Goal: Feedback & Contribution: Submit feedback/report problem

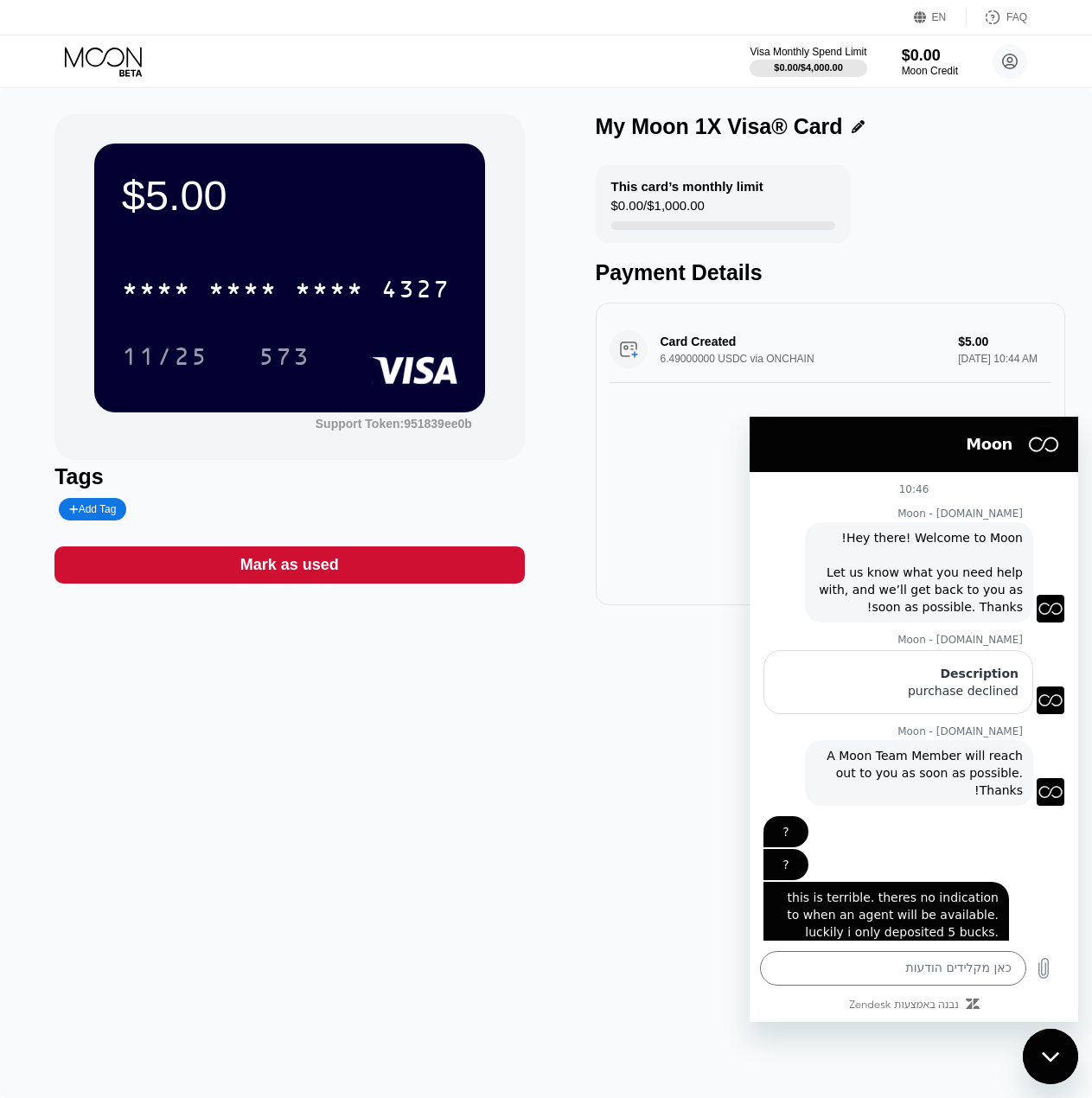
scroll to position [62, 0]
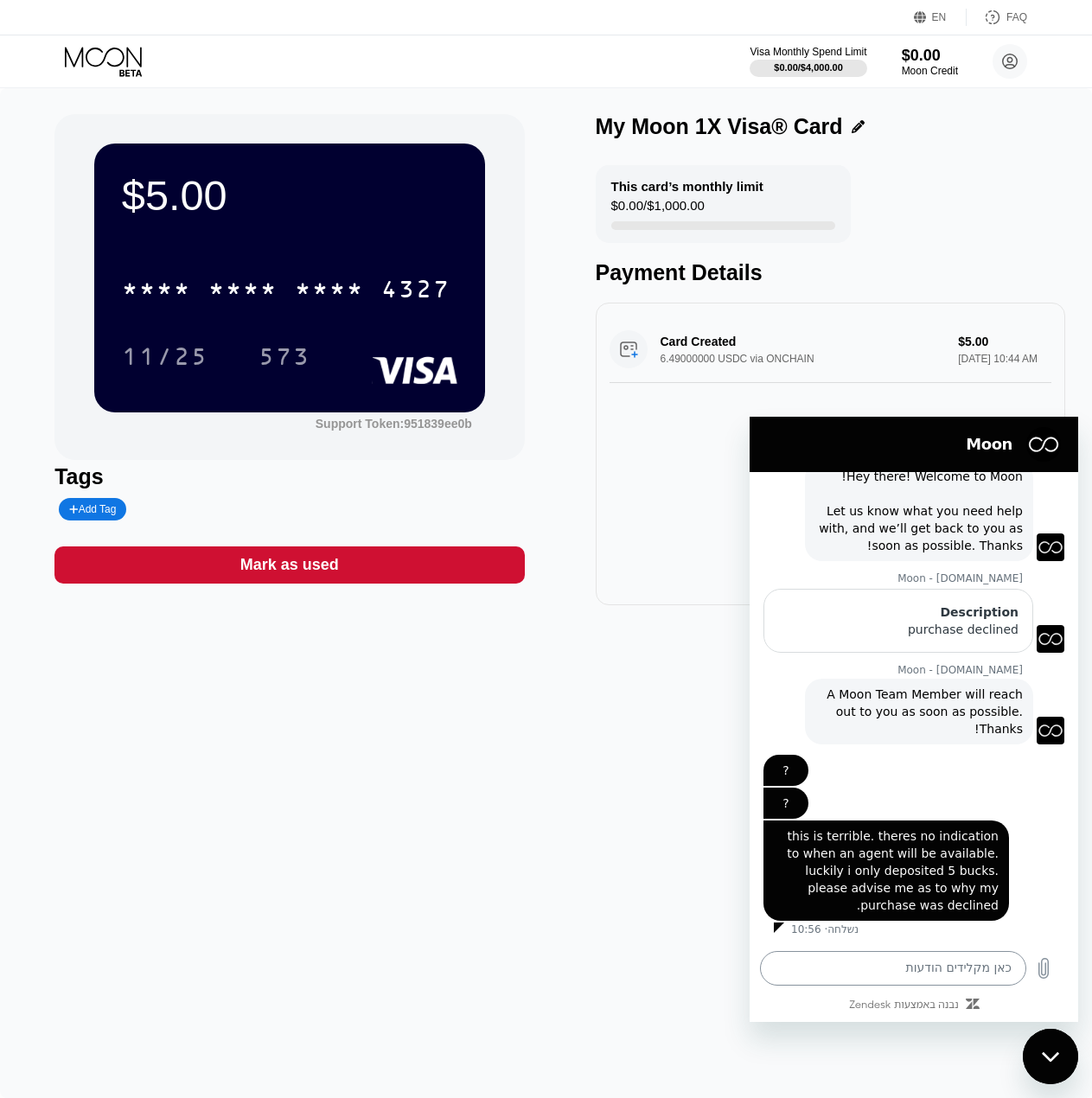
click at [885, 969] on textarea at bounding box center [894, 969] width 266 height 35
type textarea "?????"
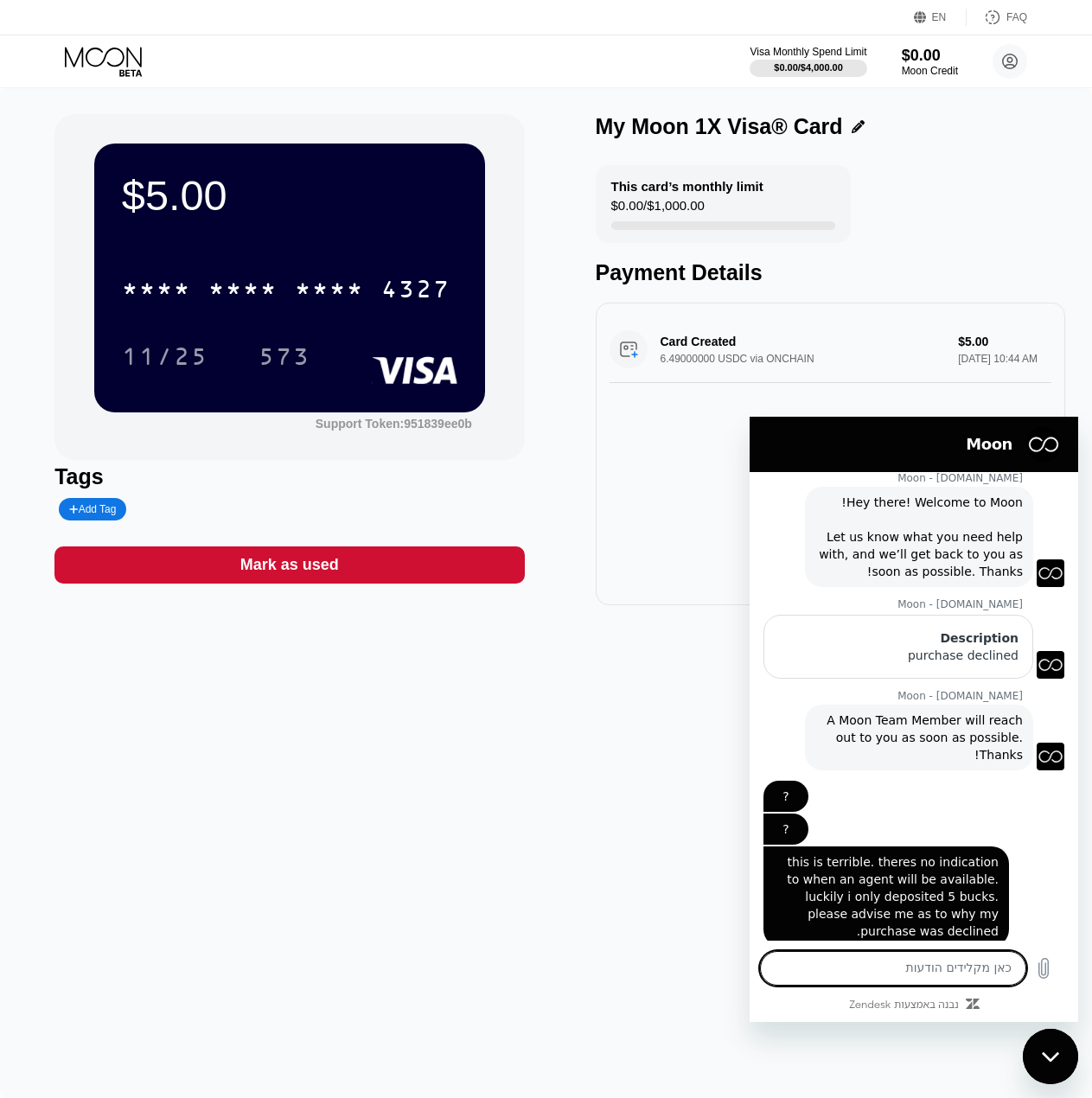
scroll to position [127, 0]
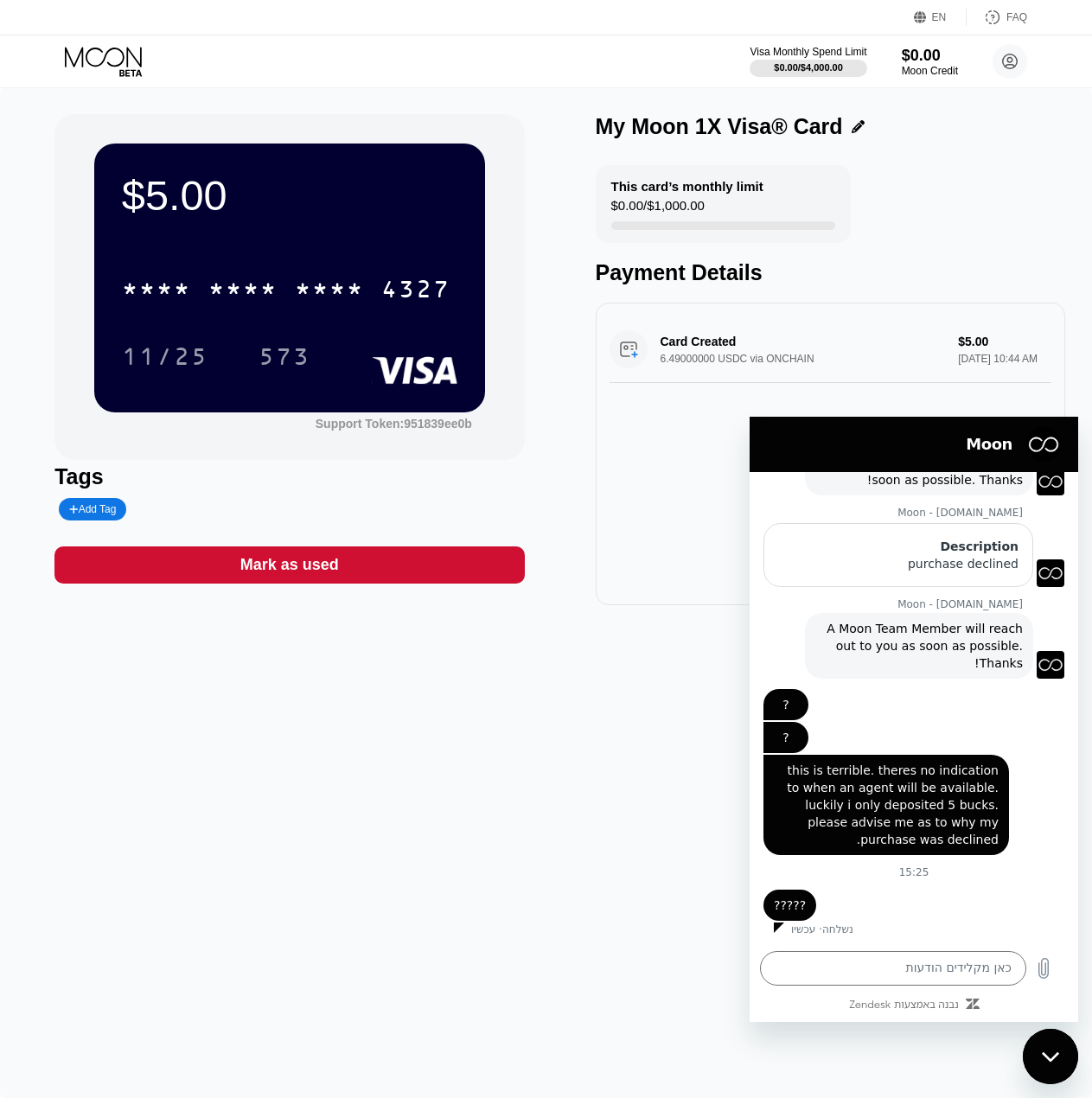
click at [648, 802] on div "$5.00 * * * * * * * * * * * * 4327 11/25 573 Support Token: 951839ee0b Tags Add…" at bounding box center [546, 593] width 1092 height 1010
click at [1033, 17] on div "EN Language Select an item Save FAQ" at bounding box center [546, 17] width 1092 height 36
click at [1010, 19] on div "FAQ" at bounding box center [1017, 17] width 21 height 12
click at [659, 848] on div "$5.00 * * * * * * * * * * * * 4327 11/25 573 Support Token: 951839ee0b Tags Add…" at bounding box center [546, 593] width 1092 height 1010
click at [908, 438] on h2 "Moon" at bounding box center [889, 444] width 245 height 21
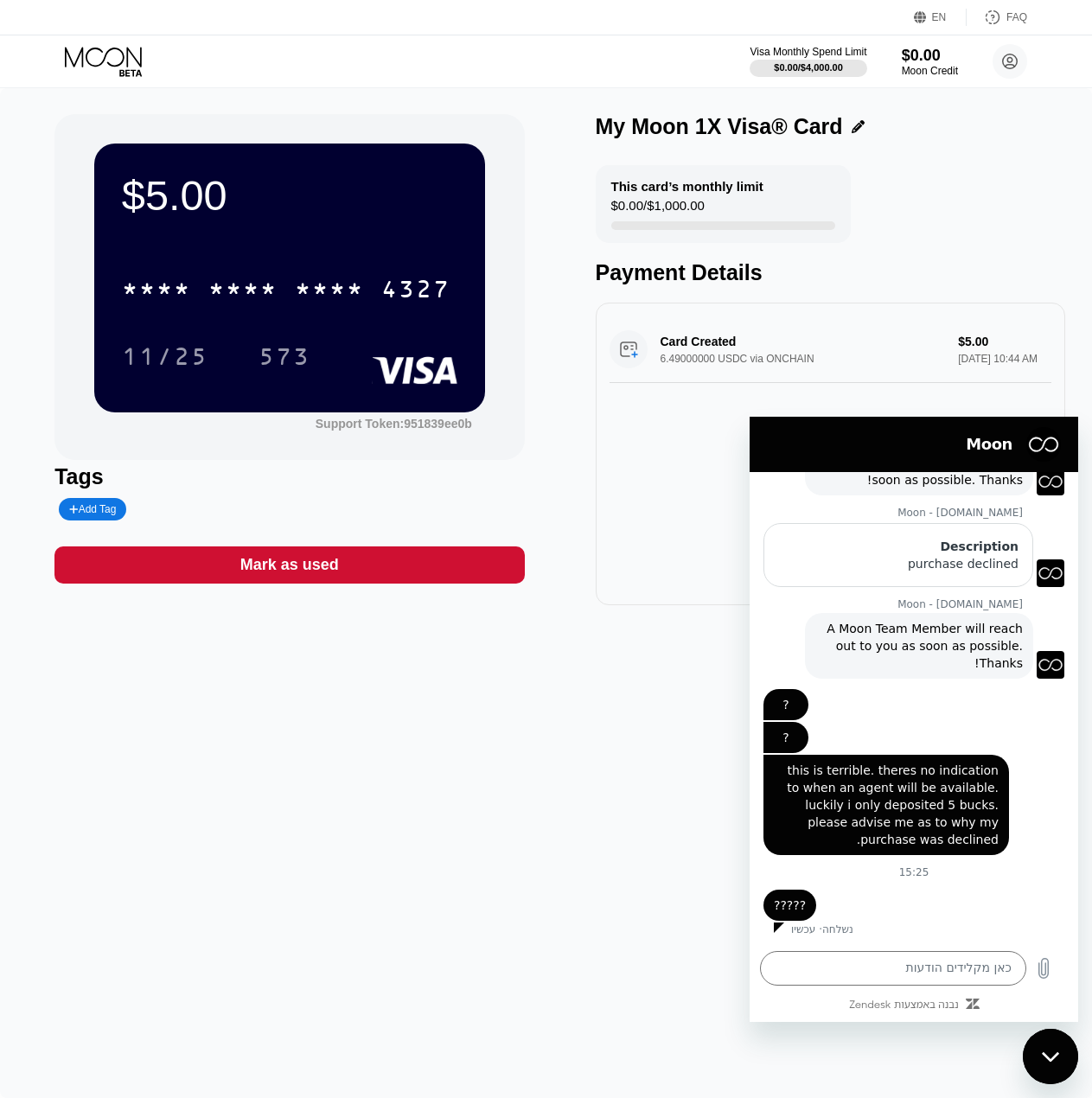
click at [220, 852] on div "$5.00 * * * * * * * * * * * * 4327 11/25 573 Support Token: 951839ee0b Tags Add…" at bounding box center [546, 593] width 1092 height 1010
click at [914, 969] on textarea at bounding box center [894, 969] width 266 height 35
type textarea "im absolutely not using your service anymore."
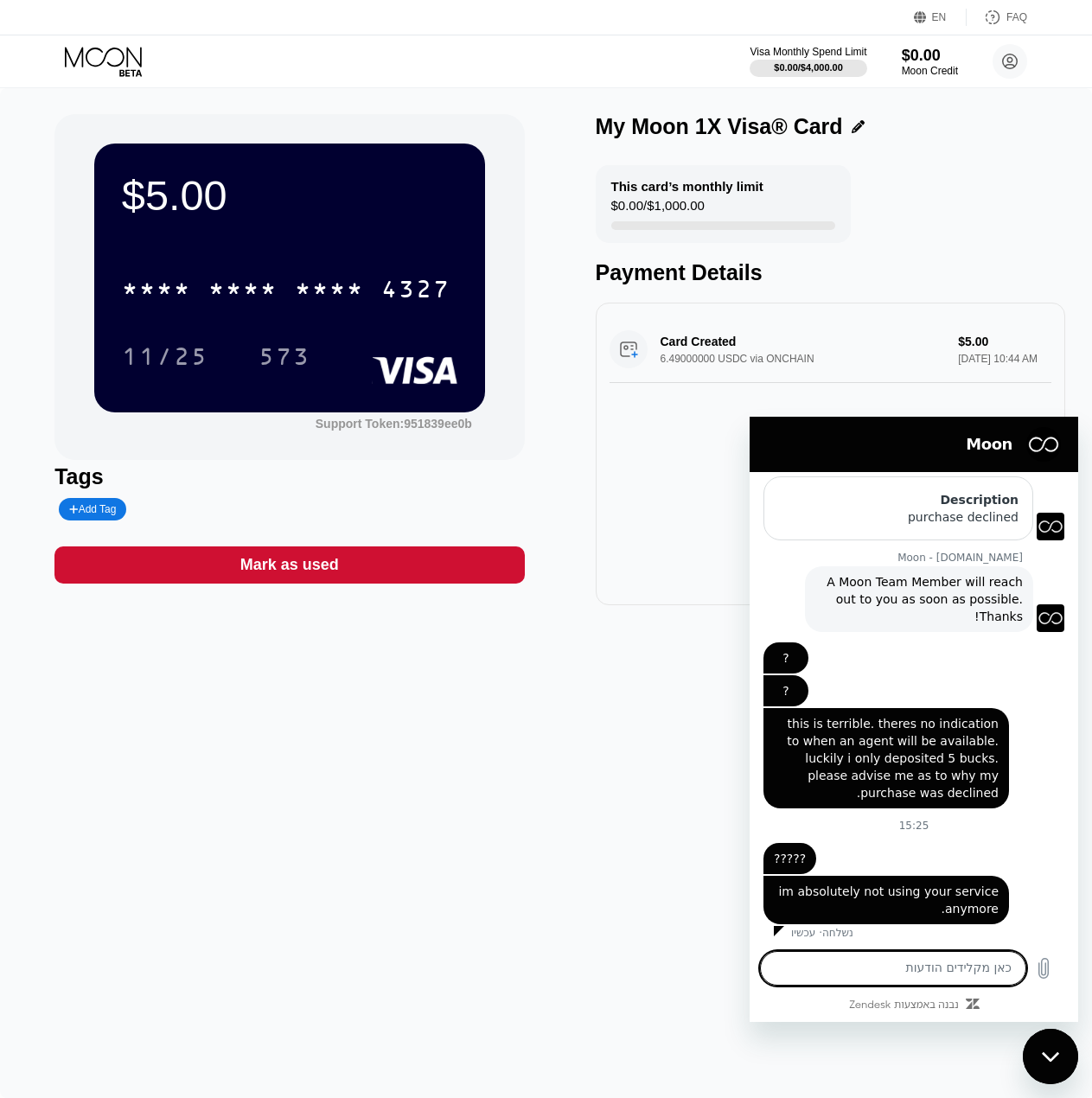
scroll to position [177, 0]
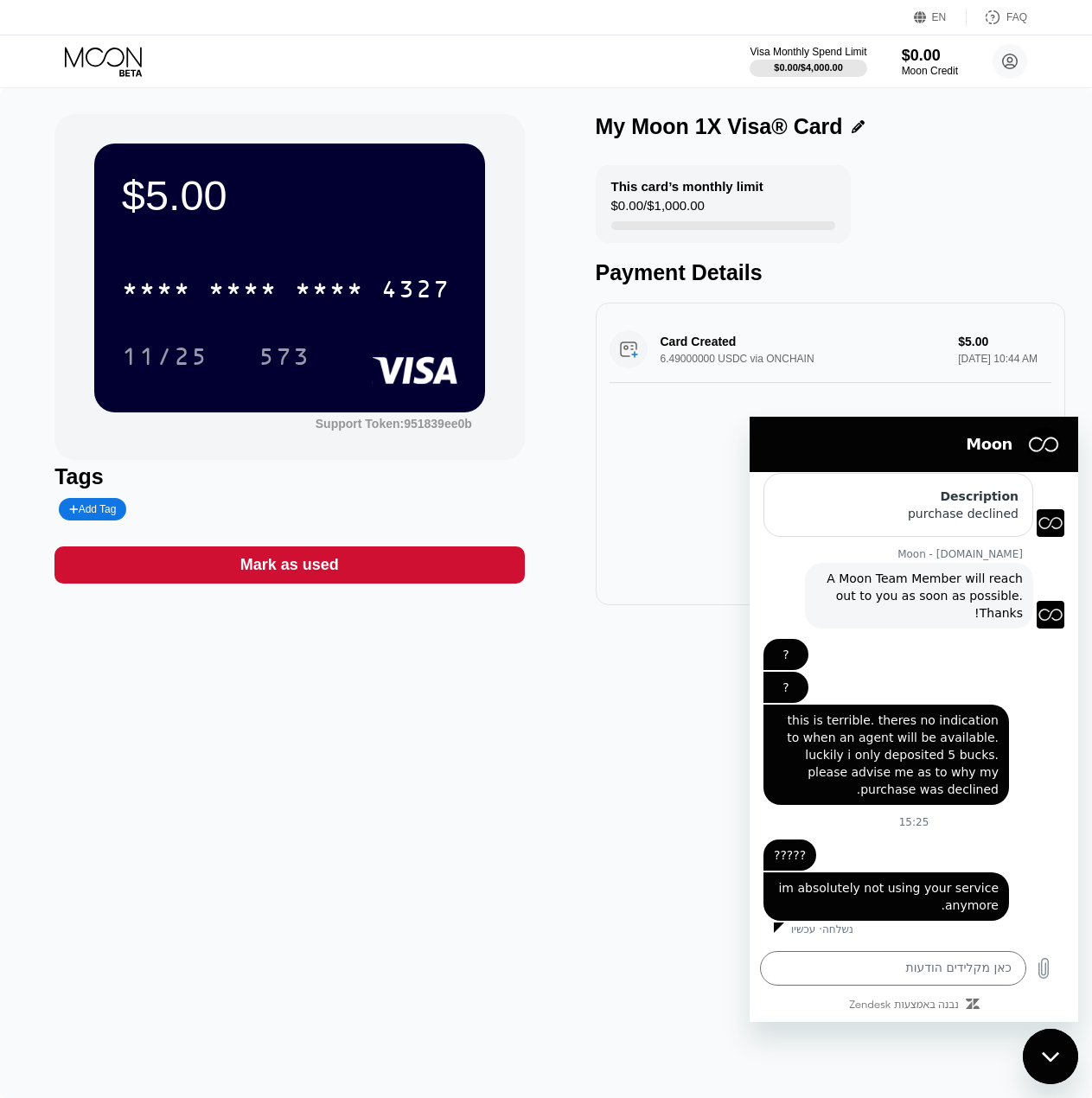
click at [425, 879] on div "$5.00 * * * * * * * * * * * * 4327 11/25 573 Support Token: 951839ee0b Tags Add…" at bounding box center [546, 593] width 1092 height 1010
click at [1062, 1062] on div "סגור את חלון הודעות הטקסט" at bounding box center [1051, 1057] width 52 height 52
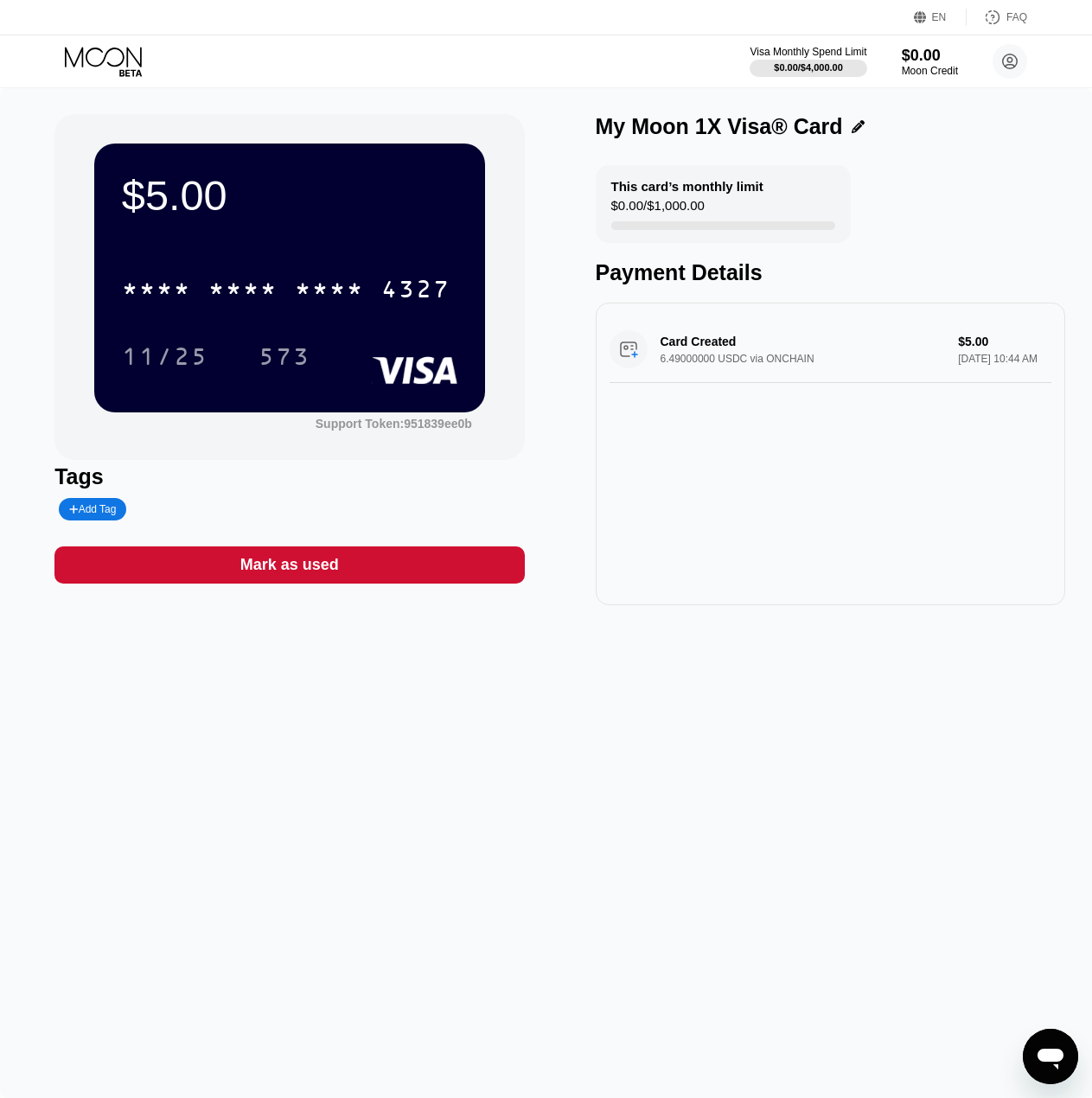
click at [765, 318] on div "Card Created 6.49000000 USDC via ONCHAIN $5.00 Sep 22, 2025 10:44 AM" at bounding box center [830, 454] width 469 height 303
click at [754, 343] on div "Card Created 6.49000000 USDC via ONCHAIN $5.00 Sep 22, 2025 10:44 AM" at bounding box center [830, 350] width 442 height 67
click at [98, 58] on icon at bounding box center [106, 62] width 81 height 30
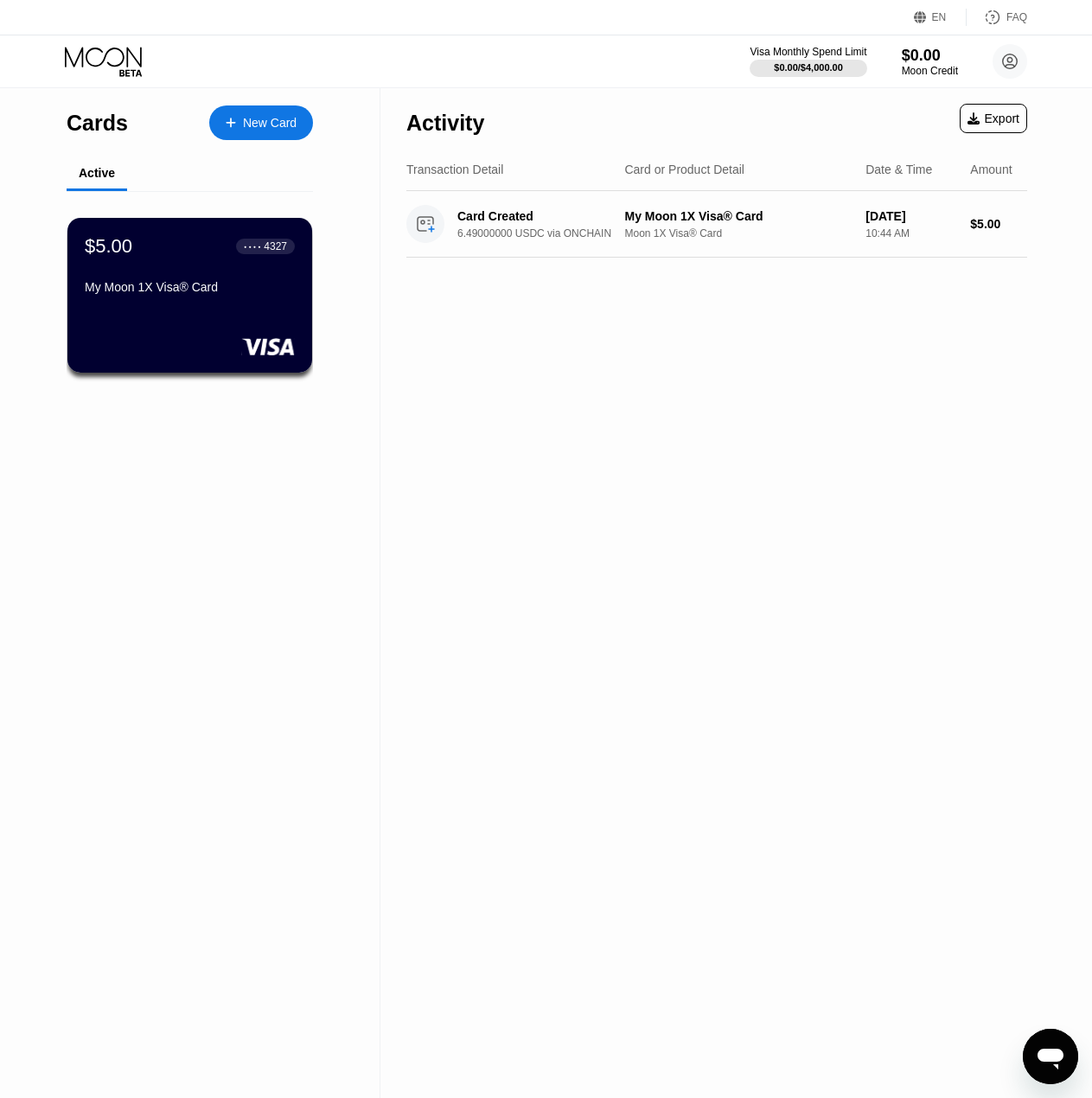
click at [1038, 1042] on icon "פתח את חלון הודעות הטקסט" at bounding box center [1051, 1057] width 31 height 31
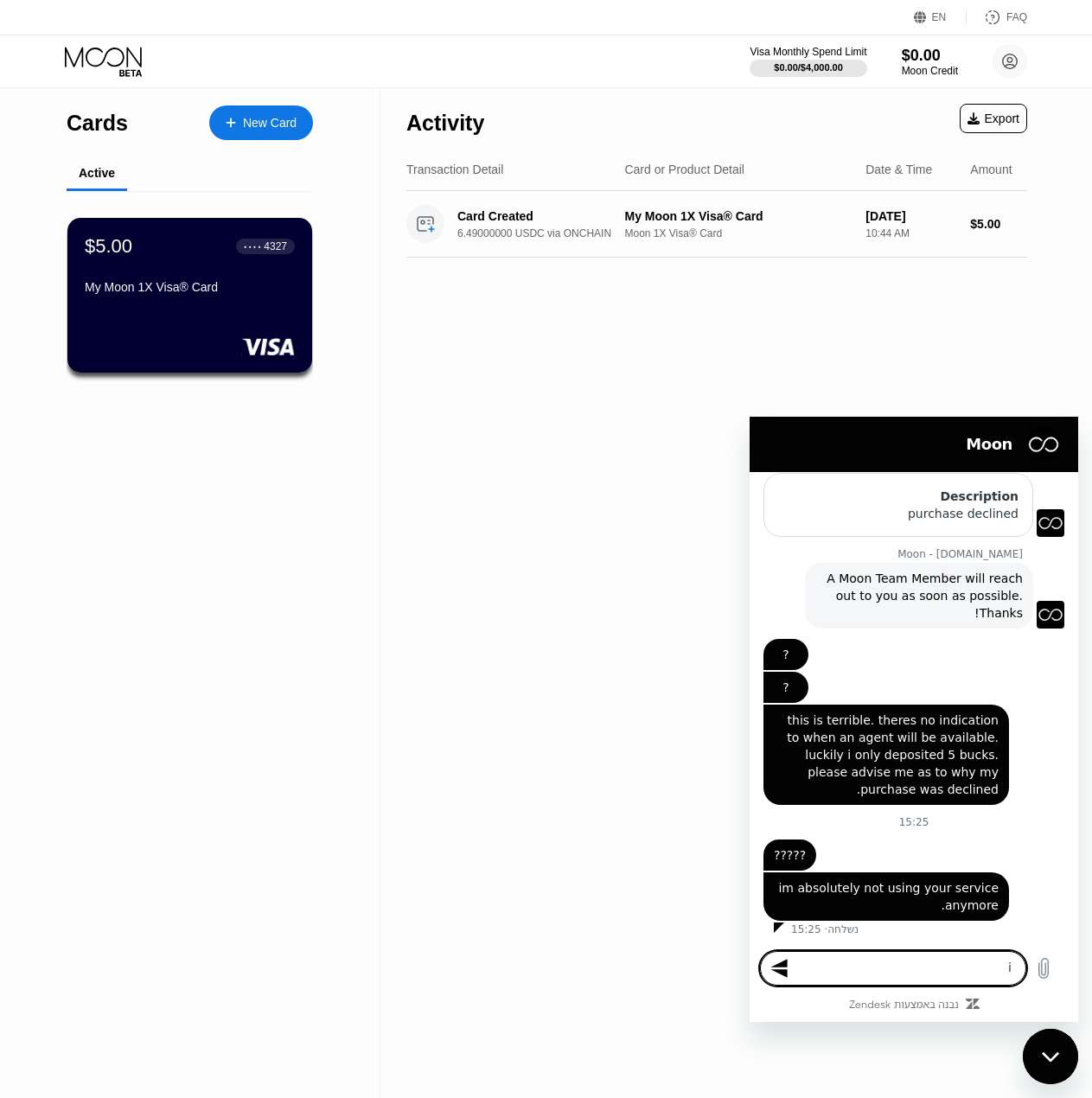
type textarea "i"
click at [380, 658] on div "Activity Export Transaction Detail Card or Product Detail Date & Time Amount Ca…" at bounding box center [716, 593] width 673 height 1010
drag, startPoint x: 1335, startPoint y: 1633, endPoint x: 2038, endPoint y: 2023, distance: 803.9
click at [1053, 1052] on icon "סגור את חלון הודעות הטקסט" at bounding box center [1052, 1057] width 18 height 11
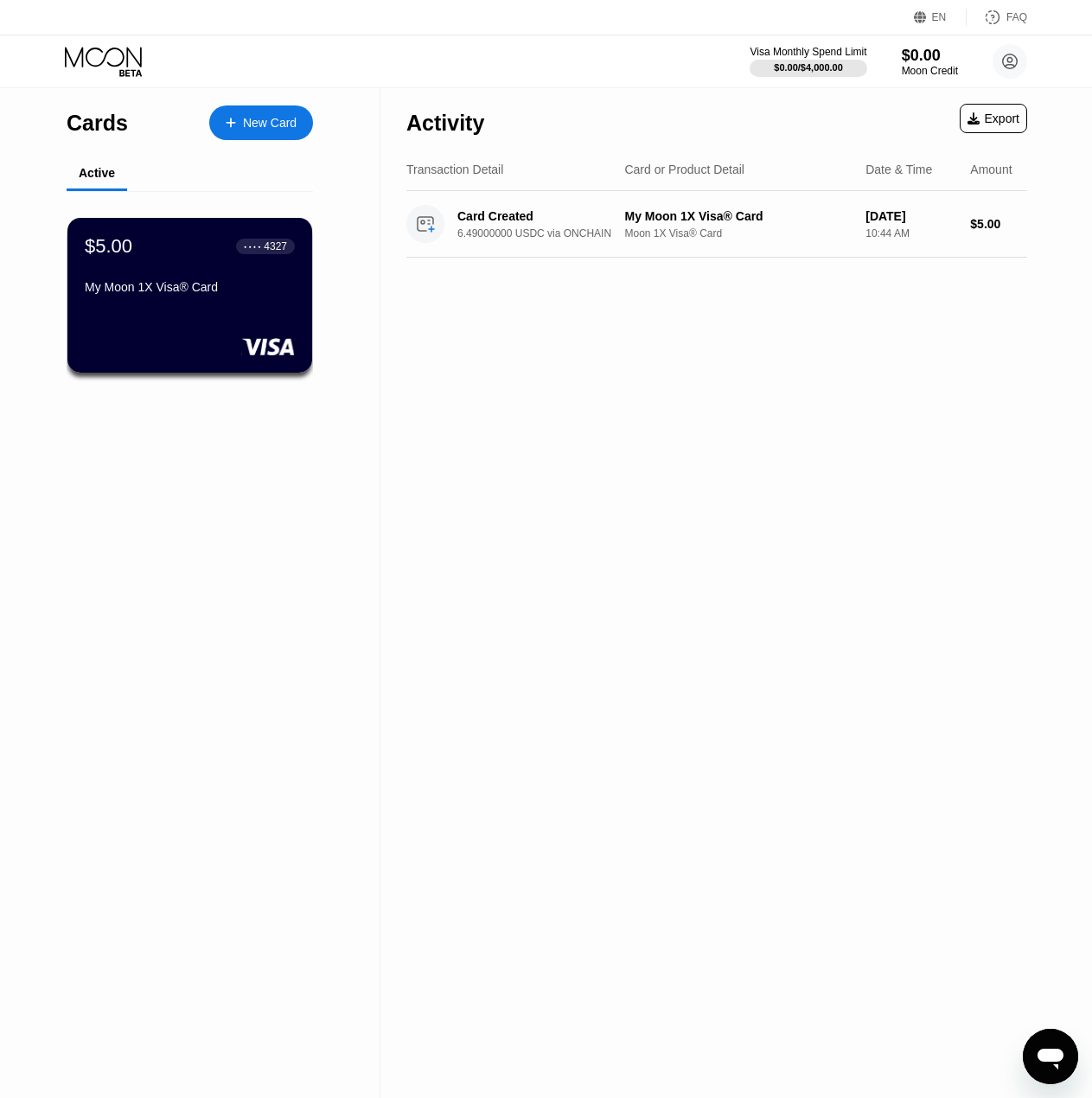
click at [1063, 1067] on icon "פתח את חלון הודעות הטקסט" at bounding box center [1051, 1057] width 31 height 31
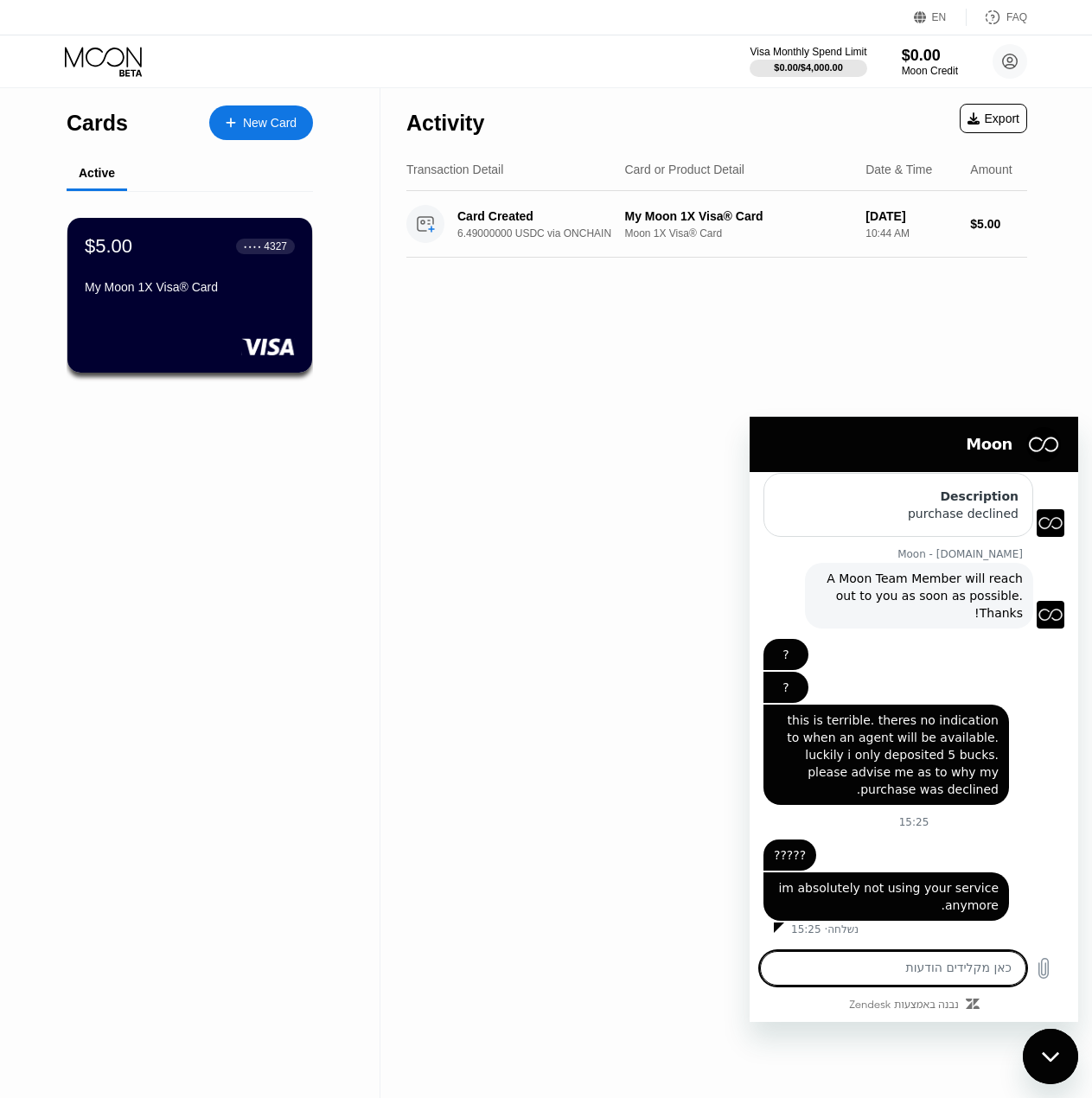
click at [550, 878] on div "Activity Export Transaction Detail Card or Product Detail Date & Time Amount Ca…" at bounding box center [716, 593] width 673 height 1010
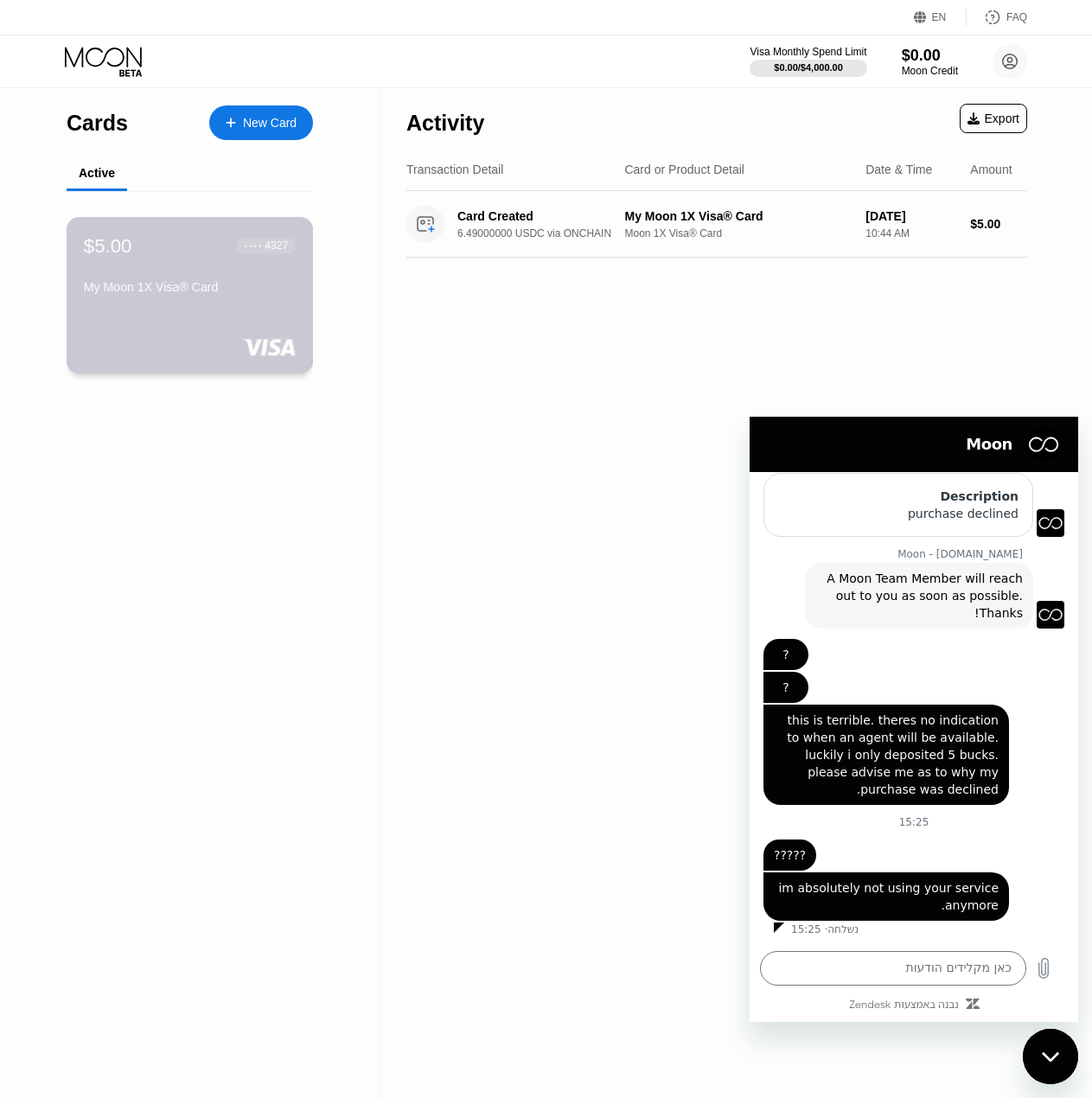
click at [201, 280] on div "$5.00 ● ● ● ● 4327 My Moon 1X Visa® Card" at bounding box center [189, 267] width 212 height 67
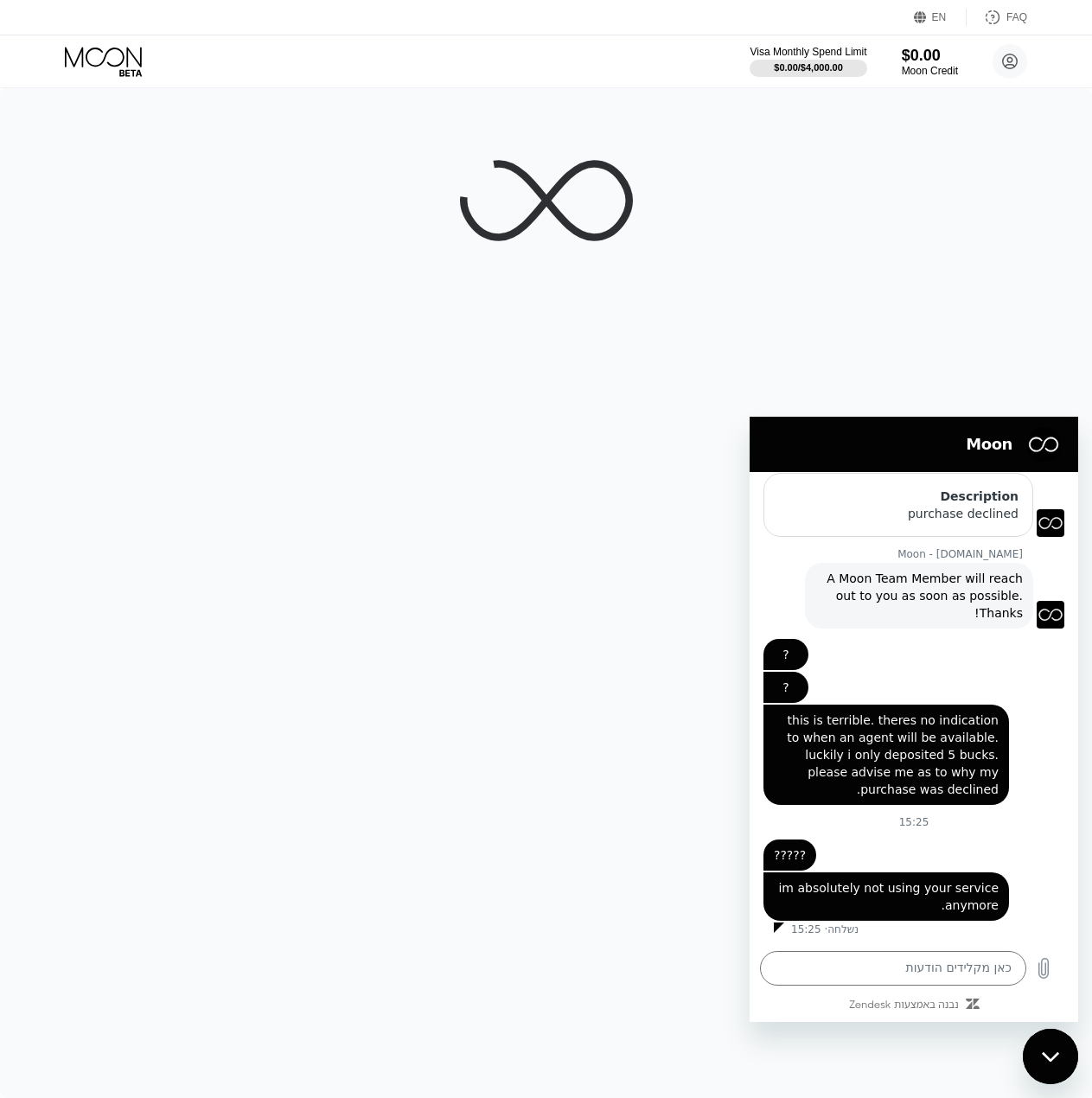
click at [1064, 1059] on div "סגור את חלון הודעות הטקסט" at bounding box center [1051, 1057] width 52 height 52
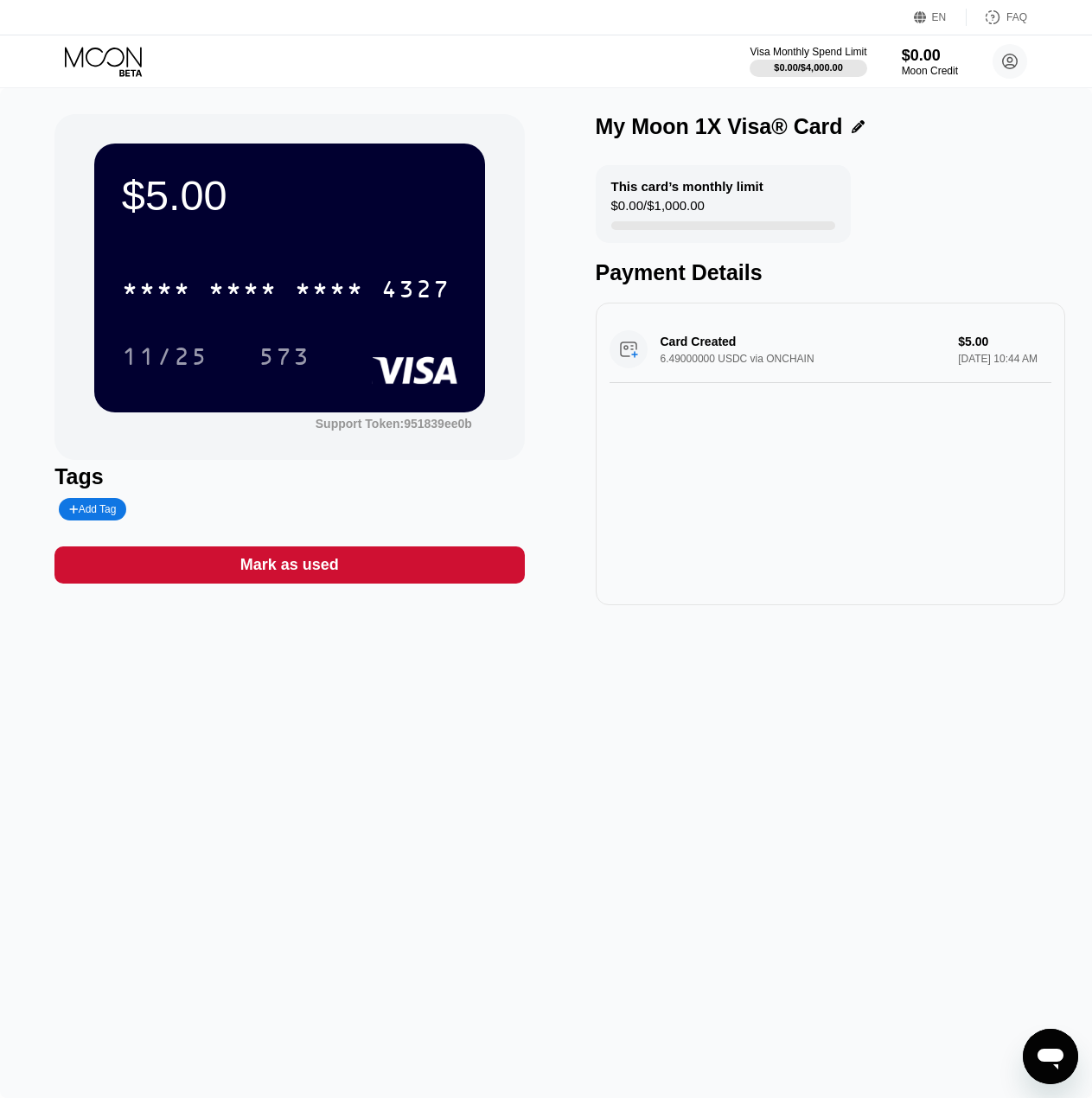
click at [96, 68] on icon at bounding box center [106, 62] width 81 height 30
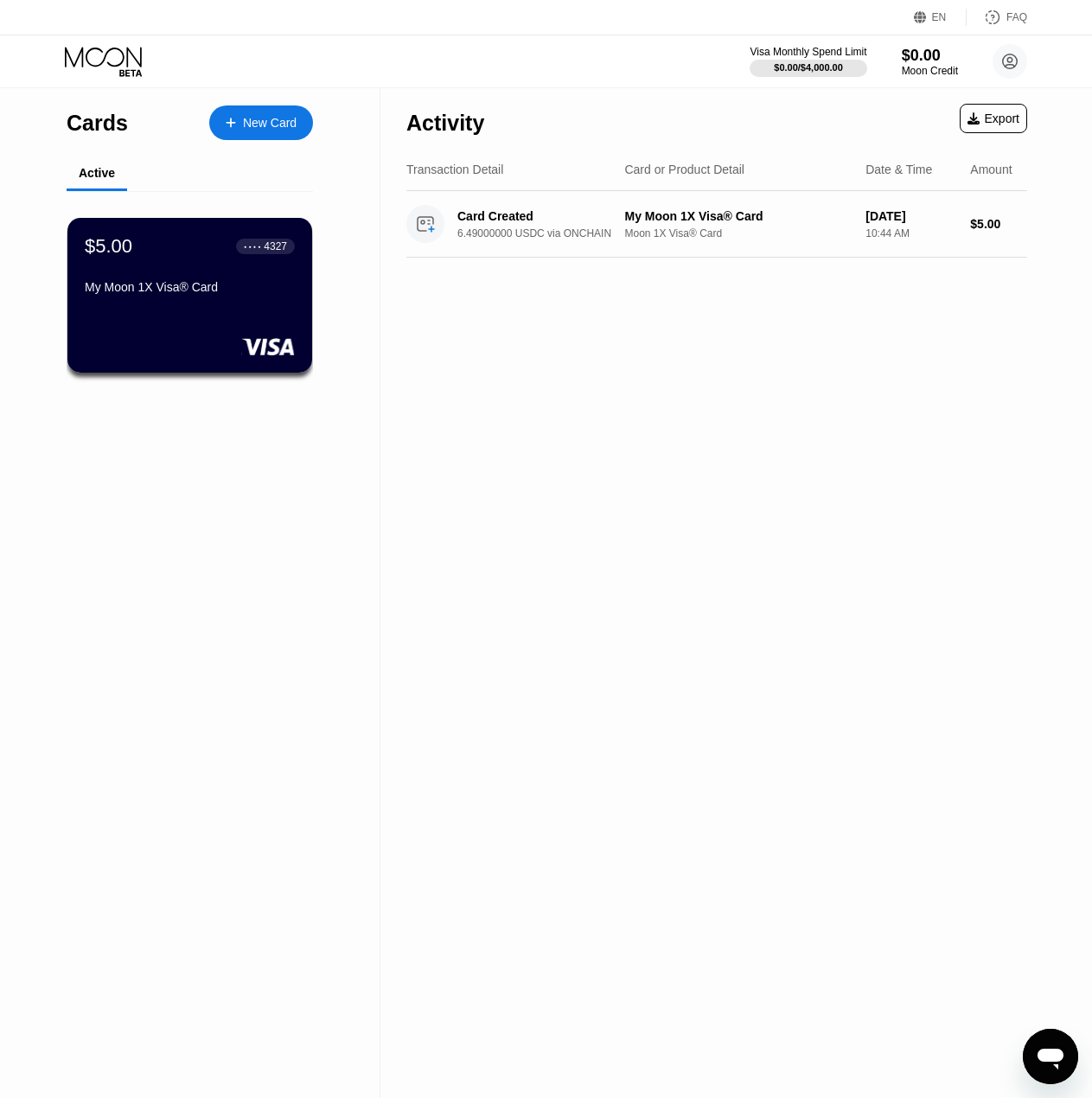
click at [279, 126] on div "New Card" at bounding box center [270, 123] width 53 height 15
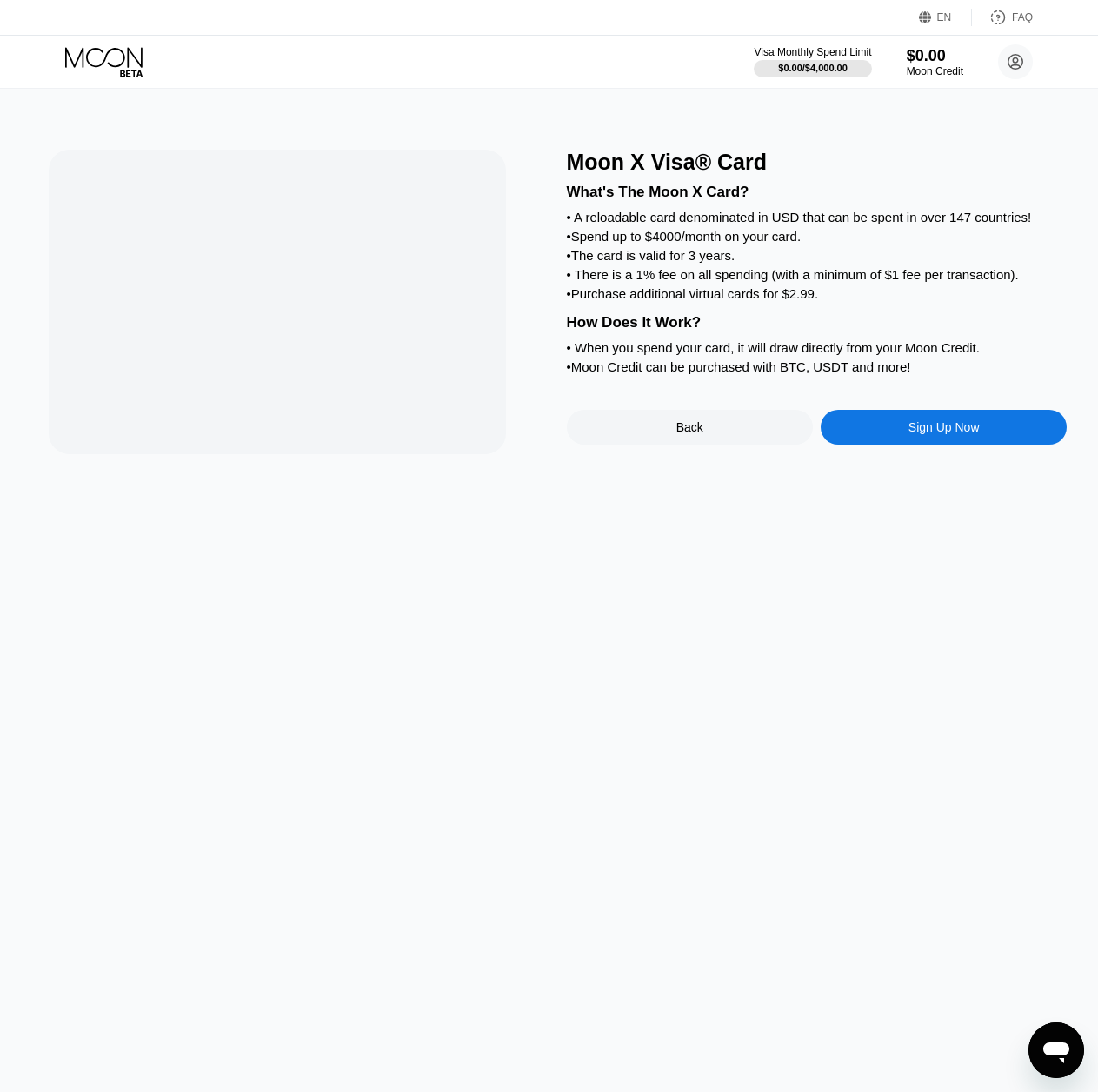
scroll to position [178, 0]
click at [919, 434] on div "Sign Up Now" at bounding box center [944, 427] width 71 height 14
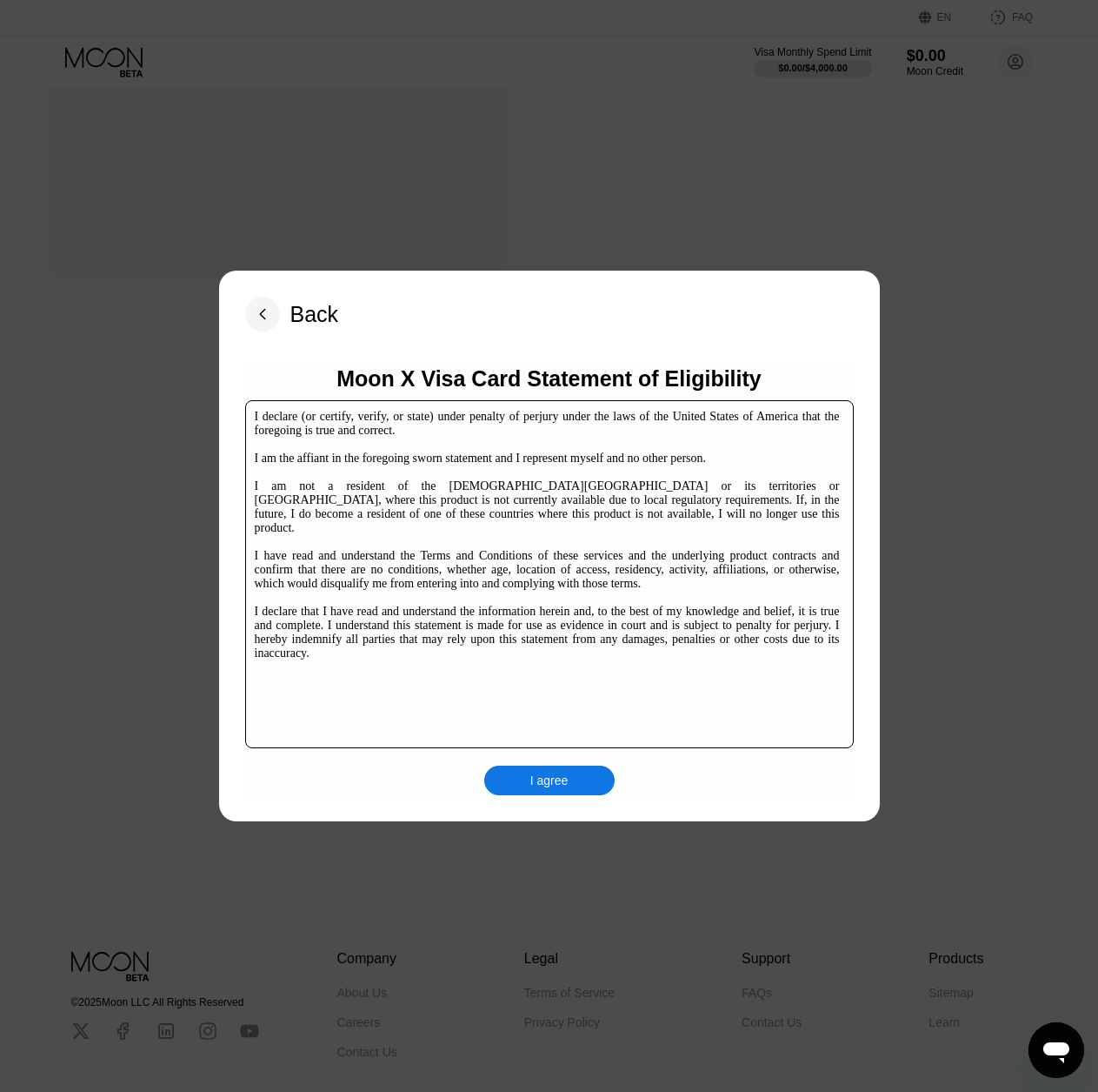
scroll to position [261, 0]
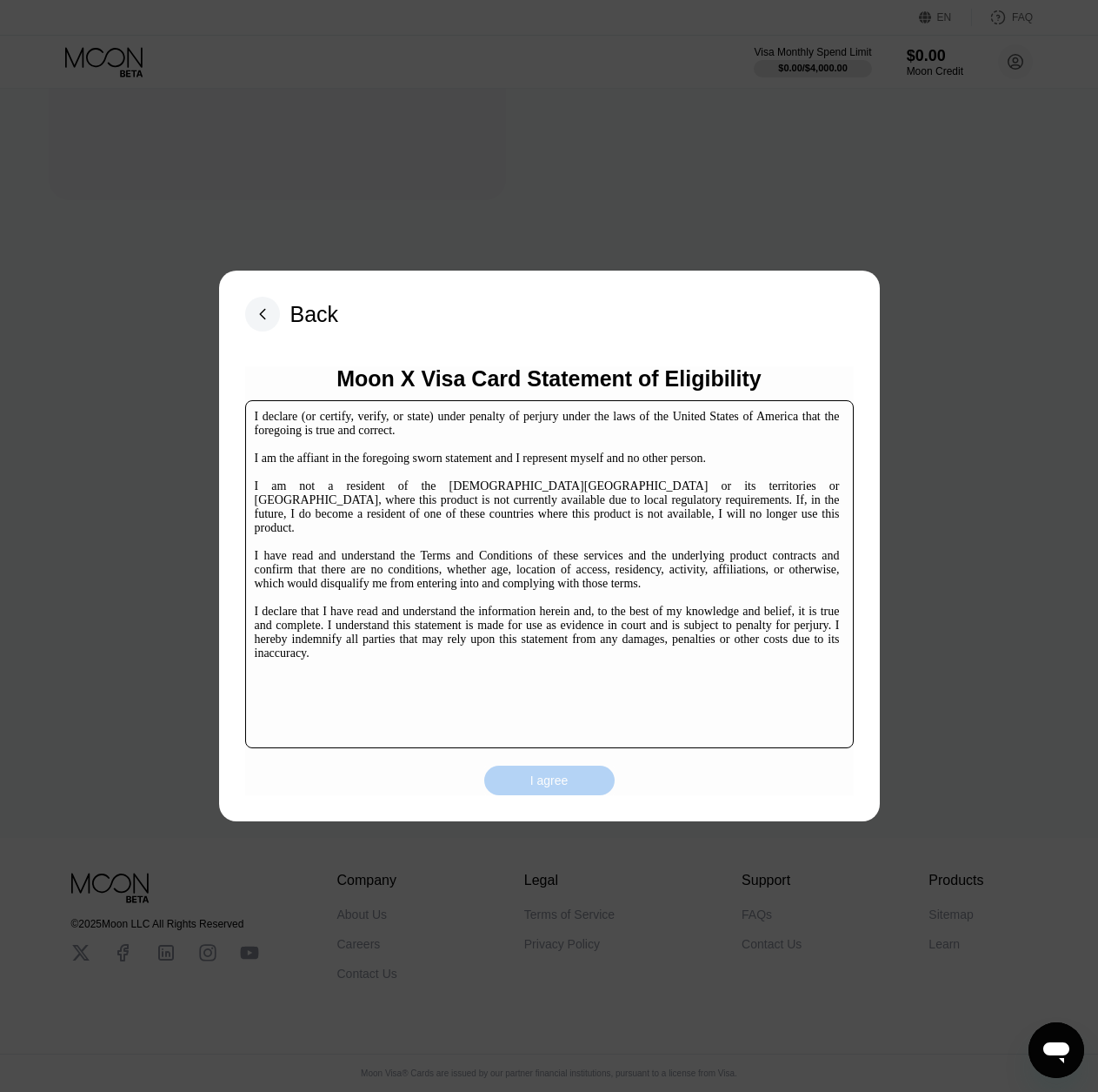
click at [540, 795] on div "I agree" at bounding box center [549, 781] width 130 height 30
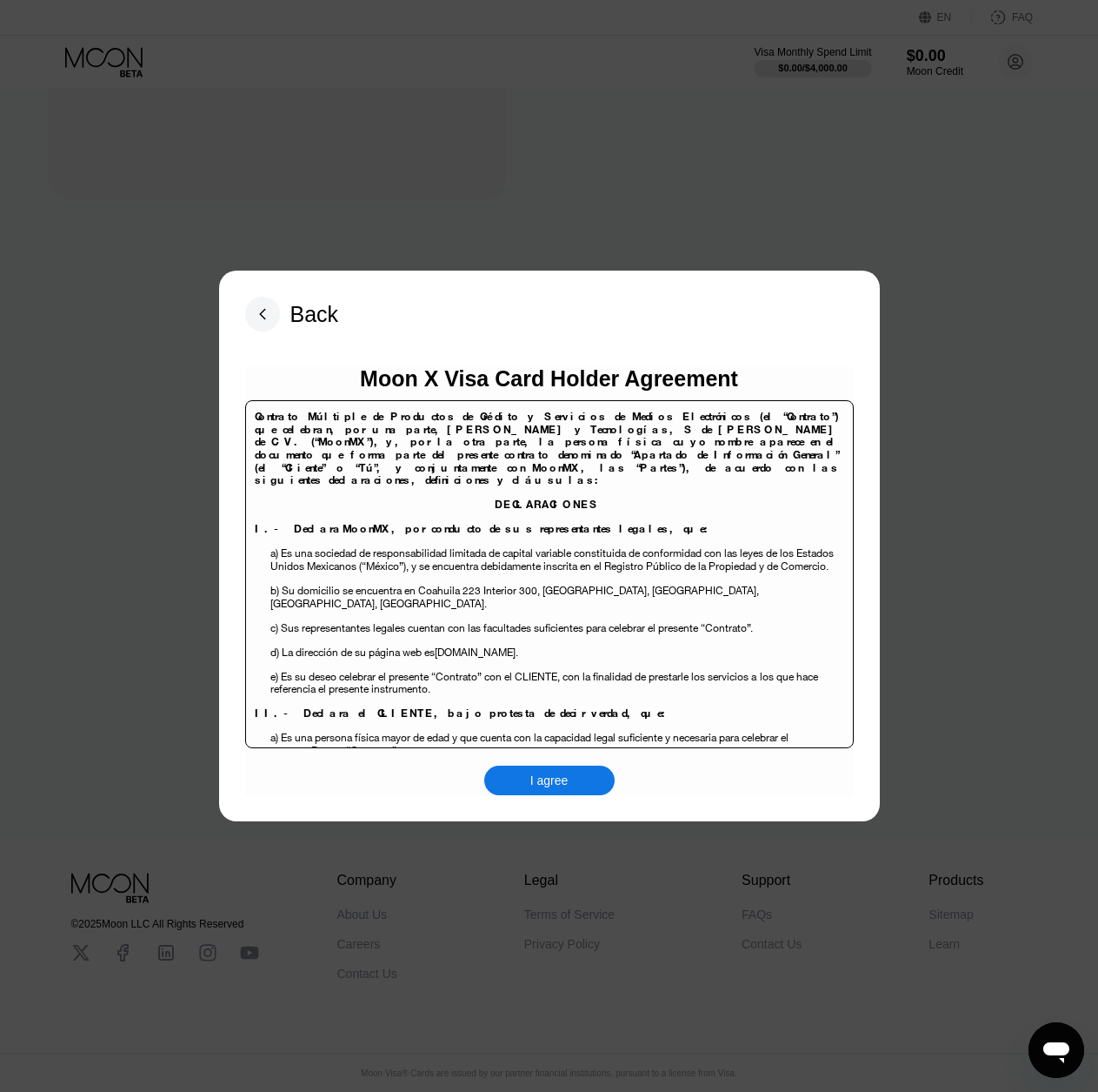
click at [543, 788] on div "I agree" at bounding box center [549, 780] width 38 height 16
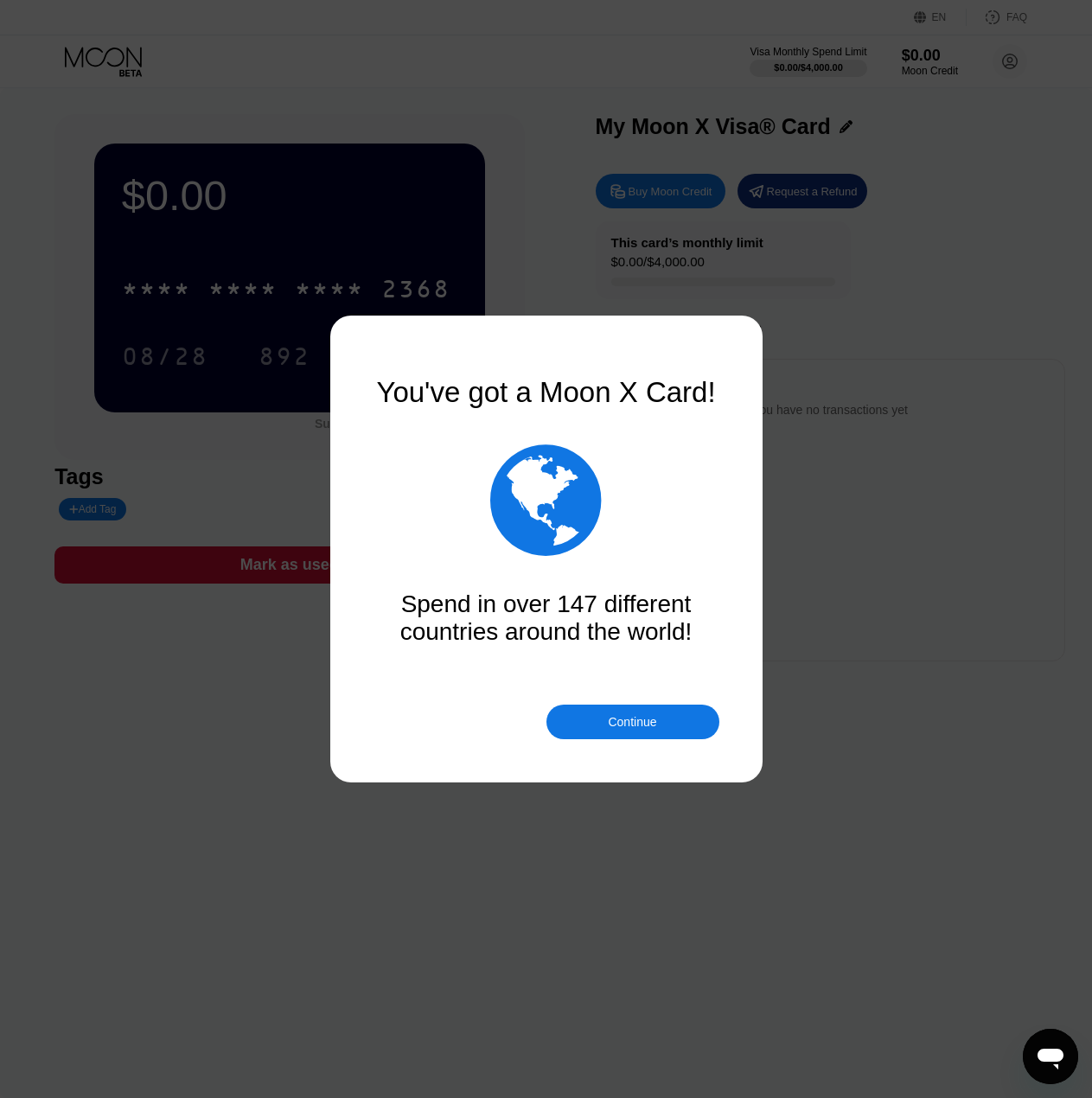
click at [625, 720] on div "Continue" at bounding box center [632, 722] width 49 height 14
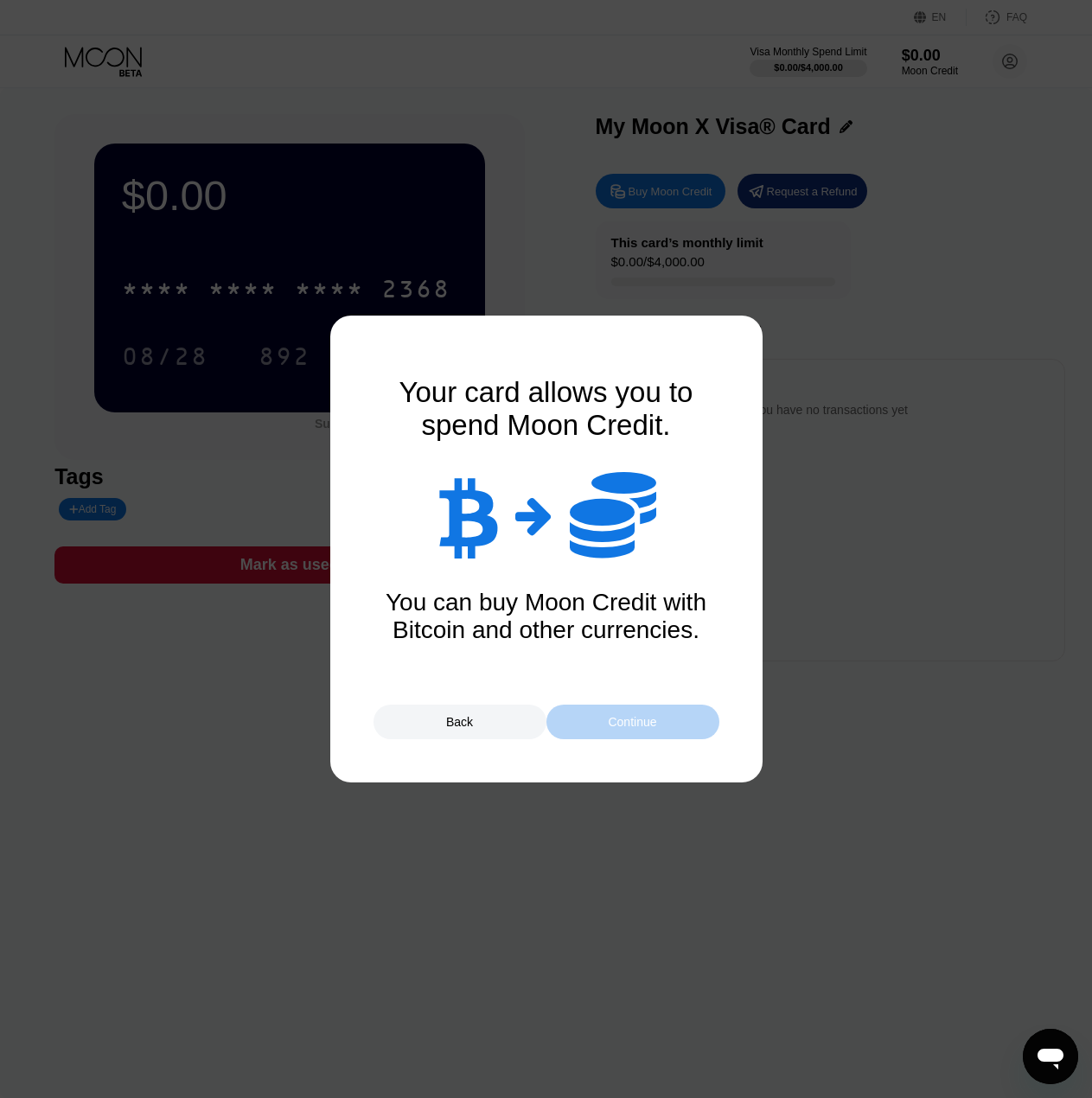
click at [610, 715] on div "Continue" at bounding box center [632, 722] width 49 height 14
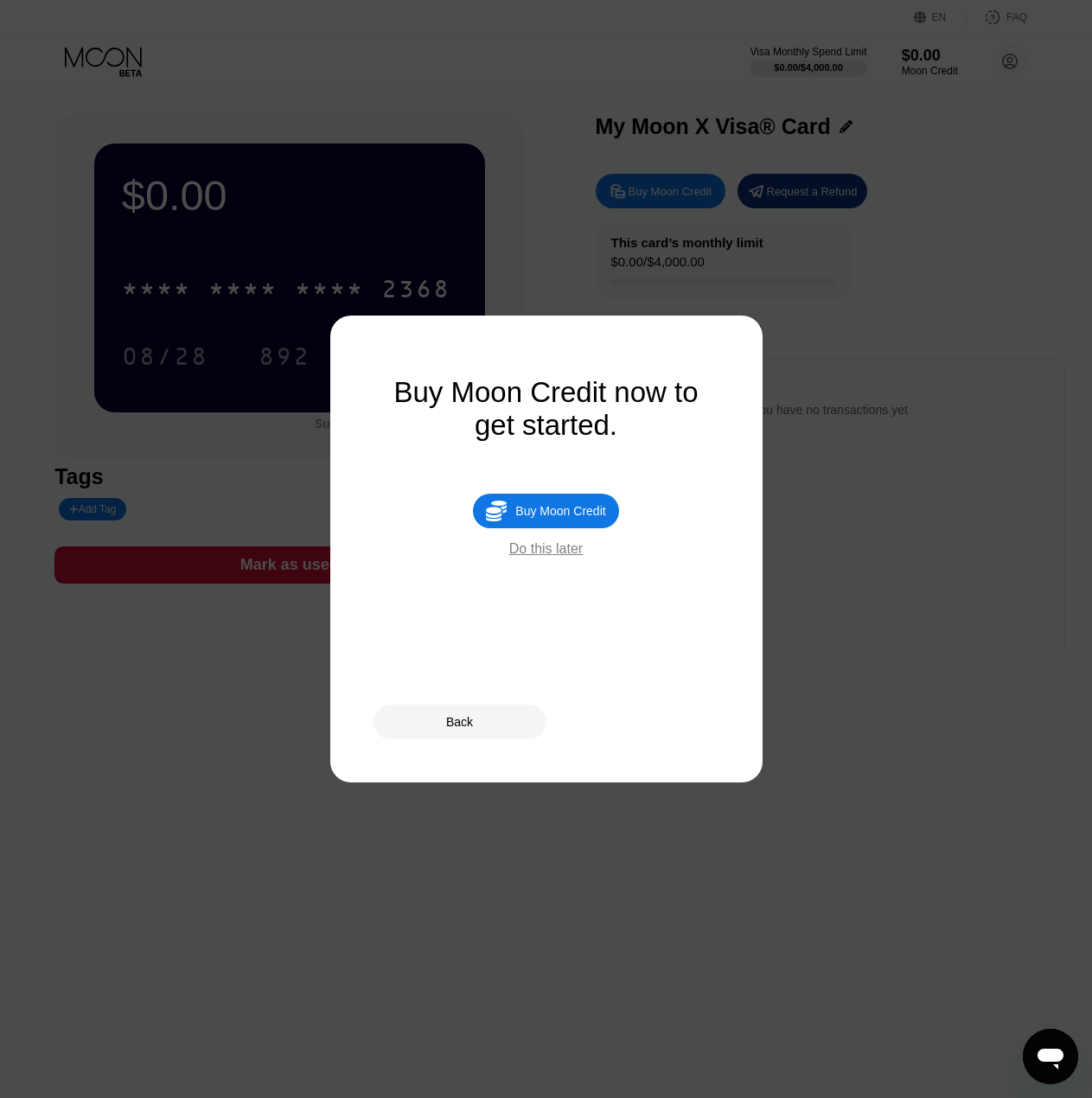
click at [566, 518] on div "Buy Moon Credit" at bounding box center [560, 510] width 90 height 14
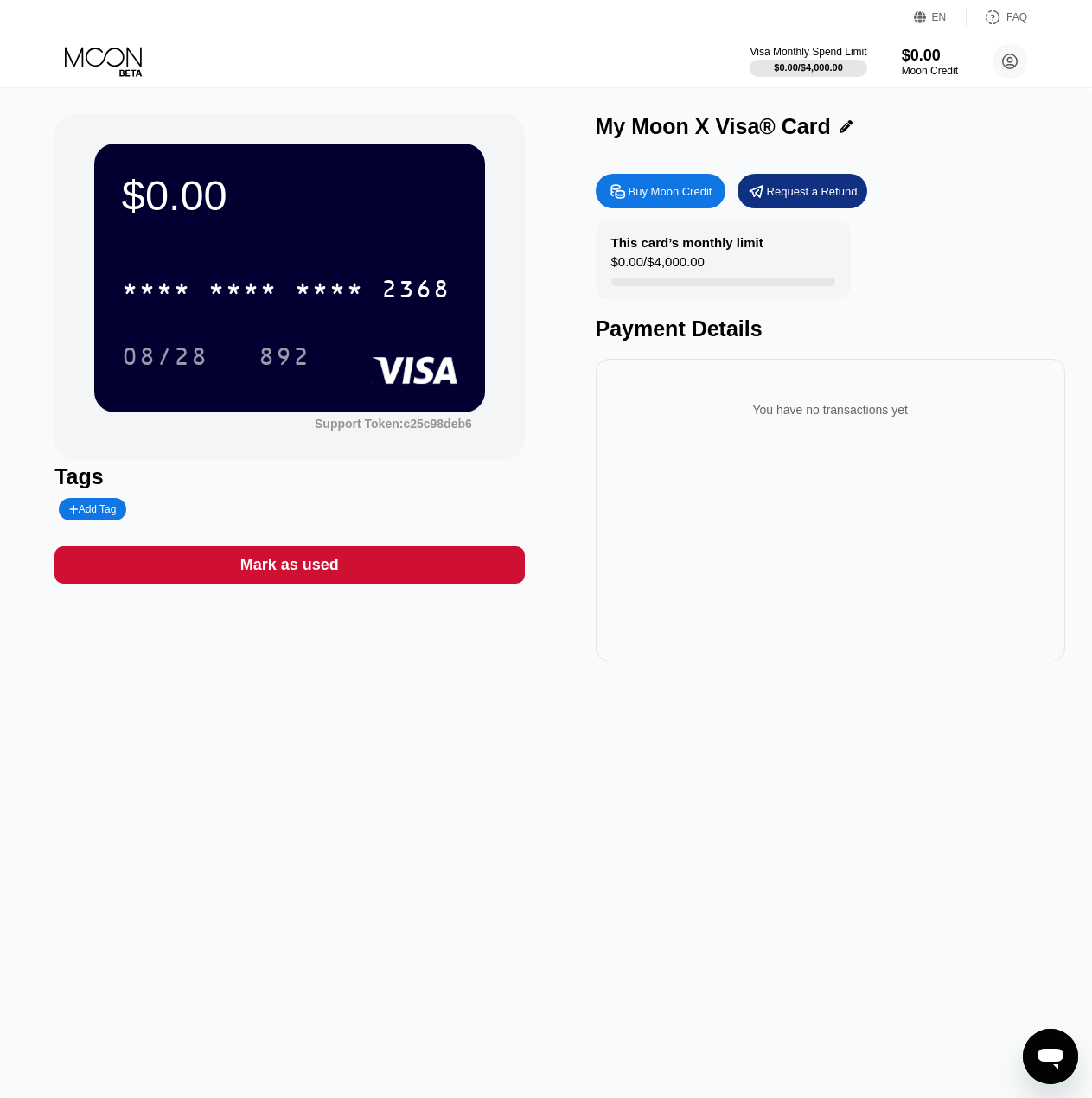
type input "0"
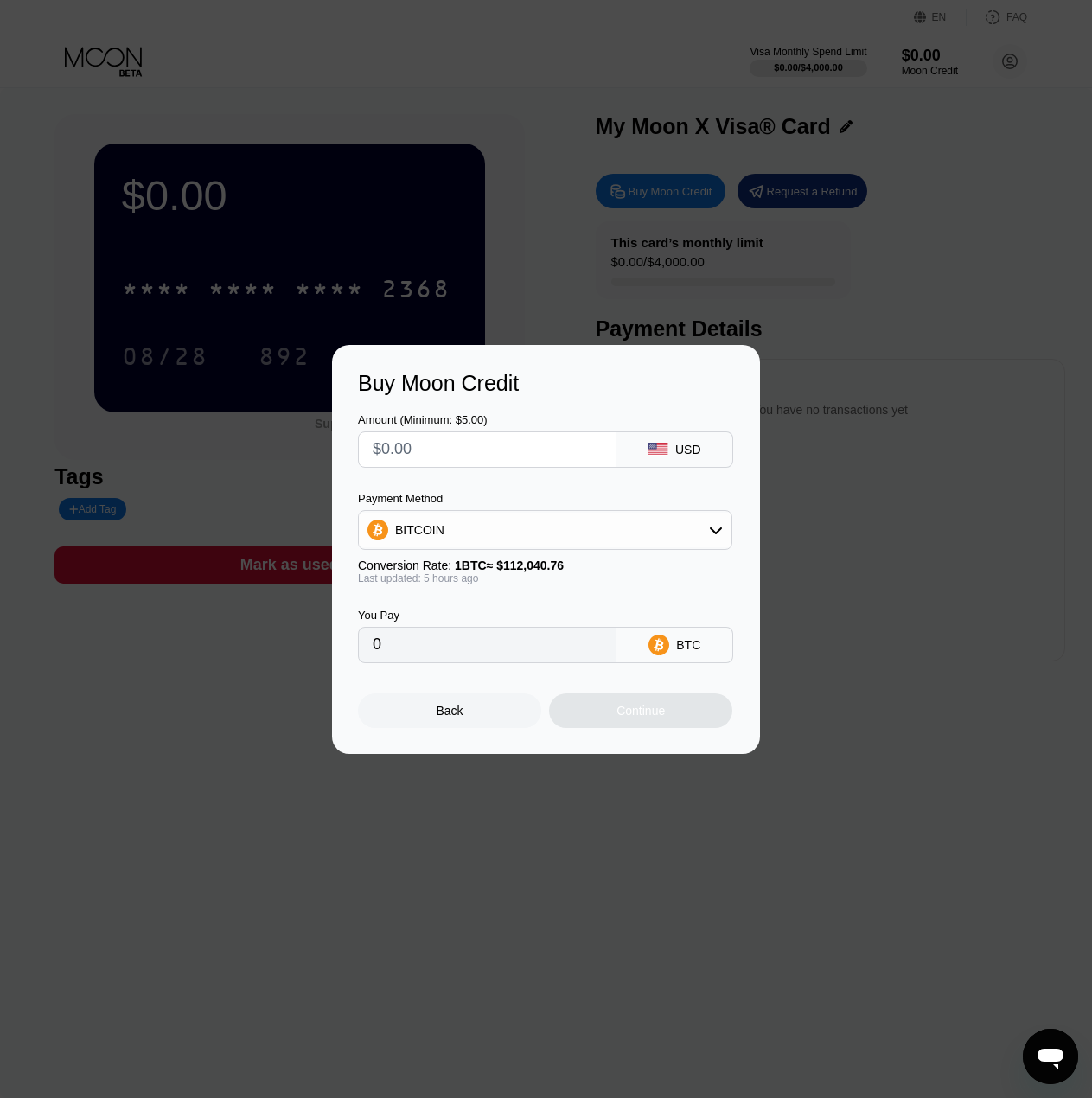
click at [617, 519] on div "BITCOIN" at bounding box center [546, 530] width 373 height 35
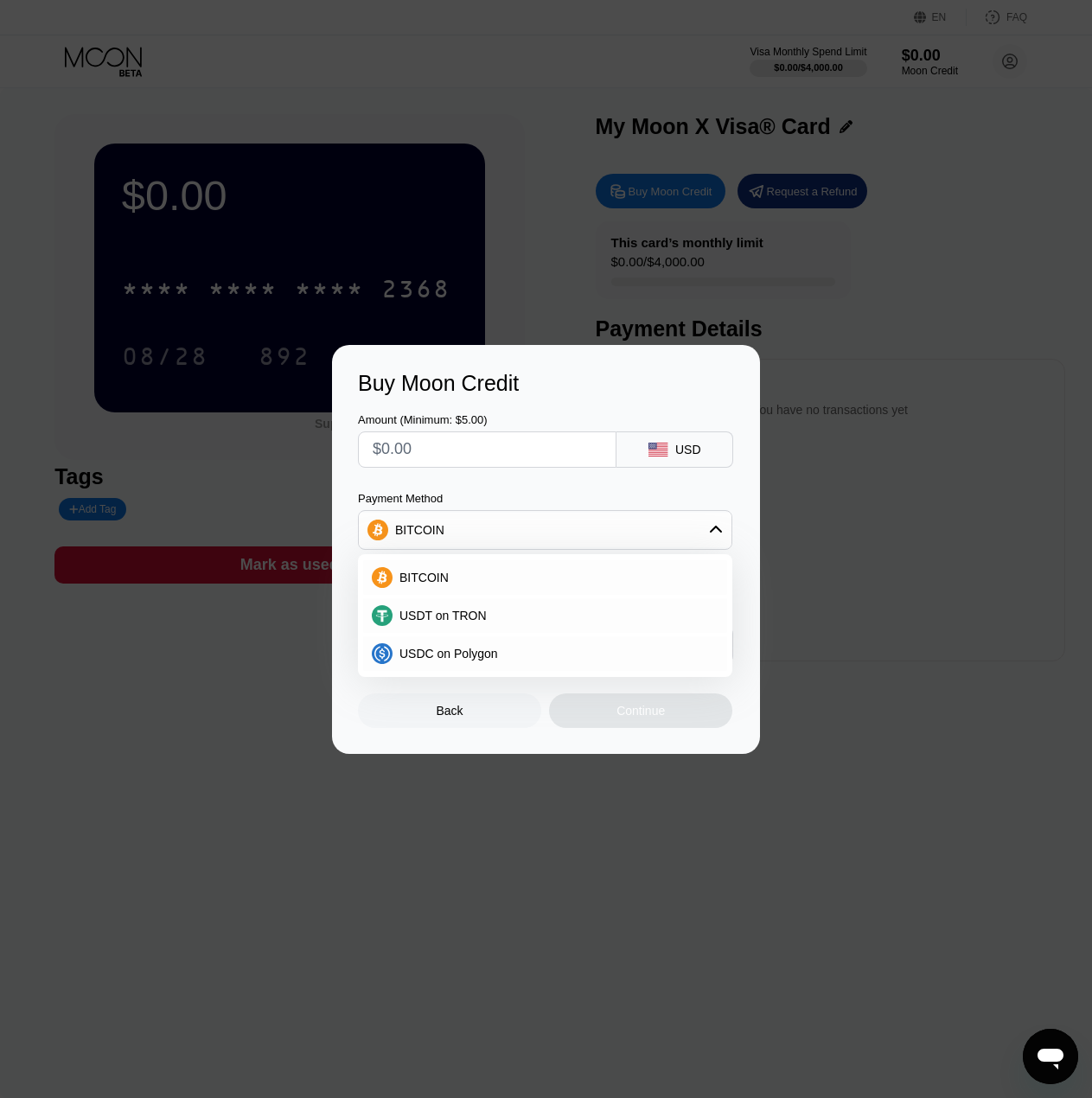
drag, startPoint x: 163, startPoint y: 739, endPoint x: 206, endPoint y: 723, distance: 45.9
click at [163, 738] on div "Buy Moon Credit Amount (Minimum: $5.00) USD Payment Method BITCOIN BITCOIN USDT…" at bounding box center [546, 549] width 1092 height 409
click at [438, 643] on div "USDC on Polygon" at bounding box center [546, 654] width 364 height 35
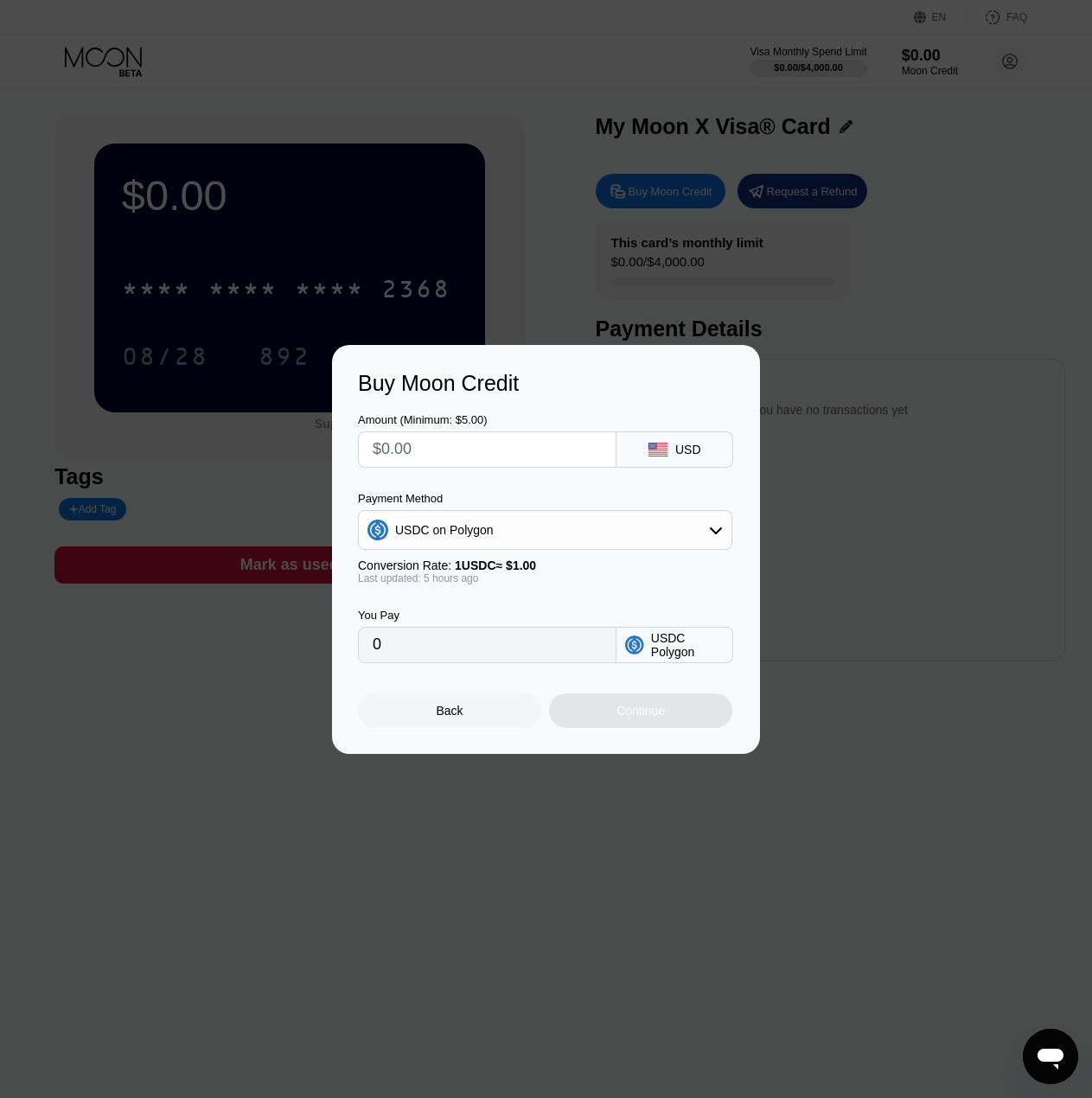
click at [444, 649] on input "0" at bounding box center [488, 645] width 230 height 35
drag, startPoint x: 444, startPoint y: 649, endPoint x: 326, endPoint y: 652, distance: 118.0
click at [326, 652] on div "Buy Moon Credit Amount (Minimum: $5.00) USD Payment Method USDC on Polygon Conv…" at bounding box center [546, 549] width 1092 height 409
click at [482, 451] on input "text" at bounding box center [488, 450] width 230 height 35
type input "$1"
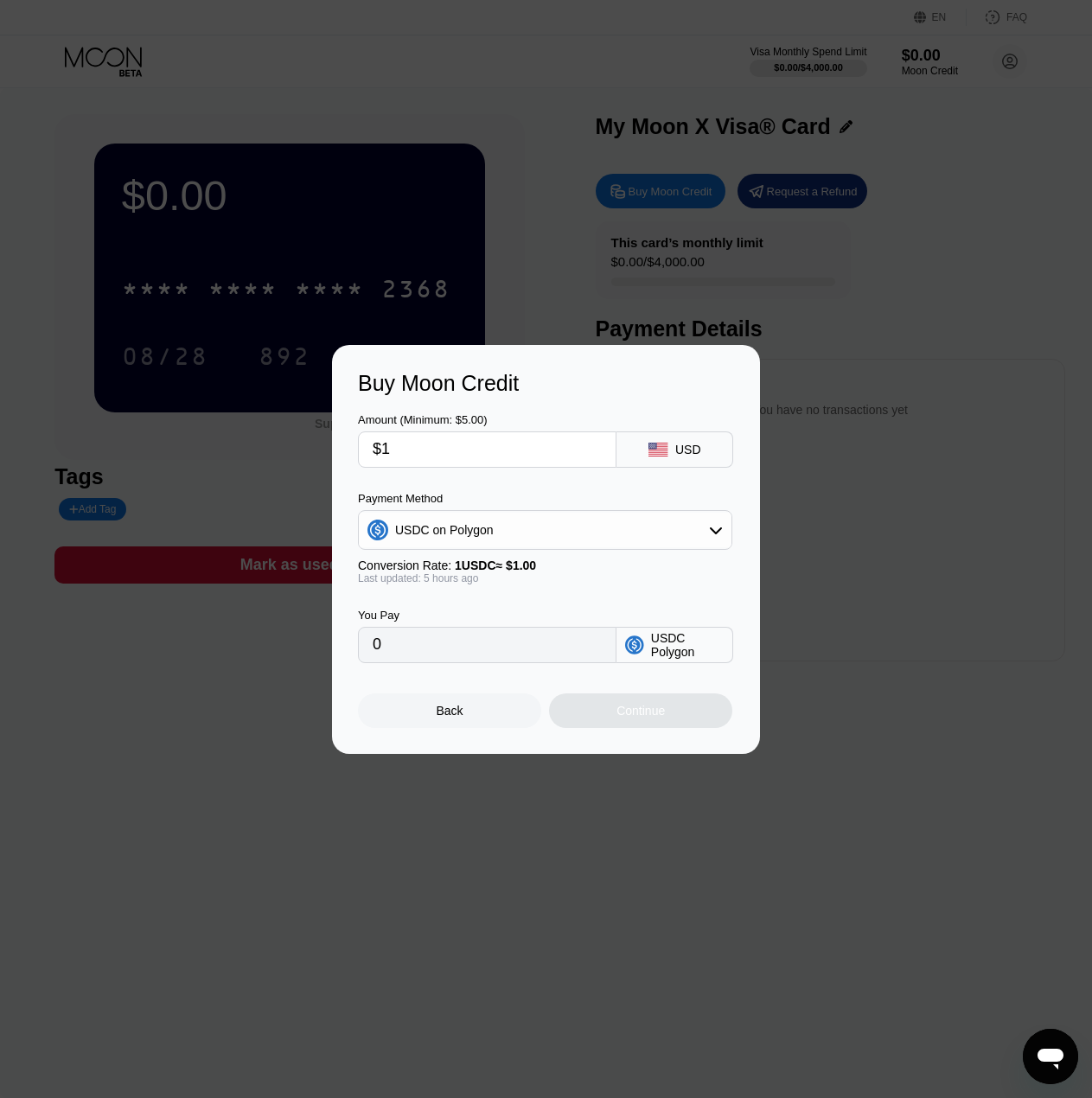
type input "1.00000000"
type input "$10"
type input "10.00000000"
type input "$10"
click at [200, 728] on div "Buy Moon Credit Amount (Minimum: $5.00) $10 USD Payment Method USDC on Polygon …" at bounding box center [546, 549] width 1092 height 409
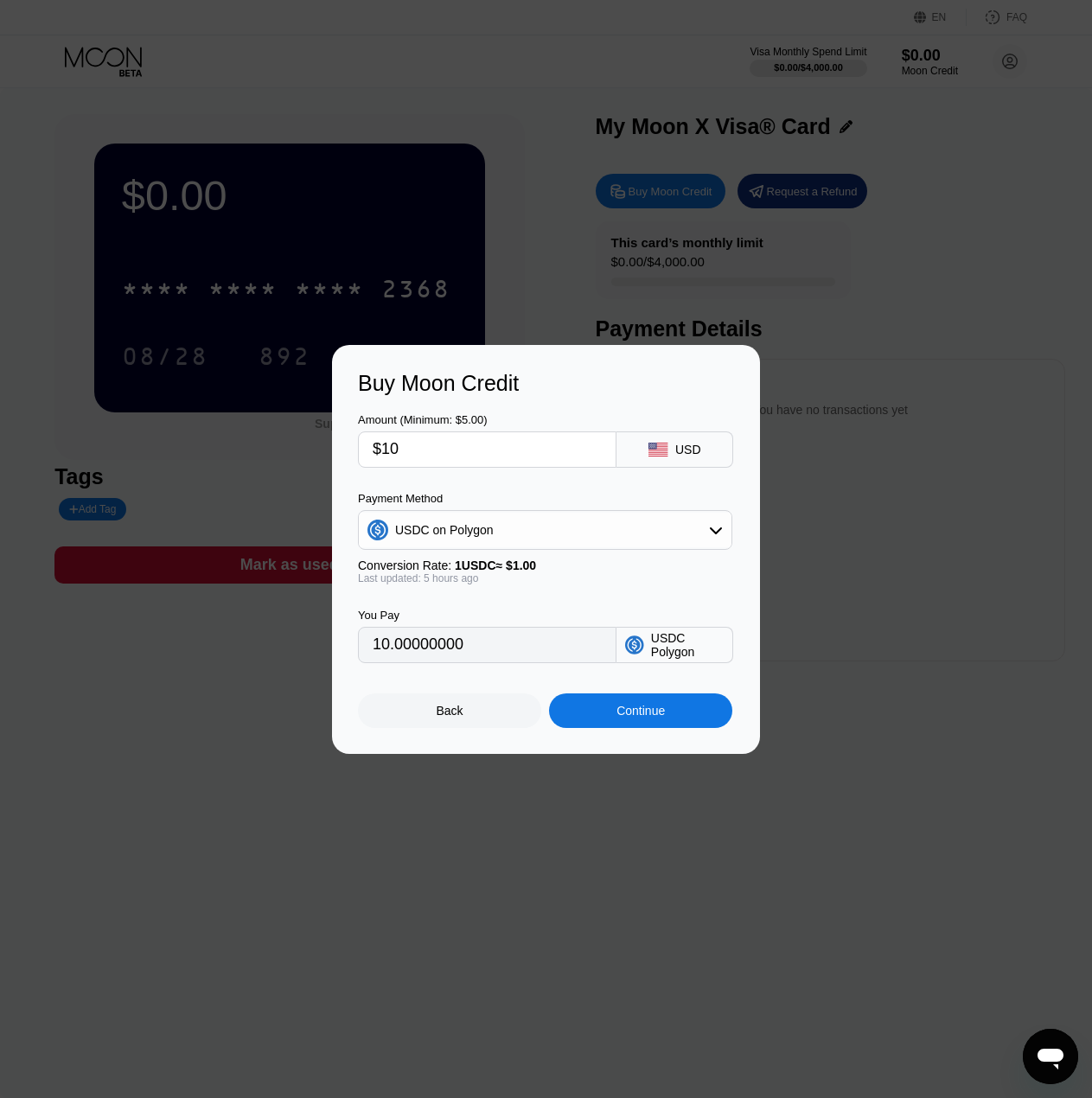
click at [449, 718] on div "Back" at bounding box center [450, 711] width 27 height 14
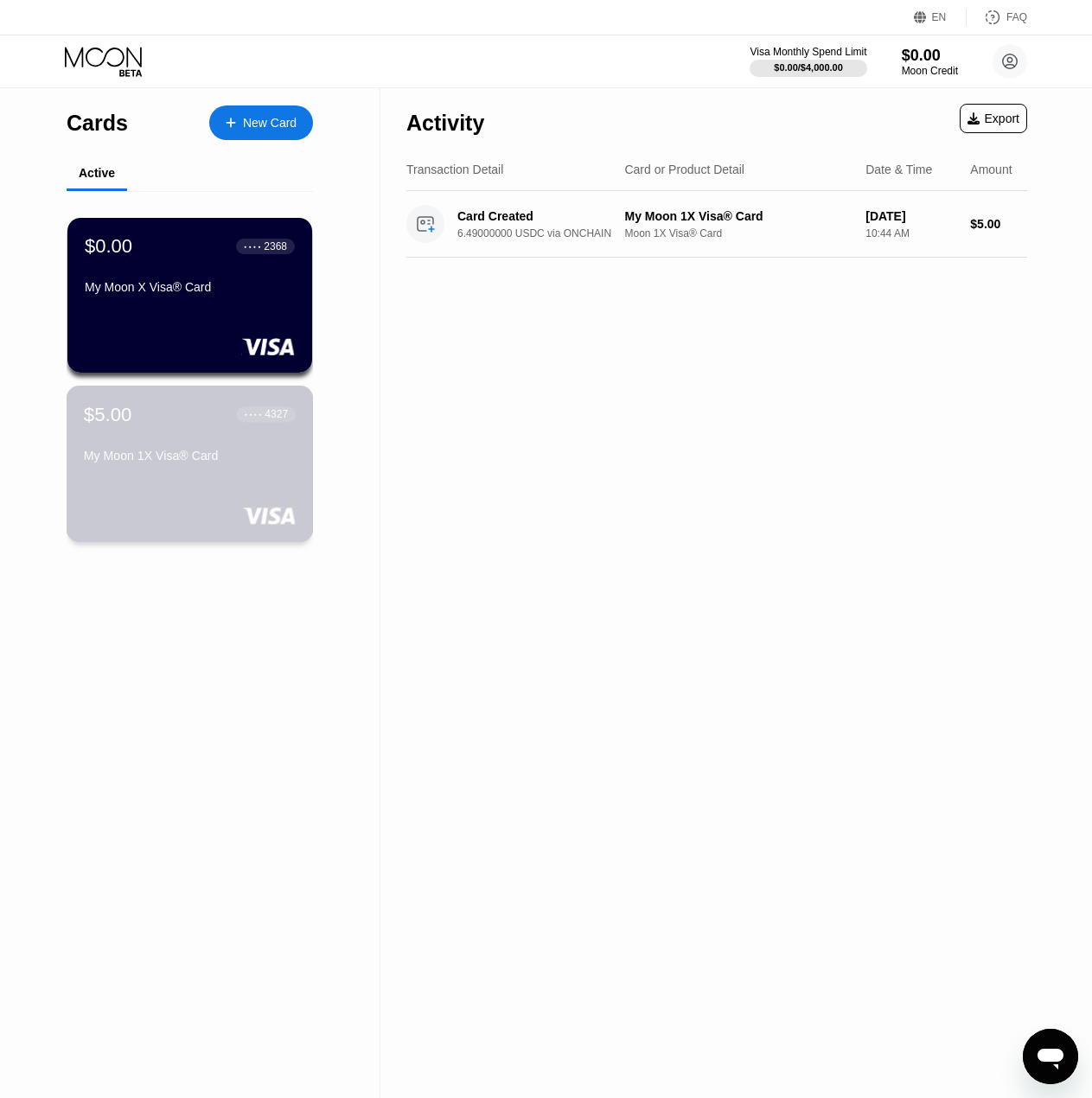
click at [266, 449] on div "$5.00 ● ● ● ● 4327 My Moon 1X Visa® Card" at bounding box center [189, 436] width 212 height 67
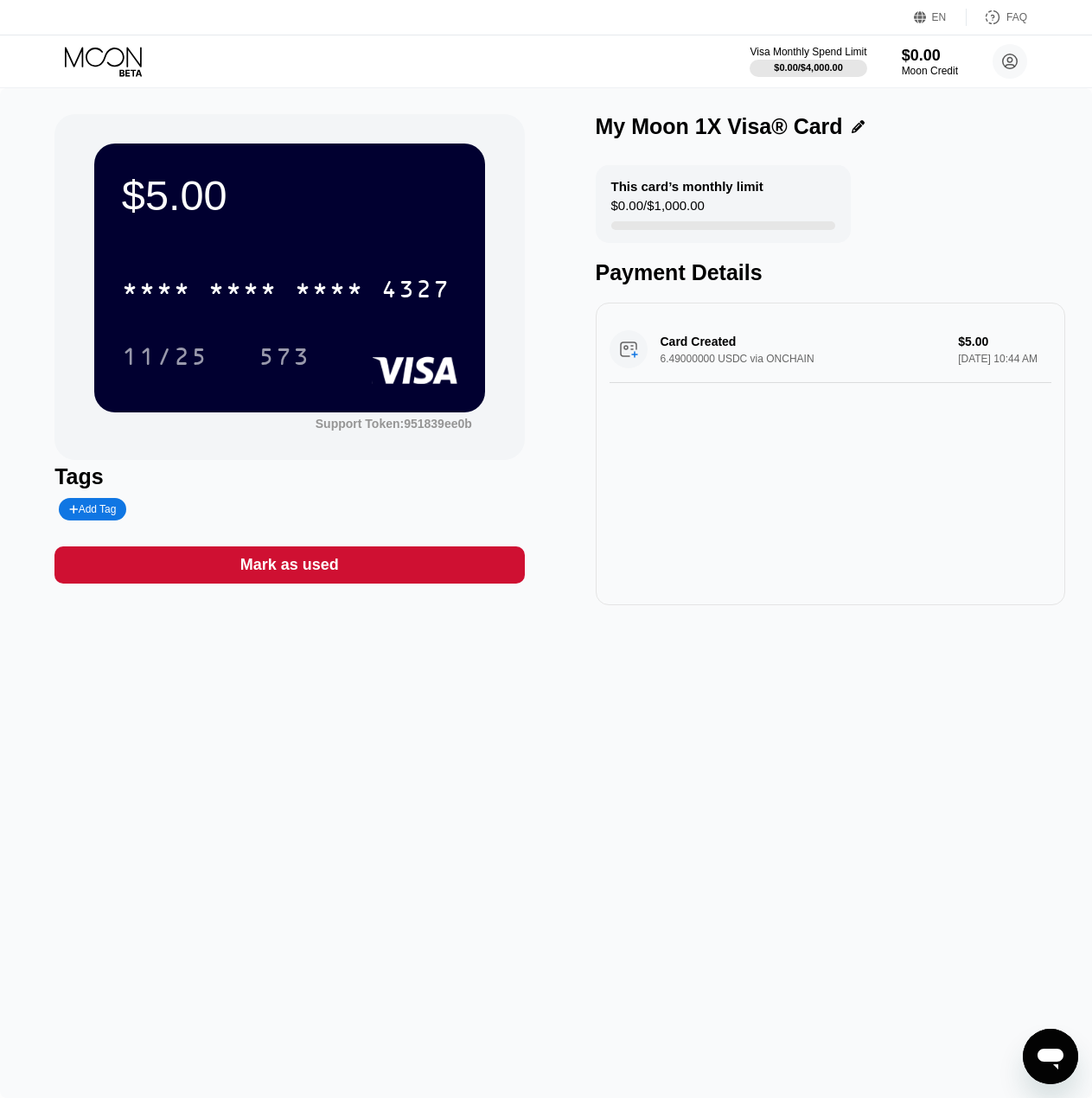
click at [1055, 1056] on icon "פתח את חלון הודעות הטקסט" at bounding box center [1051, 1059] width 26 height 21
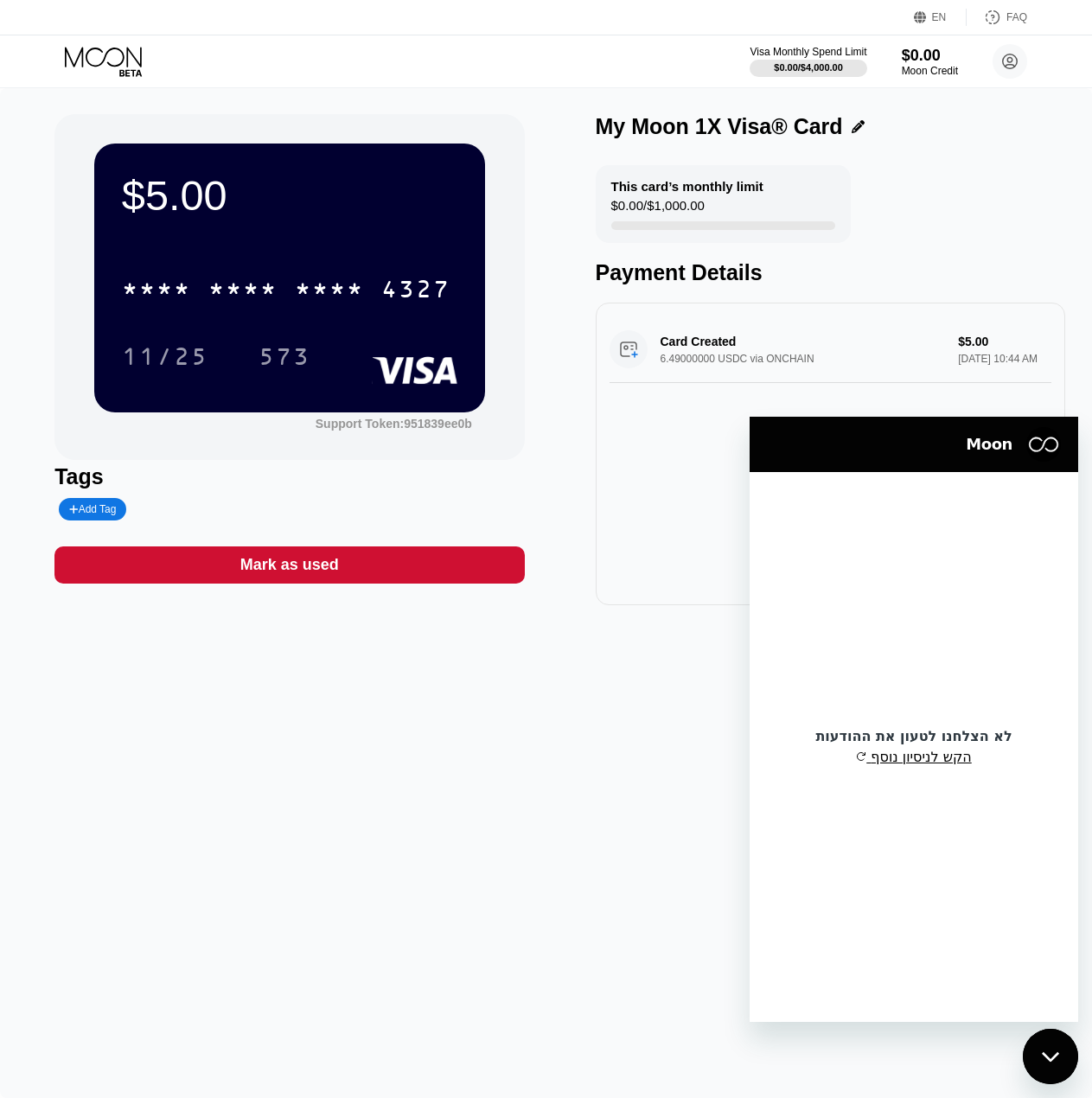
click at [891, 758] on button "הקש לניסיון נוסף" at bounding box center [914, 757] width 116 height 17
click at [895, 760] on button "הקש לניסיון נוסף" at bounding box center [914, 757] width 116 height 17
click at [895, 759] on button "הקש לניסיון נוסף" at bounding box center [914, 757] width 116 height 17
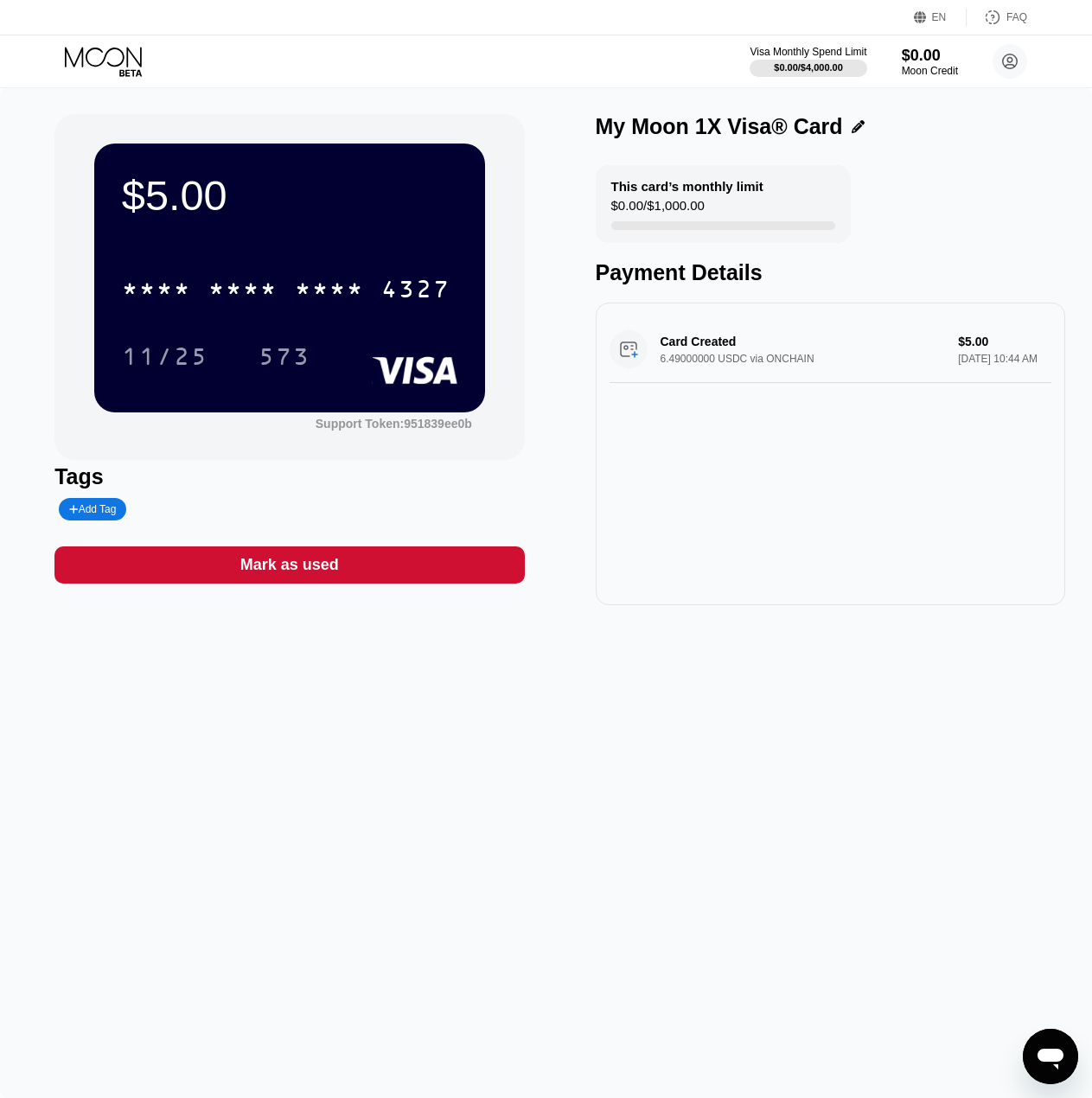
click at [1050, 1065] on icon "פתח את חלון הודעות הטקסט" at bounding box center [1051, 1057] width 31 height 31
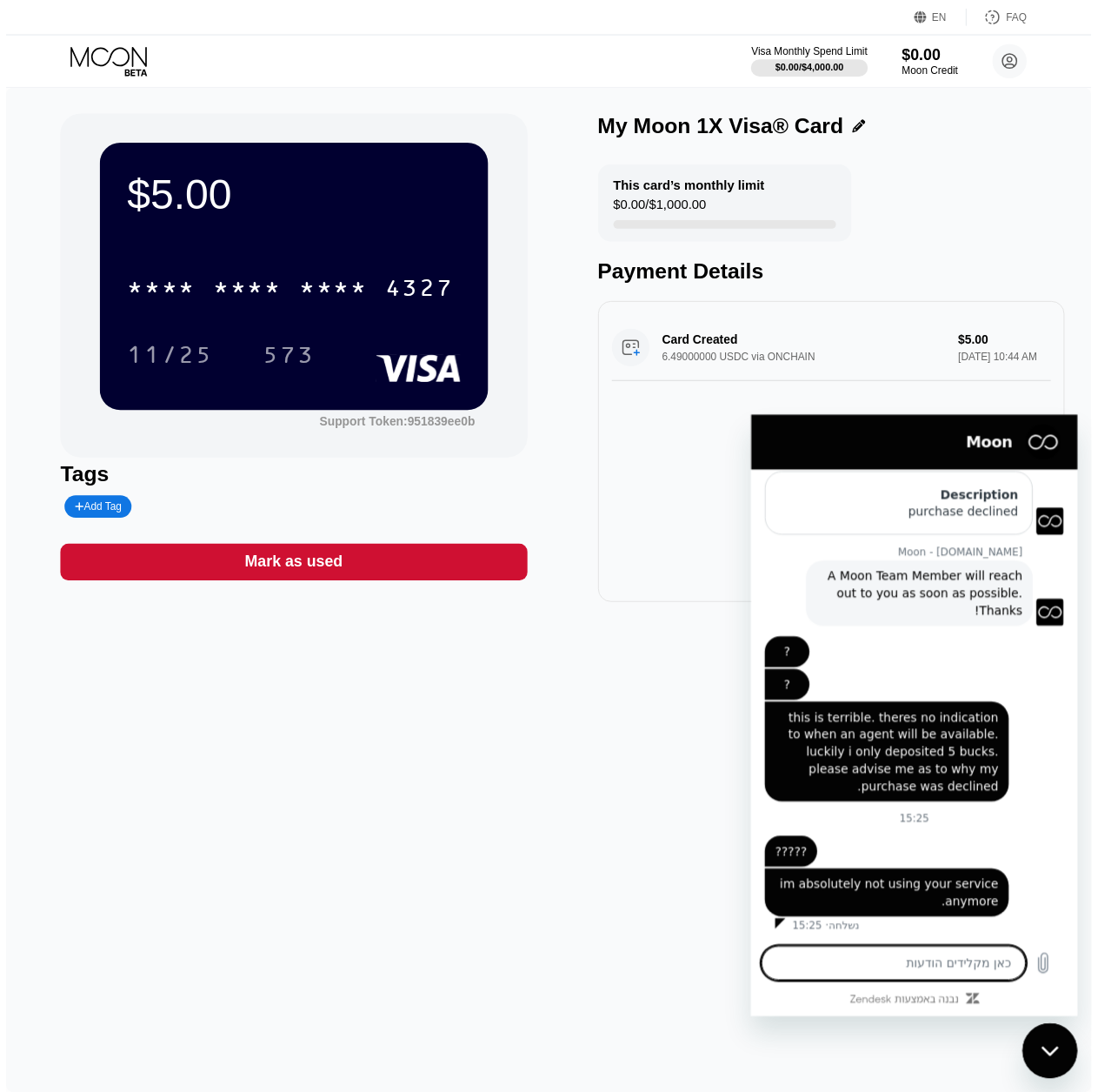
scroll to position [178, 0]
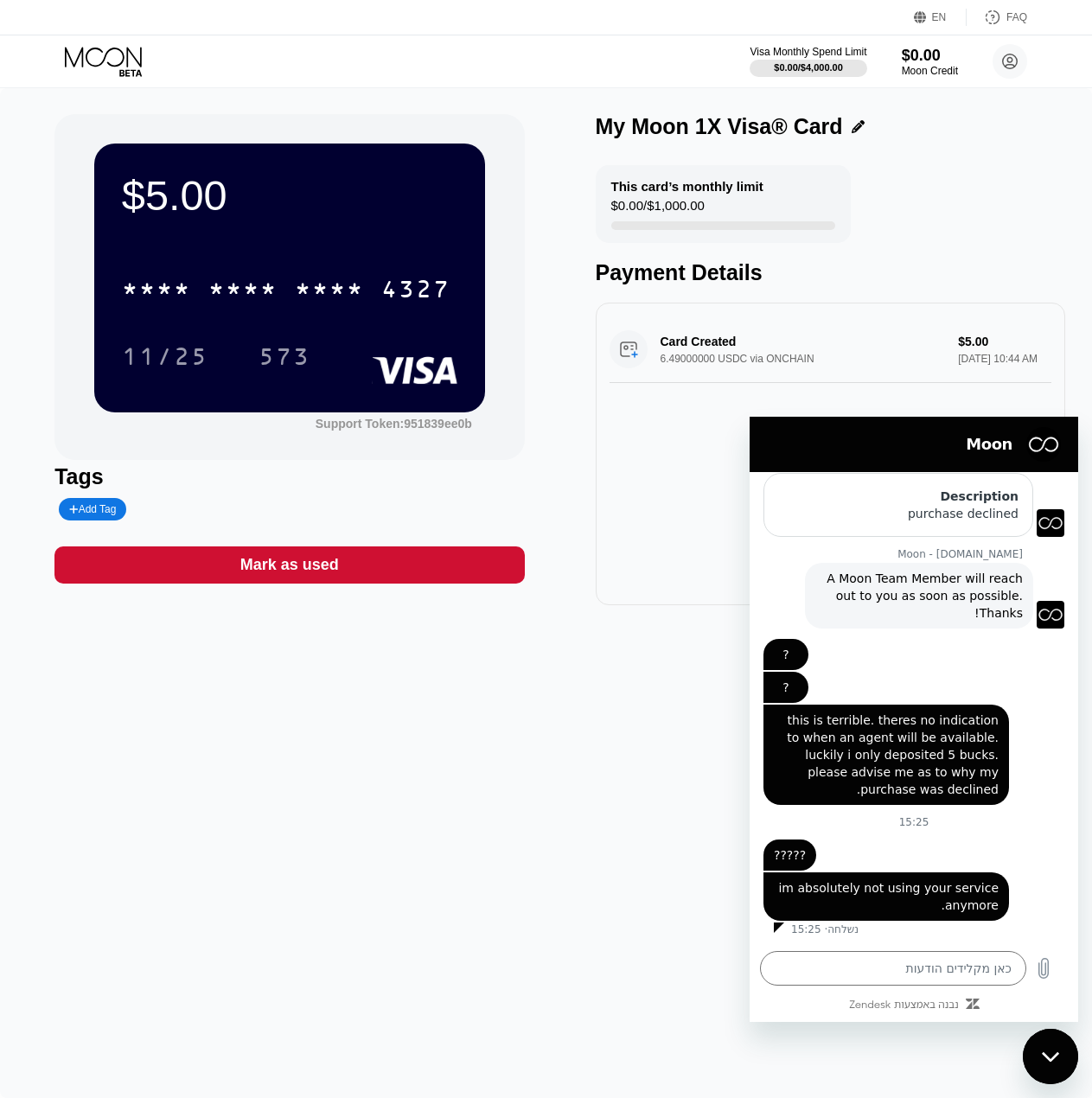
click at [94, 65] on icon at bounding box center [104, 57] width 77 height 20
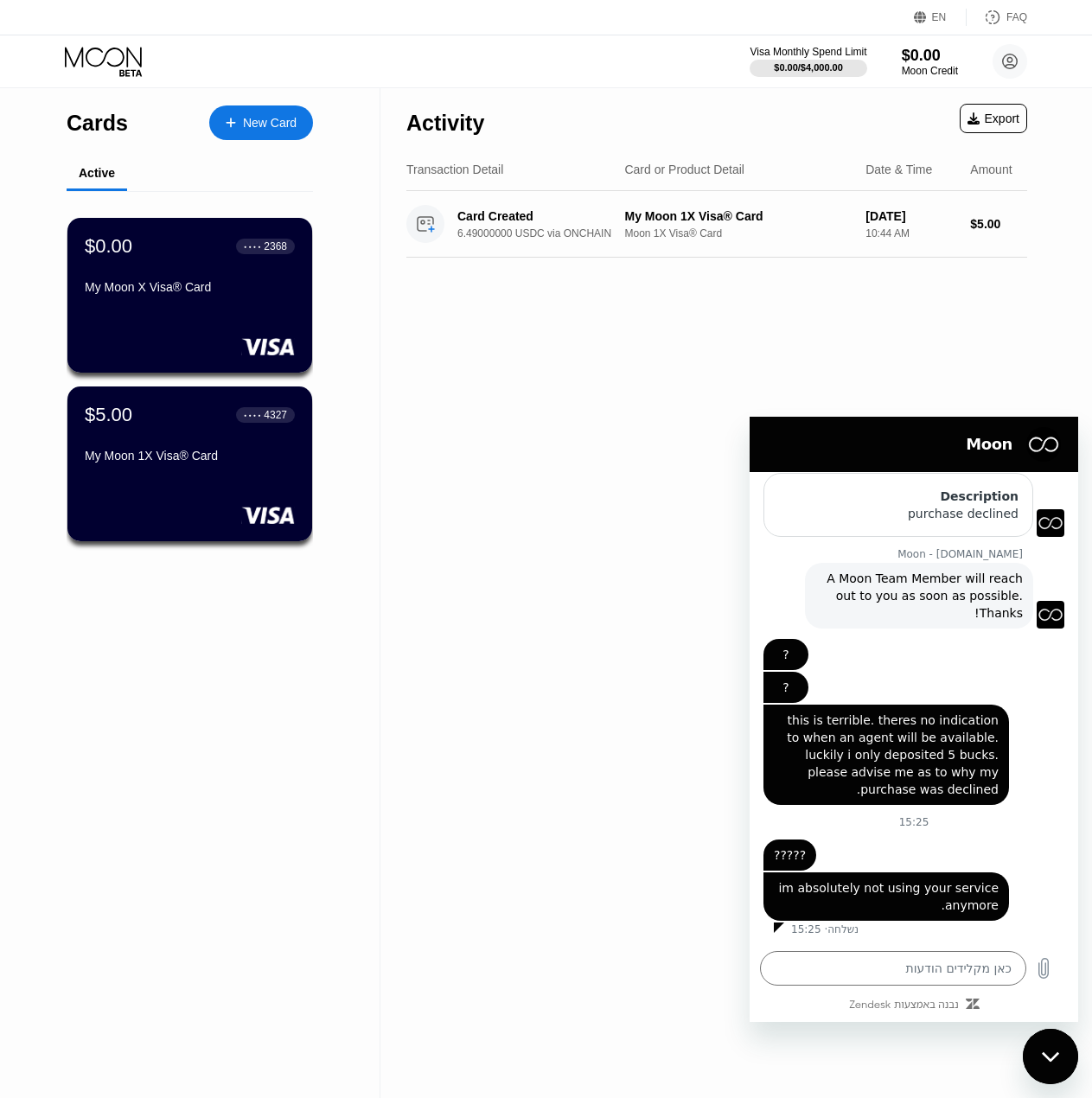
click at [1014, 20] on div "FAQ" at bounding box center [1017, 17] width 21 height 12
click at [273, 129] on div "New Card" at bounding box center [270, 123] width 53 height 15
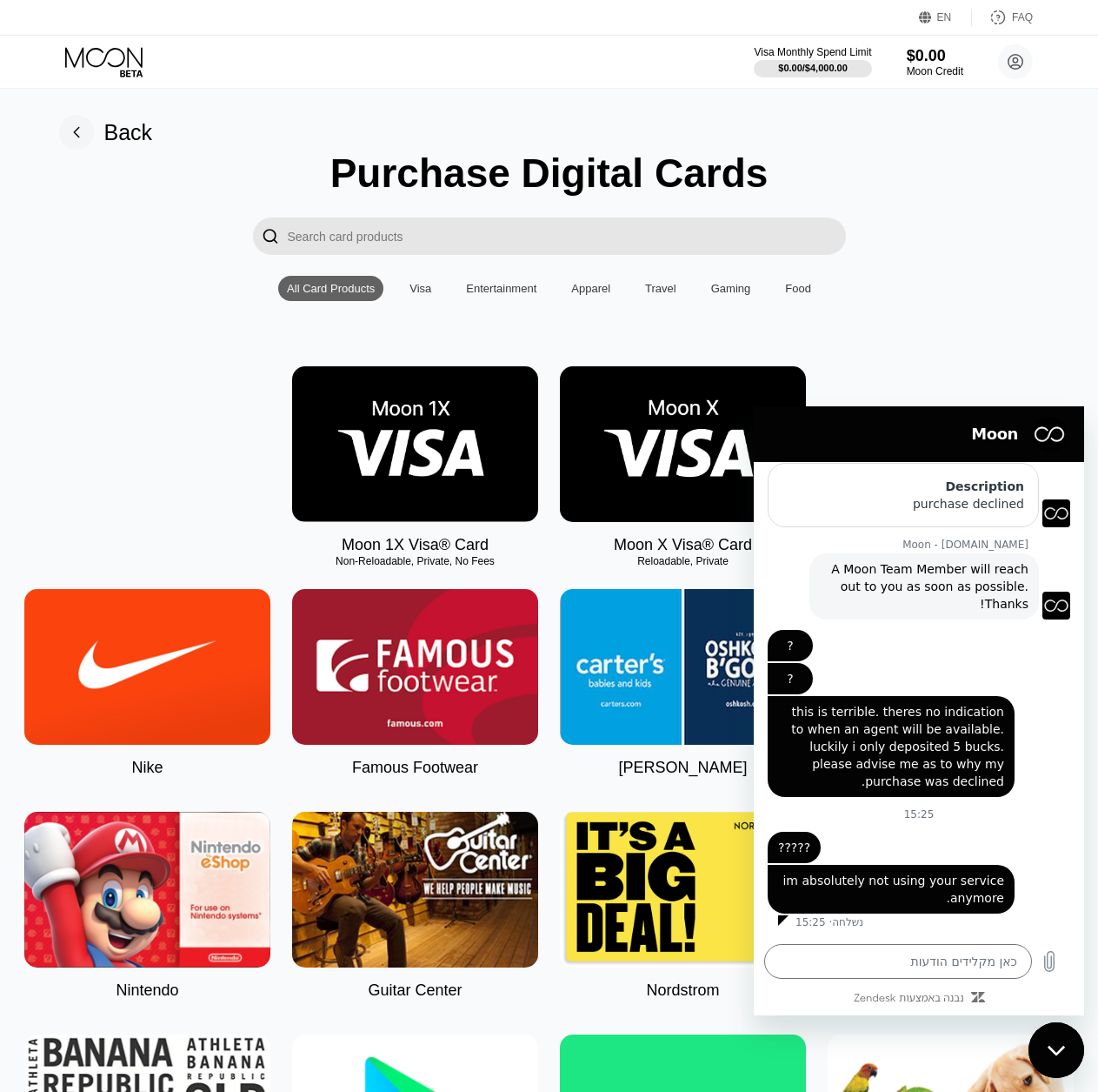
click at [1070, 1056] on div "סגור את חלון הודעות הטקסט" at bounding box center [1056, 1050] width 53 height 53
type textarea "x"
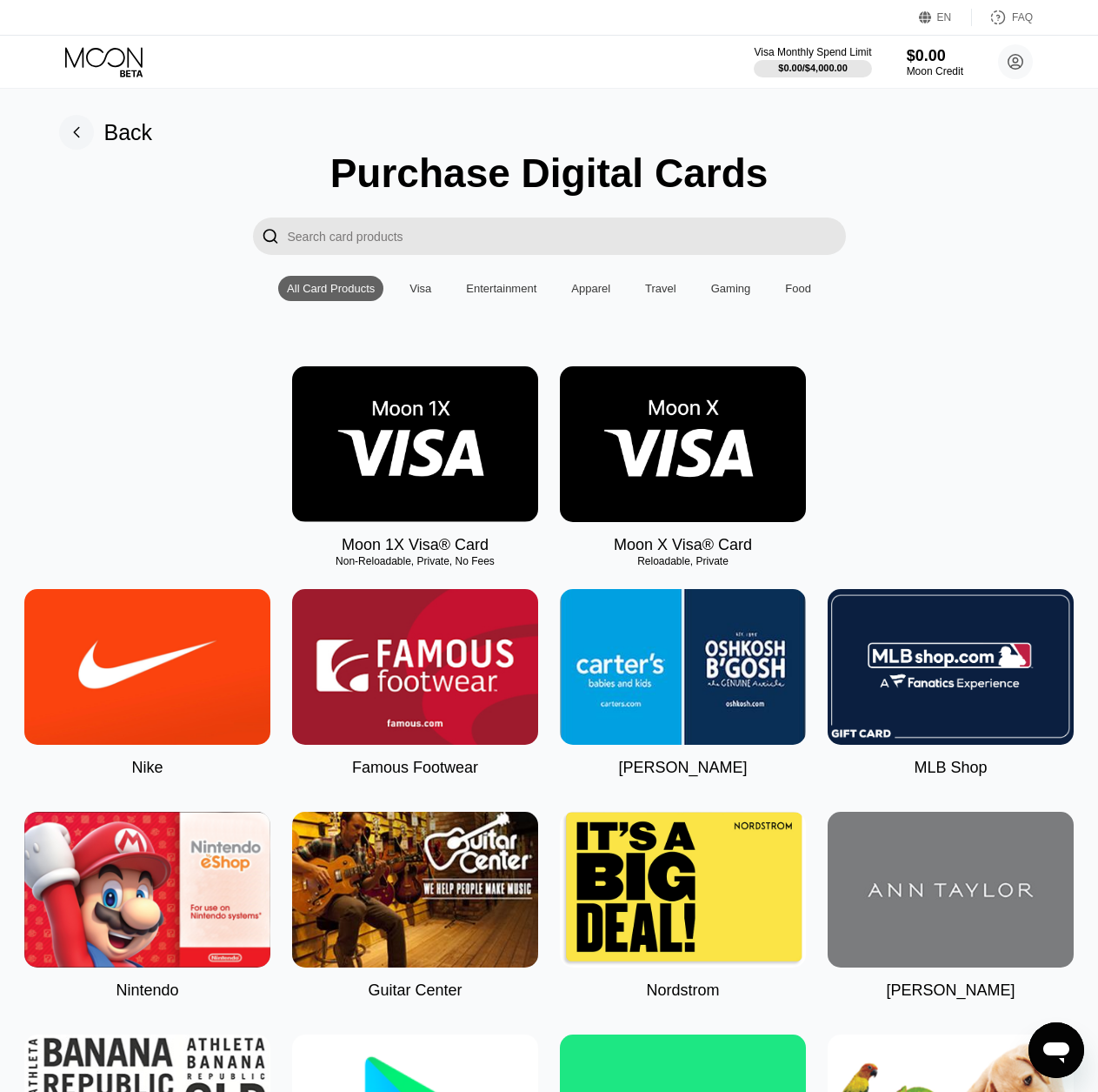
click at [659, 486] on img at bounding box center [683, 443] width 247 height 156
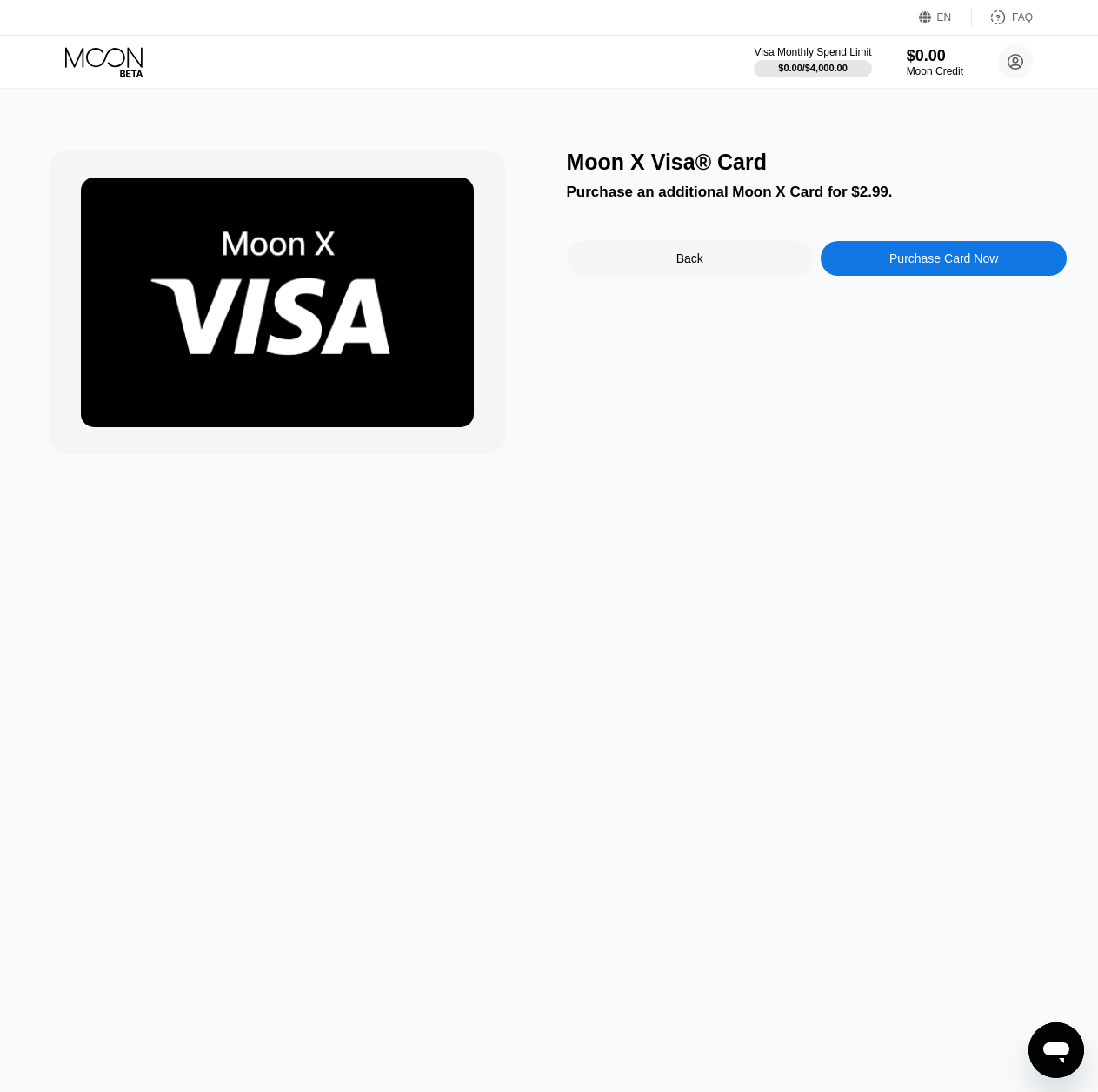
drag, startPoint x: 673, startPoint y: 269, endPoint x: 626, endPoint y: 275, distance: 47.4
click at [674, 270] on div "Back" at bounding box center [690, 259] width 247 height 35
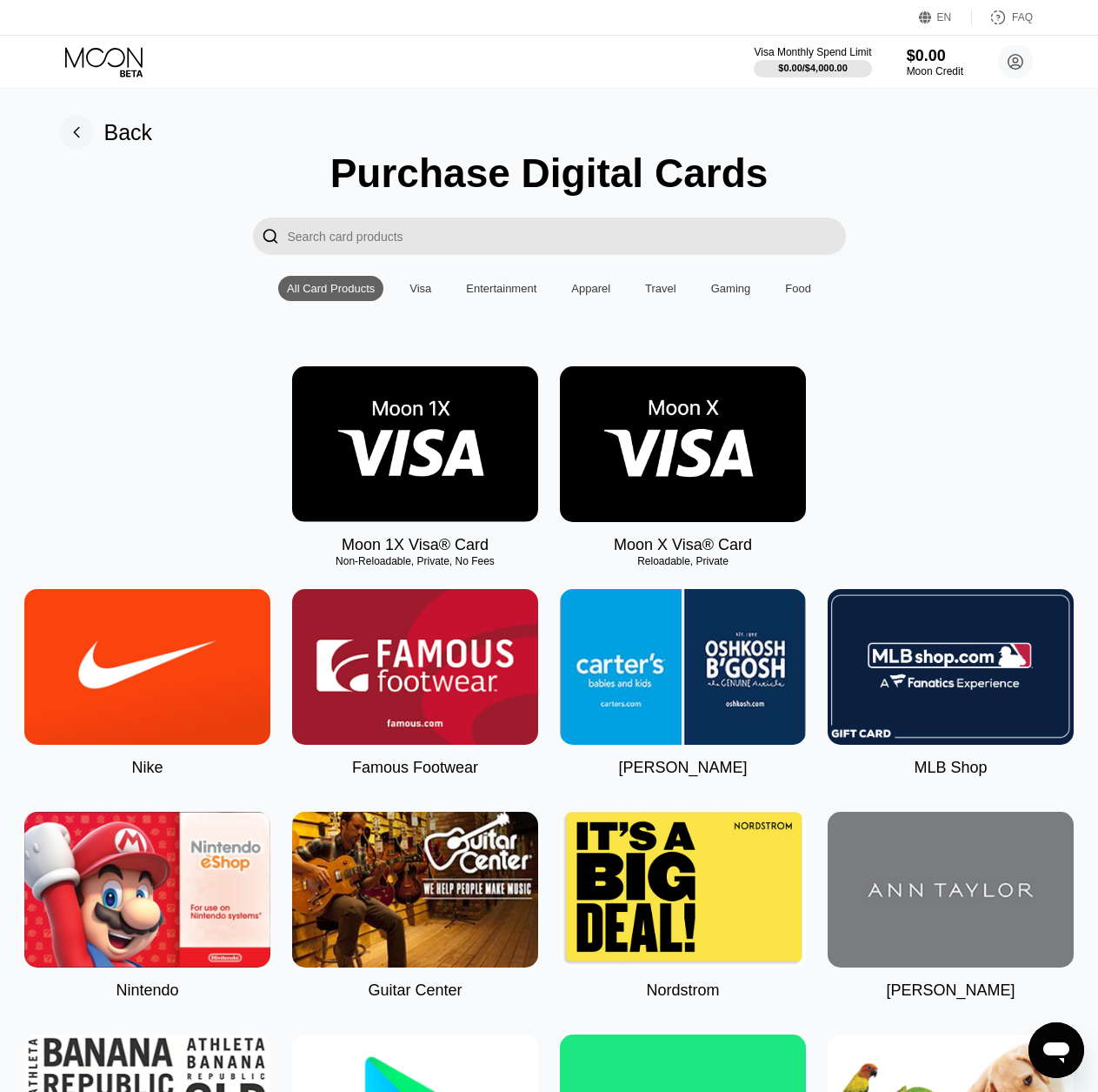
click at [99, 127] on div "Back" at bounding box center [106, 132] width 94 height 35
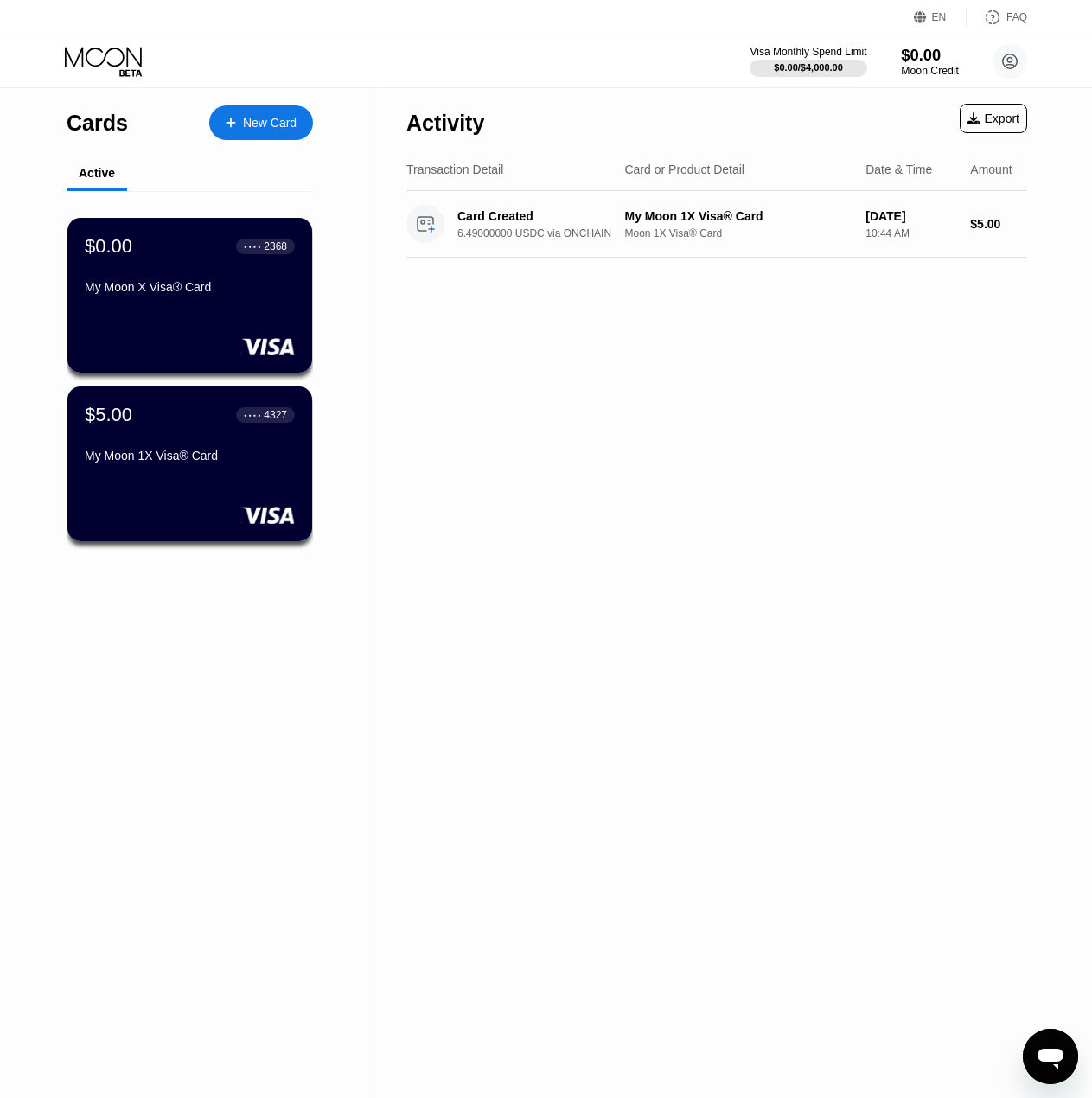
click at [941, 72] on div "Moon Credit" at bounding box center [929, 71] width 58 height 12
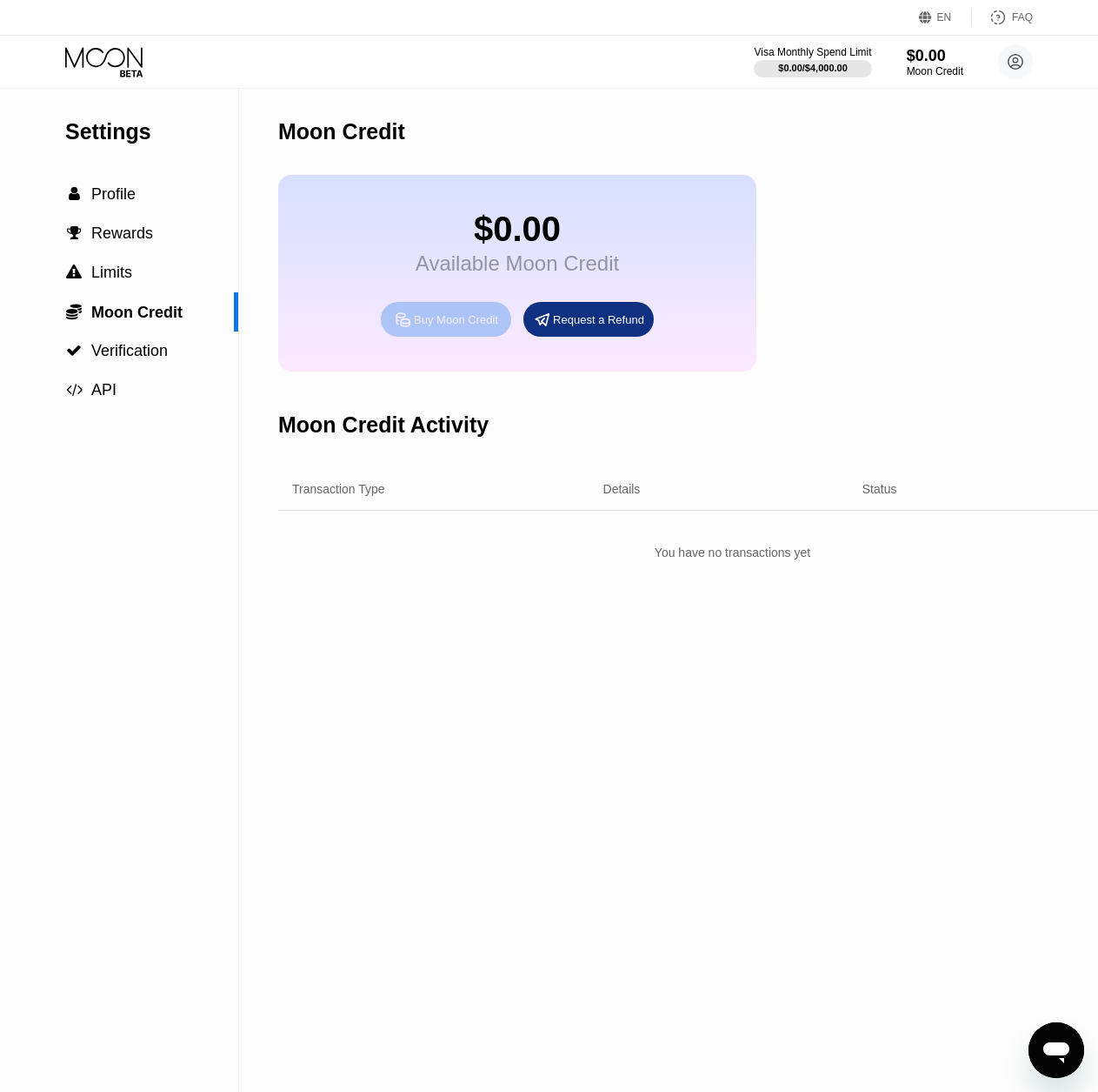
click at [451, 327] on div "Buy Moon Credit" at bounding box center [455, 320] width 84 height 15
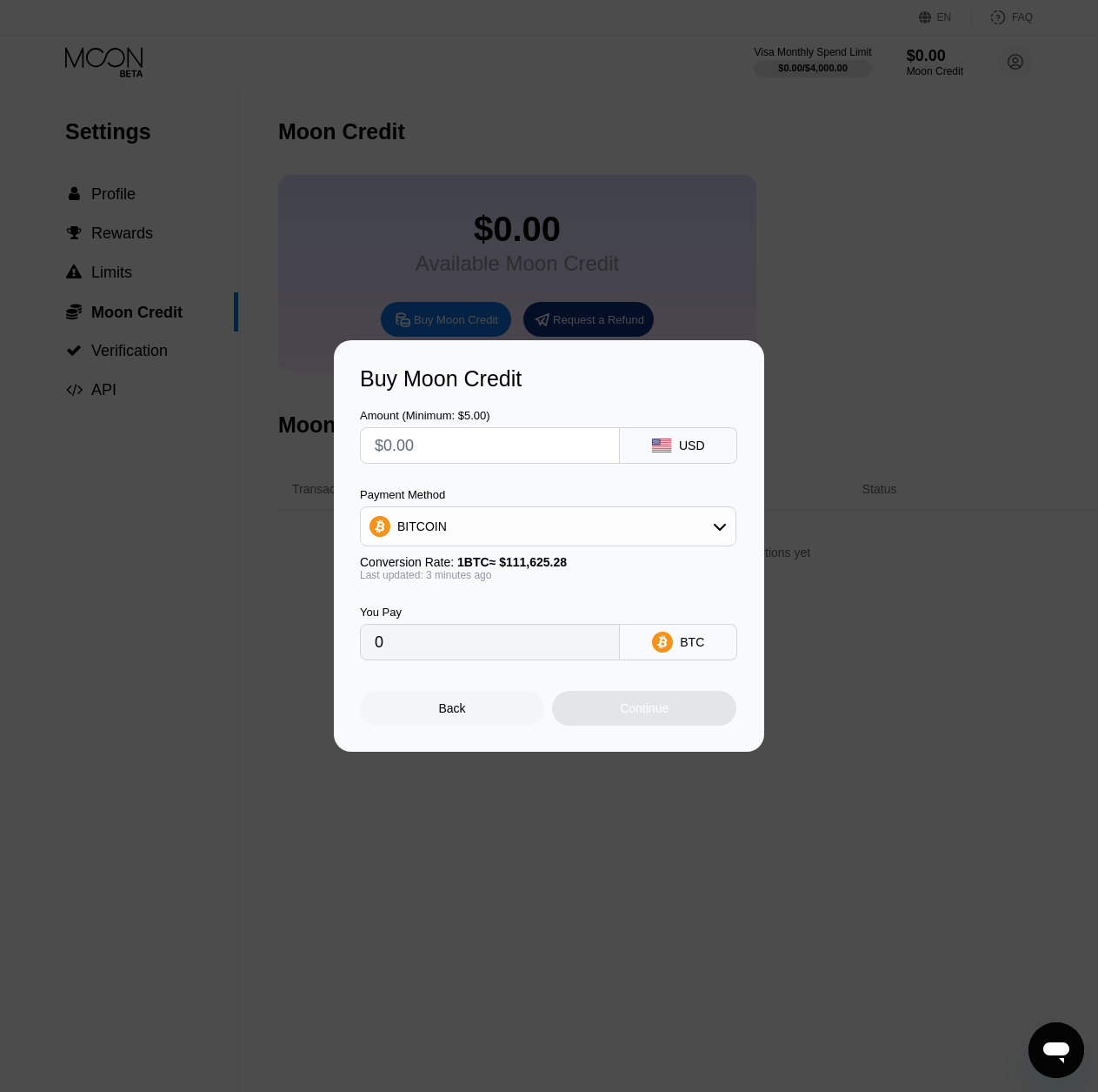
click at [440, 440] on input "text" at bounding box center [490, 445] width 231 height 35
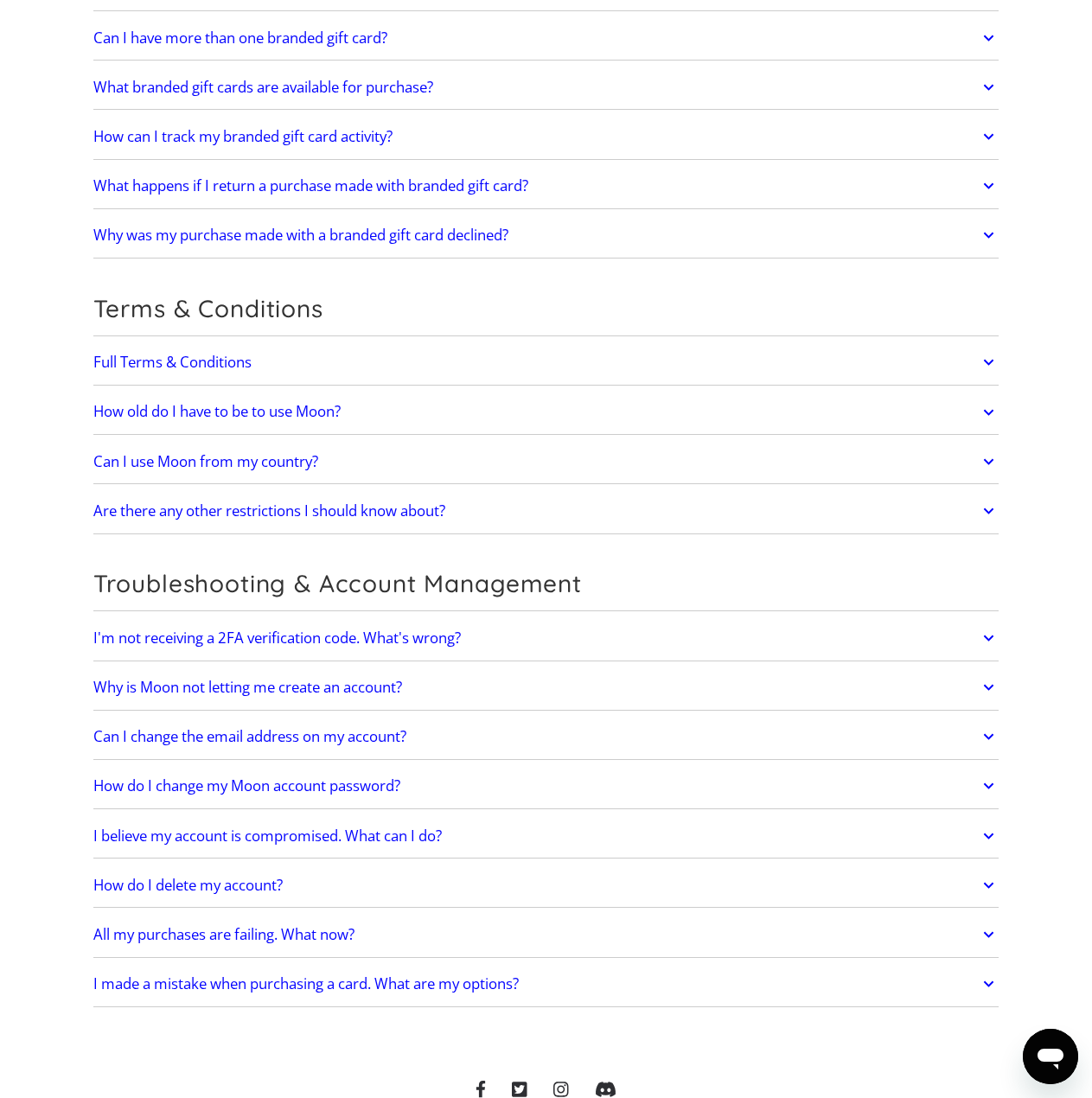
scroll to position [3285, 0]
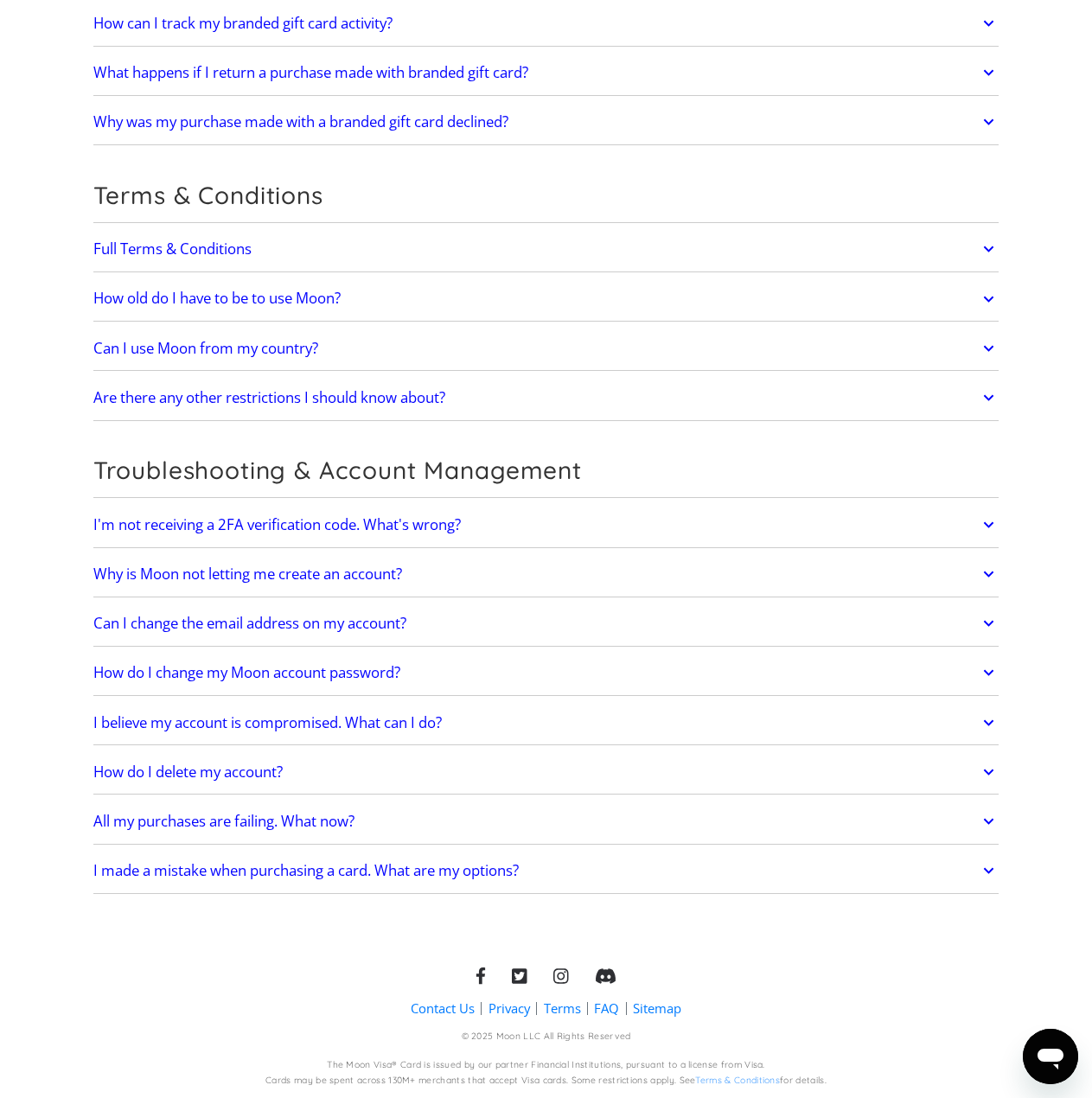
click at [424, 829] on link "All my purchases are failing. What now?" at bounding box center [546, 822] width 906 height 37
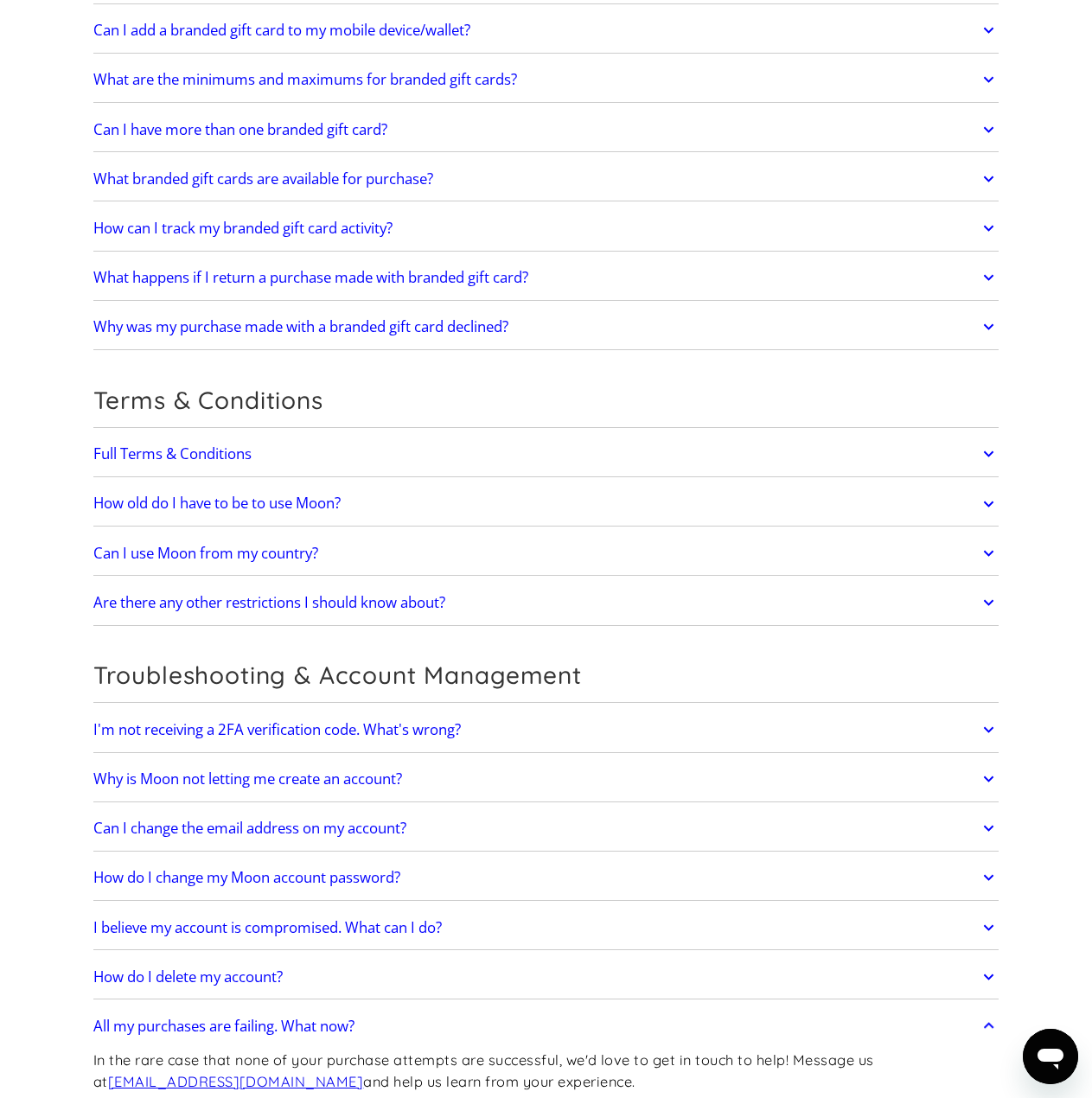
scroll to position [3025, 0]
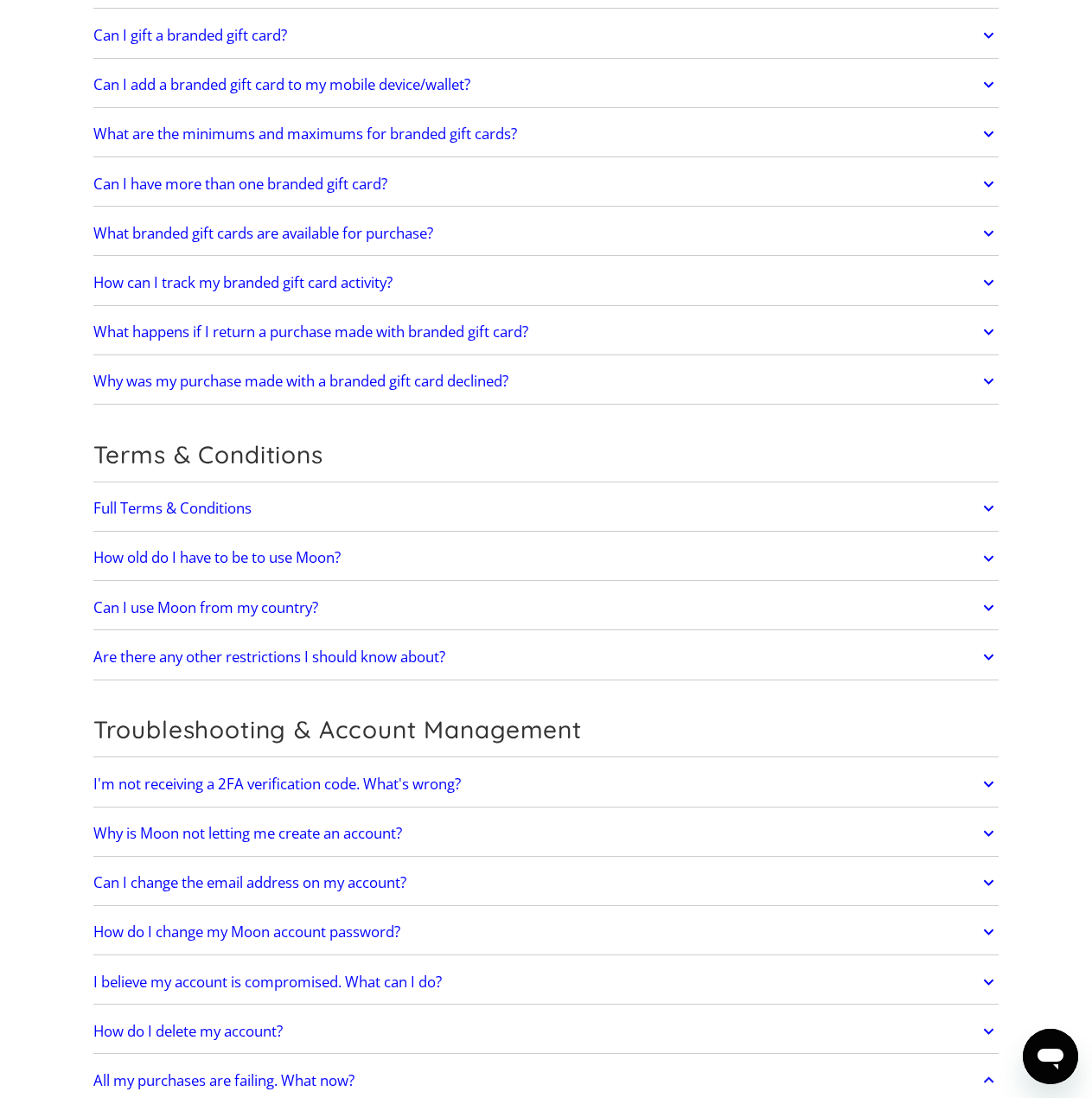
click at [324, 603] on link "Can I use Moon from my country?" at bounding box center [546, 608] width 906 height 37
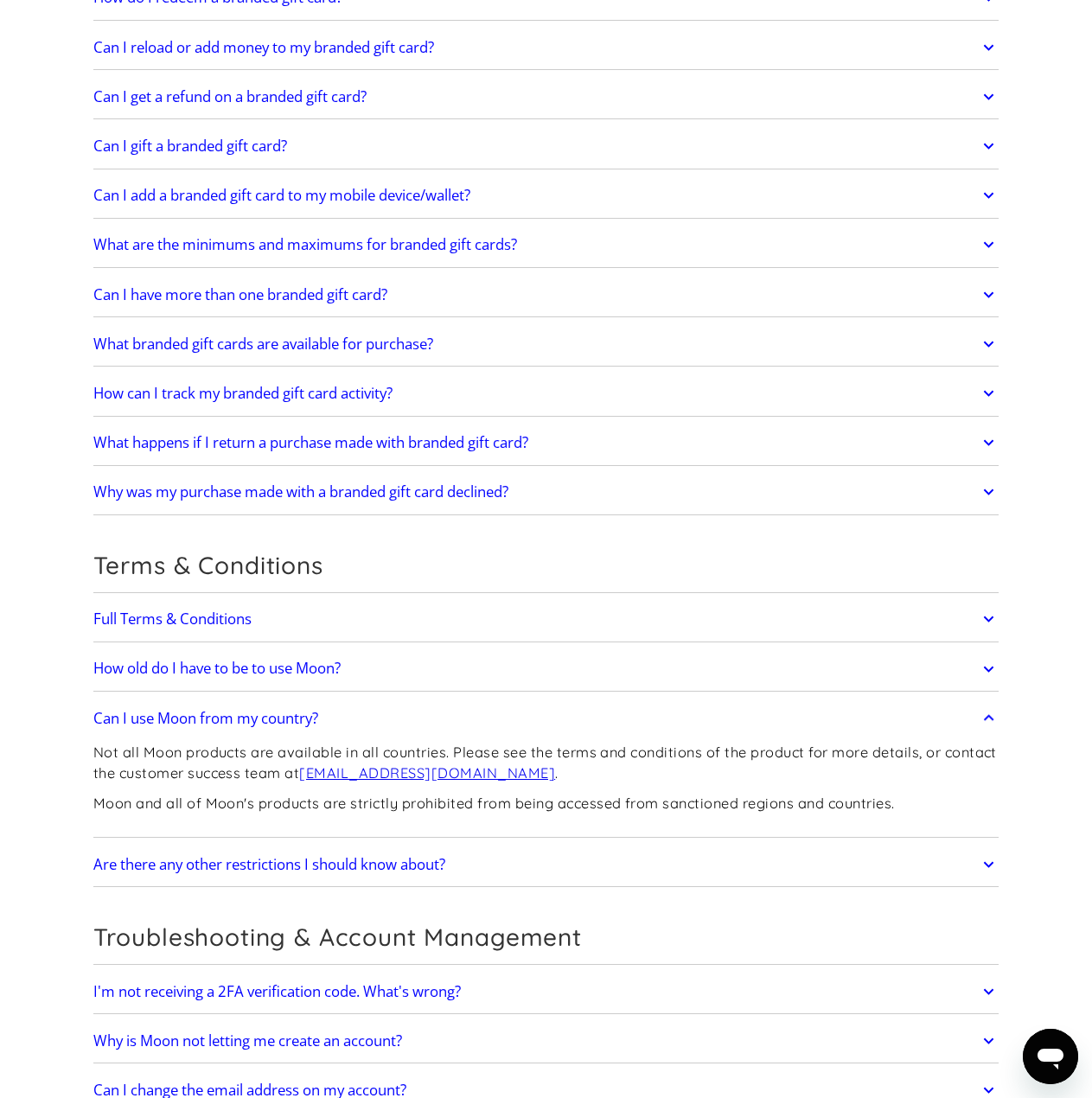
scroll to position [2939, 0]
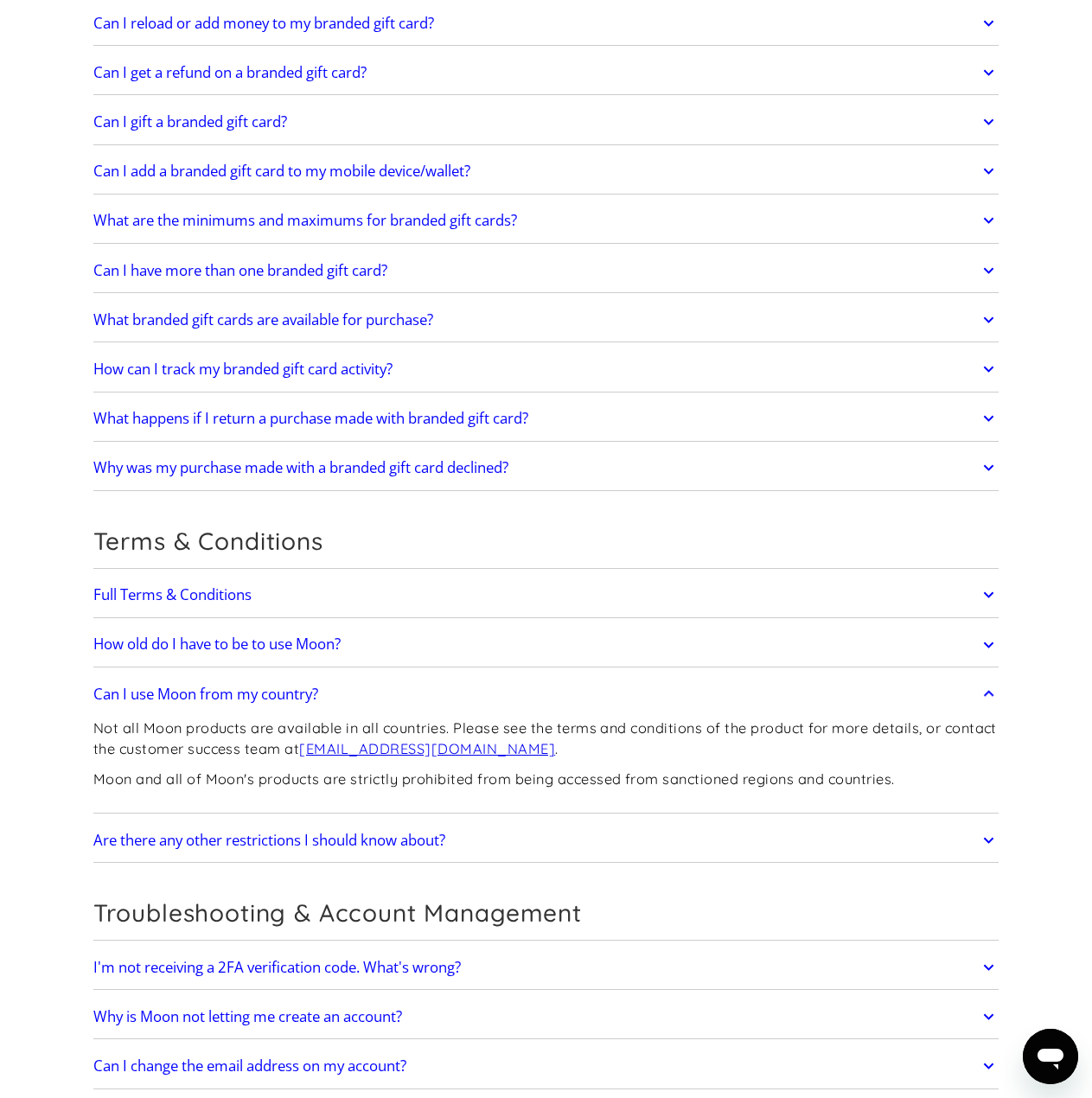
click at [503, 840] on link "Are there any other restrictions I should know about?" at bounding box center [546, 841] width 906 height 37
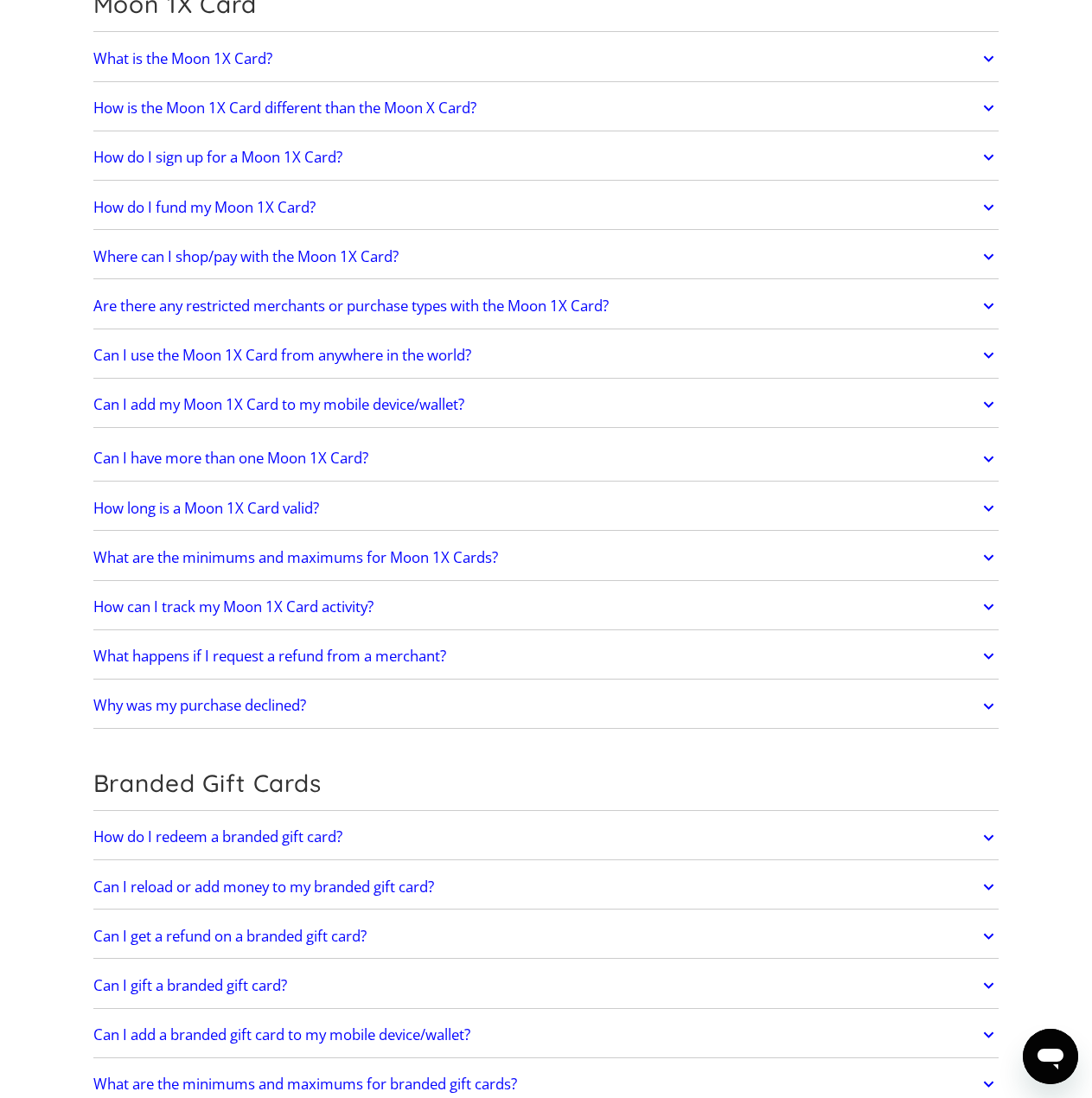
scroll to position [2074, 0]
click at [326, 721] on link "Why was my purchase declined?" at bounding box center [546, 708] width 906 height 37
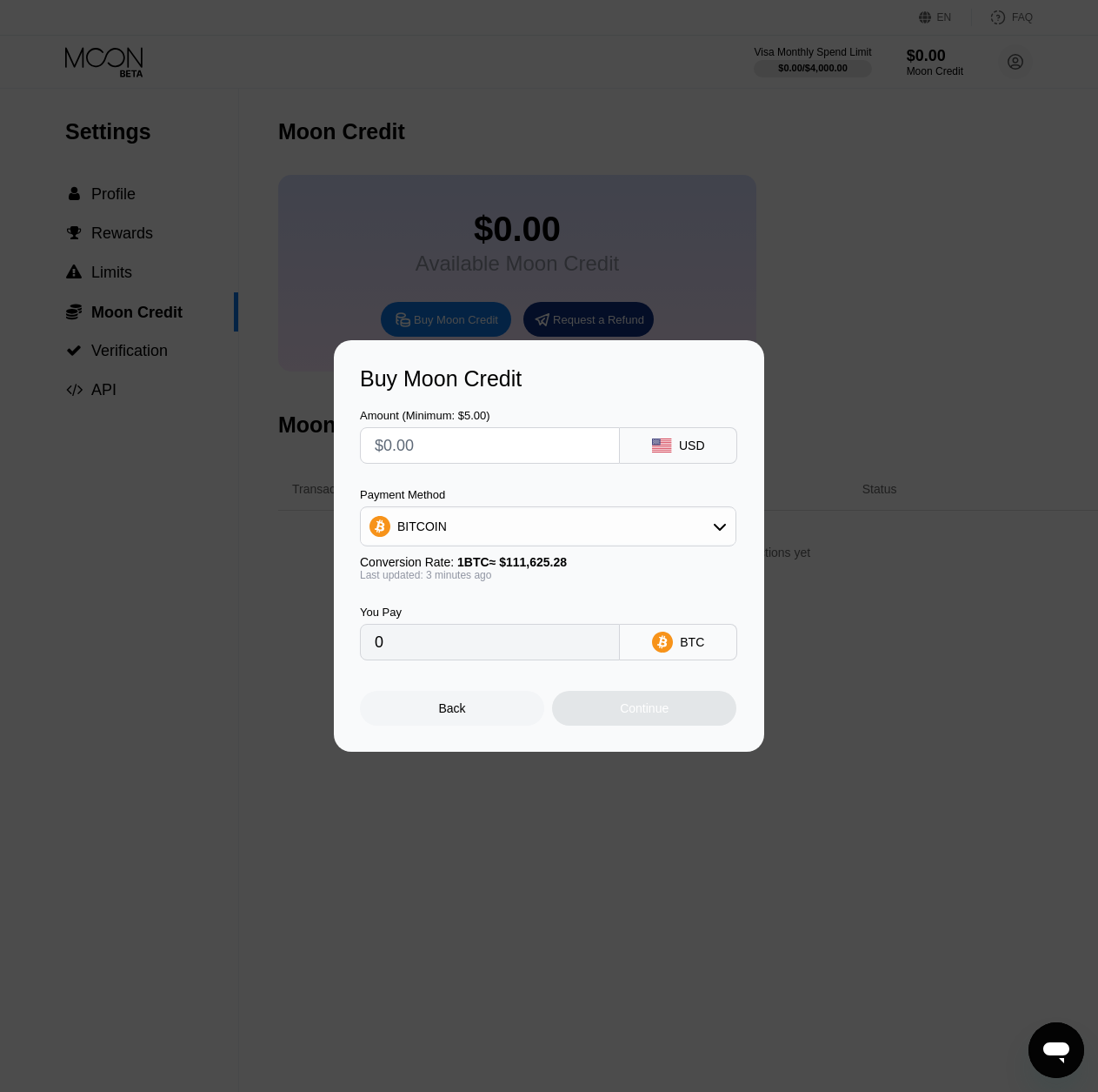
scroll to position [178, 0]
type input "$5"
type input "0.00004480"
type input "$5"
click at [718, 518] on div "BITCOIN" at bounding box center [549, 527] width 375 height 35
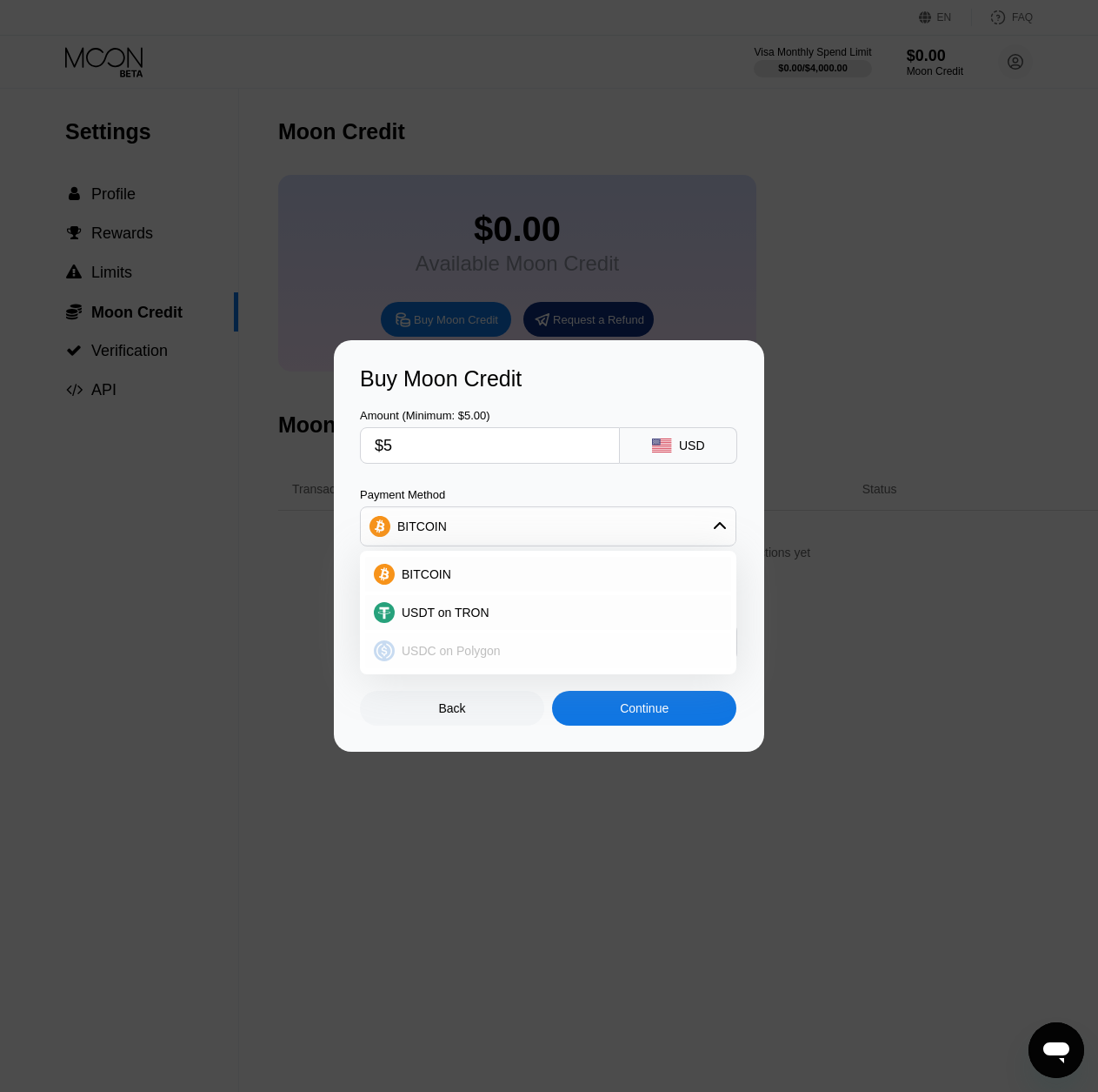
click at [489, 644] on span "USDC on Polygon" at bounding box center [451, 650] width 99 height 14
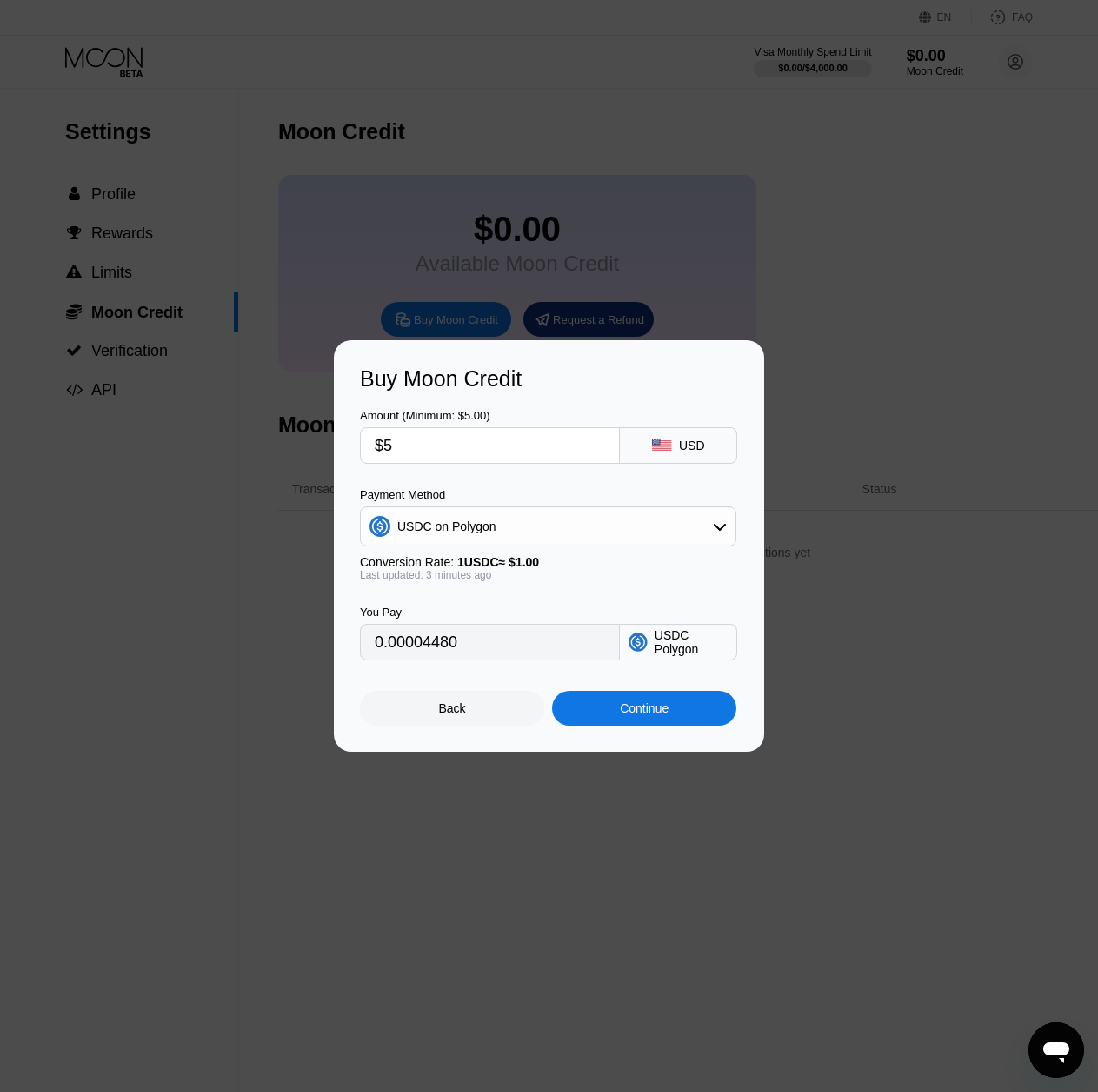
type input "5.00000000"
click at [658, 715] on div "Continue" at bounding box center [644, 708] width 49 height 14
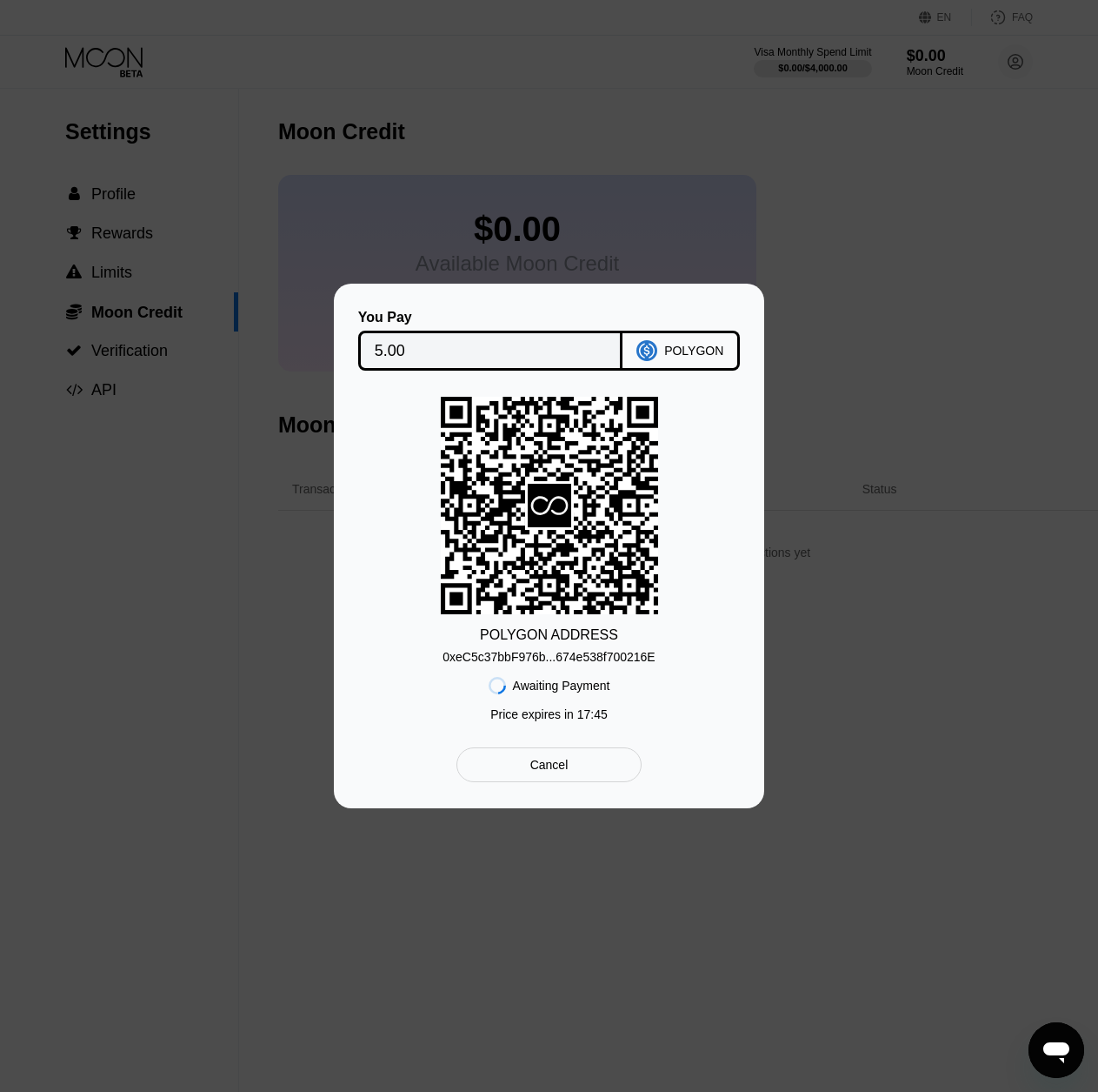
scroll to position [178, 0]
click at [590, 300] on div "You Pay 5.00 POLYGON POLYGON ADDRESS 0xeC5c37bbF976b...674e538f700216E Awaiting…" at bounding box center [549, 546] width 430 height 525
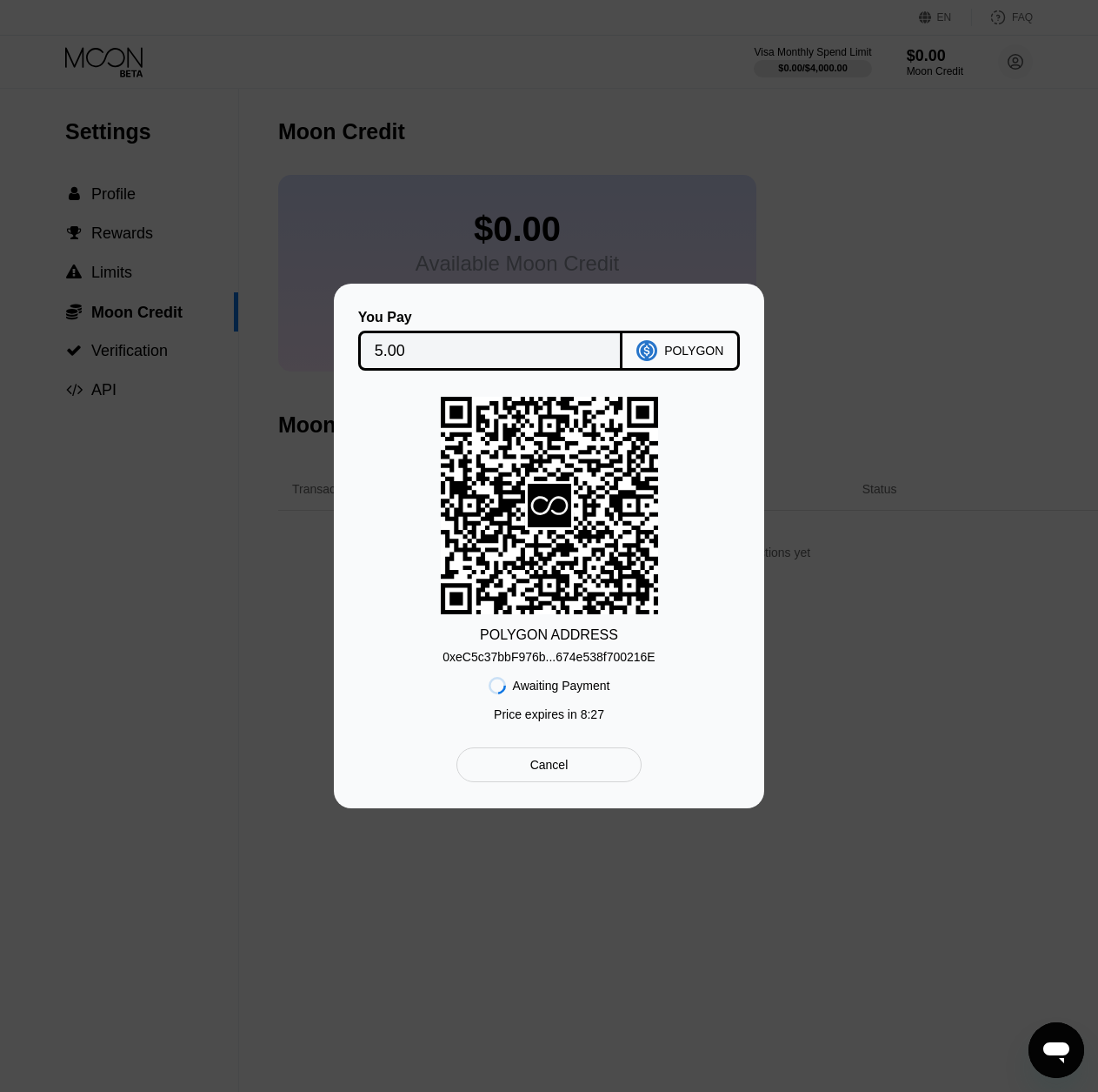
scroll to position [178, 0]
click at [1016, 572] on div "You Pay 5.00 POLYGON POLYGON ADDRESS 0xeC5c37bbF976b...674e538f700216E Awaiting…" at bounding box center [549, 546] width 1098 height 525
click at [117, 493] on div "You Pay 5.00 POLYGON POLYGON ADDRESS 0xeC5c37bbF976b...674e538f700216E Awaiting…" at bounding box center [549, 546] width 1098 height 525
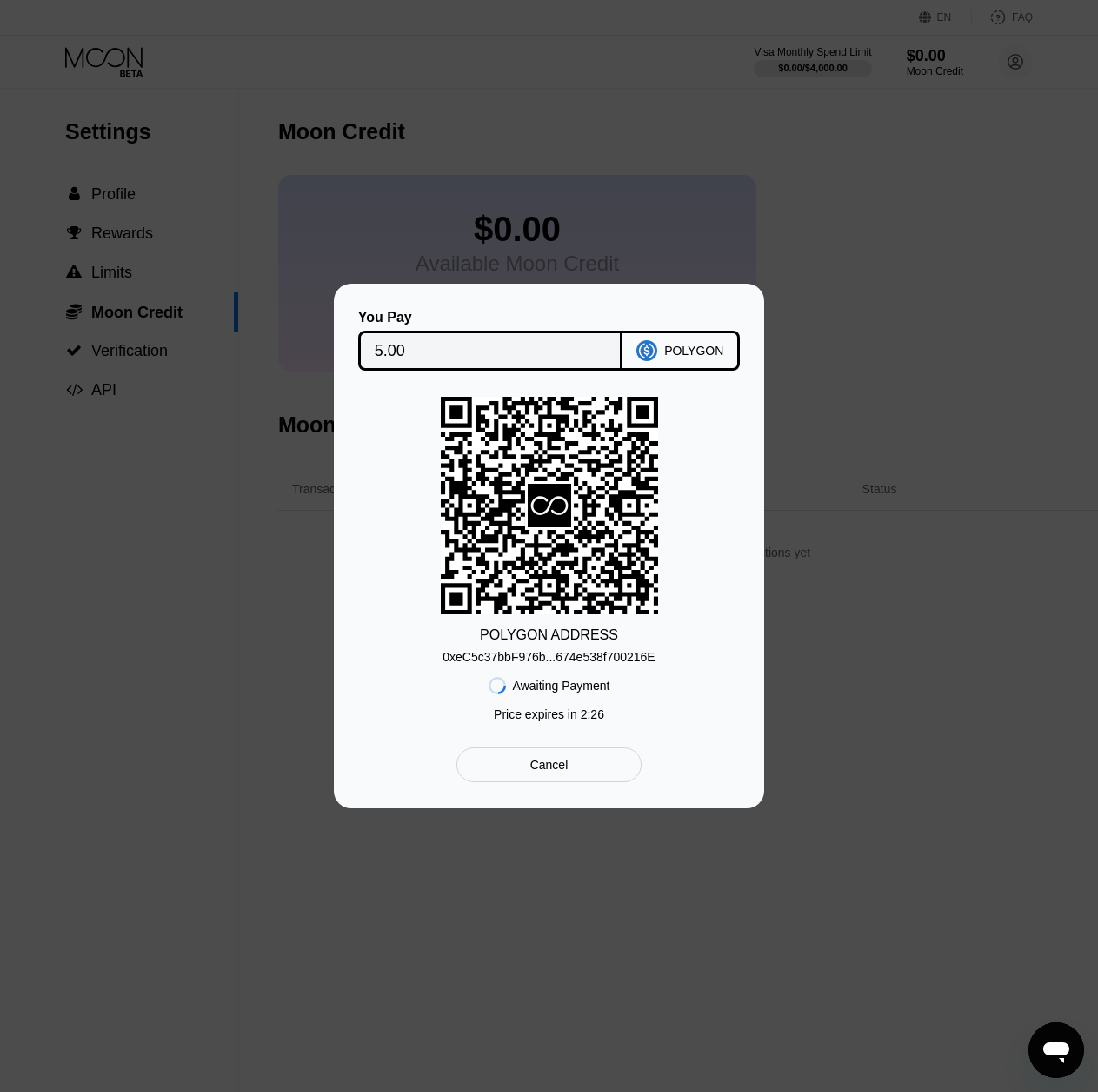
scroll to position [178, 0]
click at [919, 360] on div "You Pay 5.00 POLYGON POLYGON ADDRESS 0xeC5c37bbF976b...674e538f700216E Awaiting…" at bounding box center [549, 546] width 1098 height 525
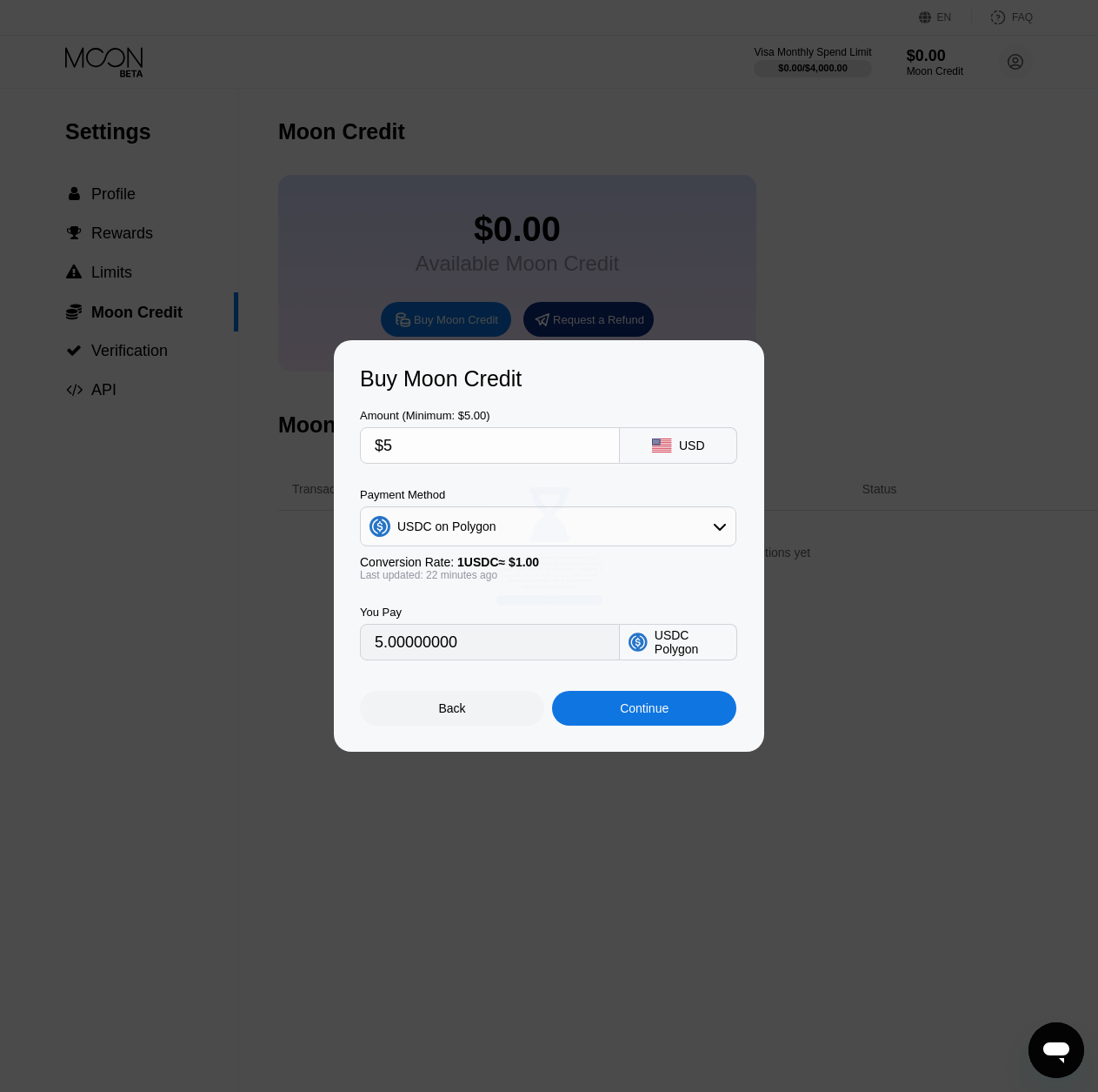
scroll to position [178, 0]
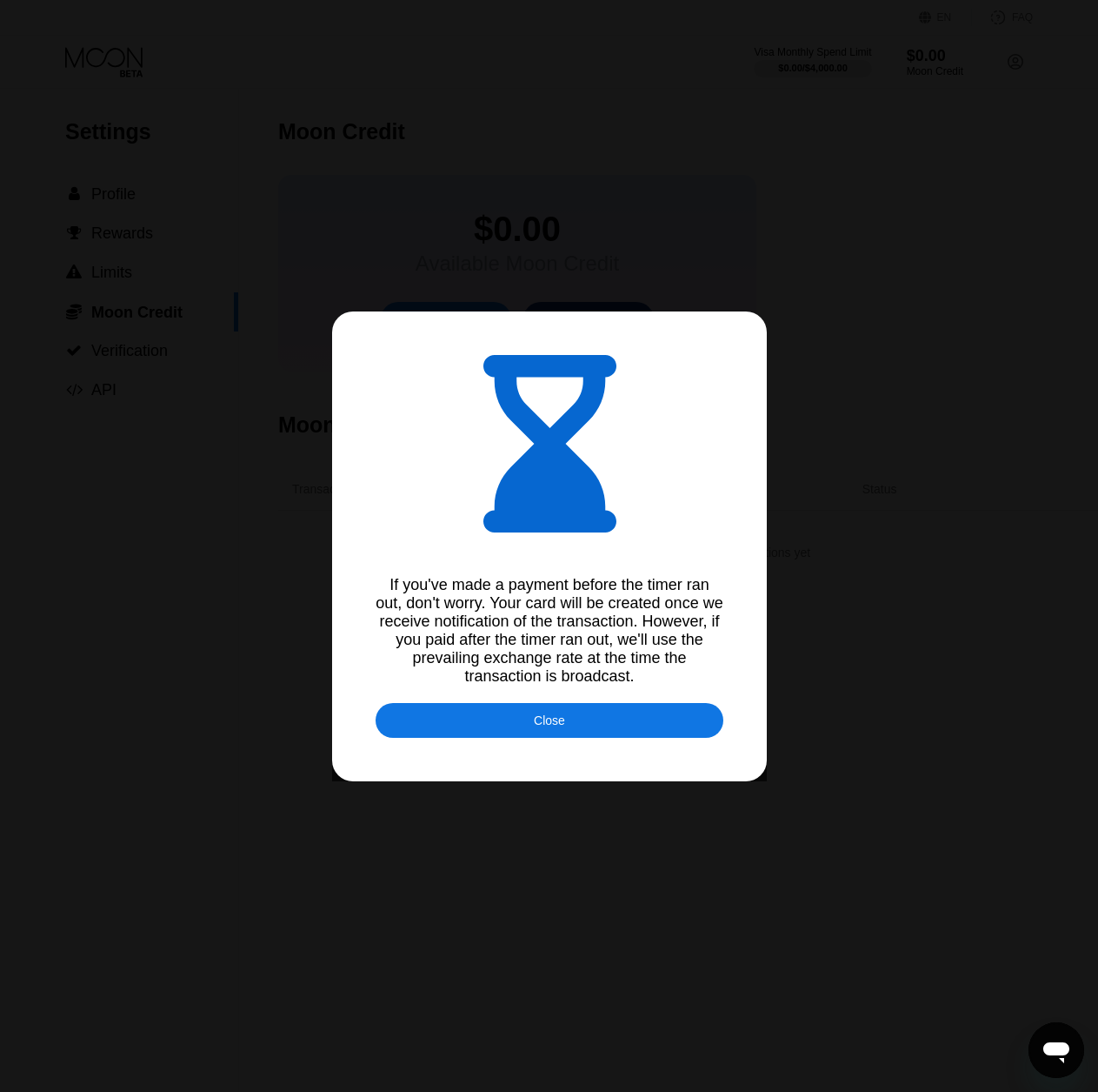
click at [806, 216] on div at bounding box center [556, 552] width 1112 height 1105
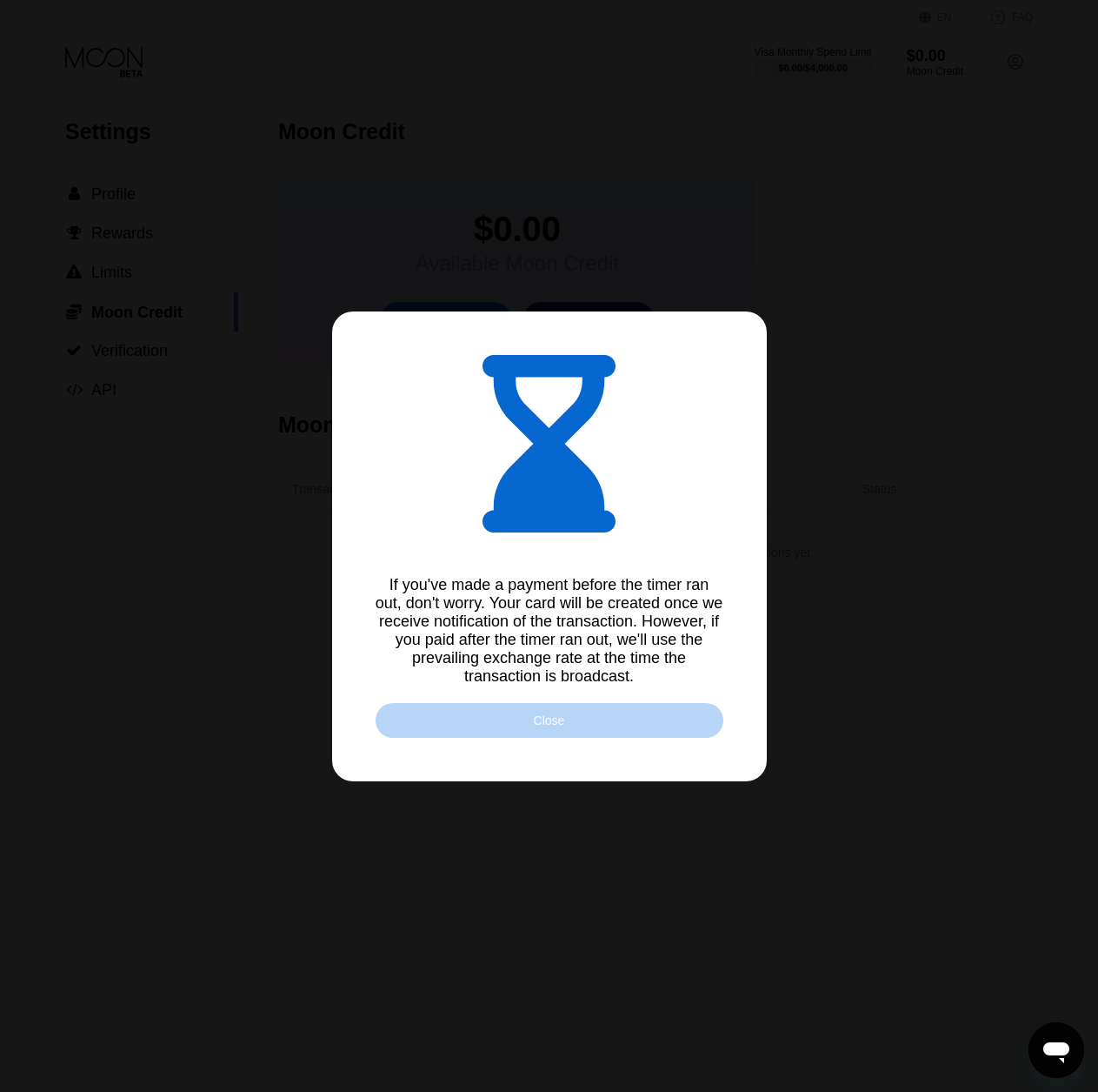
click at [523, 723] on div "Close" at bounding box center [549, 721] width 348 height 35
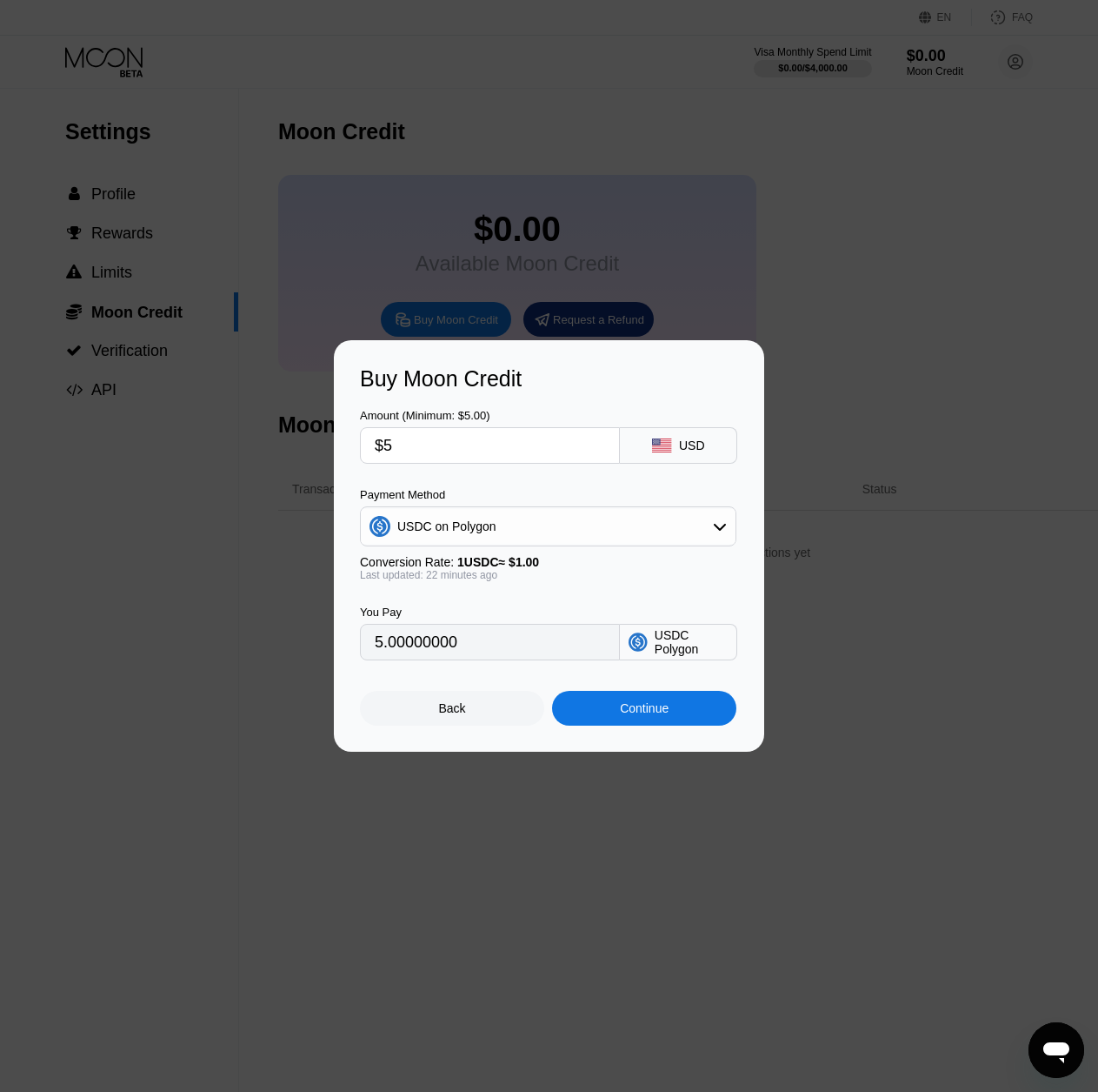
click at [421, 815] on div at bounding box center [556, 552] width 1112 height 1105
click at [454, 725] on div "Back" at bounding box center [452, 709] width 185 height 35
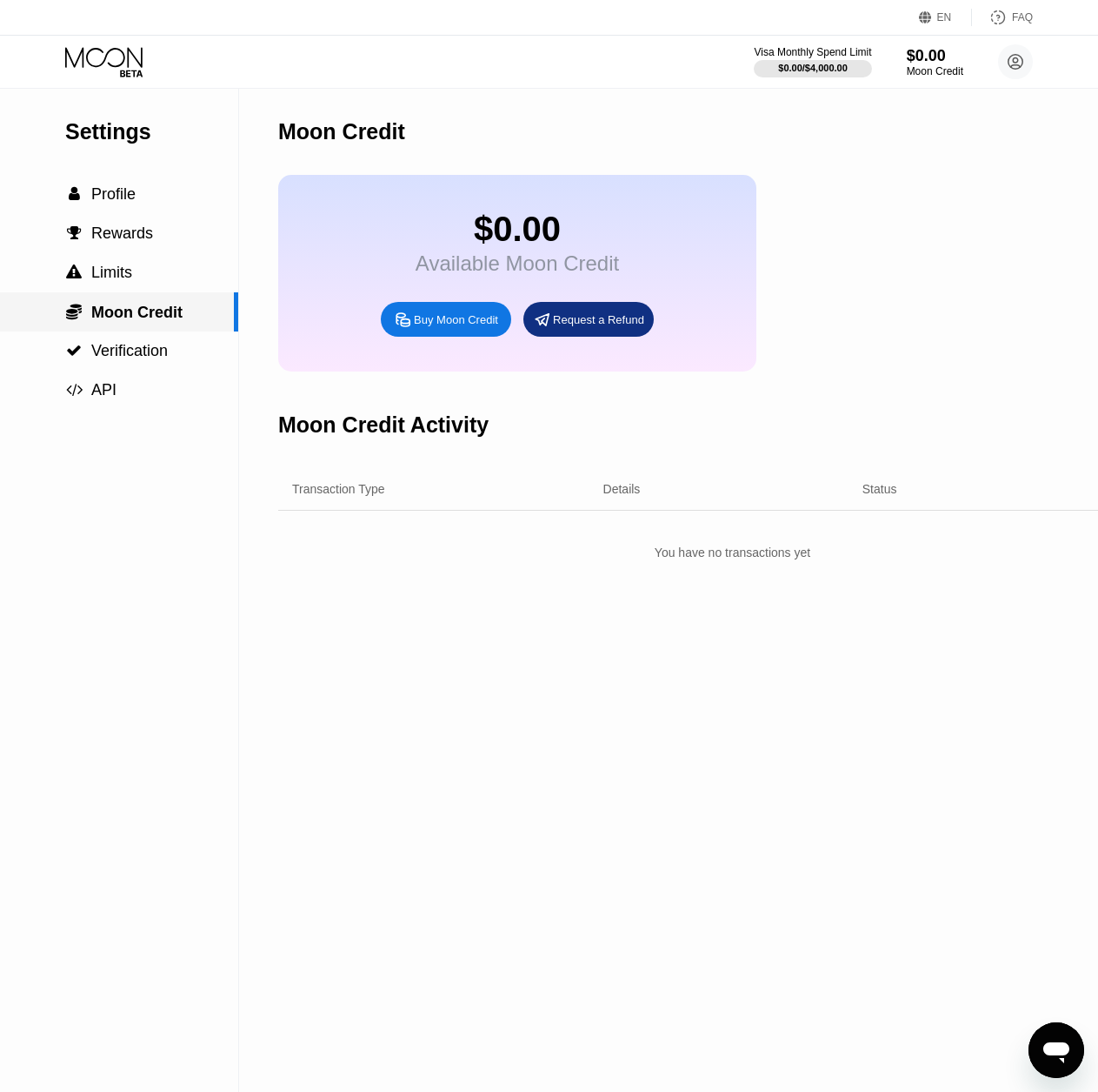
click at [140, 315] on span "Moon Credit" at bounding box center [137, 312] width 91 height 18
drag, startPoint x: 863, startPoint y: 377, endPoint x: 544, endPoint y: 522, distance: 350.4
click at [544, 522] on div "Moon Credit $0.00 Available Moon Credit Buy Moon Credit Request a Refund Moon C…" at bounding box center [732, 590] width 909 height 1003
click at [501, 560] on div "Purchased Moon Credit Sep 22, 2025, 03:56 PM" at bounding box center [467, 544] width 247 height 30
click at [863, 354] on div "$0.00 Available Moon Credit Buy Moon Credit Request a Refund" at bounding box center [732, 273] width 909 height 197
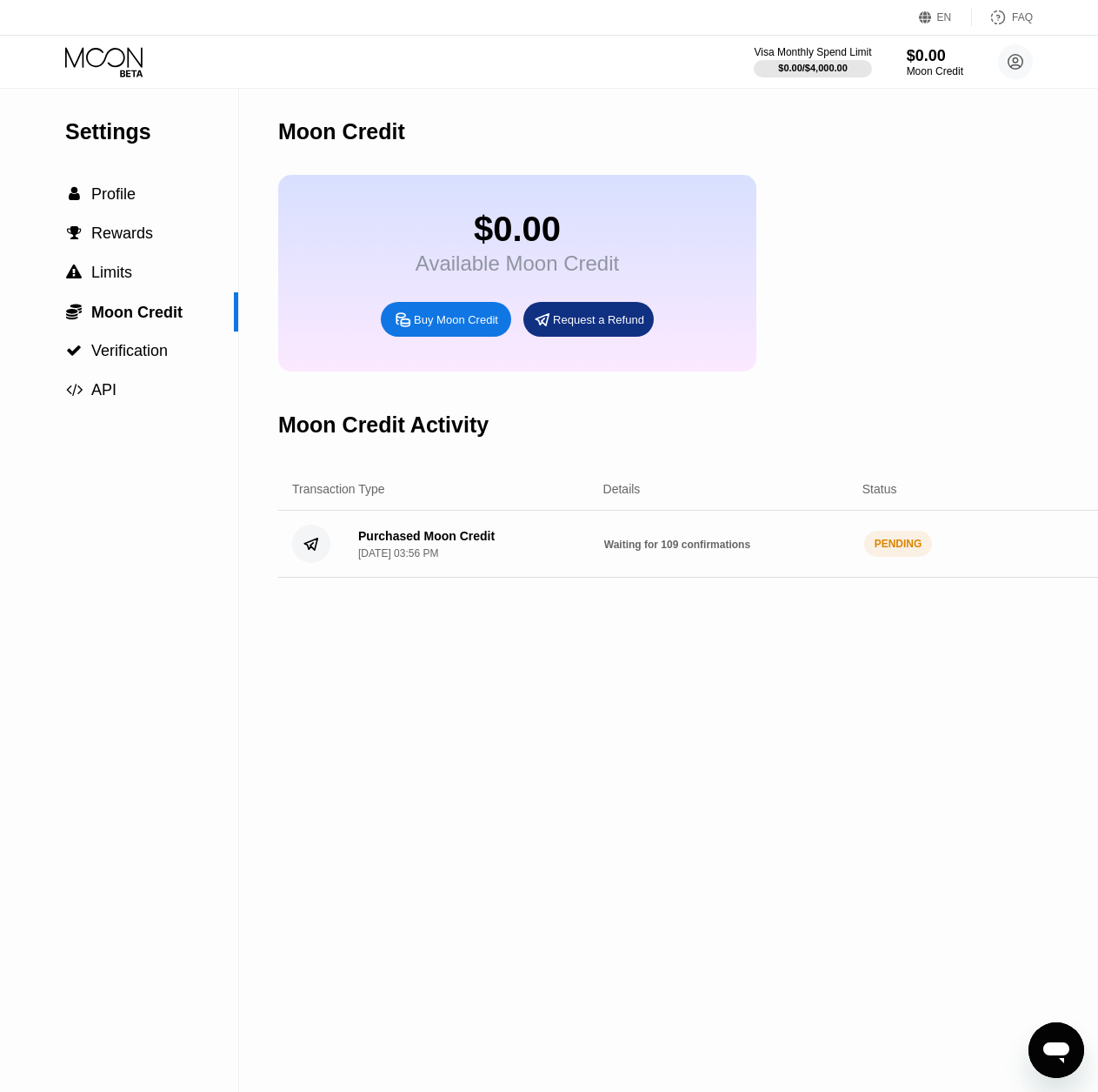
click at [827, 310] on div "$0.00 Available Moon Credit Buy Moon Credit Request a Refund" at bounding box center [732, 273] width 909 height 197
click at [806, 216] on div "$5.00 Available Moon Credit Buy Moon Credit Request a Refund" at bounding box center [732, 273] width 909 height 197
click at [116, 199] on span "Profile" at bounding box center [114, 194] width 44 height 18
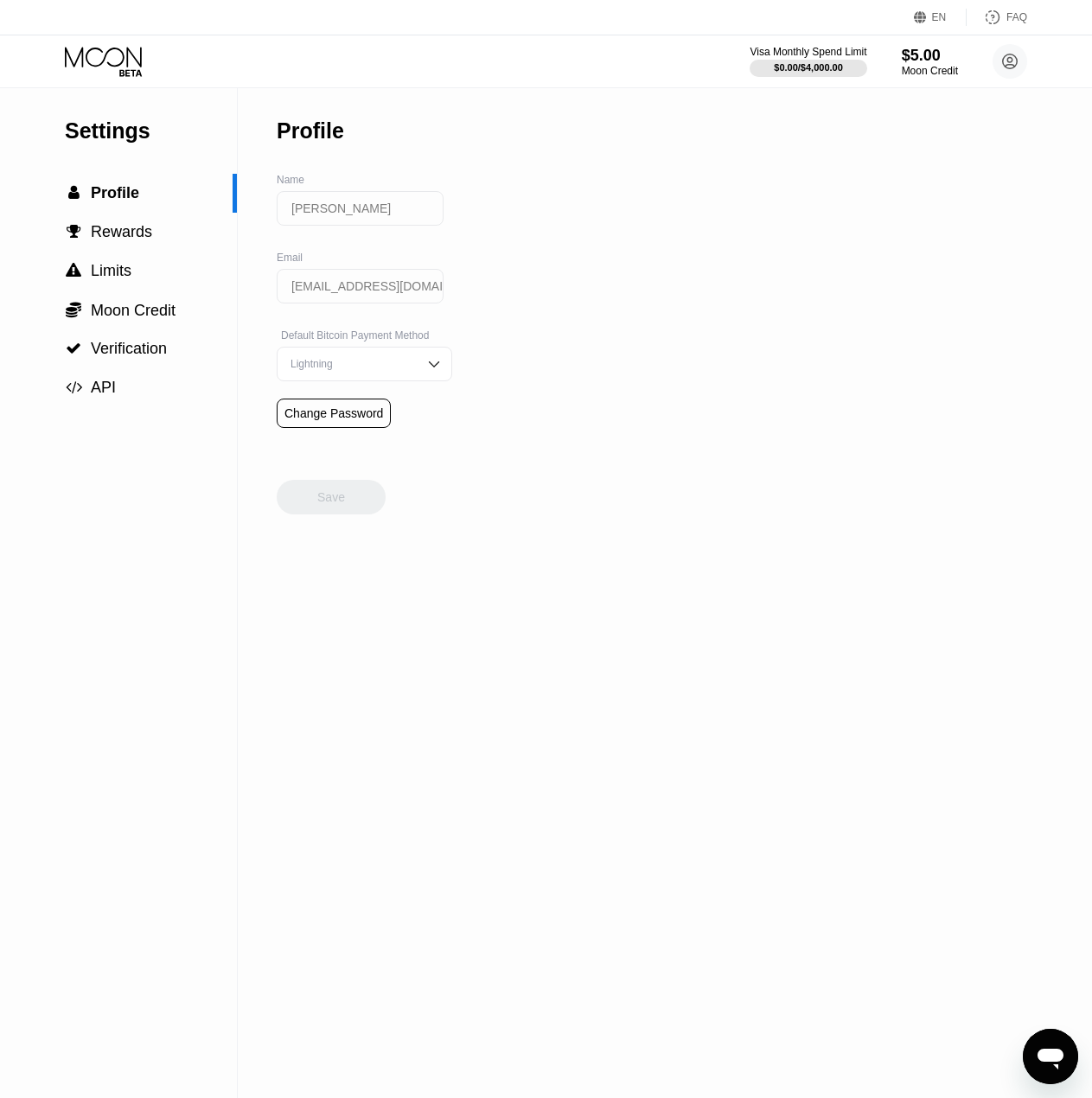
click at [114, 71] on icon at bounding box center [106, 62] width 81 height 30
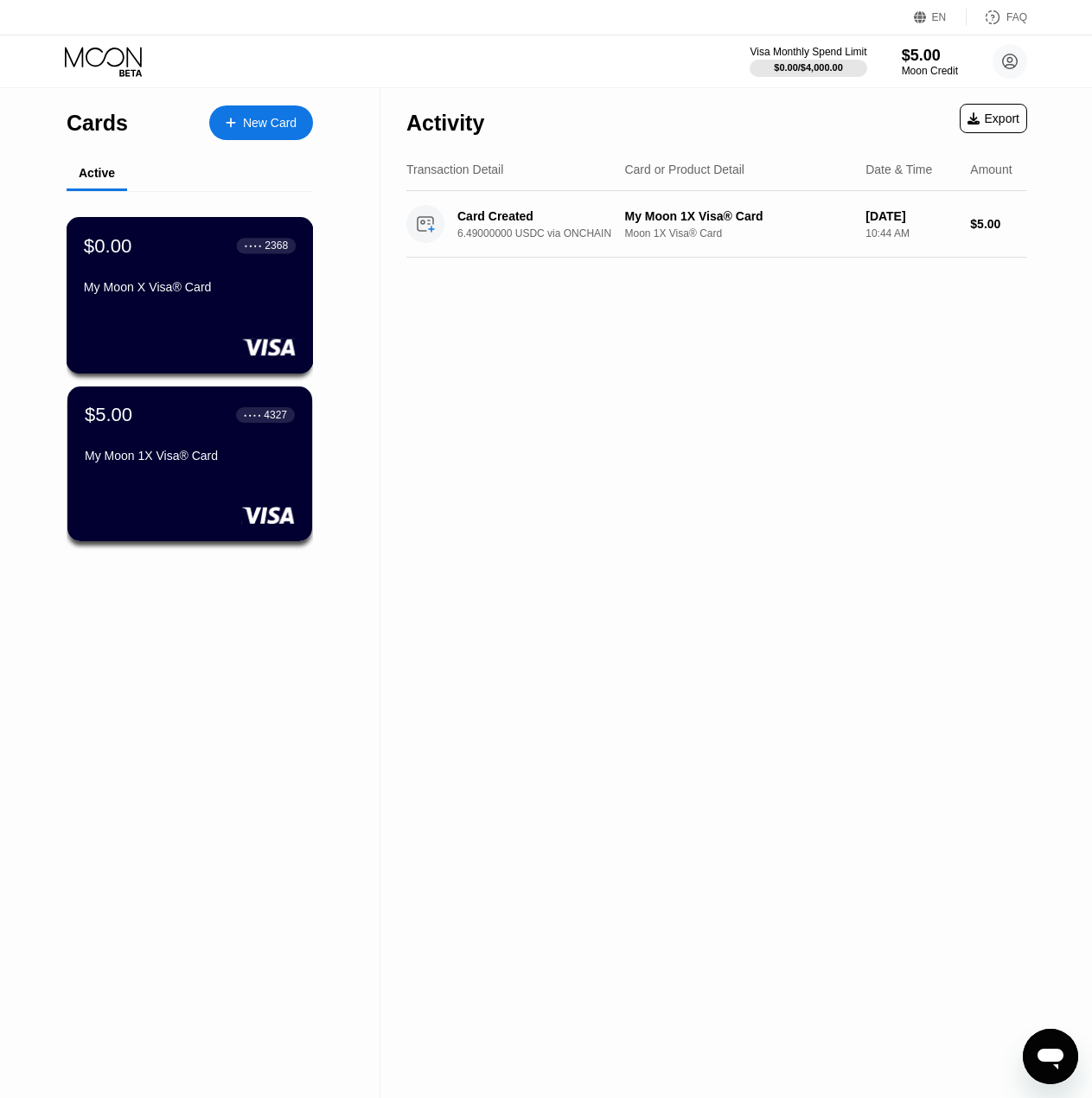
click at [189, 319] on div "$0.00 ● ● ● ● 2368 My Moon X Visa® Card" at bounding box center [190, 295] width 247 height 156
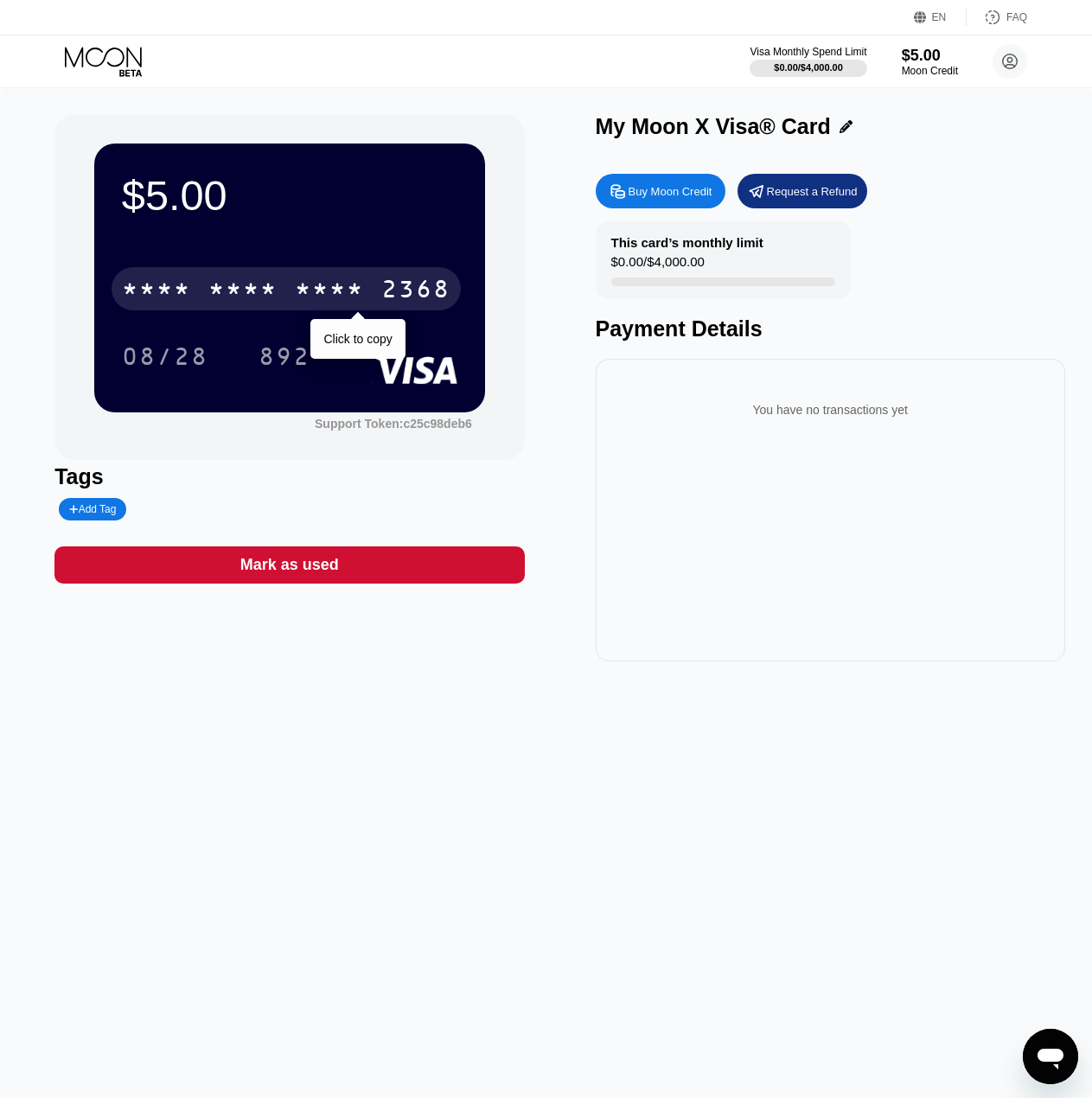
click at [325, 294] on div "* * * *" at bounding box center [329, 291] width 69 height 28
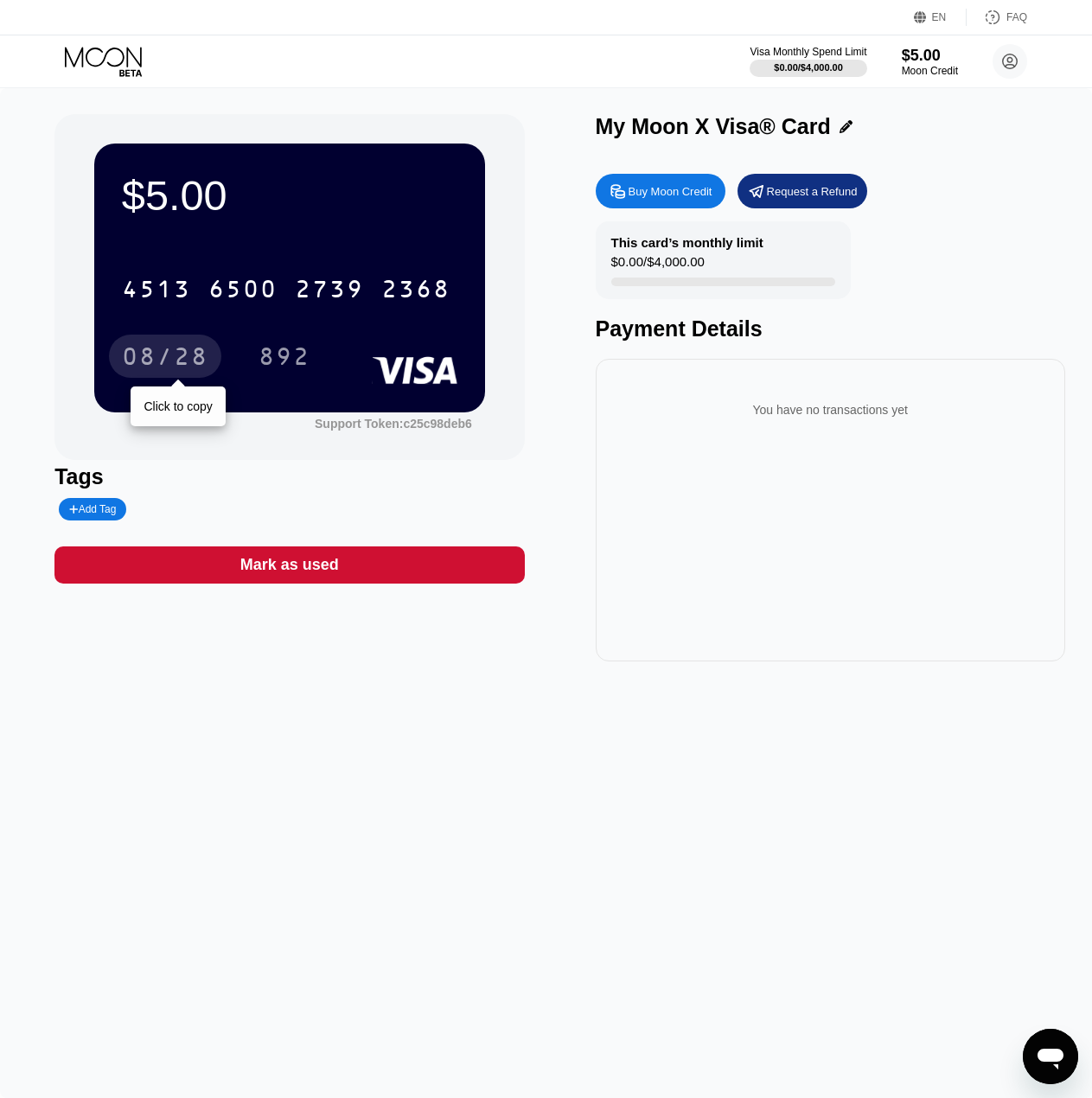
click at [177, 359] on div "08/28" at bounding box center [165, 359] width 86 height 28
click at [1044, 1048] on icon "פתח את חלון הודעות הטקסט" at bounding box center [1051, 1057] width 31 height 31
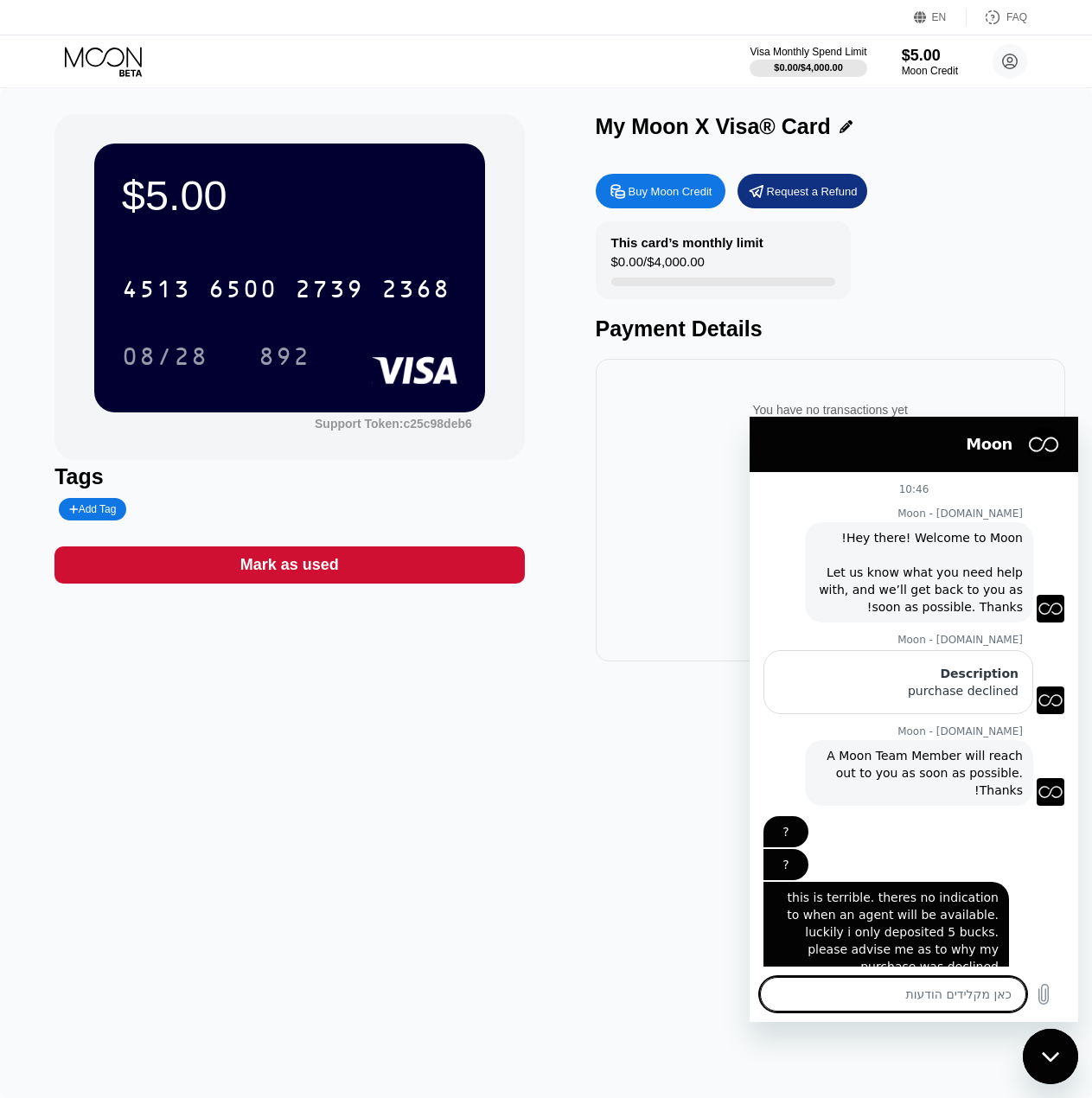
scroll to position [151, 0]
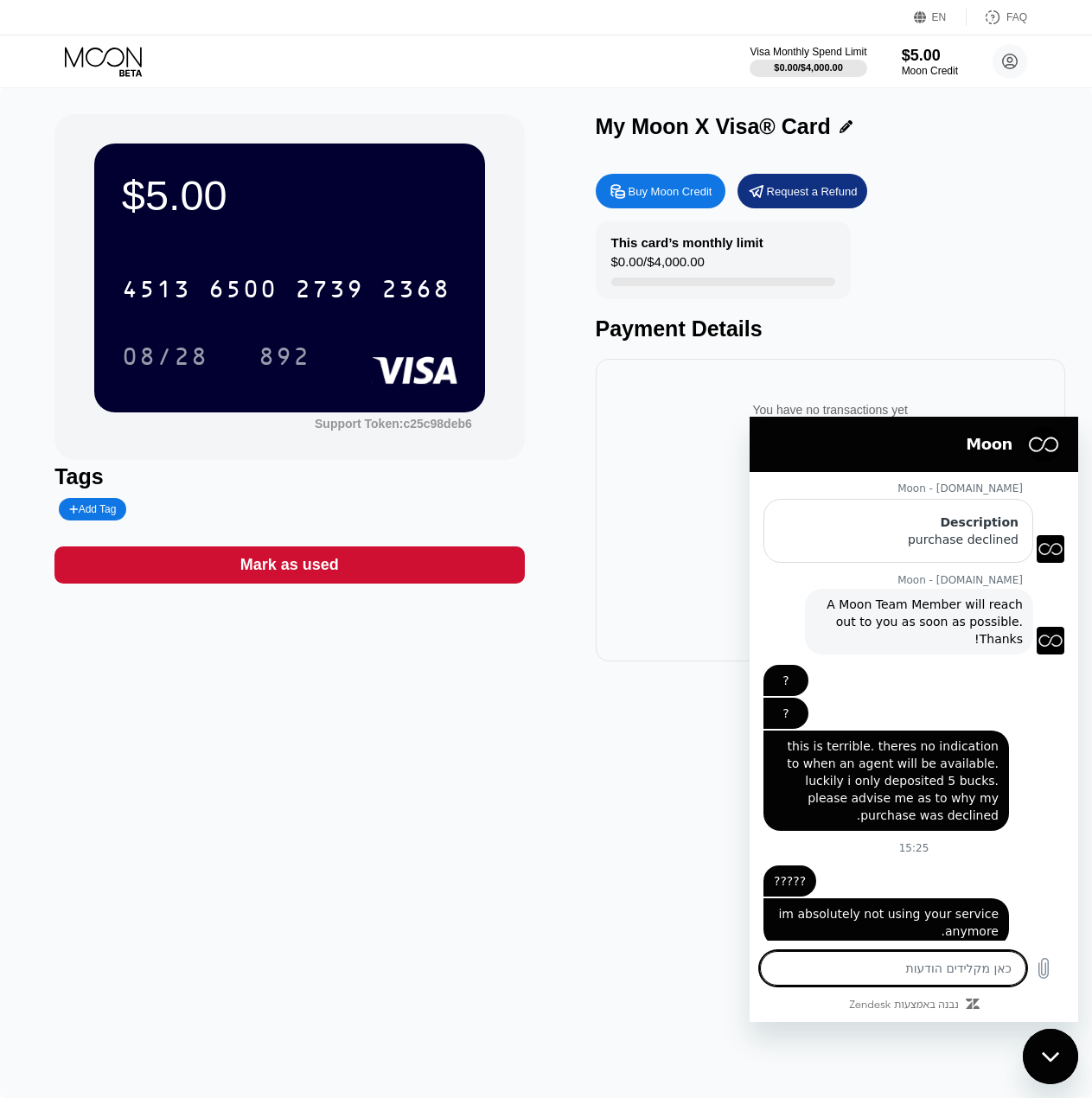
type textarea "?"
type textarea "x"
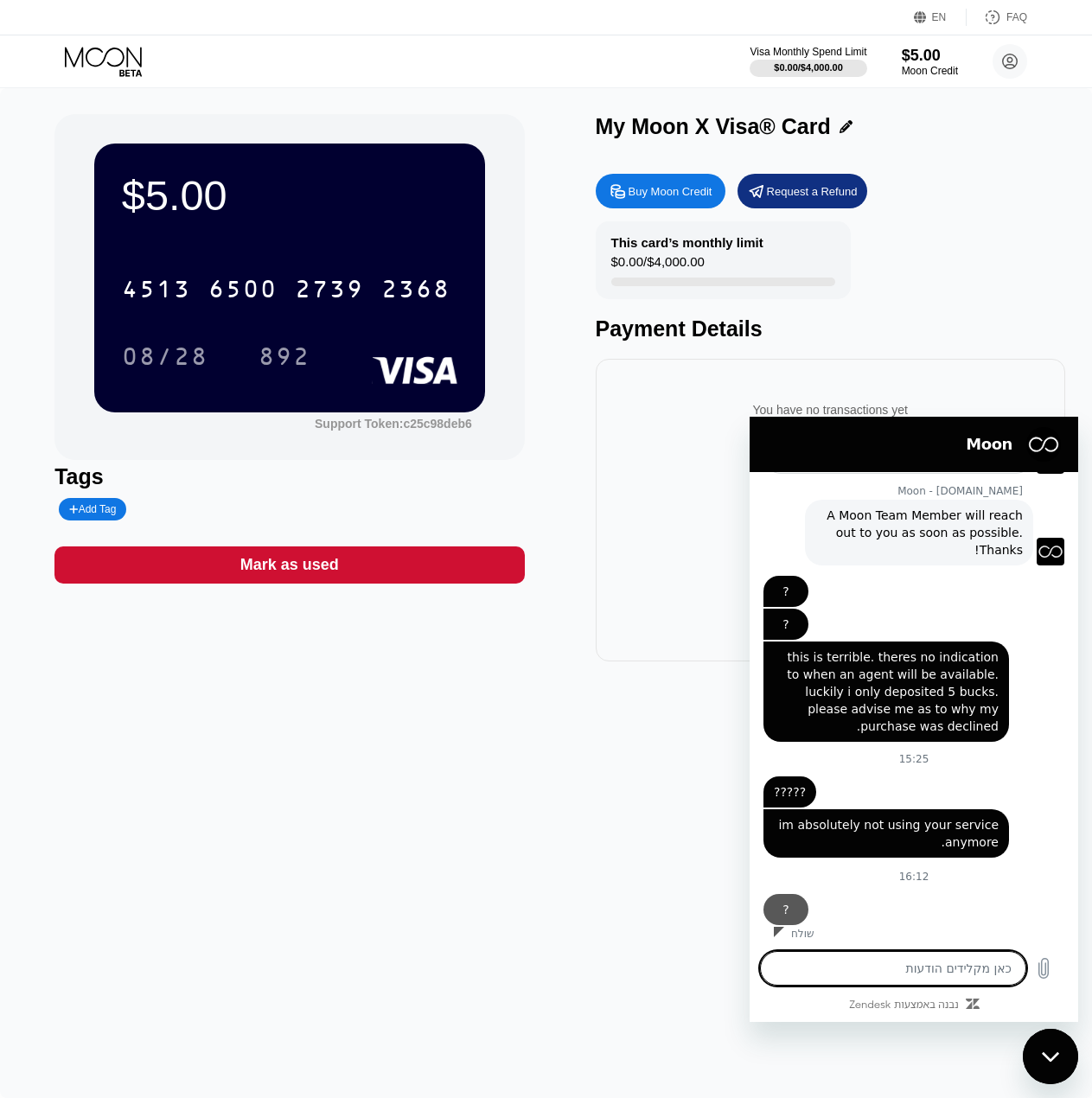
type textarea "?"
type textarea "x"
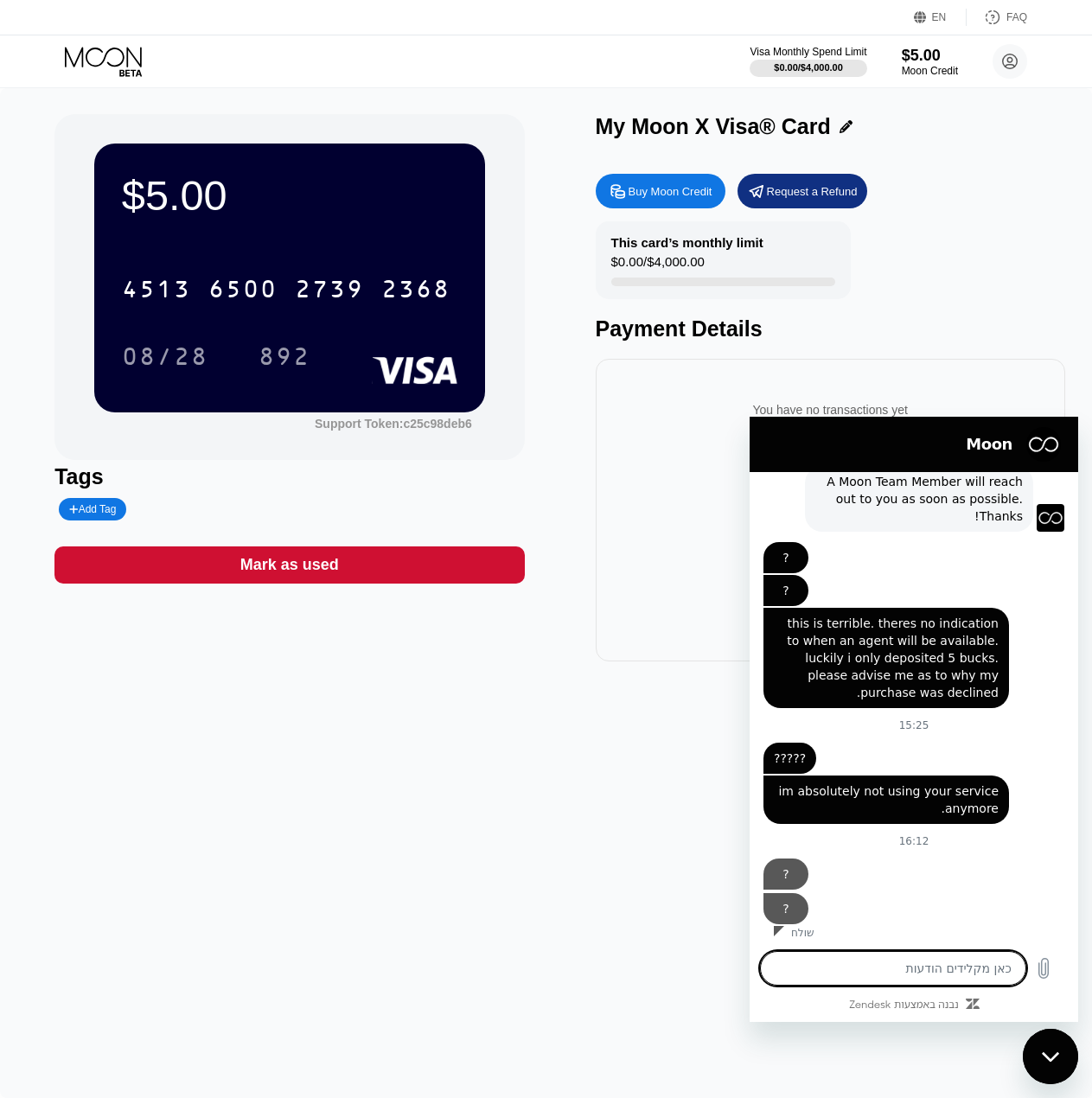
type textarea "?"
type textarea "x"
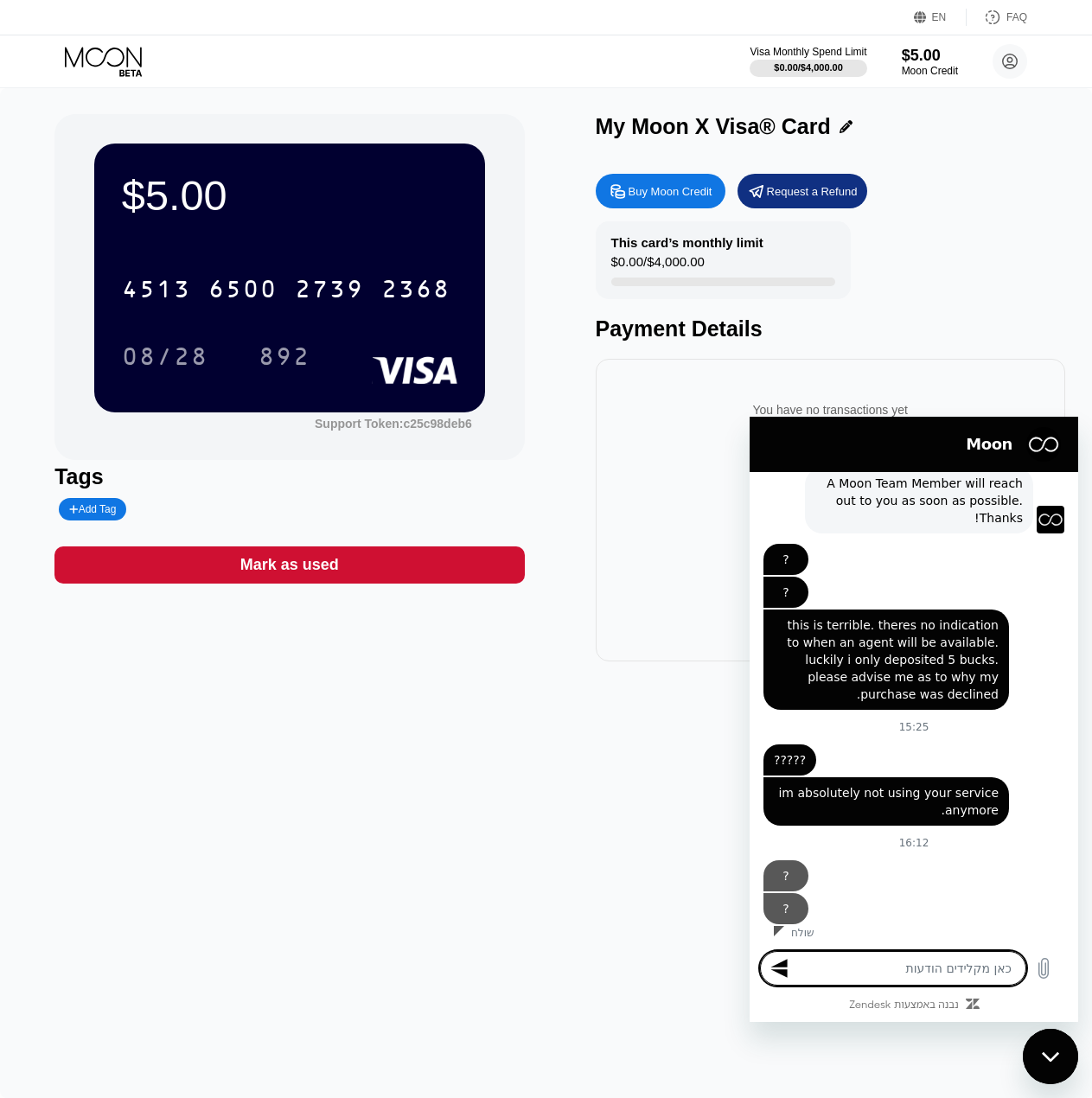
type textarea "x"
type textarea "?"
type textarea "x"
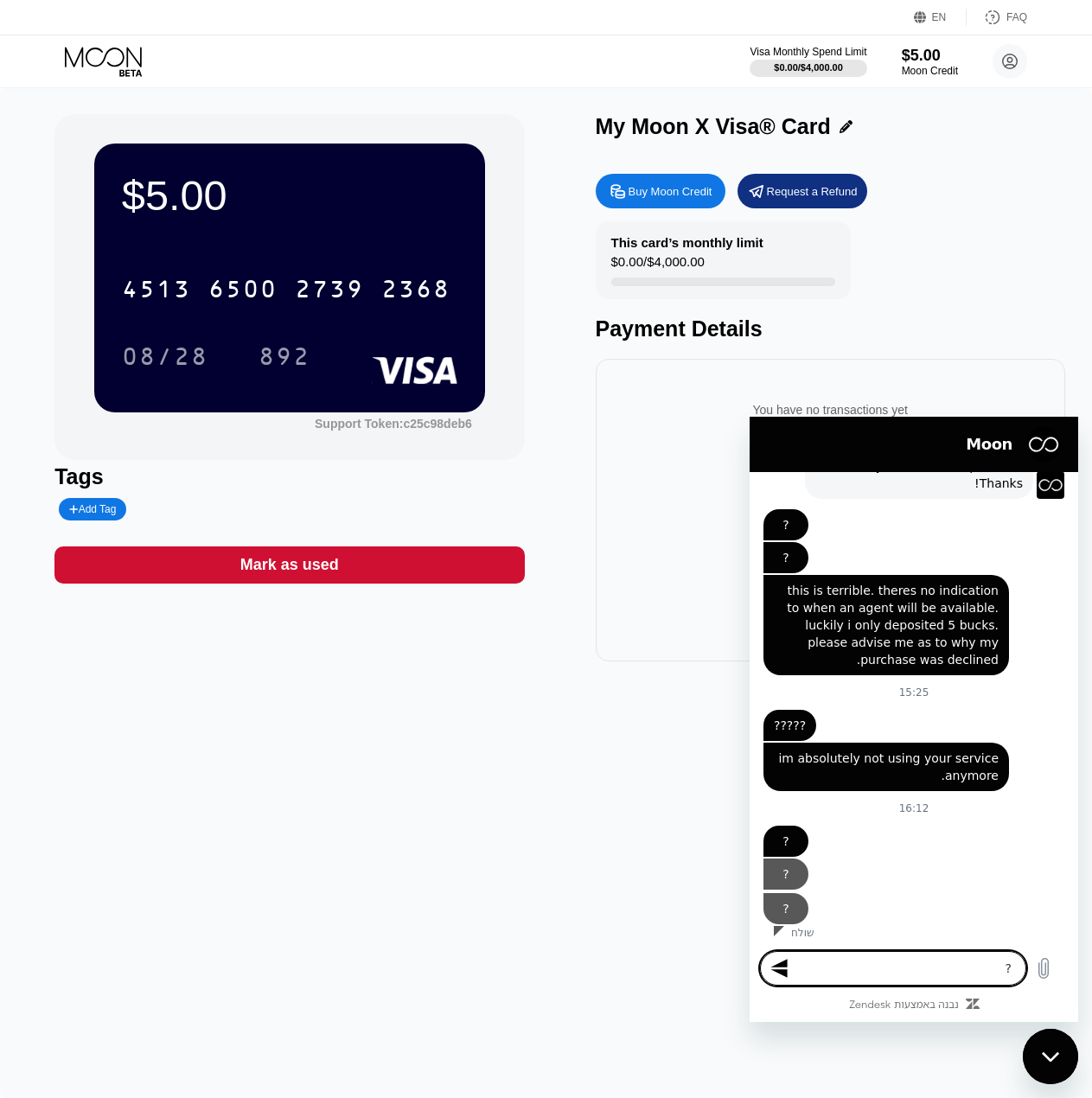
type textarea "?"
type textarea "x"
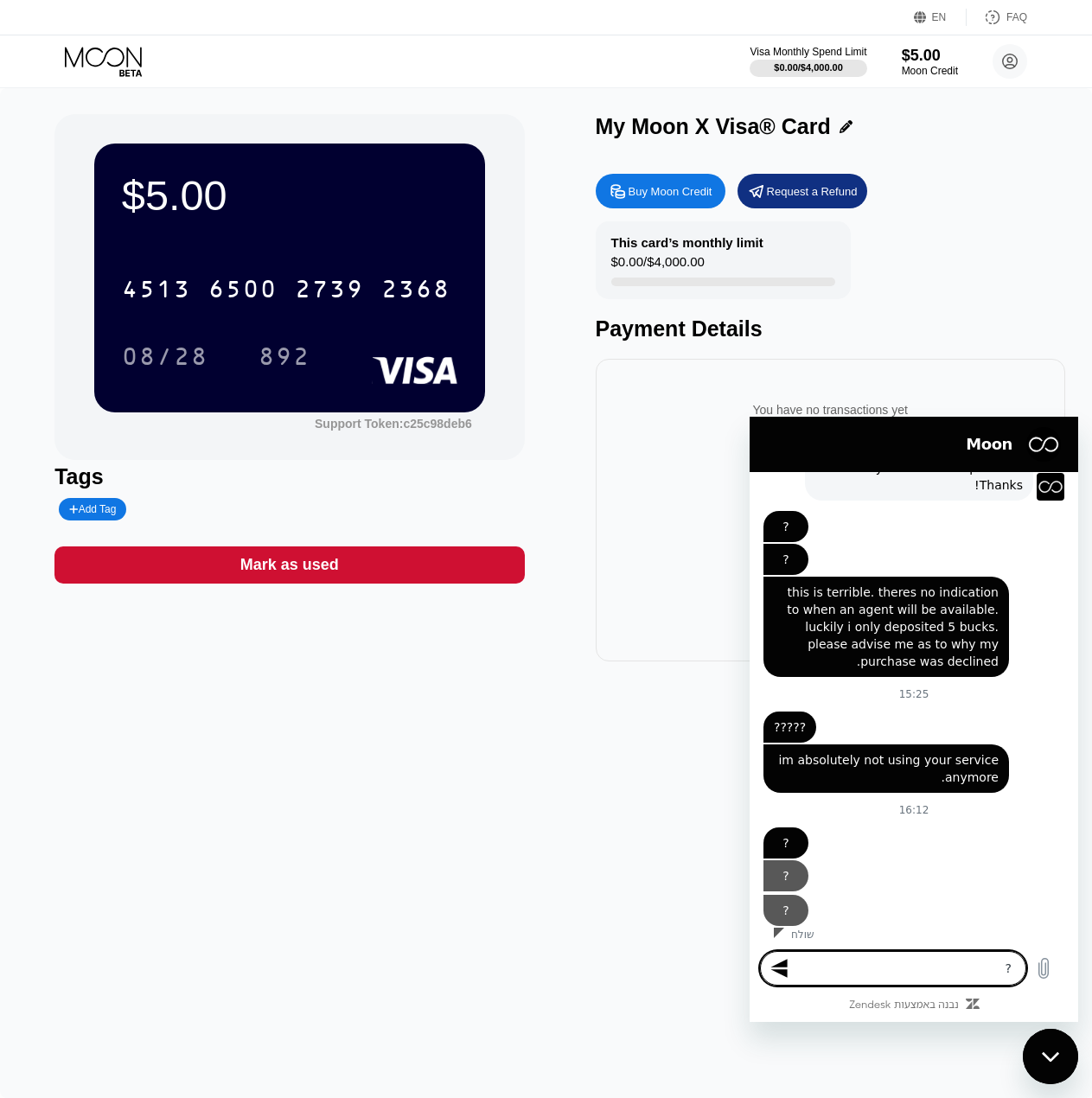
type textarea "? /"
type textarea "x"
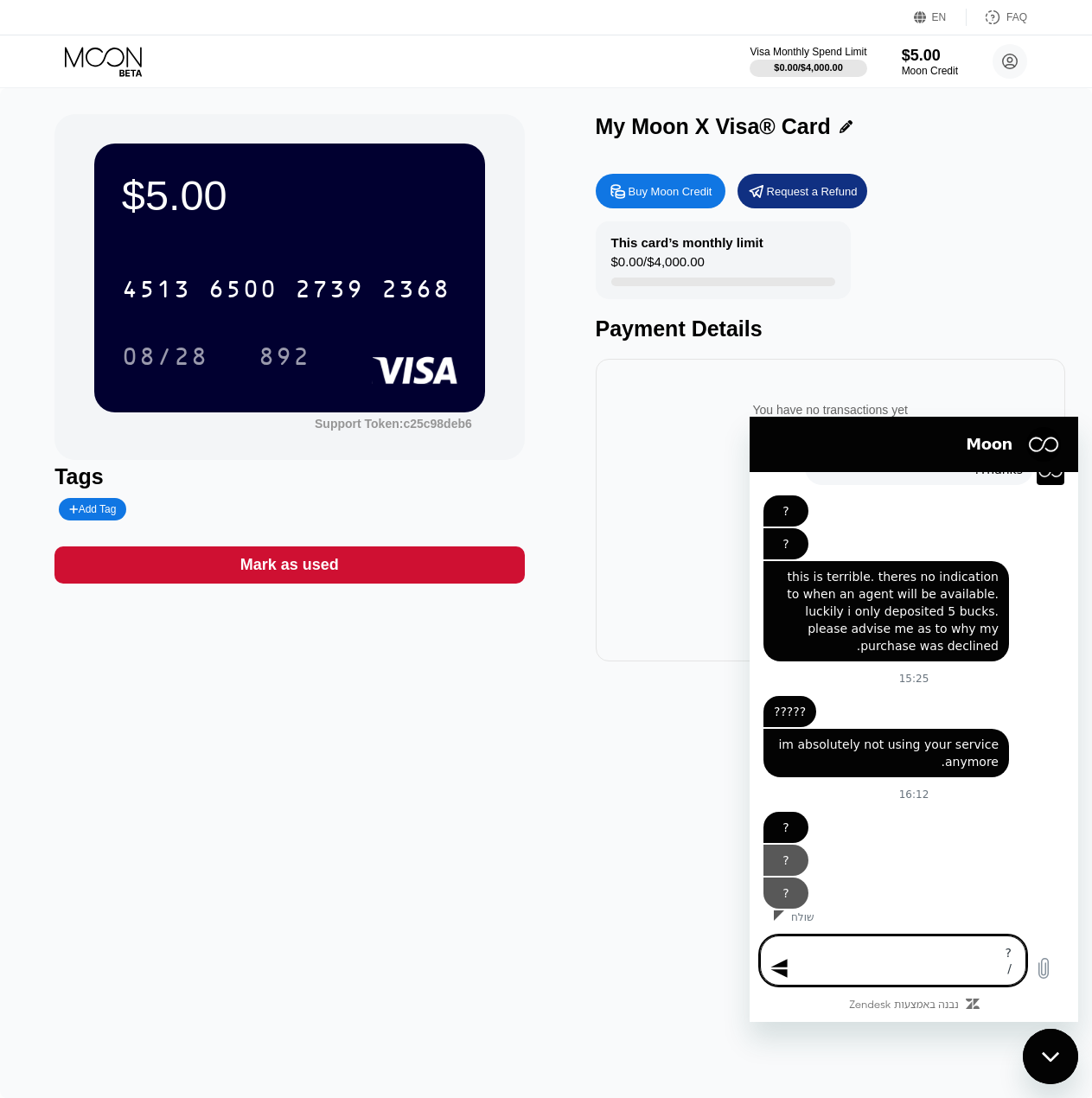
type textarea "? /"
type textarea "x"
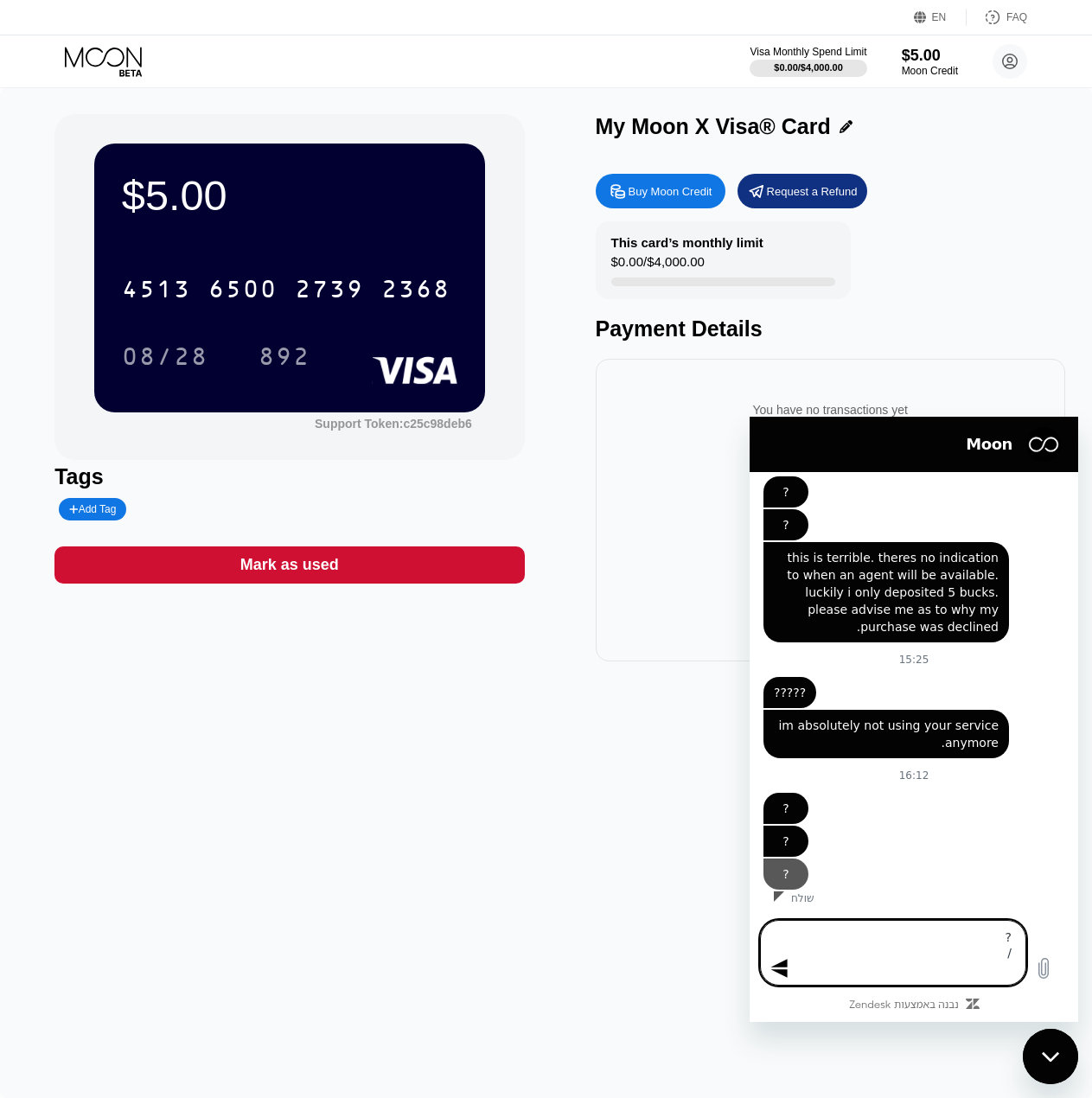
type textarea "? / /"
type textarea "x"
type textarea "? / //"
type textarea "x"
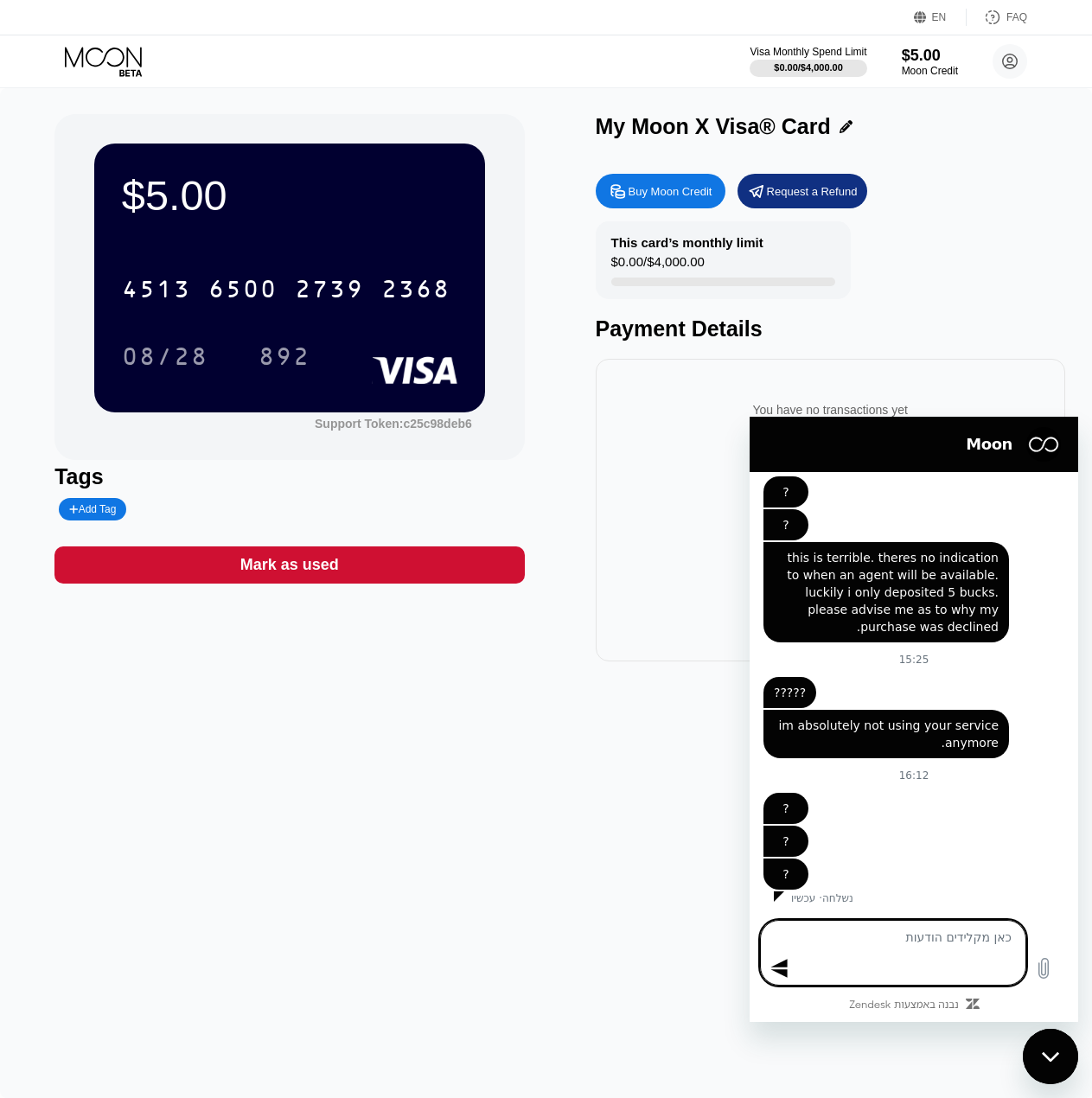
type textarea "?"
type textarea "x"
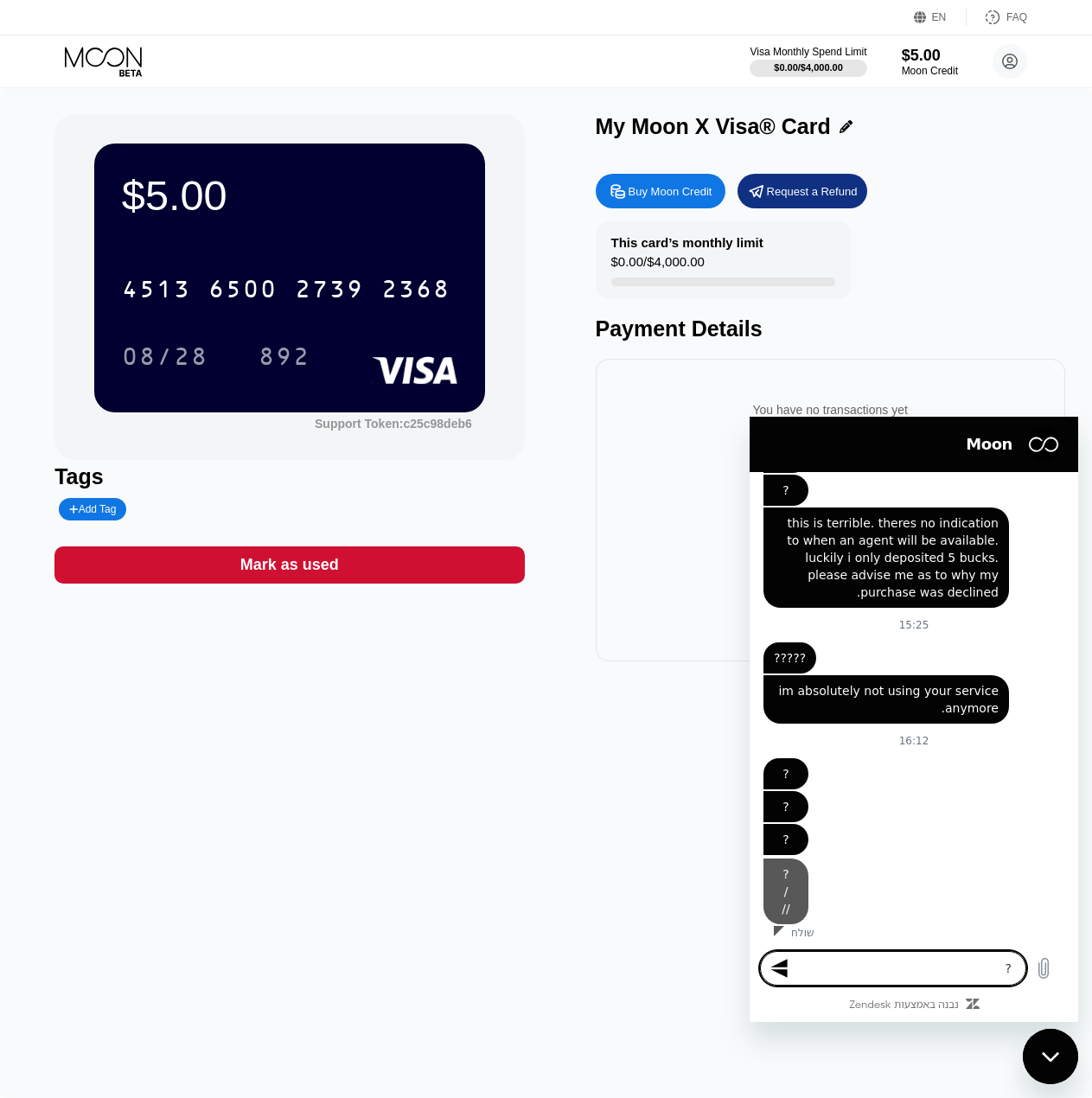
type textarea "x"
type textarea "/"
type textarea "x"
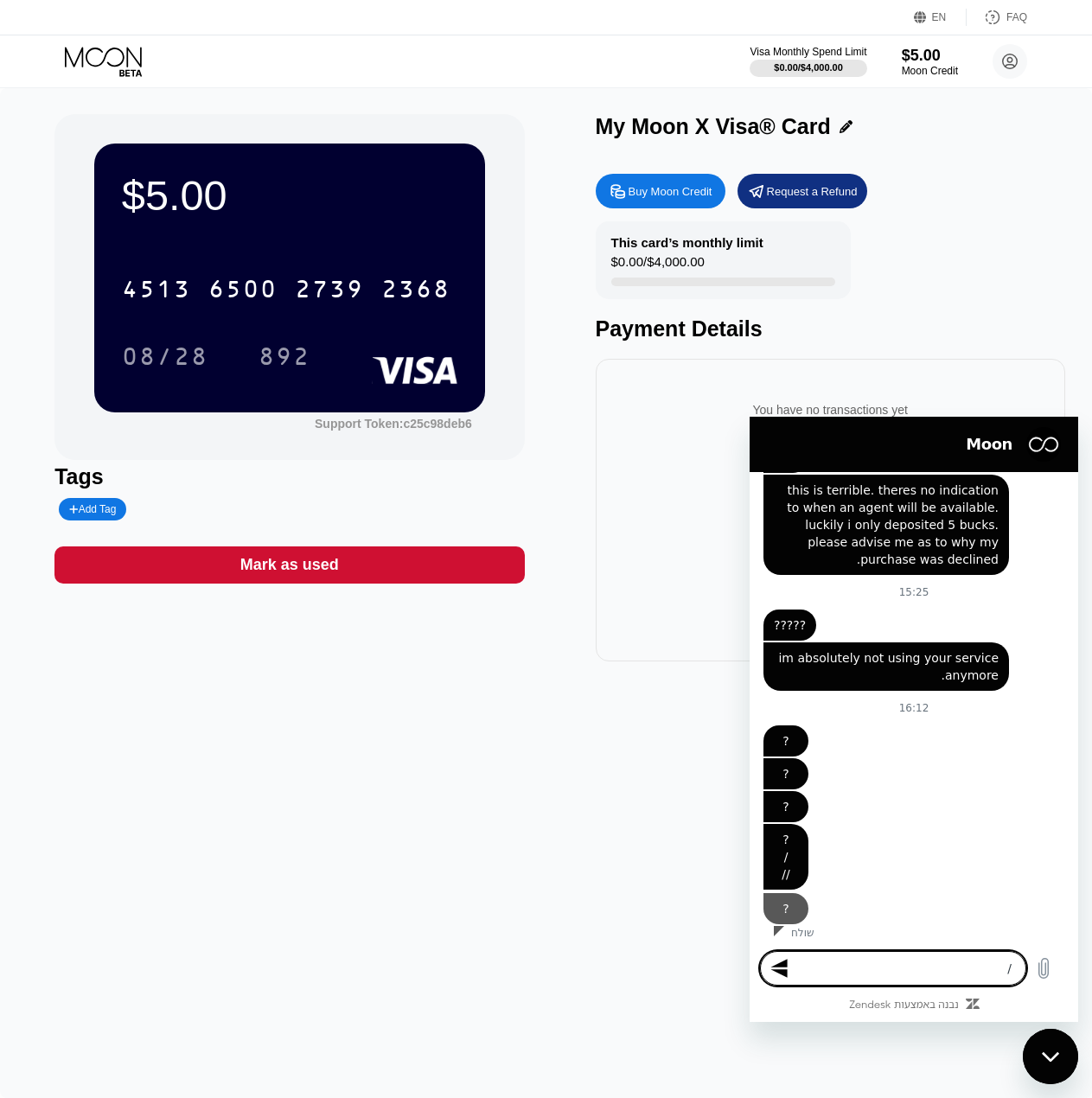
type textarea "x"
type textarea "?"
type textarea "x"
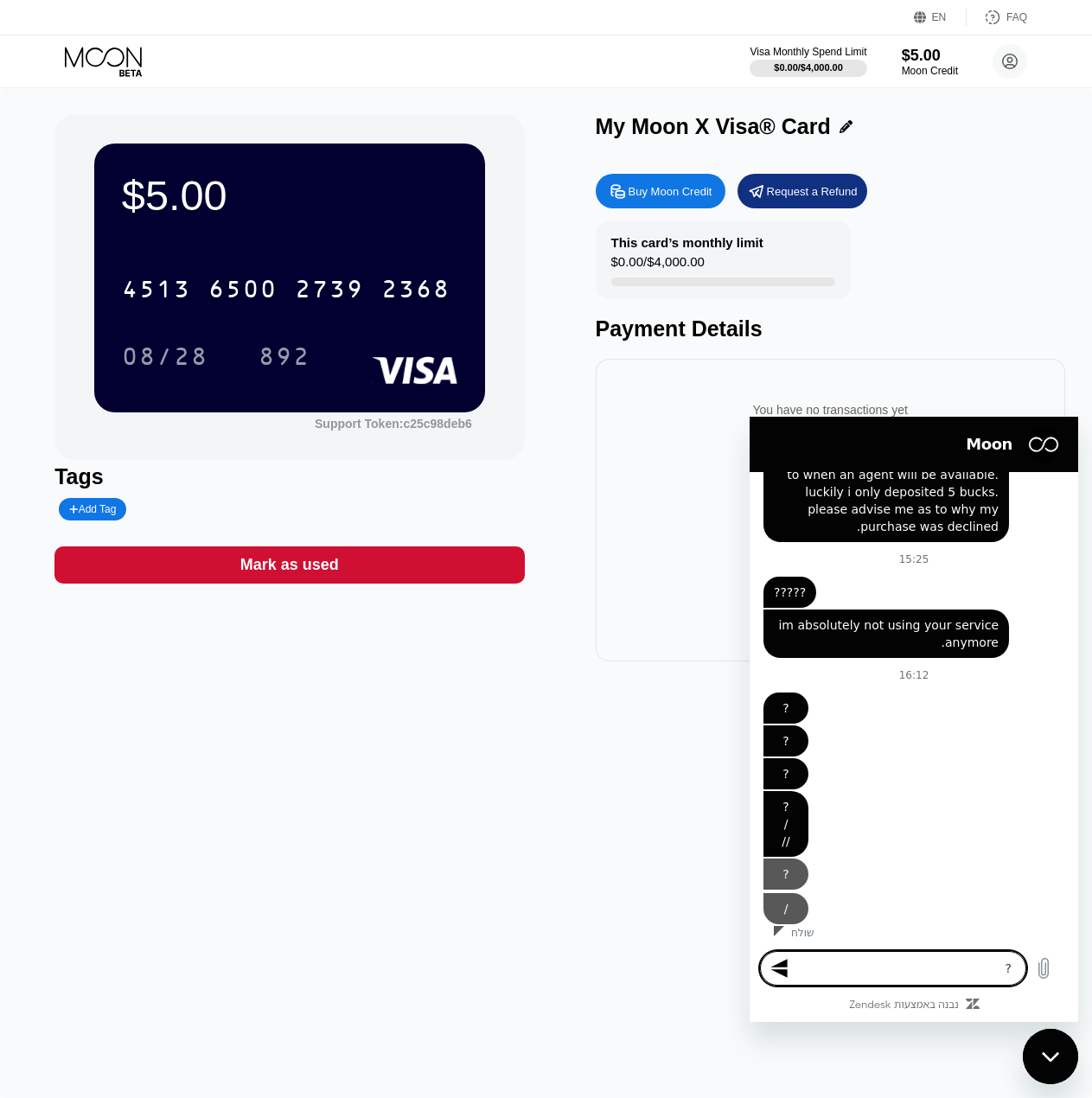
type textarea "x"
type textarea "/"
type textarea "x"
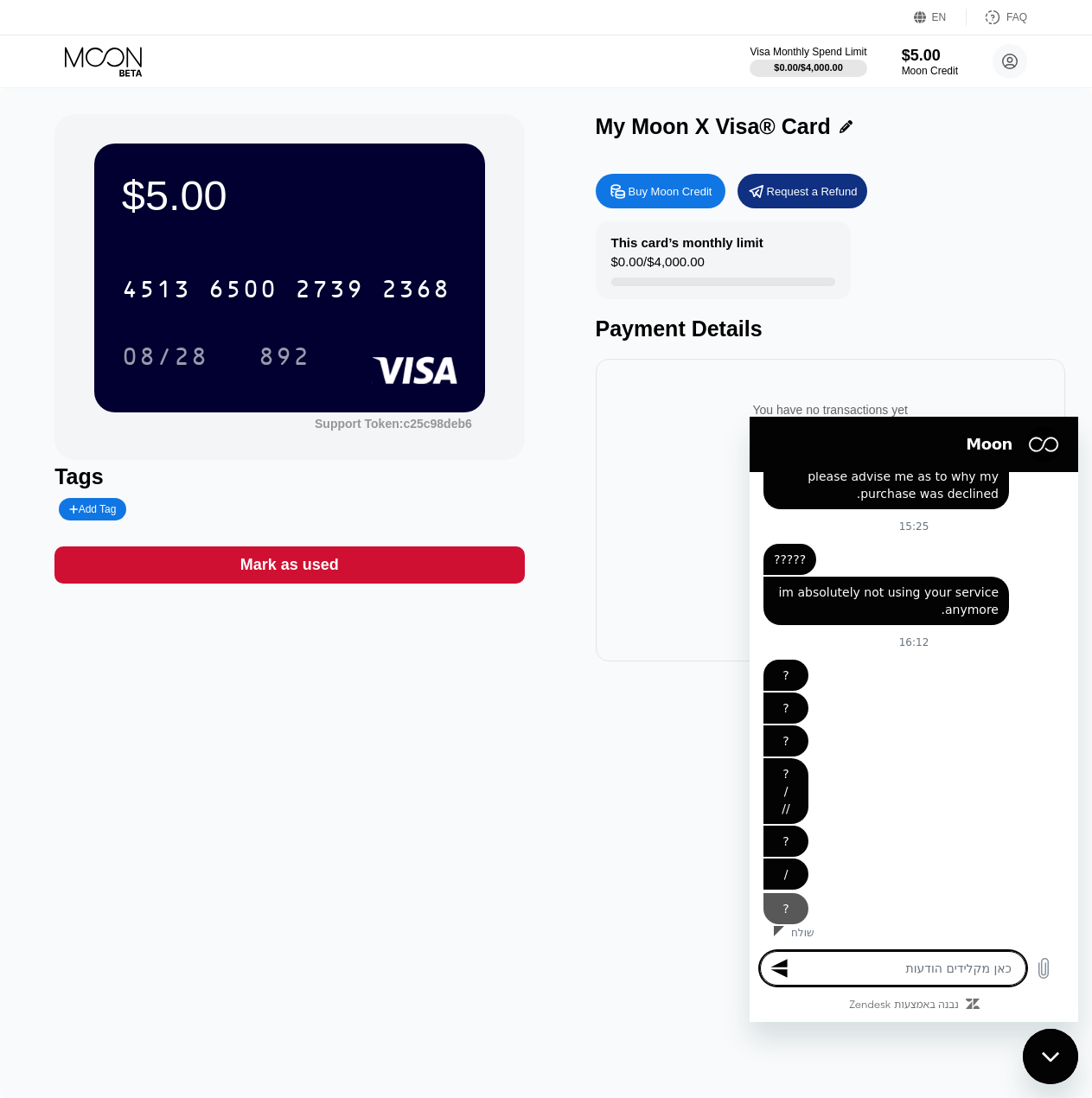
type textarea "x"
type textarea "/"
type textarea "x"
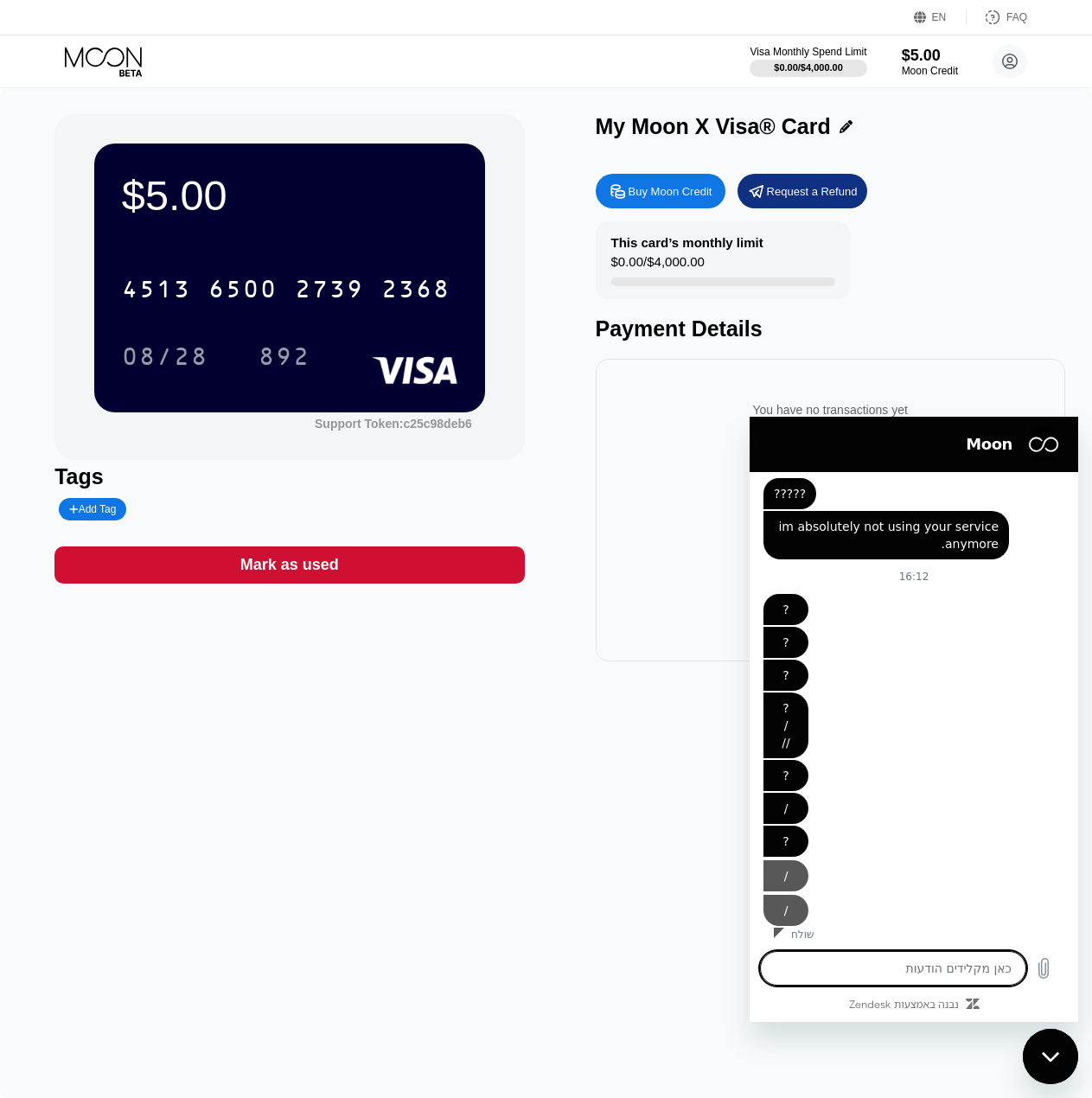
type textarea "/"
type textarea "x"
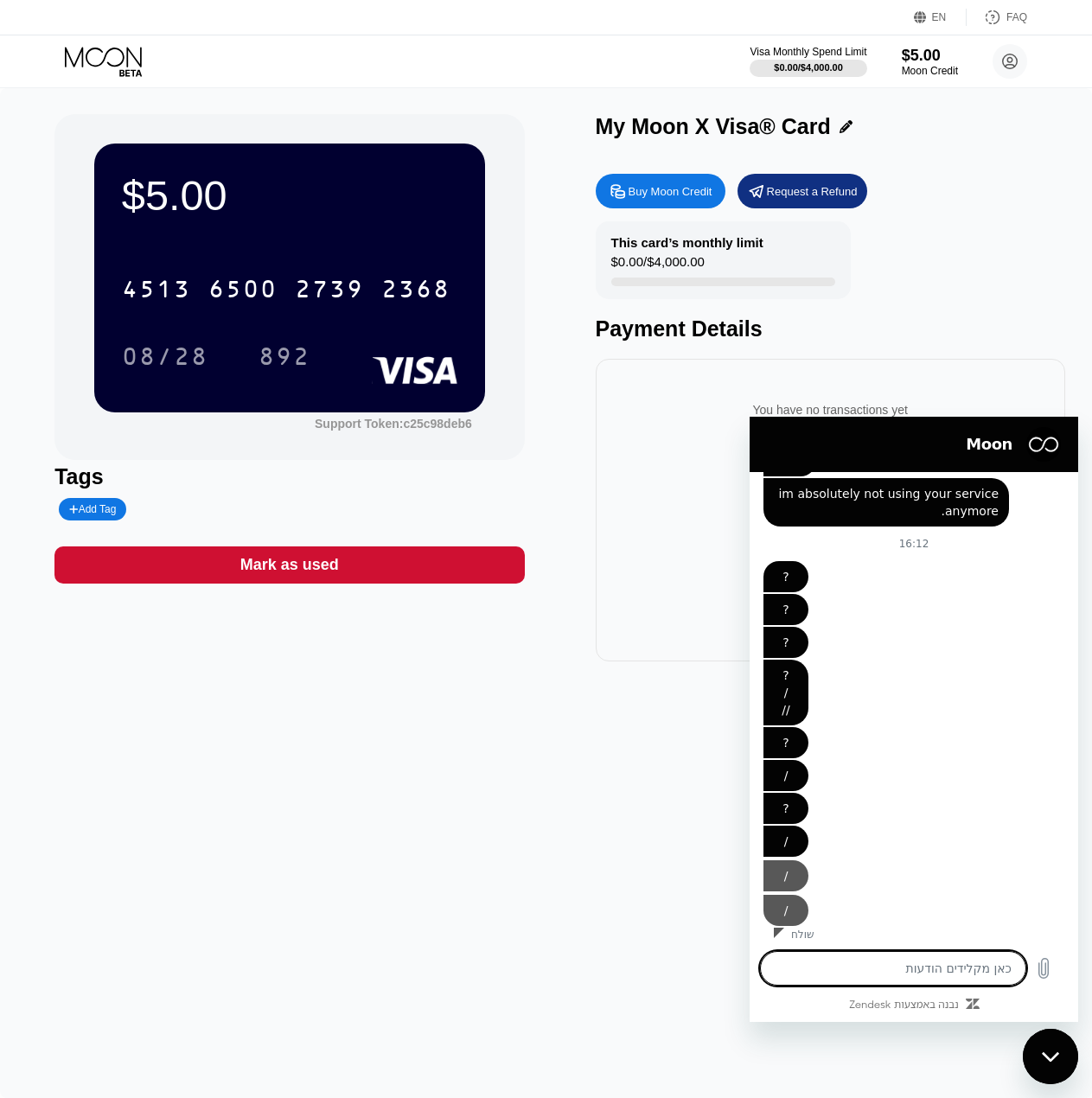
type textarea "/"
type textarea "x"
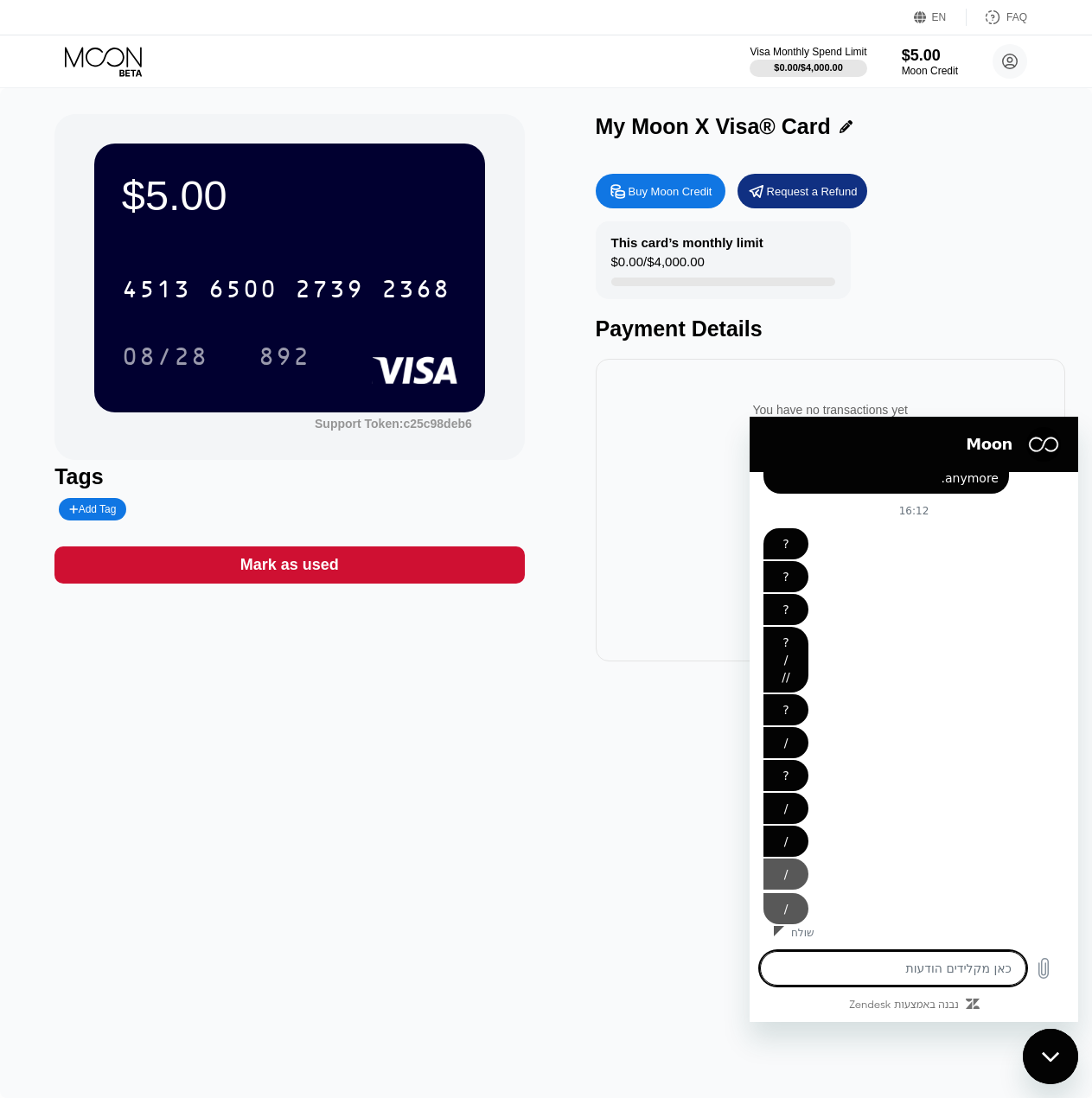
type textarea "/"
type textarea "x"
type textarea "/"
type textarea "x"
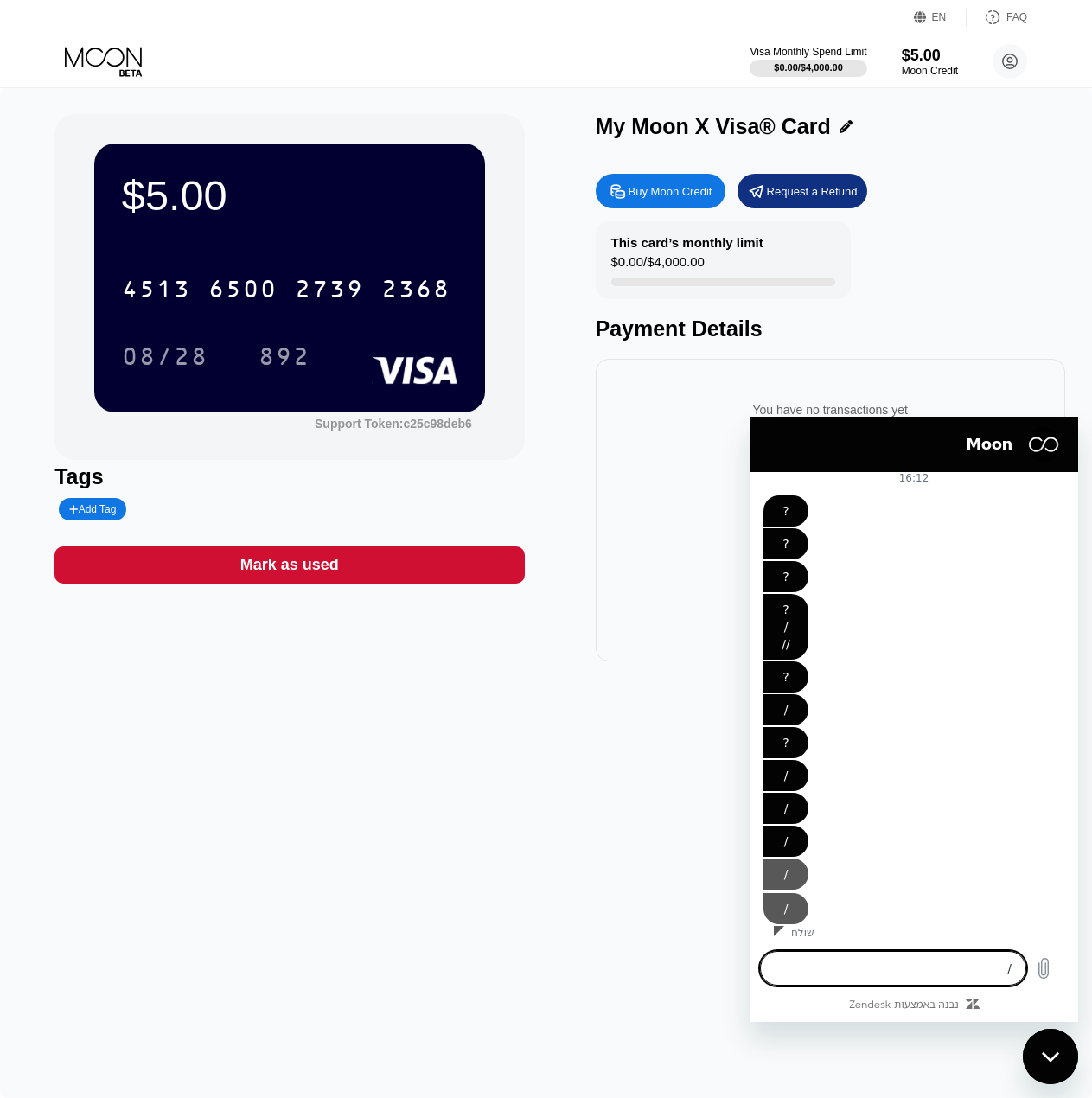
type textarea "/"
type textarea "x"
type textarea "/ /"
type textarea "x"
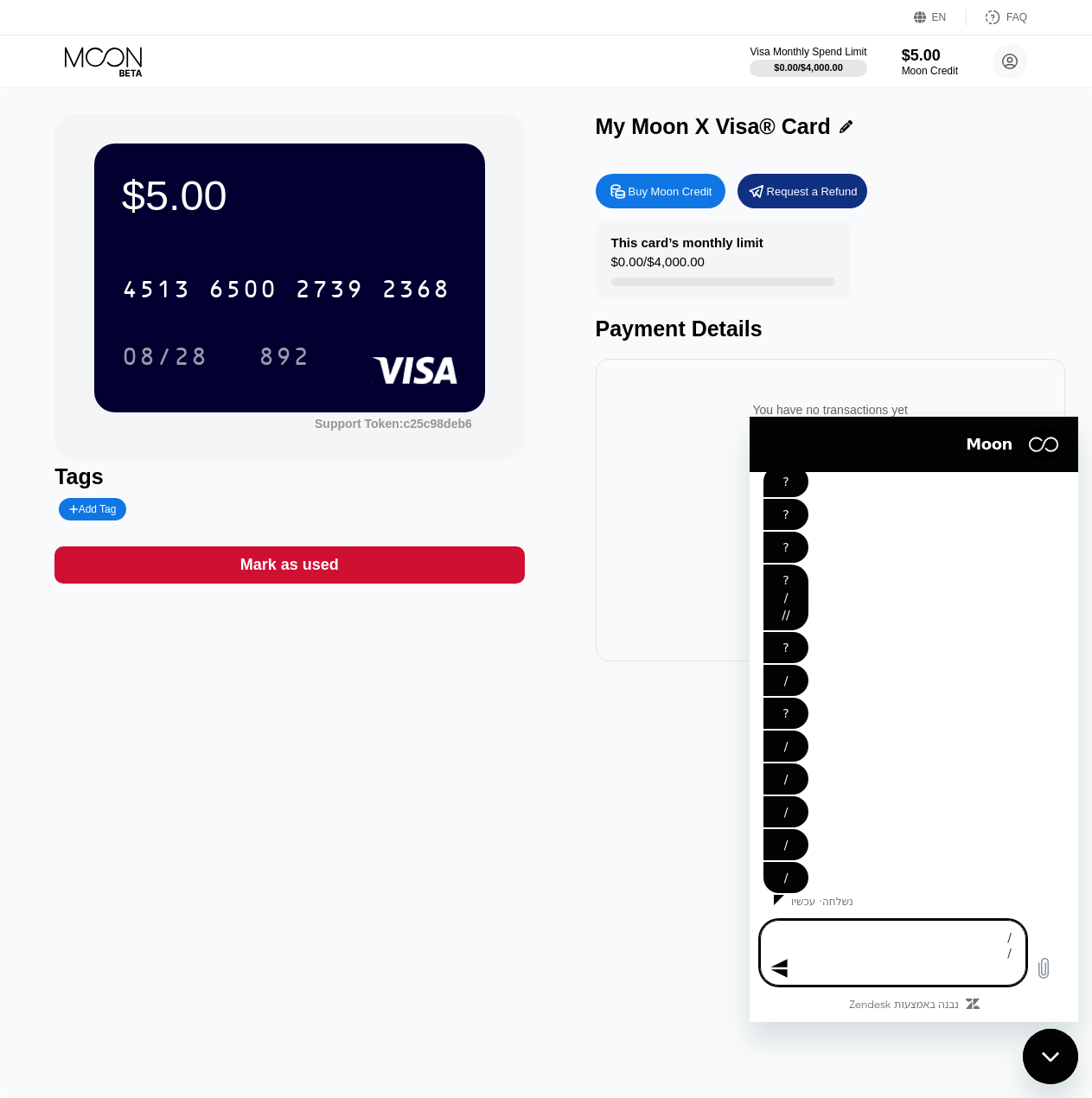
type textarea "/ /"
type textarea "x"
type textarea "/ / /"
type textarea "x"
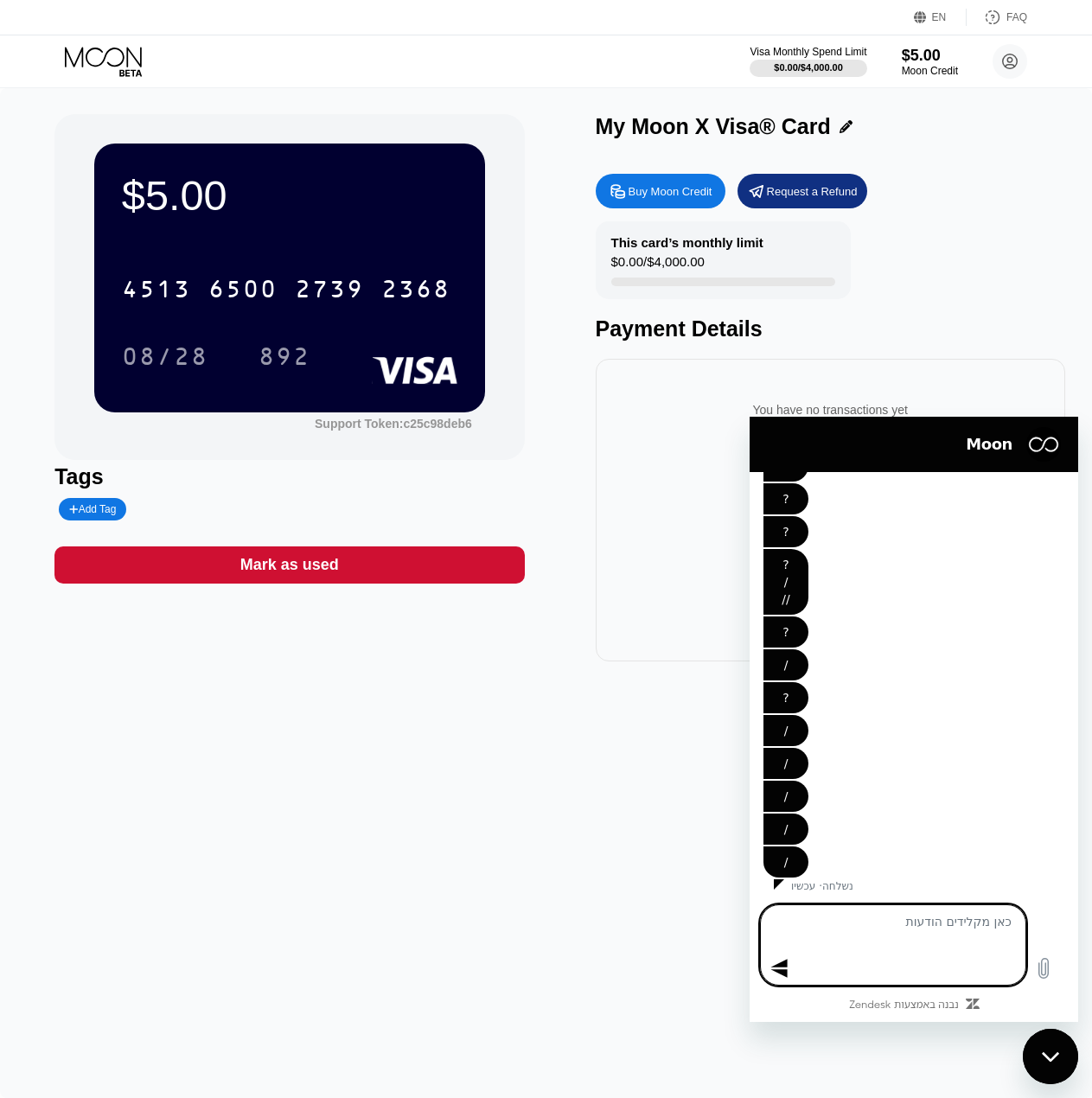
type textarea "/"
type textarea "x"
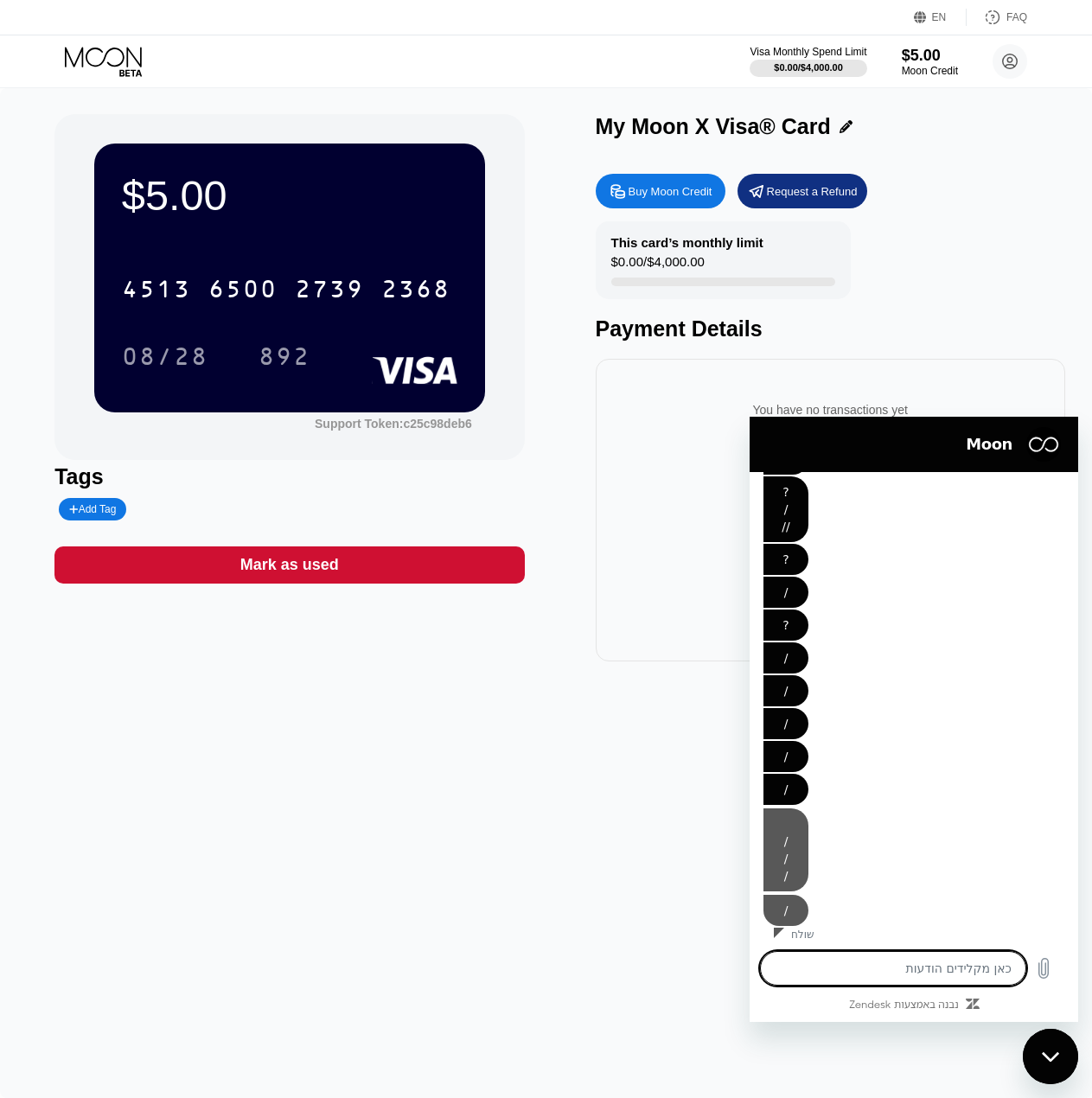
type textarea "/"
type textarea "x"
type textarea "/"
type textarea "x"
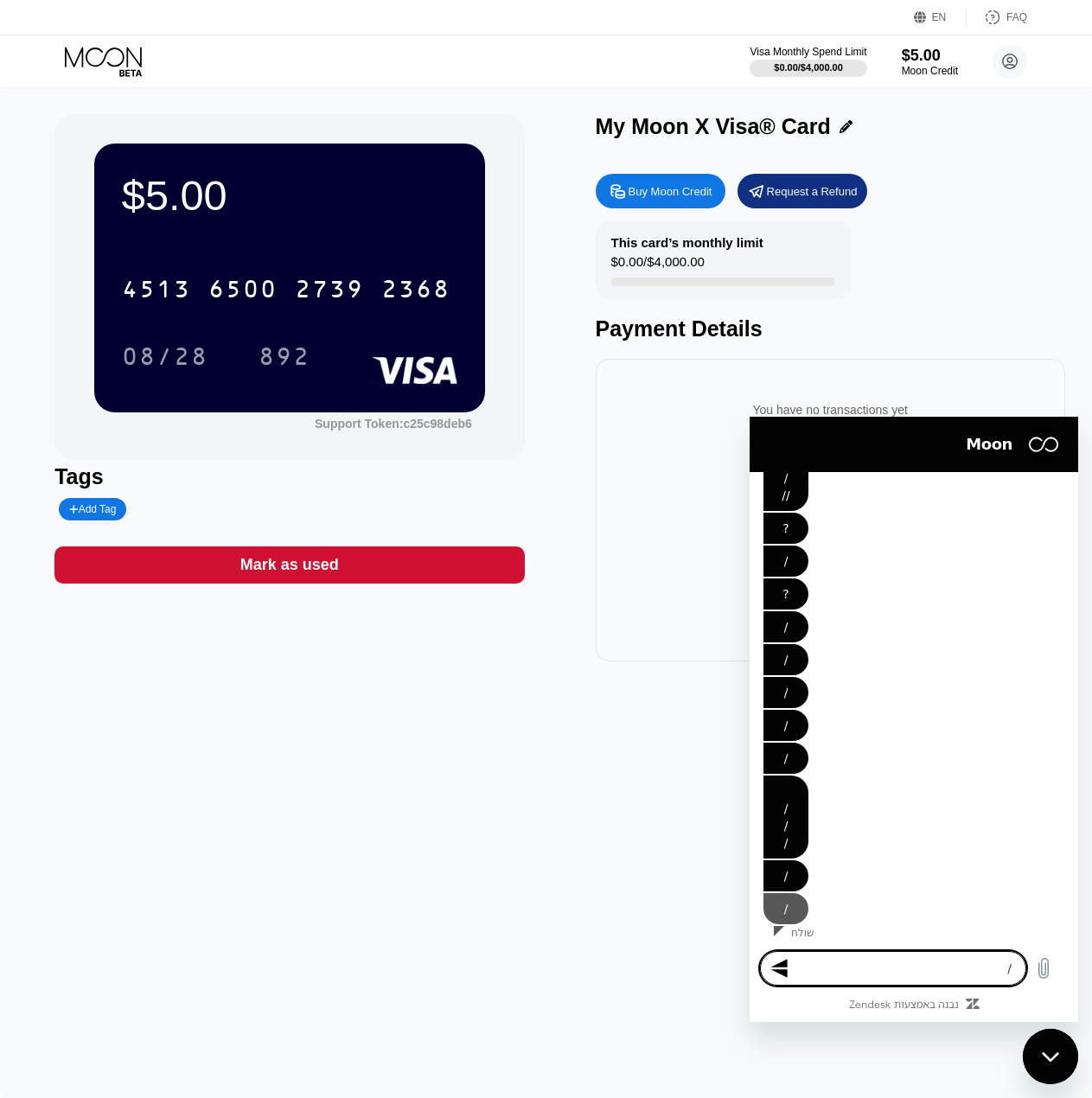
type textarea "/"
type textarea "x"
type textarea "/ /"
type textarea "x"
type textarea "/ /"
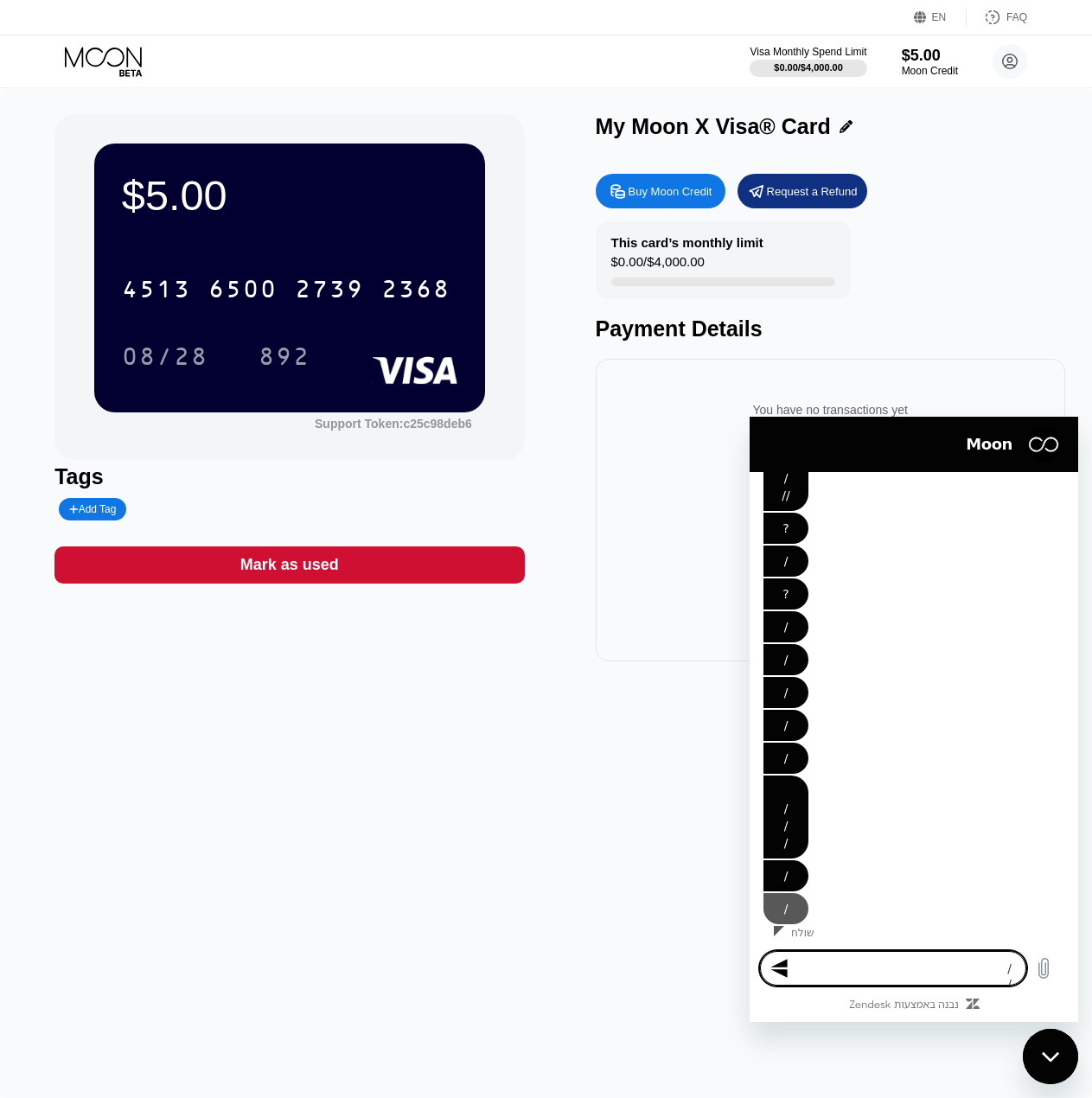
type textarea "x"
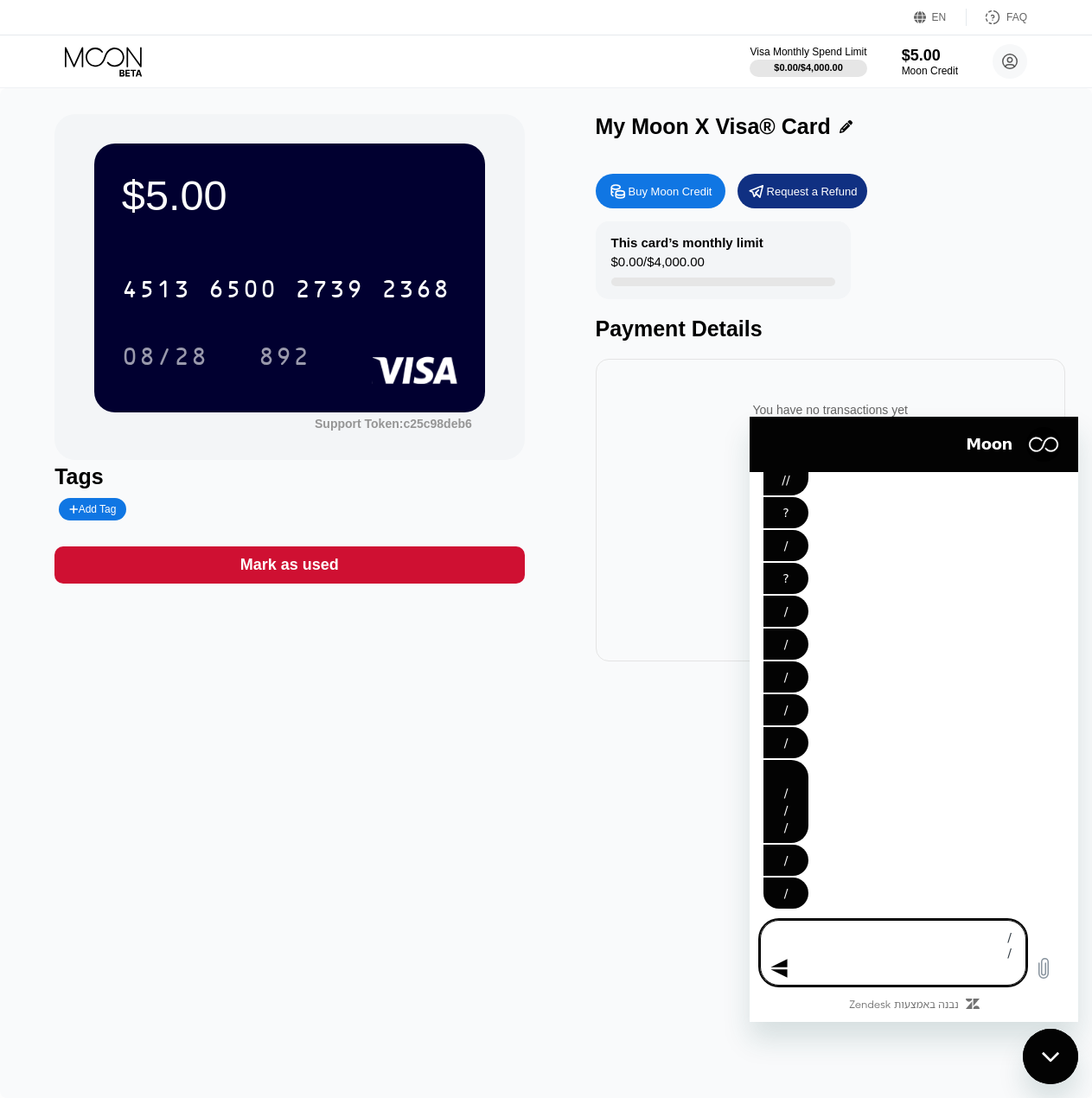
type textarea "/ / /"
type textarea "x"
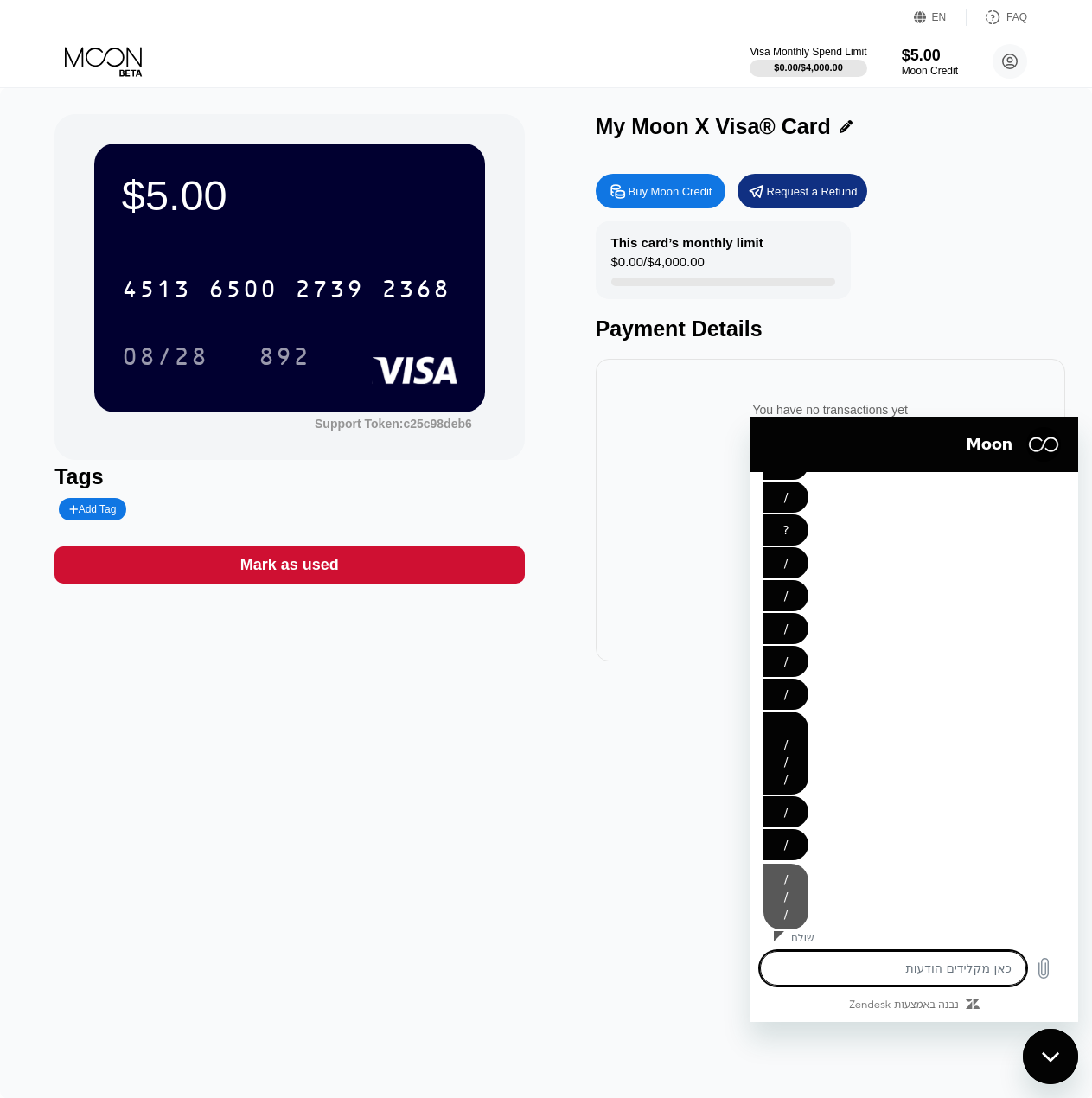
type textarea "?"
type textarea "x"
type textarea "/"
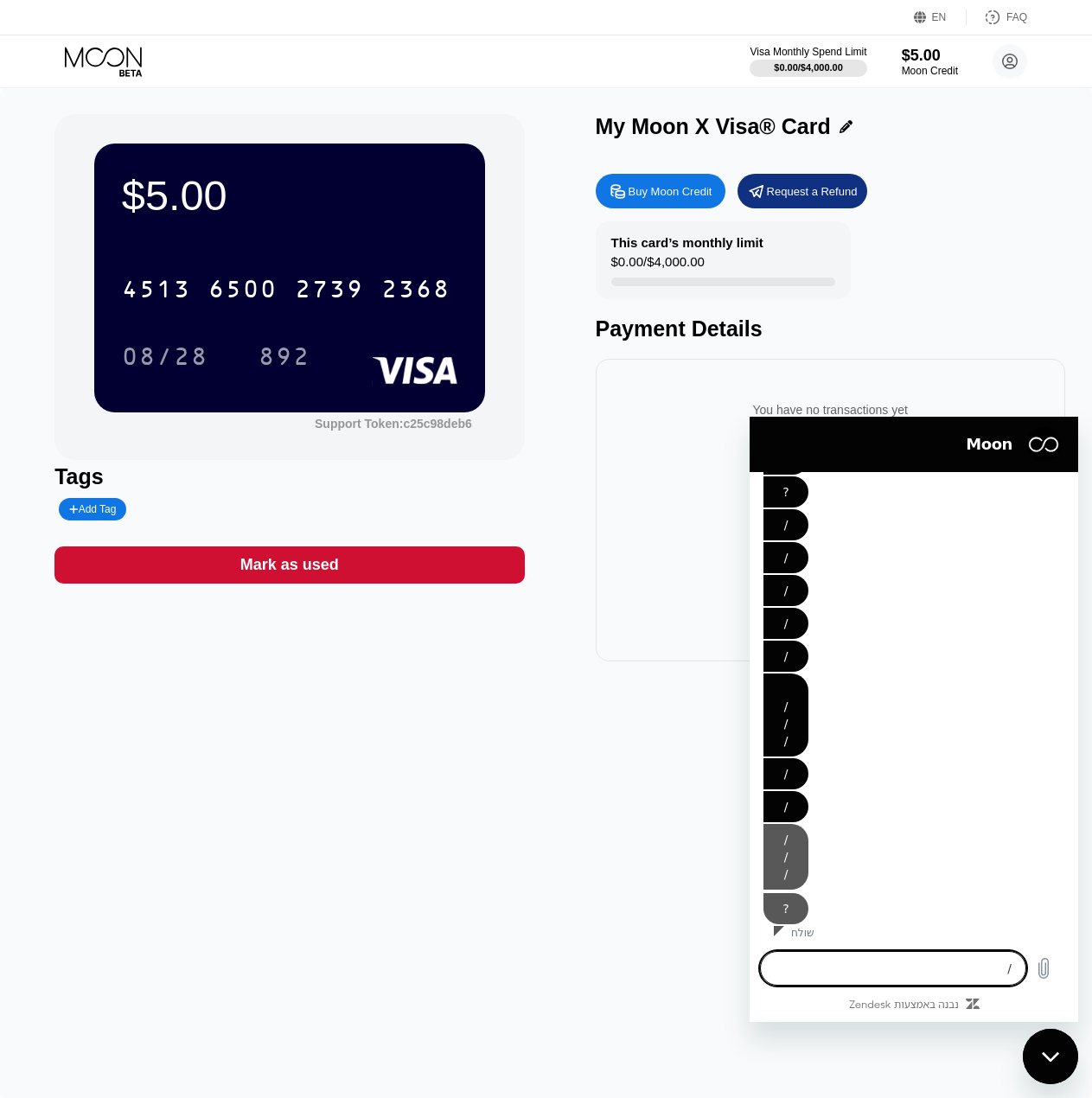
type textarea "x"
type textarea "/"
type textarea "x"
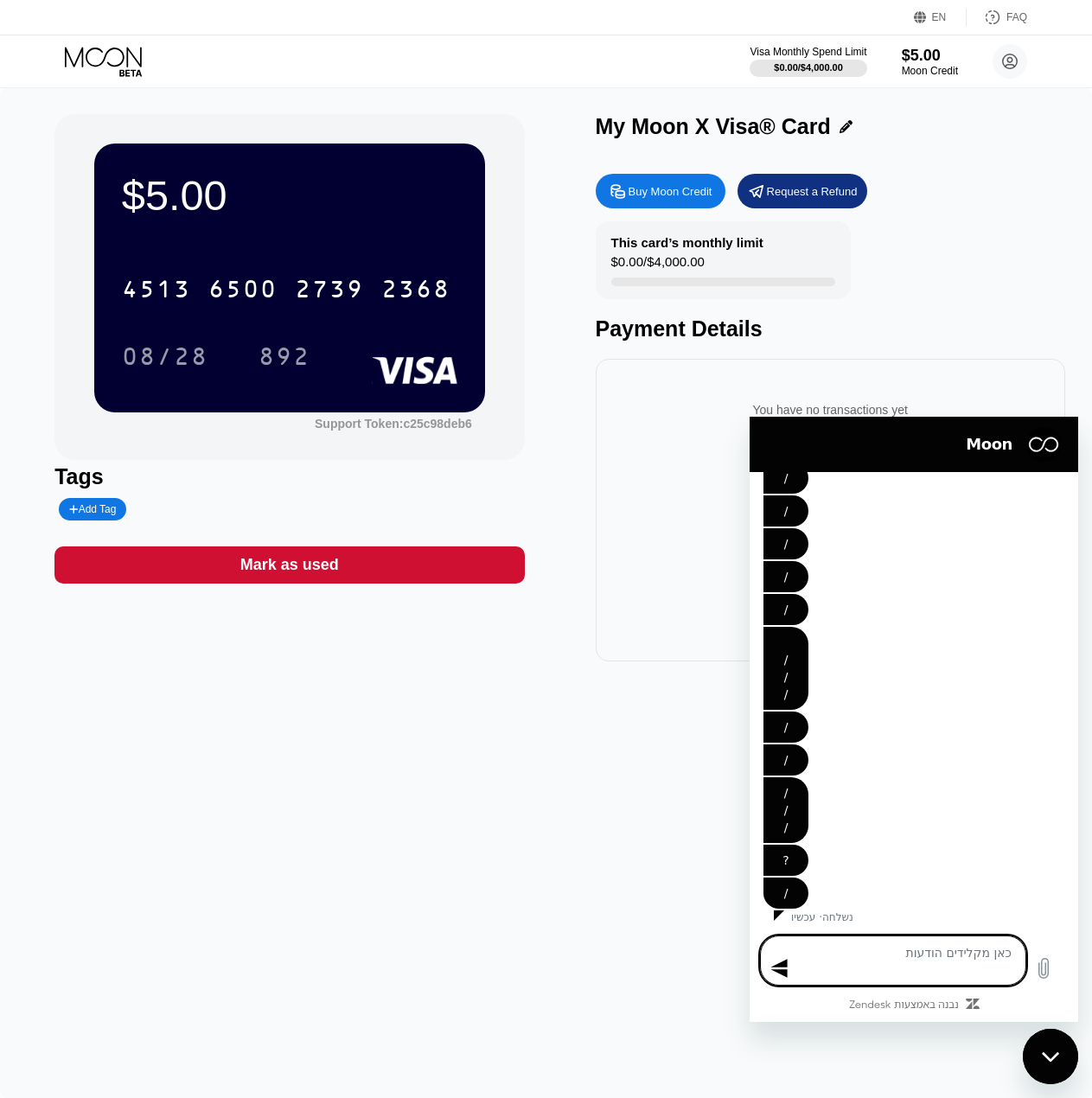
type textarea "/"
type textarea "x"
type textarea "/"
type textarea "x"
type textarea "/ /"
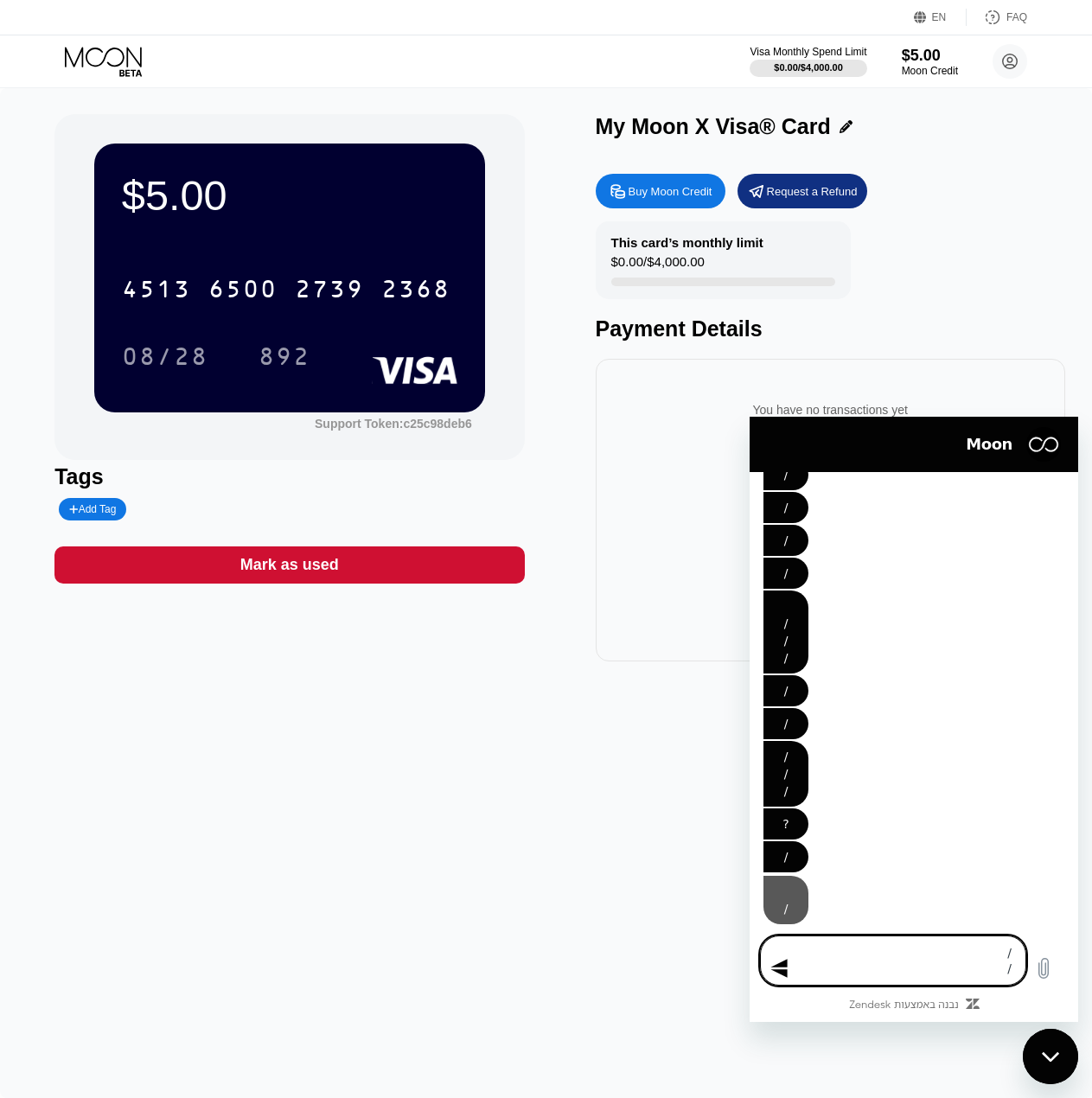
type textarea "x"
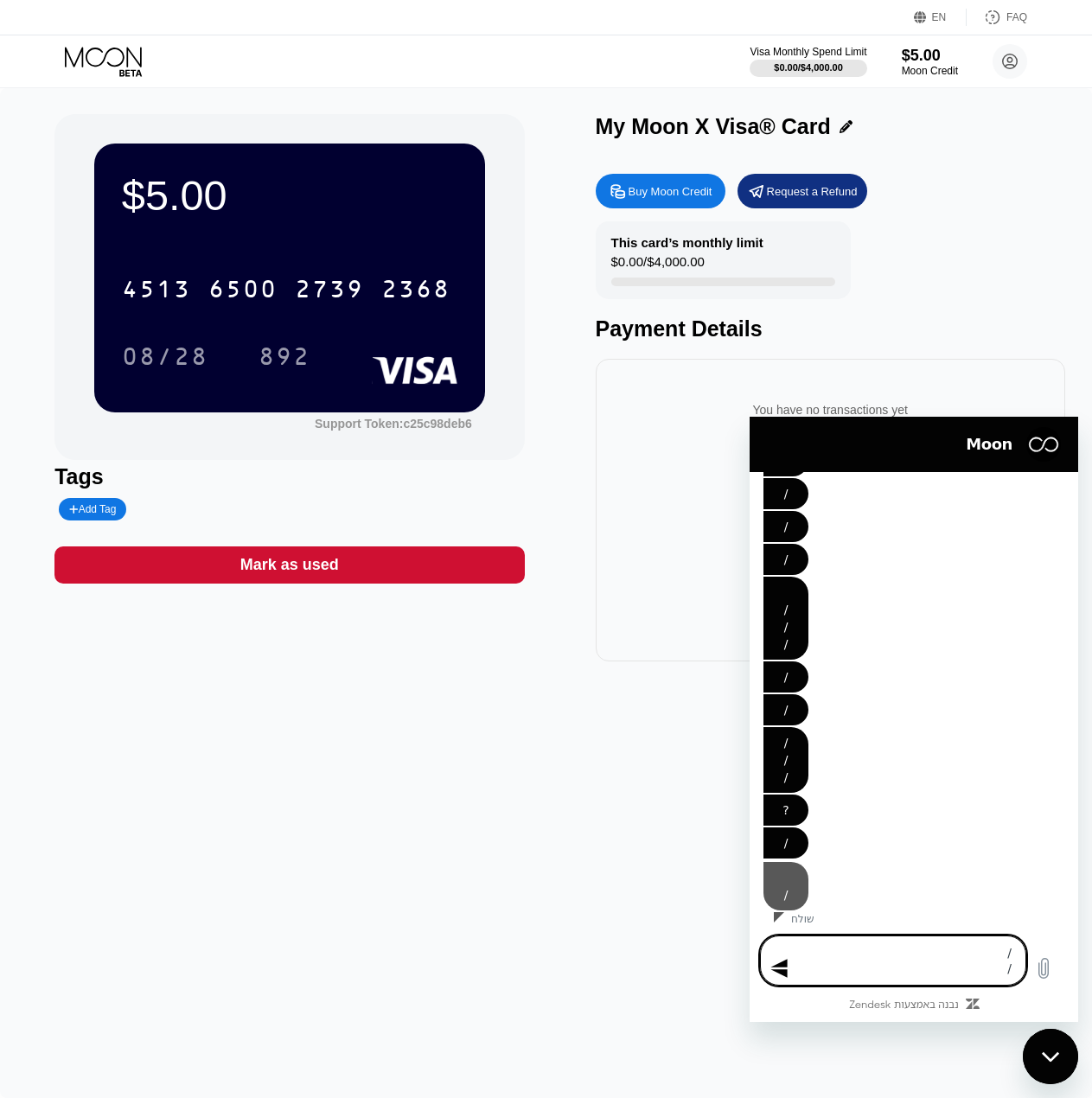
type textarea "/ //"
type textarea "x"
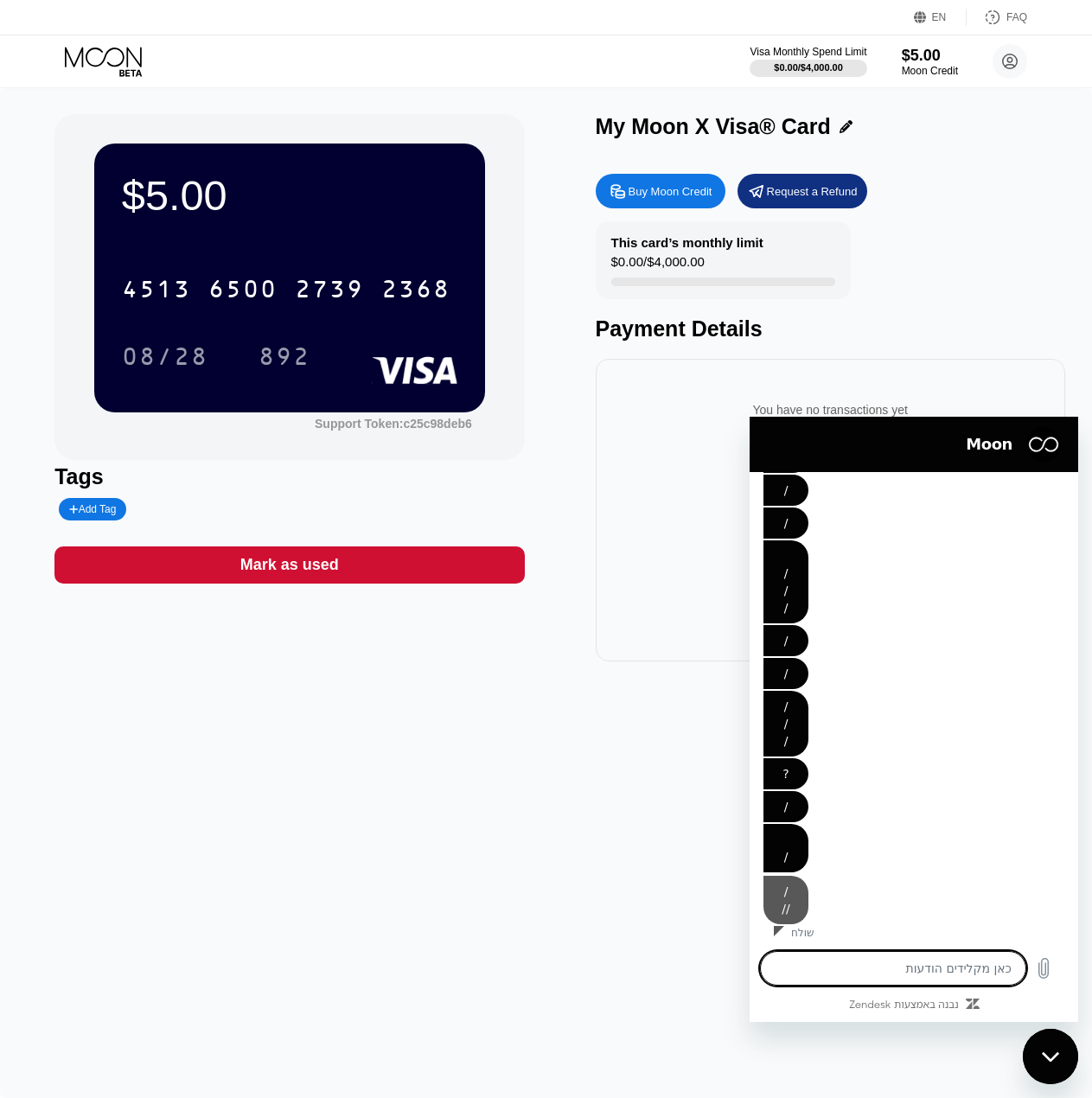
type textarea "?"
type textarea "x"
type textarea "?"
type textarea "x"
type textarea "? /"
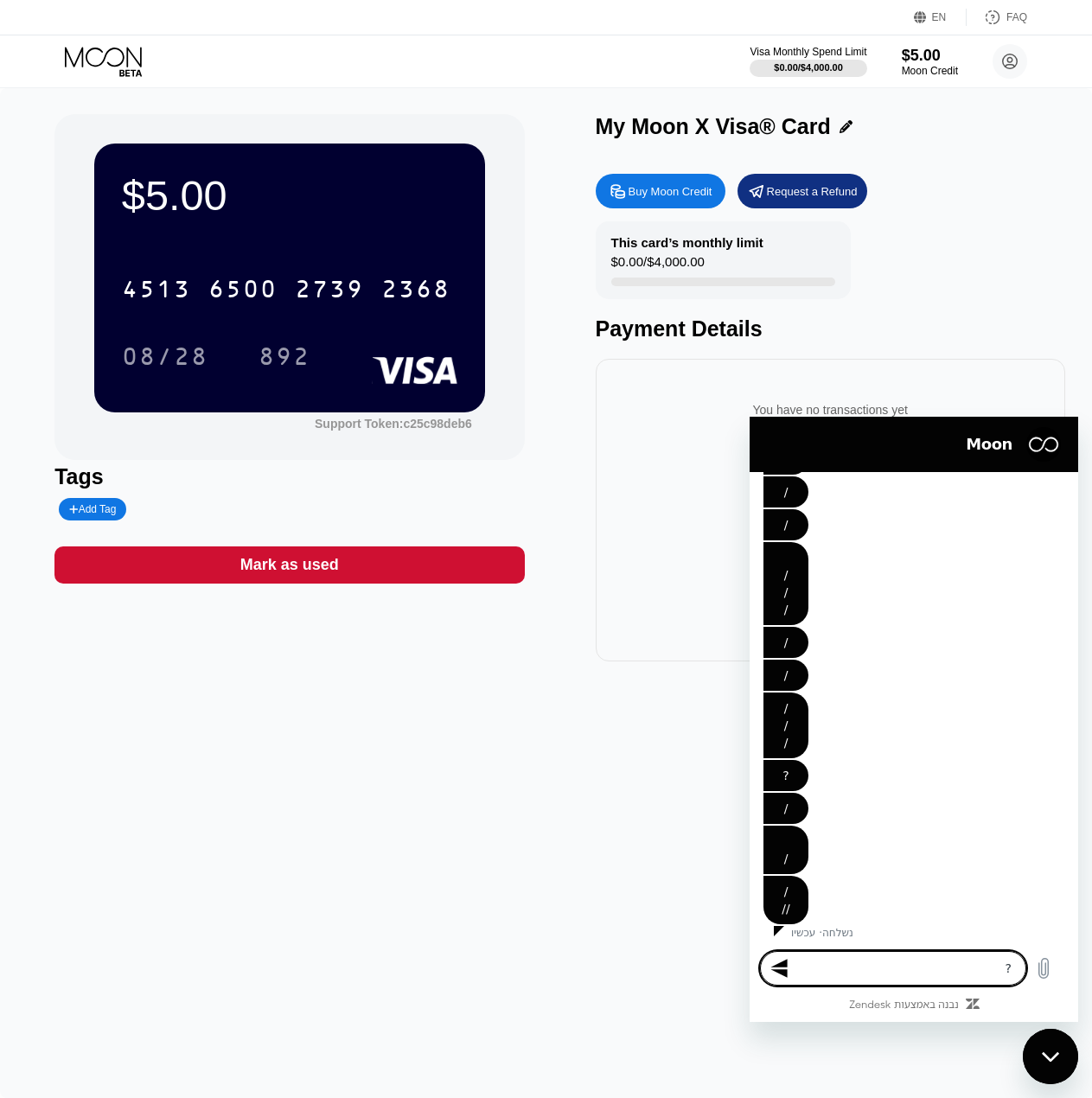
type textarea "x"
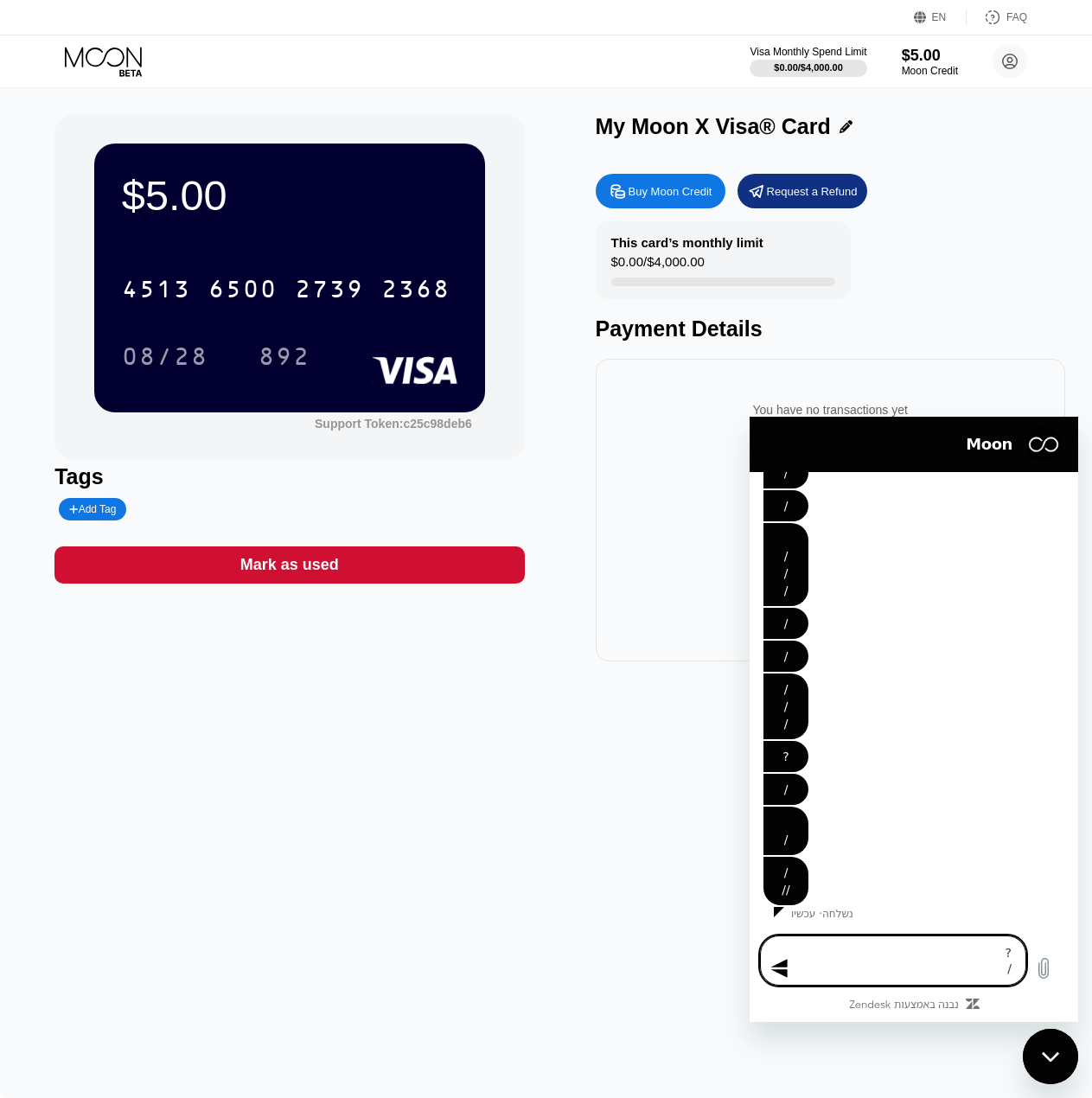
type textarea "? /"
type textarea "x"
type textarea "? / /"
type textarea "x"
type textarea "? / /"
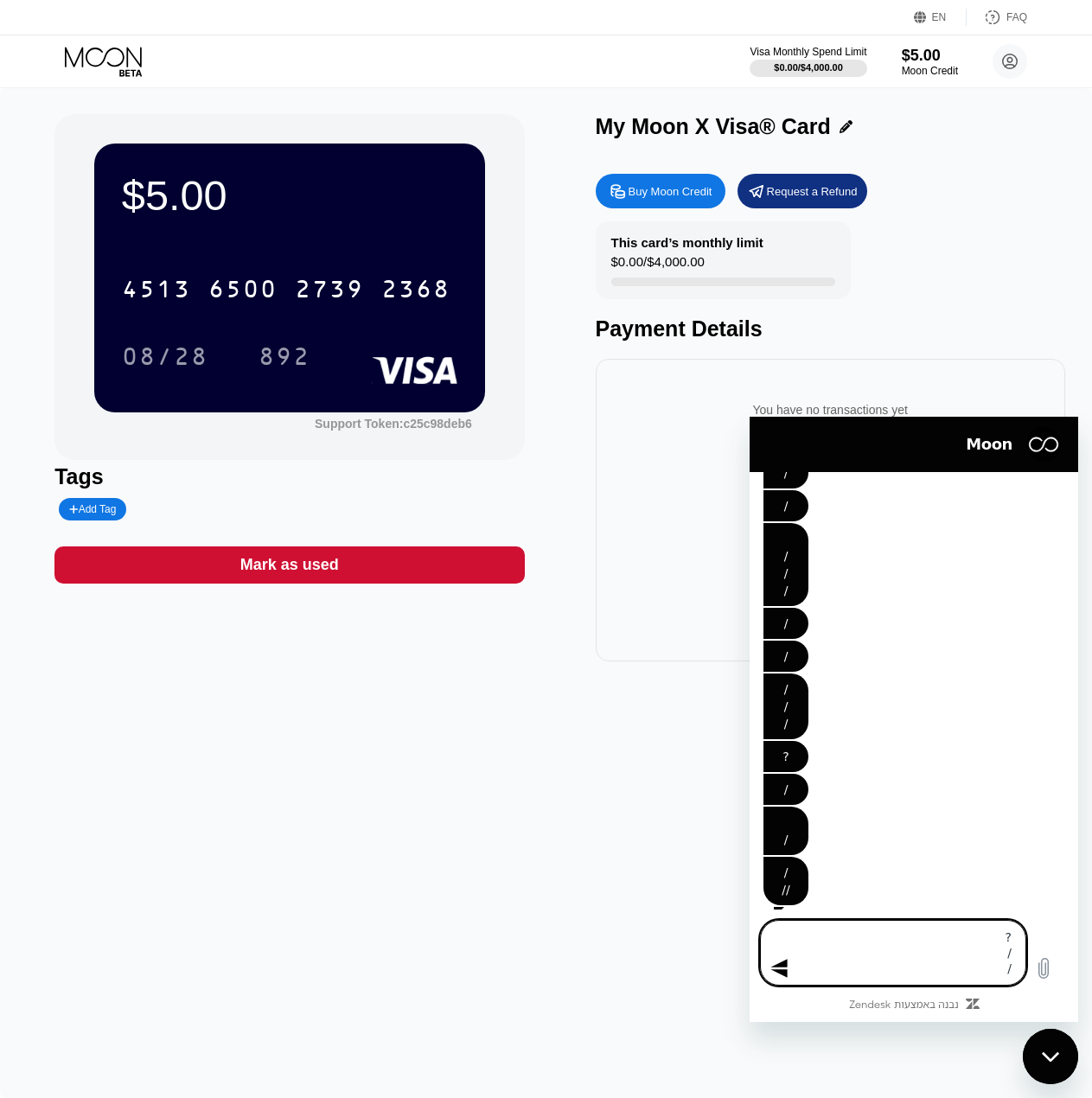
type textarea "x"
type textarea "? / / ?"
type textarea "x"
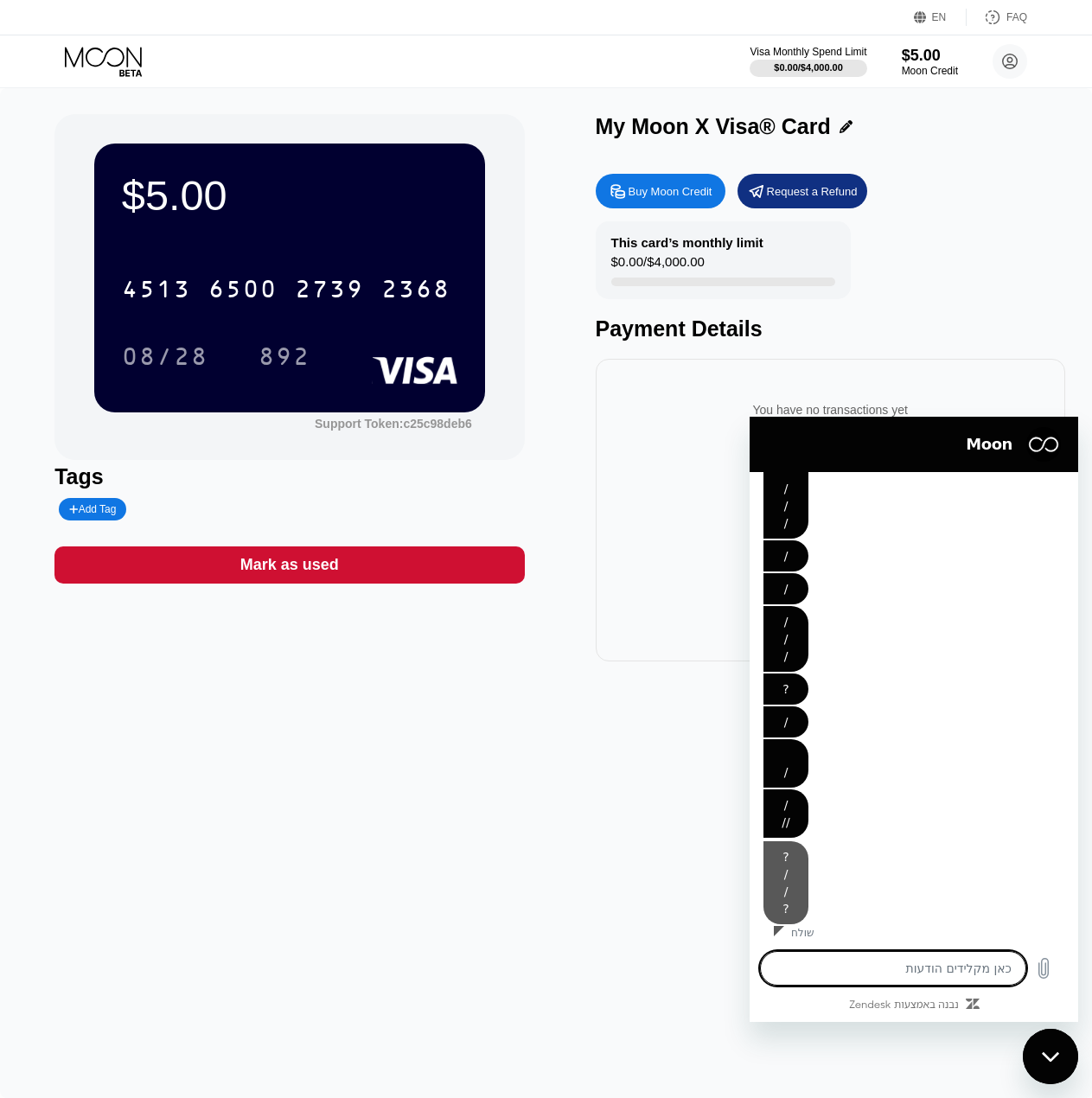
type textarea "/"
type textarea "x"
type textarea "/"
type textarea "x"
type textarea "/ /"
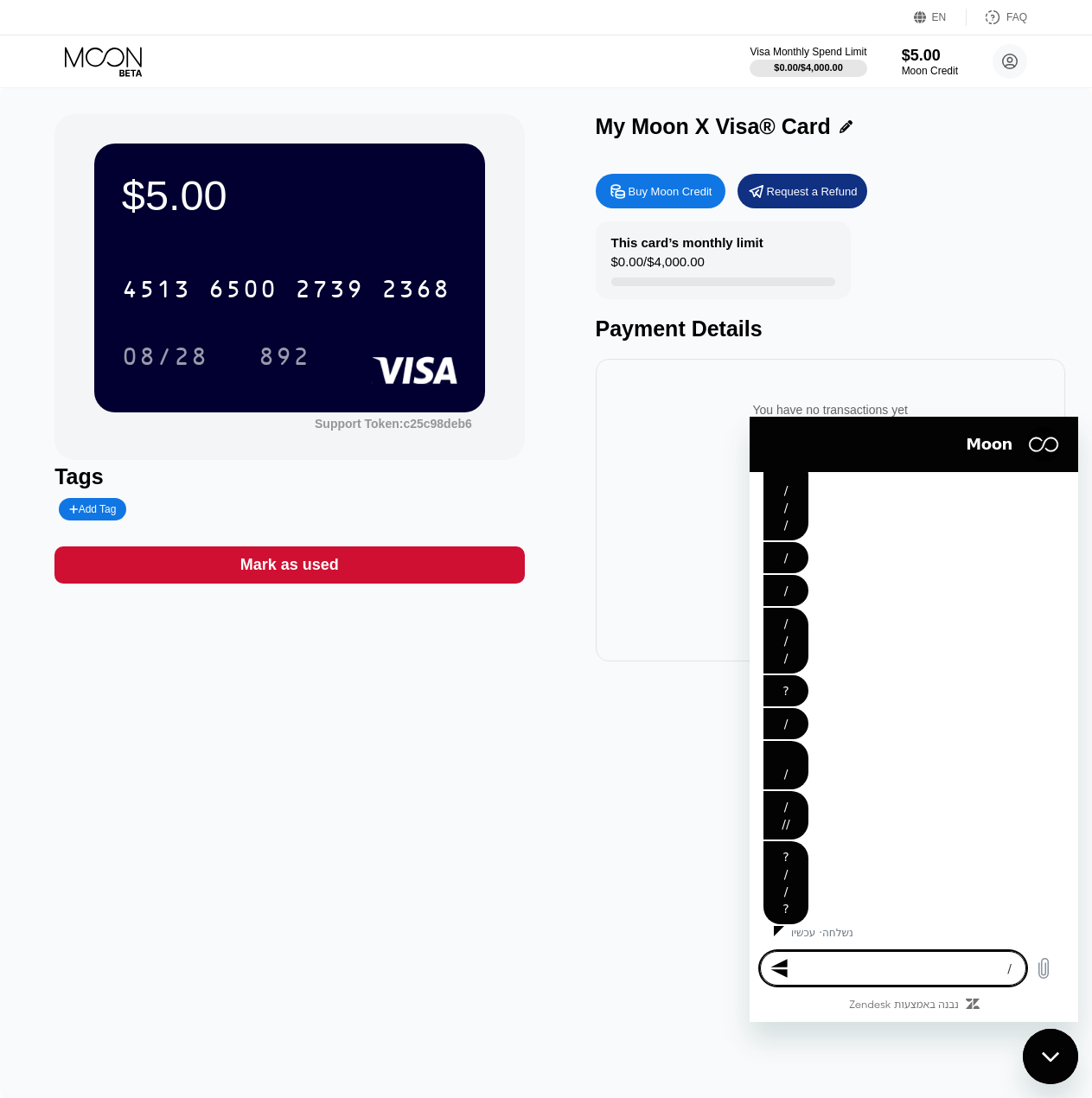
type textarea "x"
type textarea "/ /"
type textarea "x"
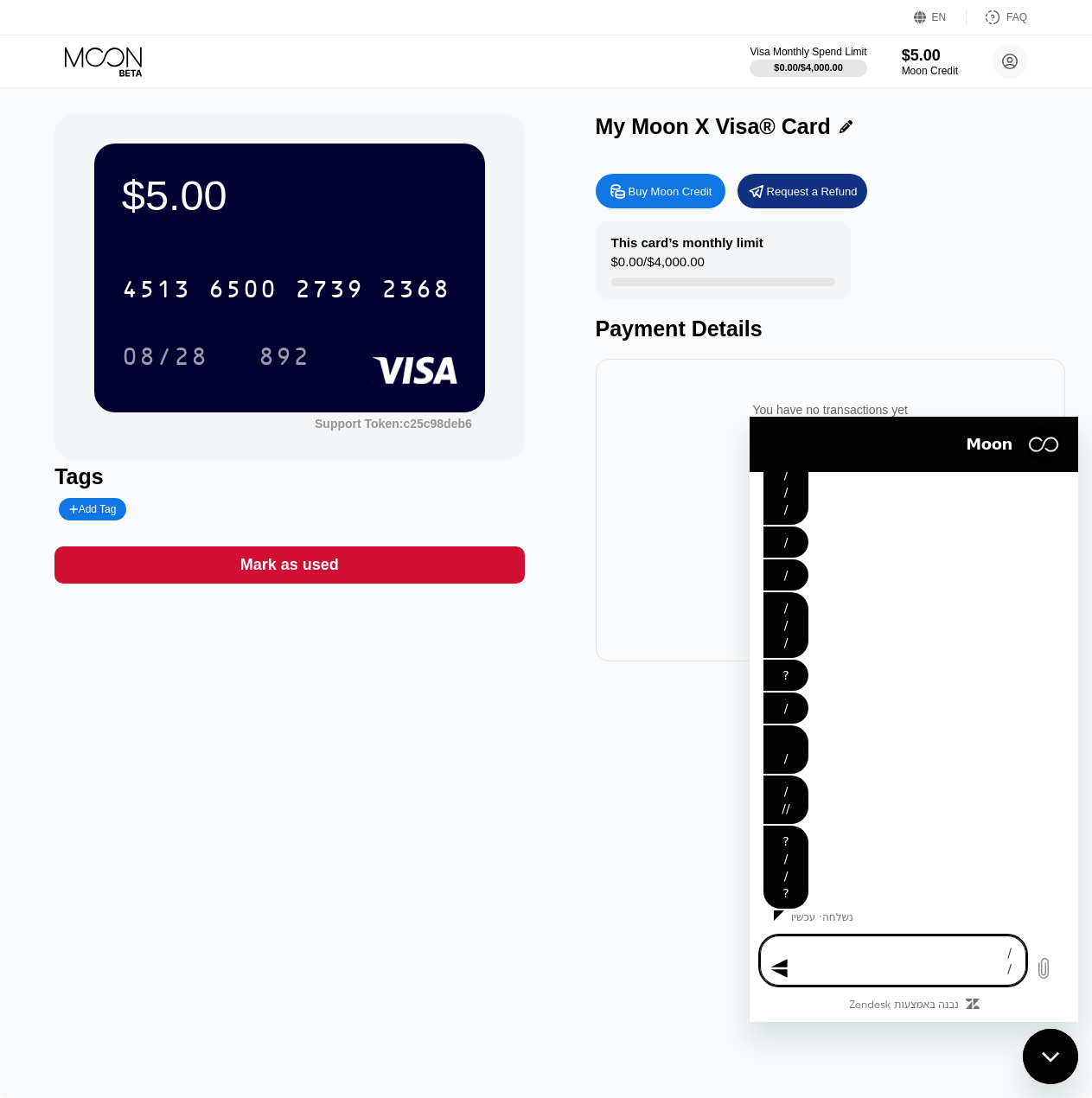
type textarea "/ / /"
type textarea "x"
type textarea "/ / /"
type textarea "x"
type textarea "/ / / /"
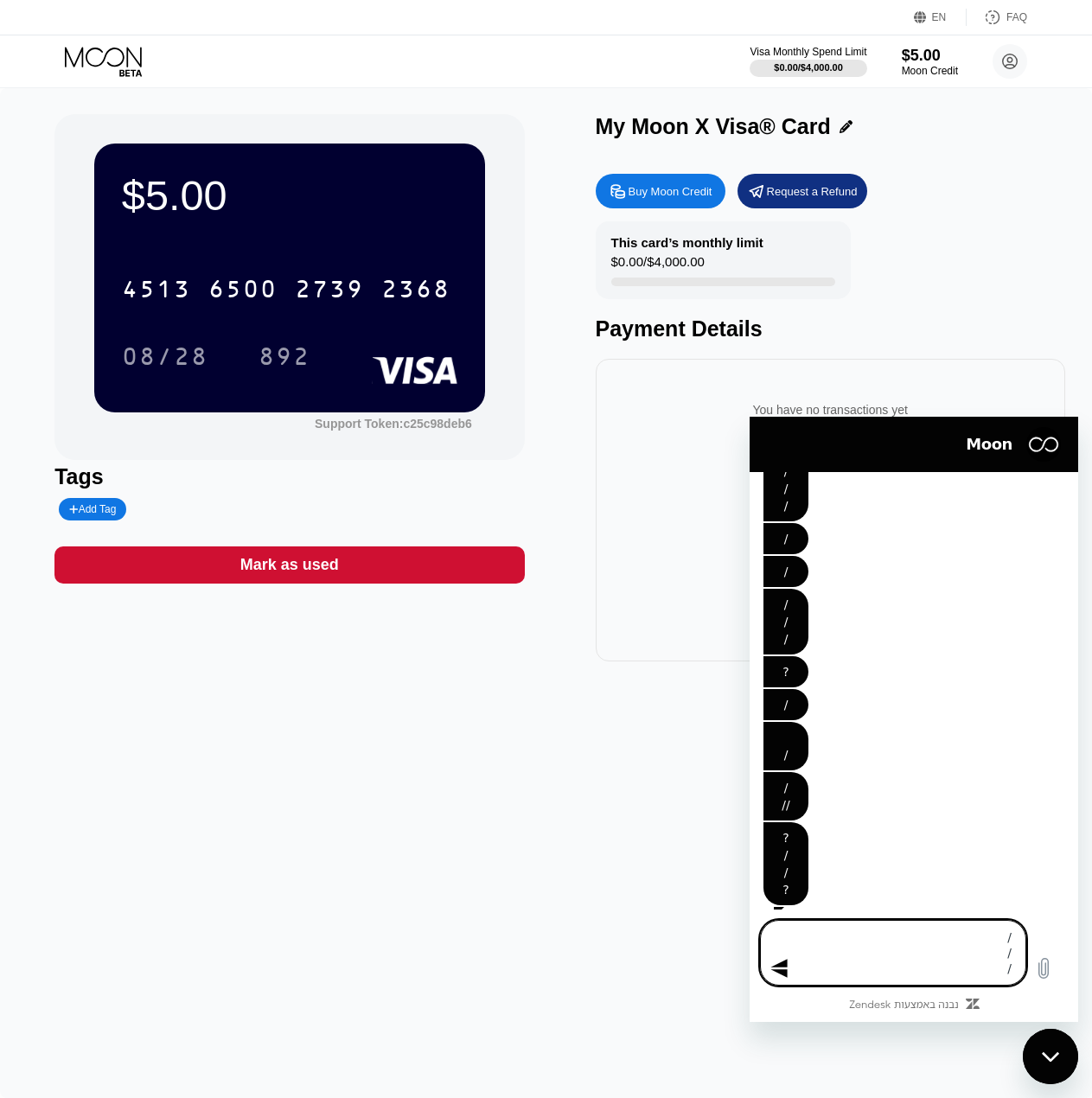
type textarea "x"
type textarea "/ / / /"
type textarea "x"
type textarea "/ / / / /"
type textarea "x"
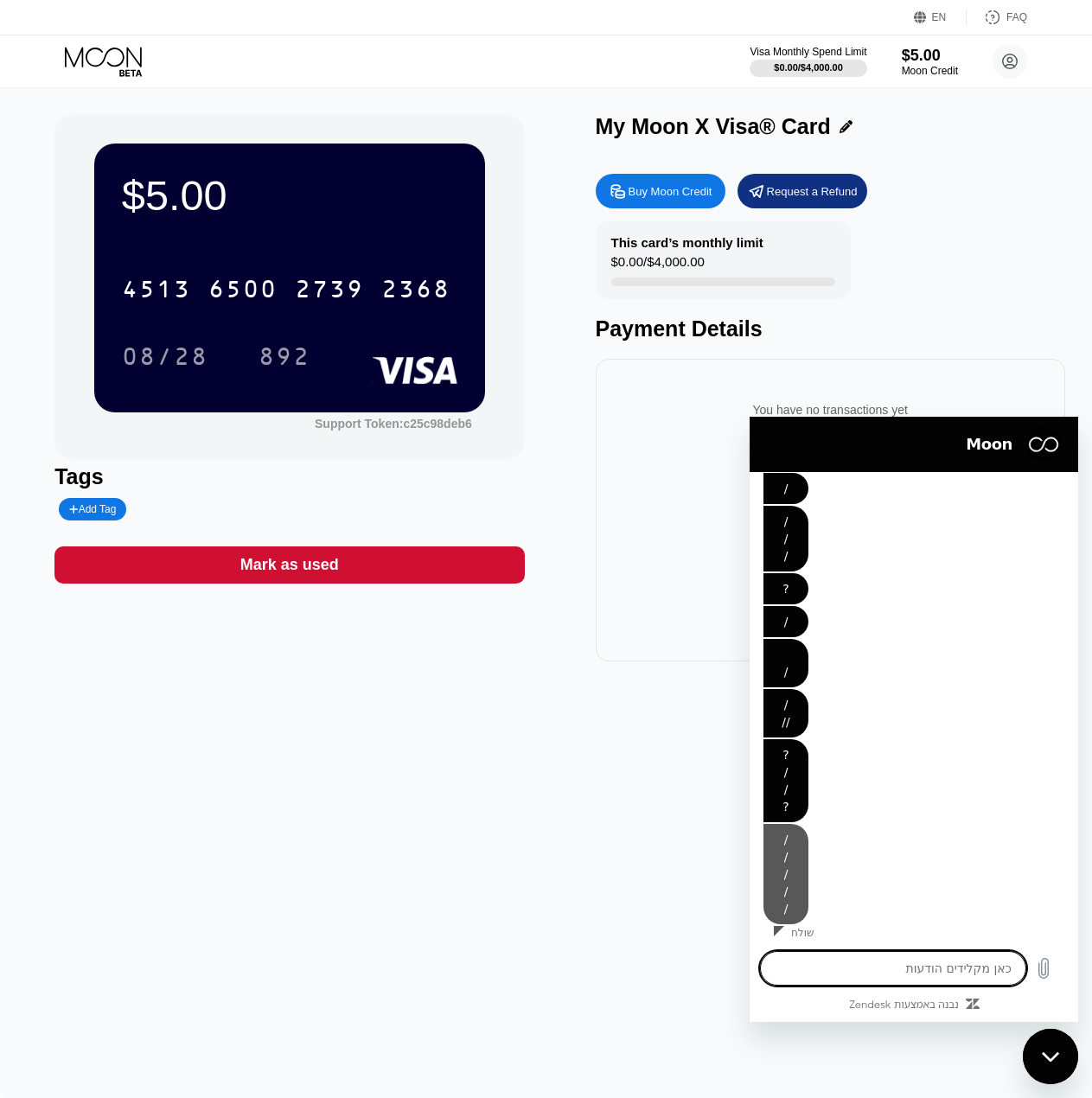
type textarea "x"
type textarea "?"
type textarea "x"
type textarea "/"
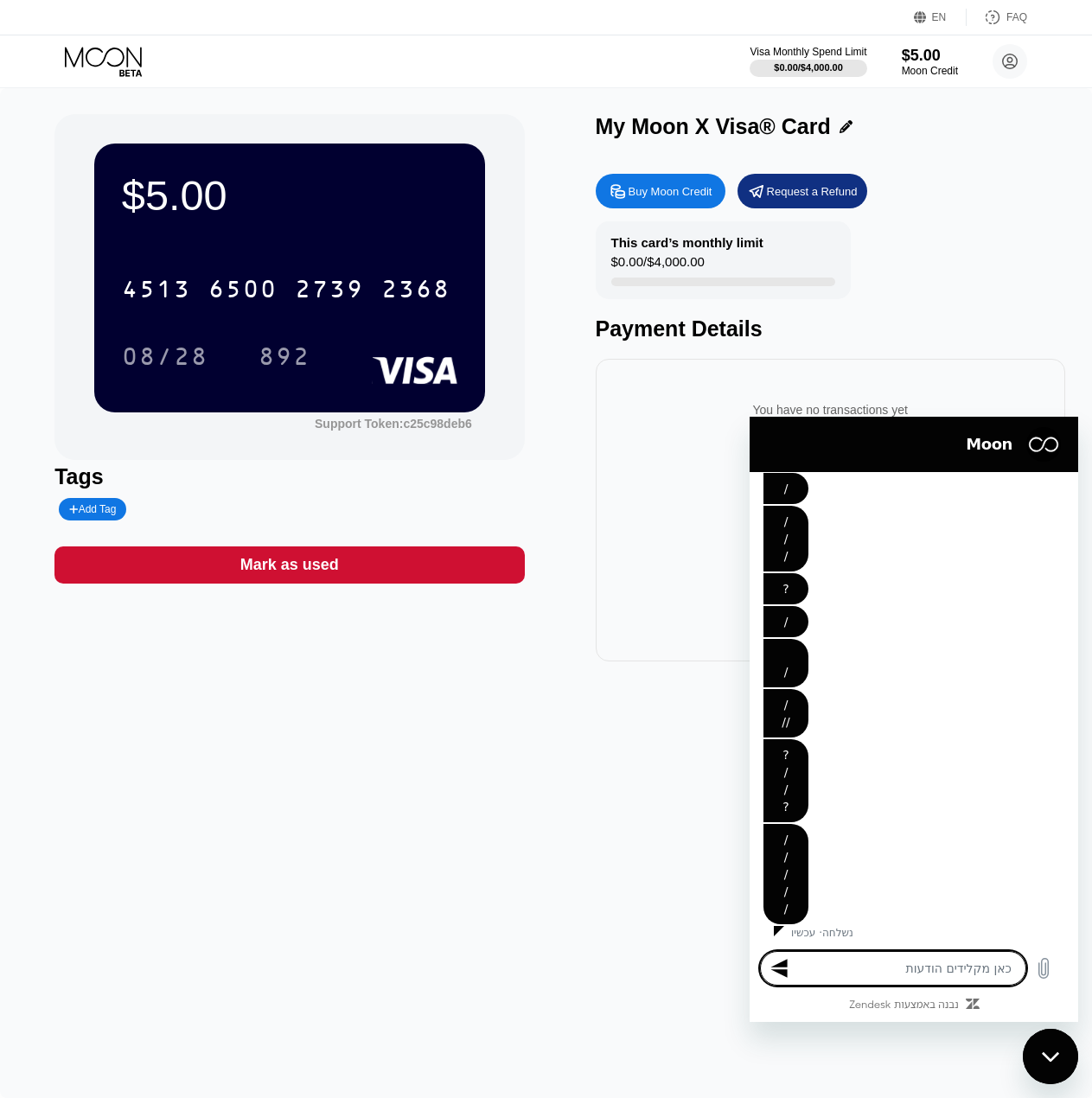
type textarea "x"
type textarea "/"
type textarea "x"
type textarea "/ /"
type textarea "x"
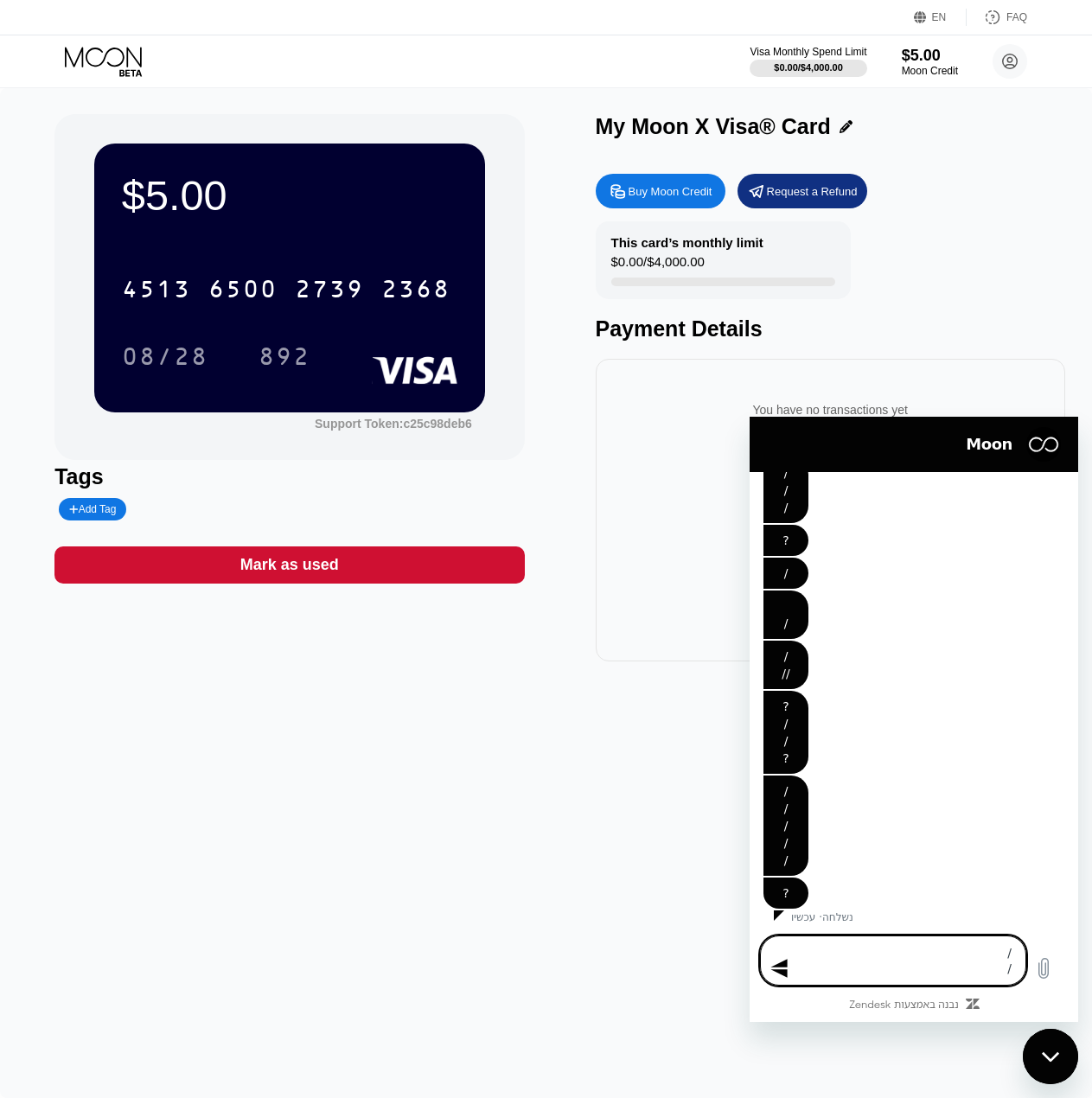
type textarea "/ /"
type textarea "x"
type textarea "/ / ?"
type textarea "x"
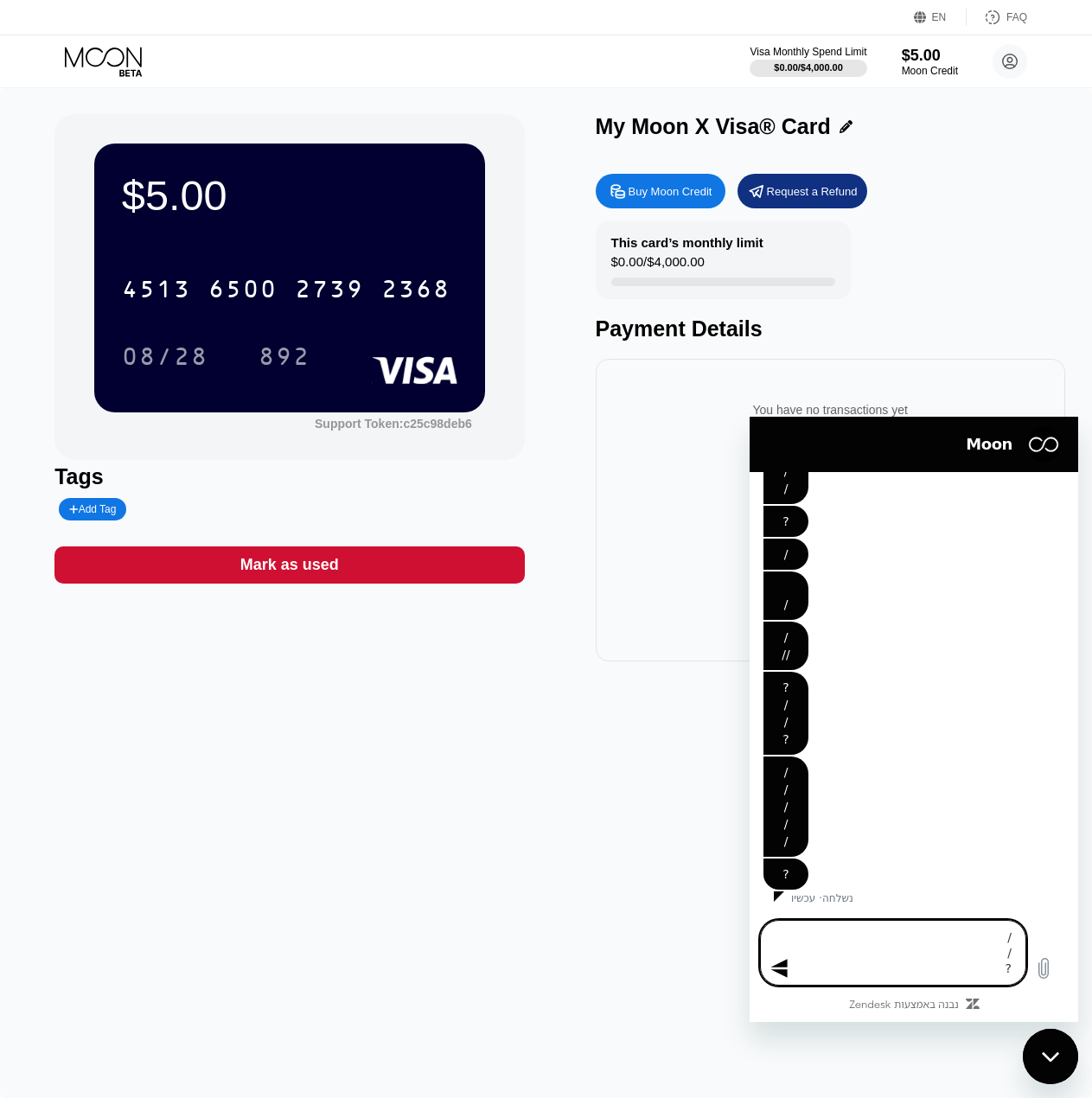
type textarea "/ / ?/"
type textarea "x"
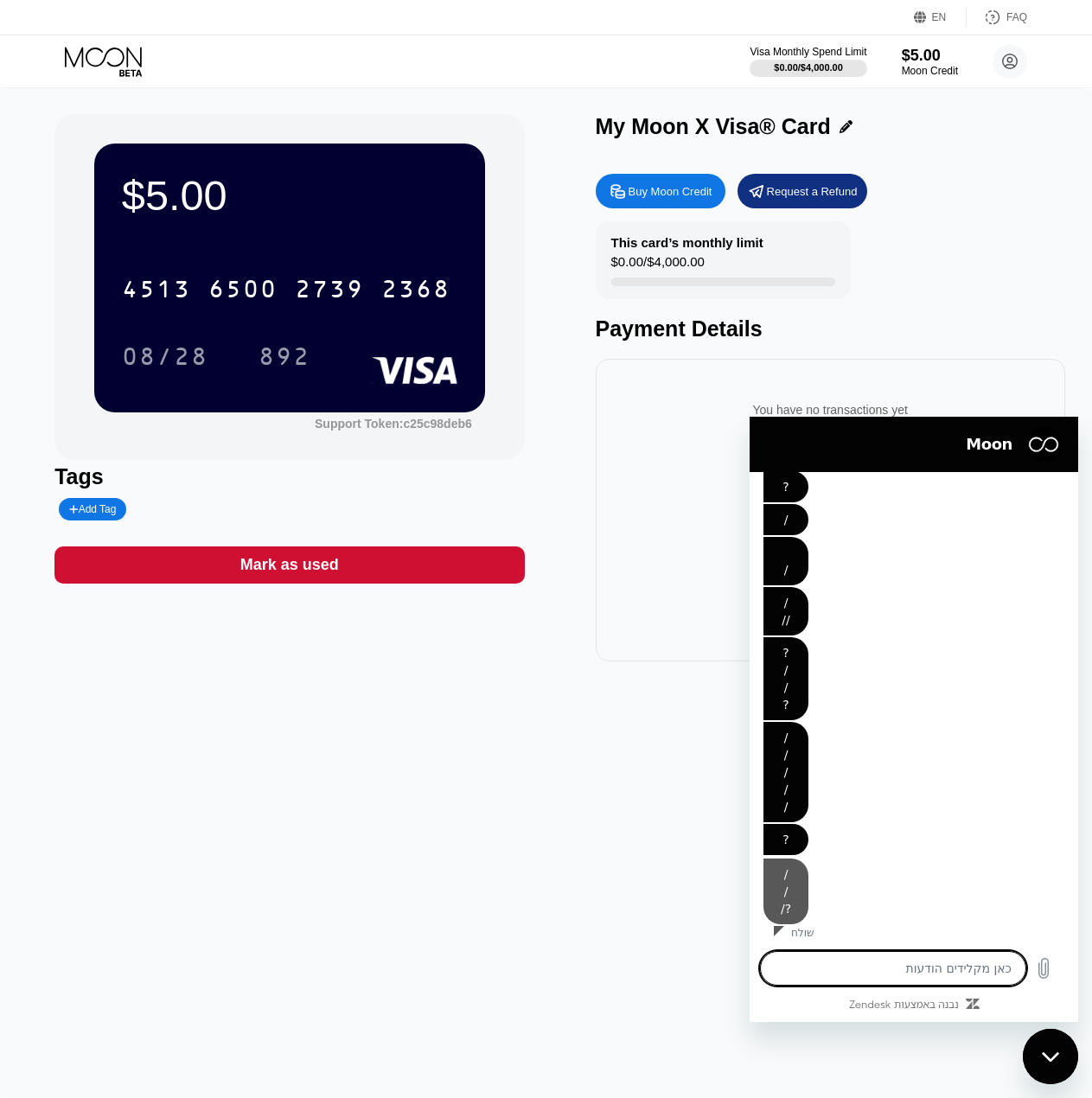
type textarea "/"
type textarea "x"
type textarea "/"
type textarea "x"
type textarea "/ /"
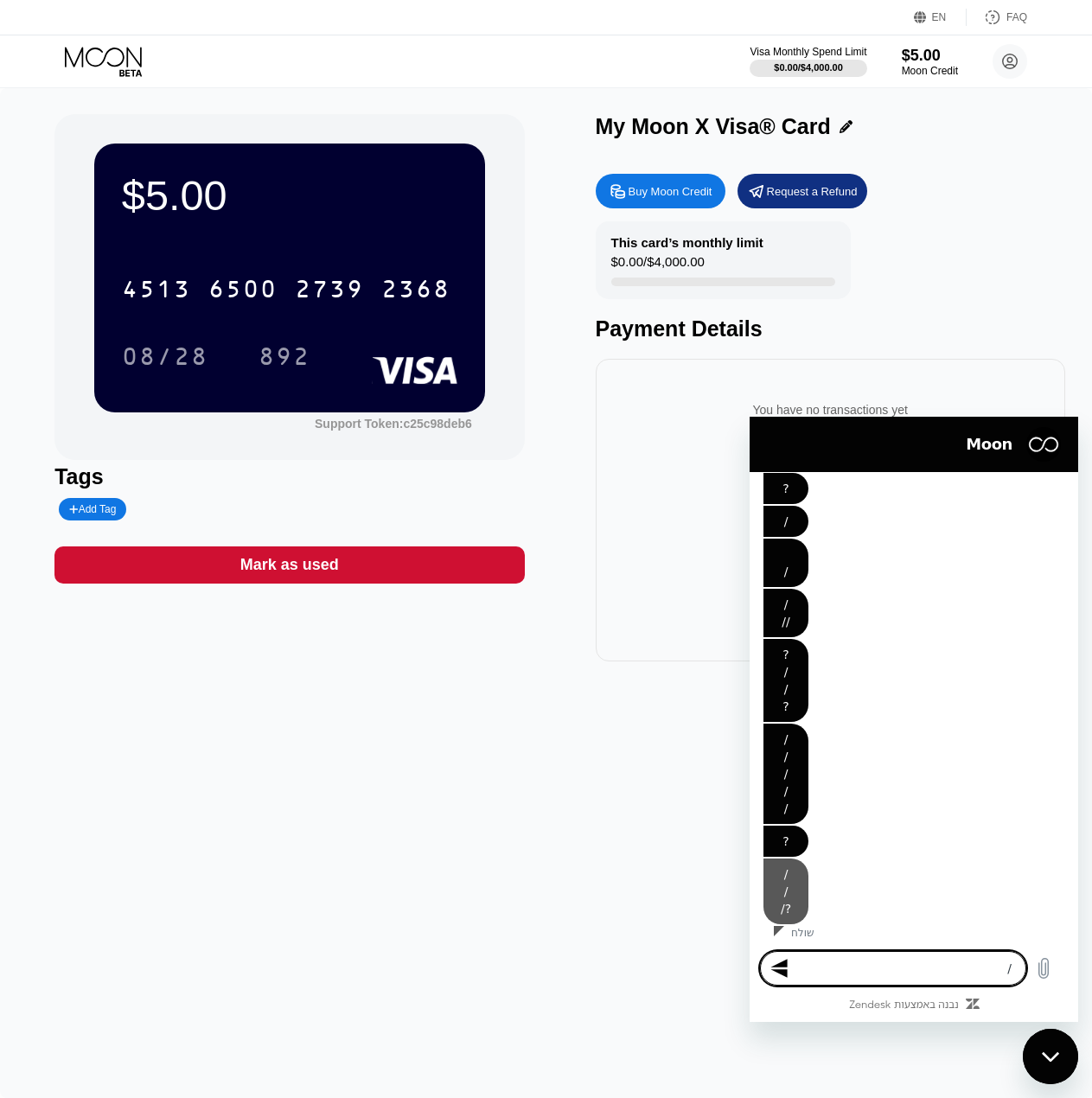
type textarea "x"
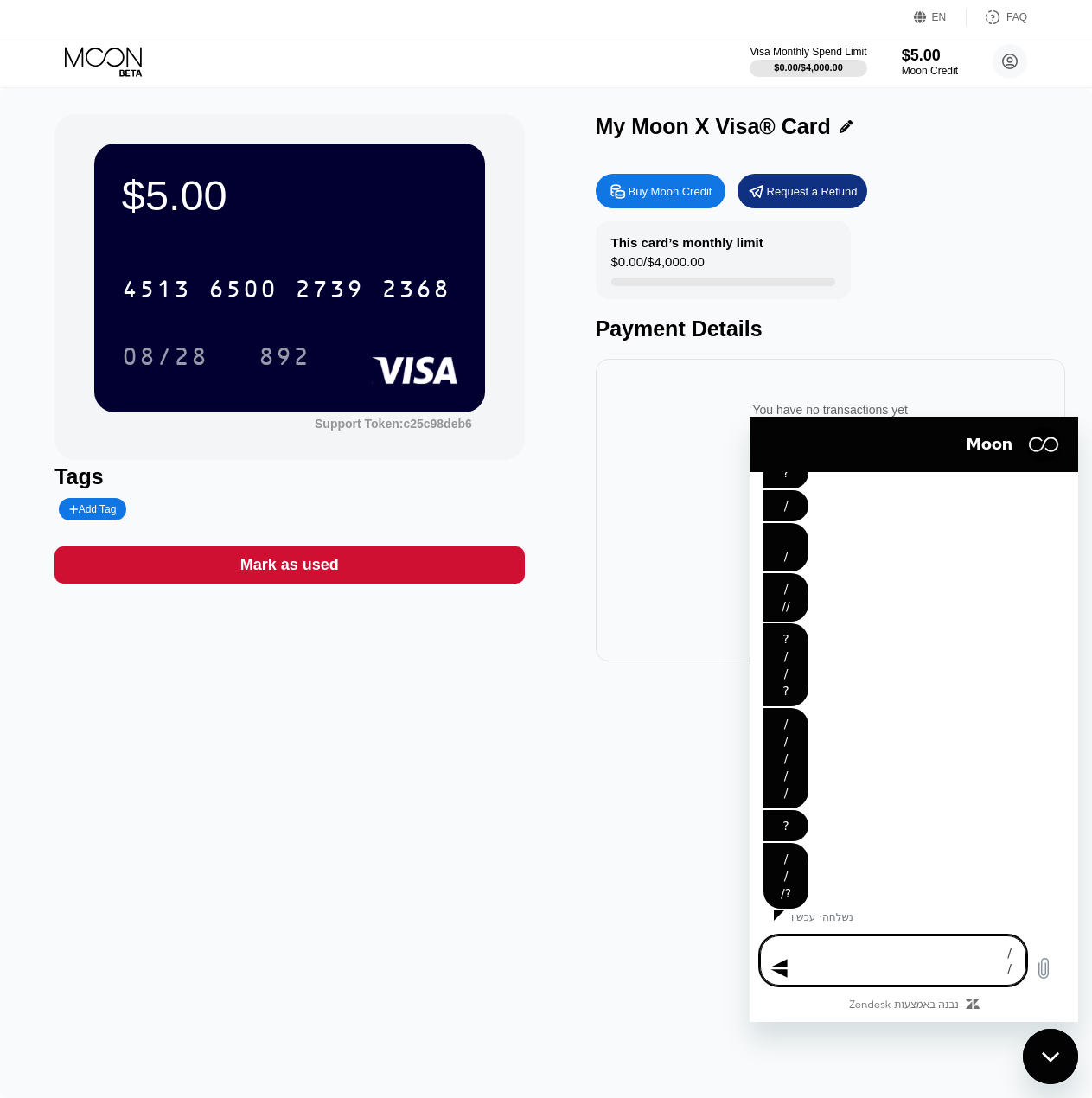
type textarea "x"
type textarea "/"
type textarea "x"
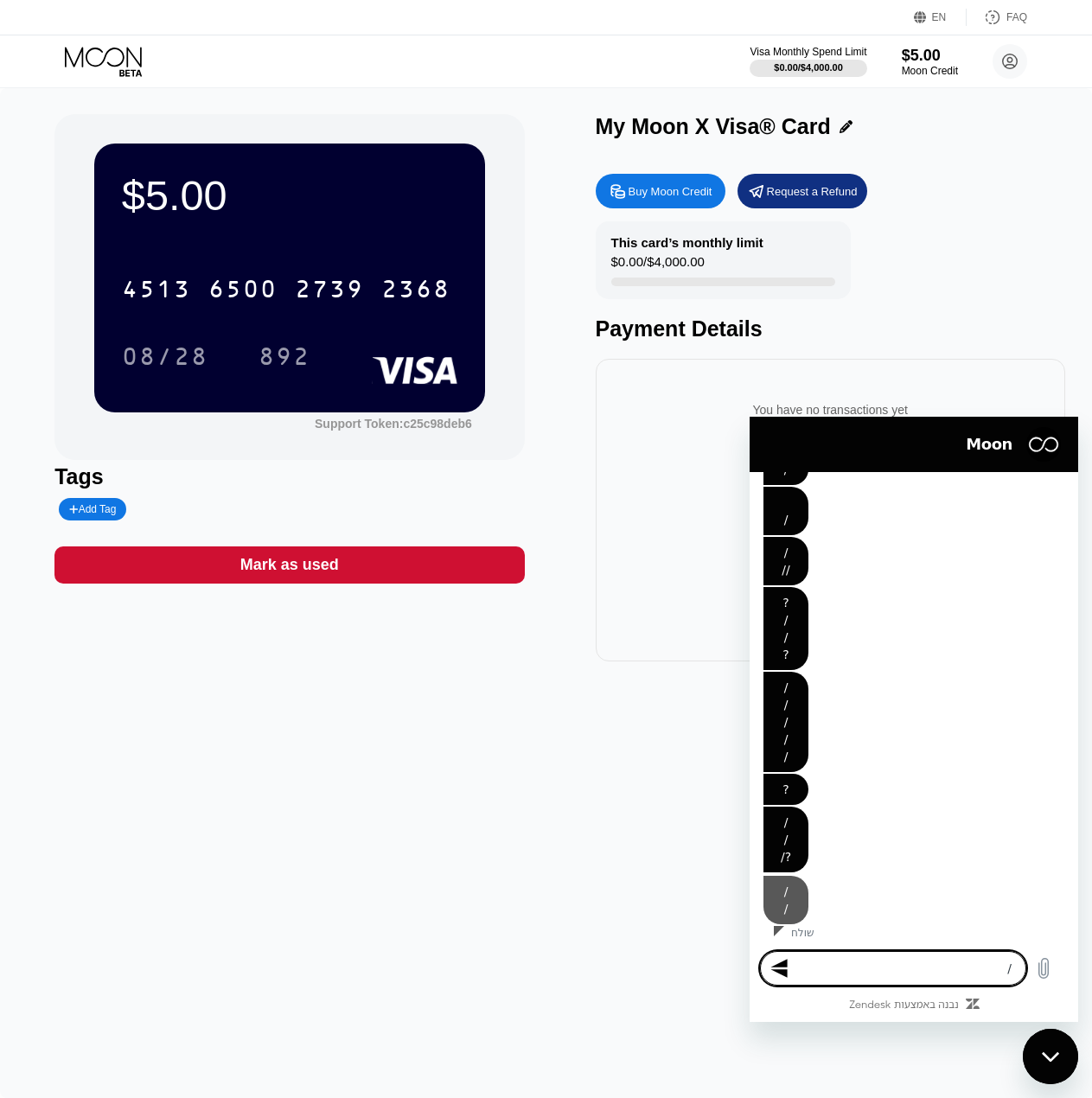
type textarea "x"
type textarea "?"
type textarea "x"
type textarea "/"
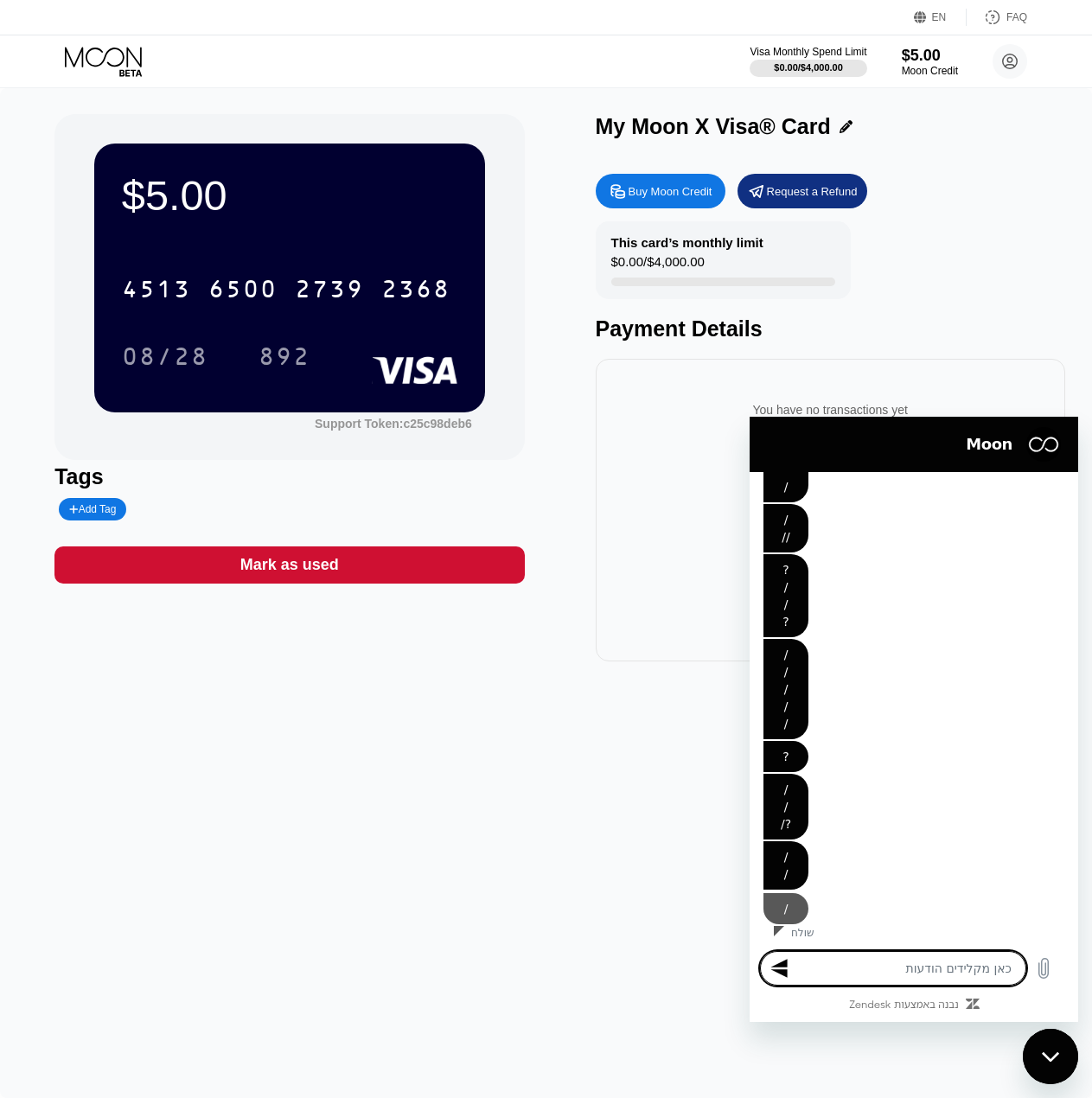
type textarea "x"
type textarea "/"
type textarea "x"
type textarea "/ /"
type textarea "x"
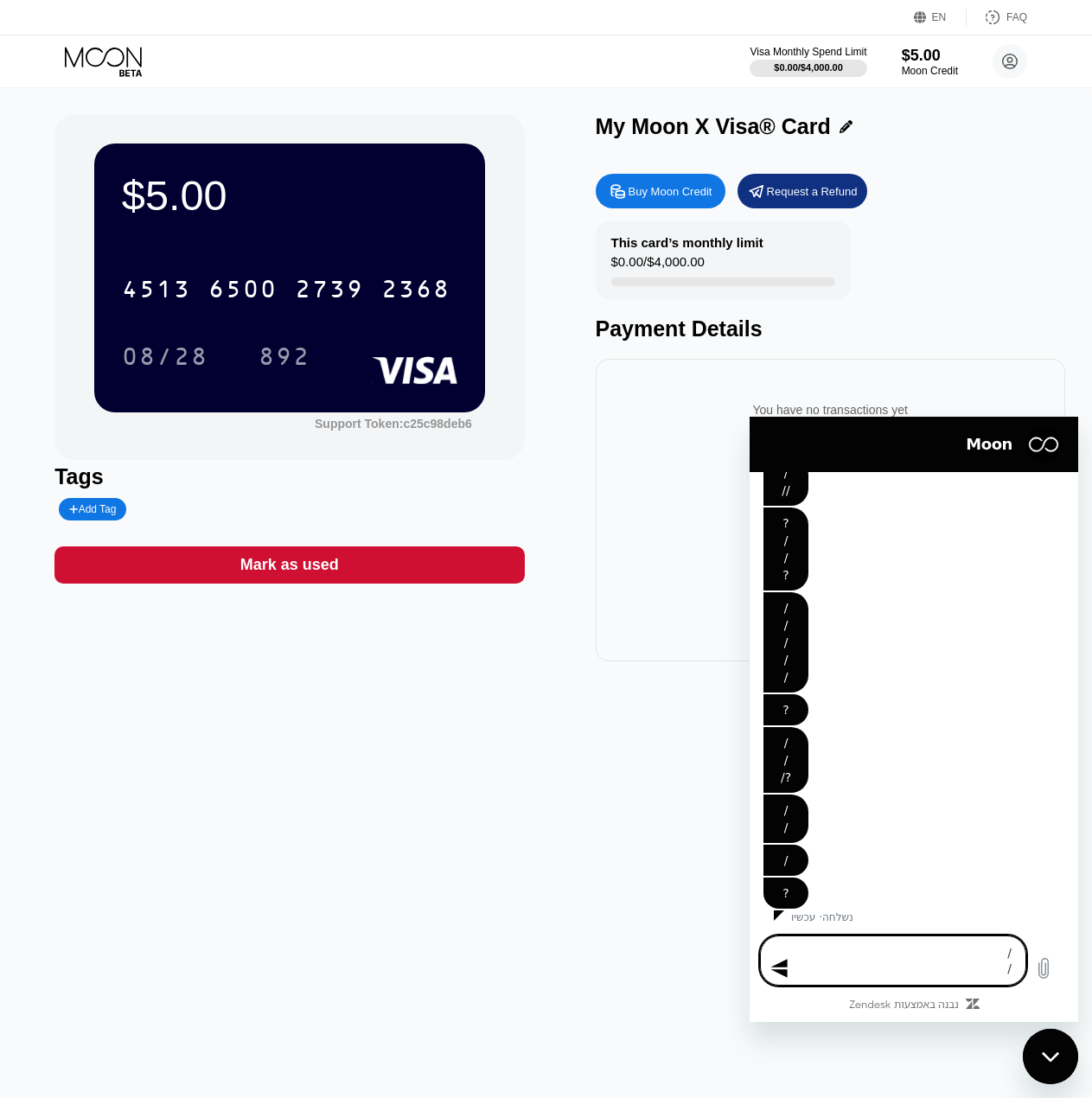
type textarea "/ /"
type textarea "x"
type textarea "/ / /"
type textarea "x"
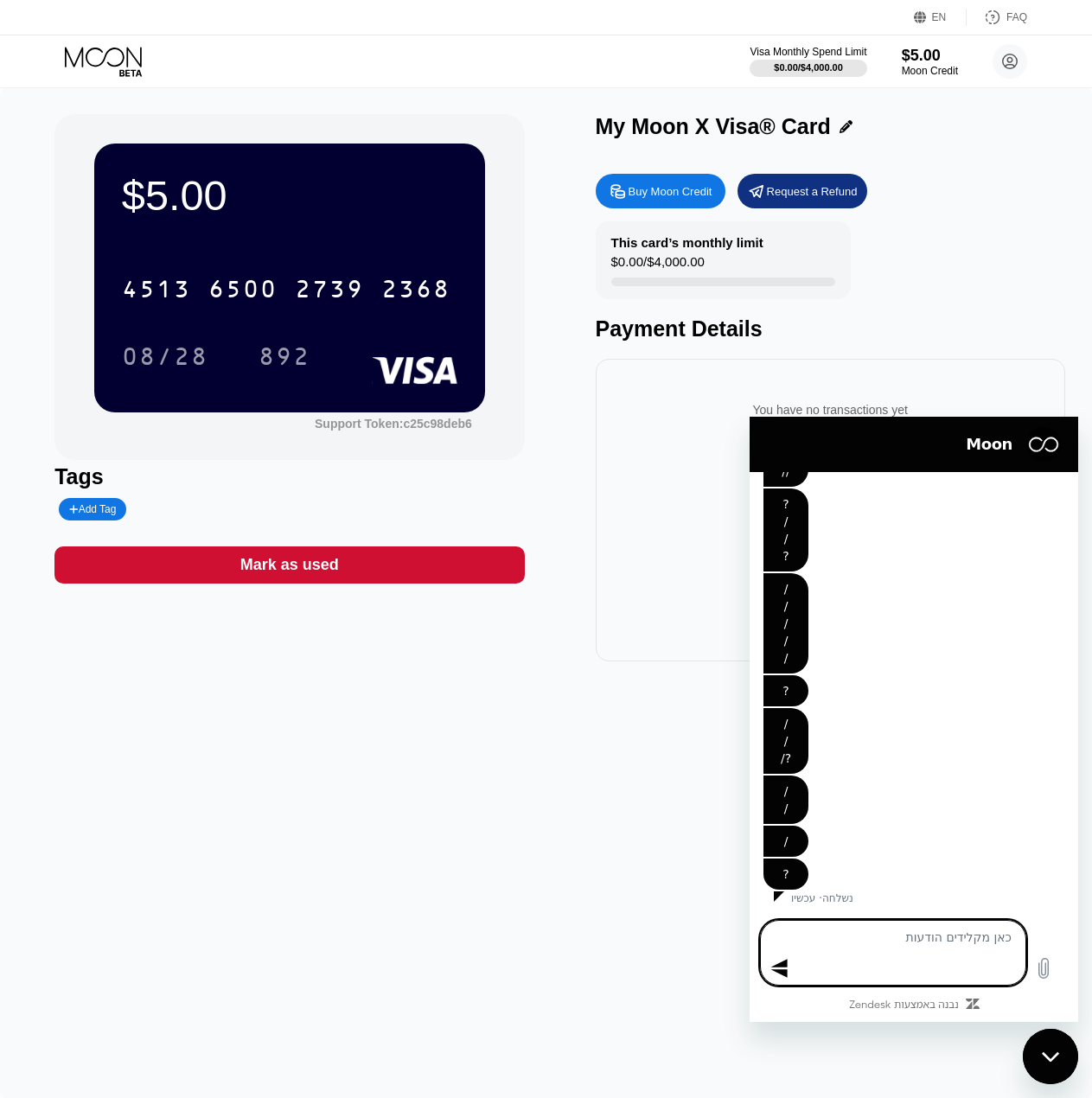
type textarea "/"
type textarea "x"
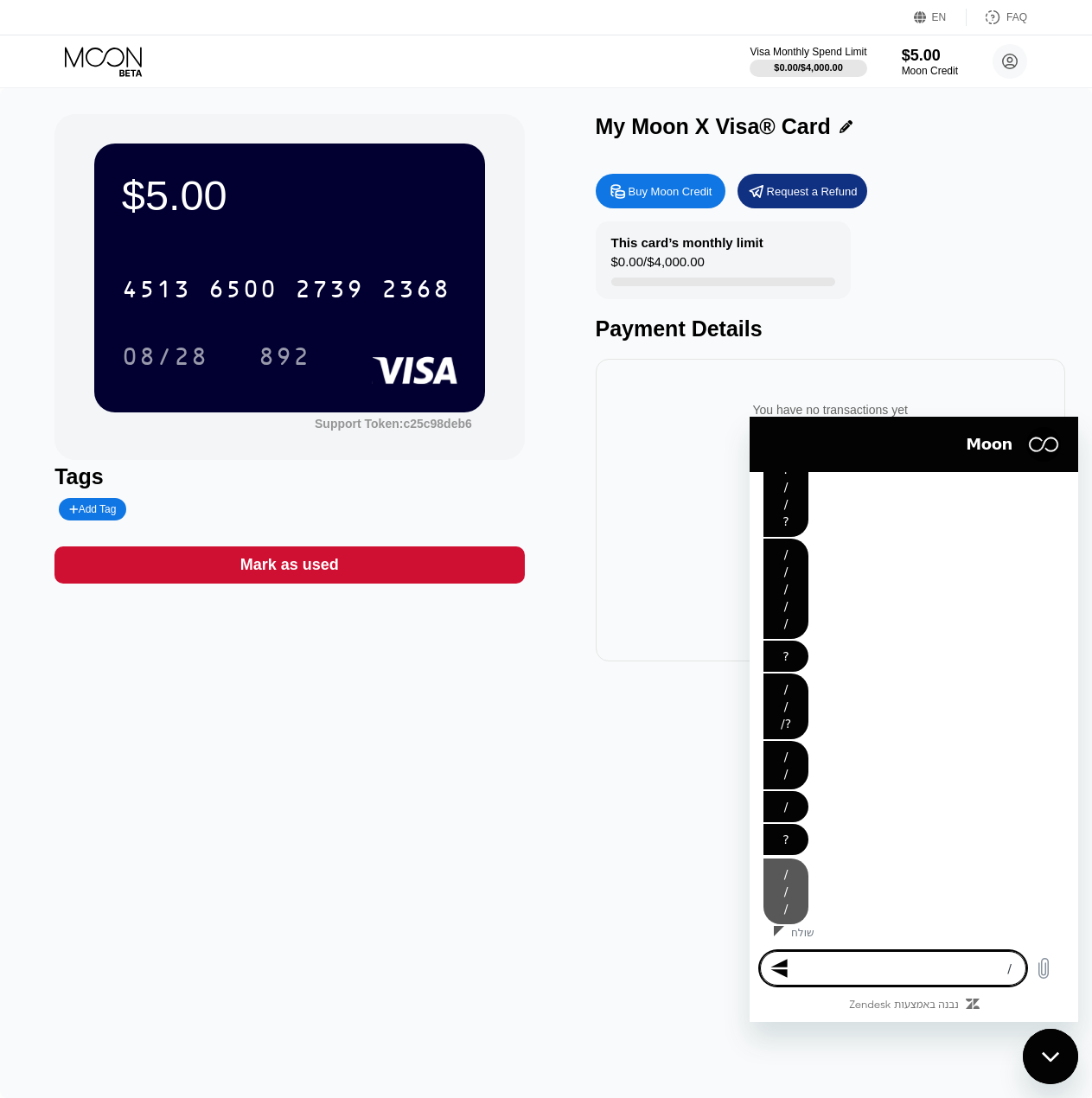
type textarea "//"
type textarea "x"
type textarea "/"
type textarea "x"
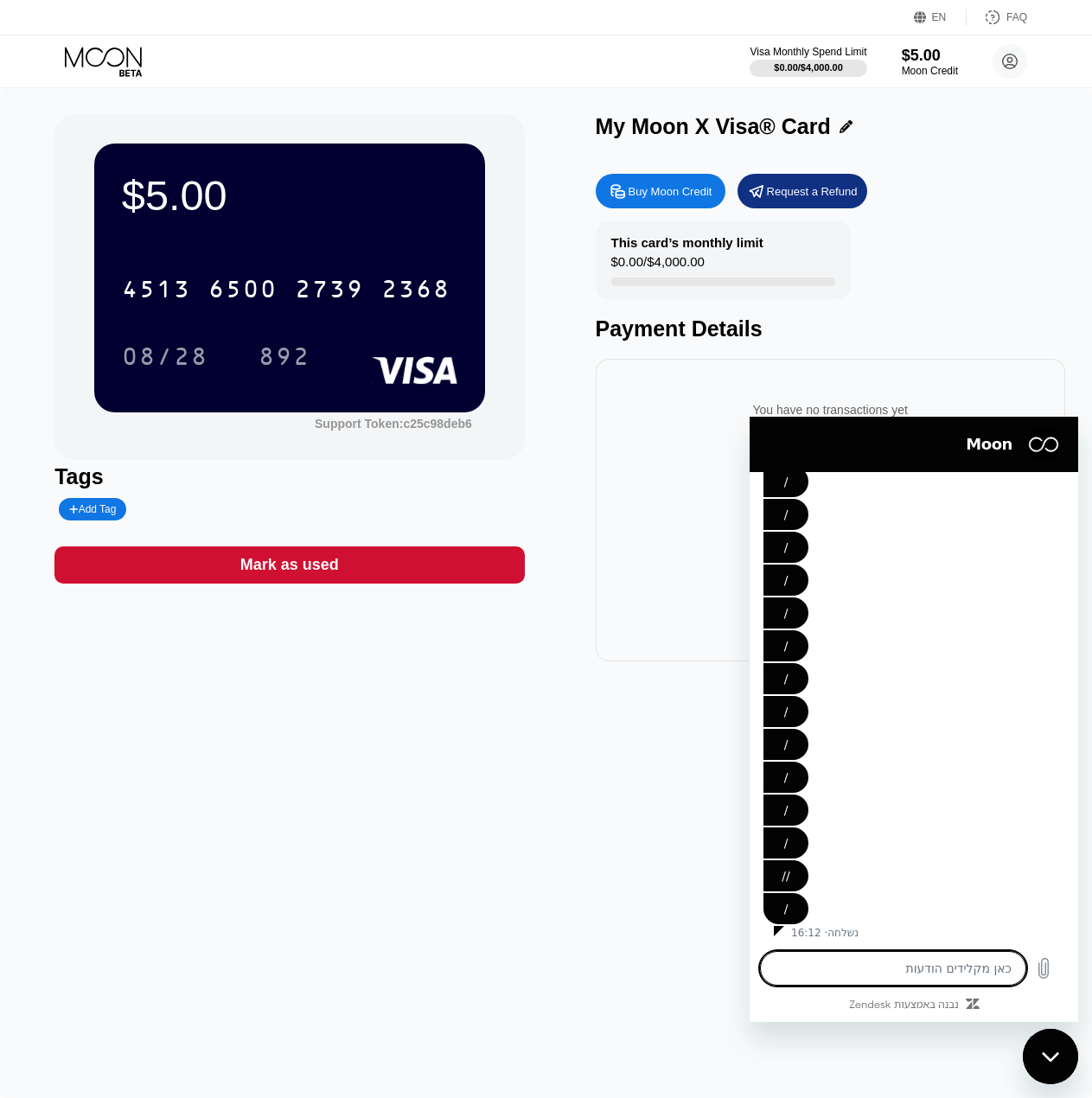
scroll to position [10266, 0]
click at [128, 73] on icon at bounding box center [130, 73] width 22 height 7
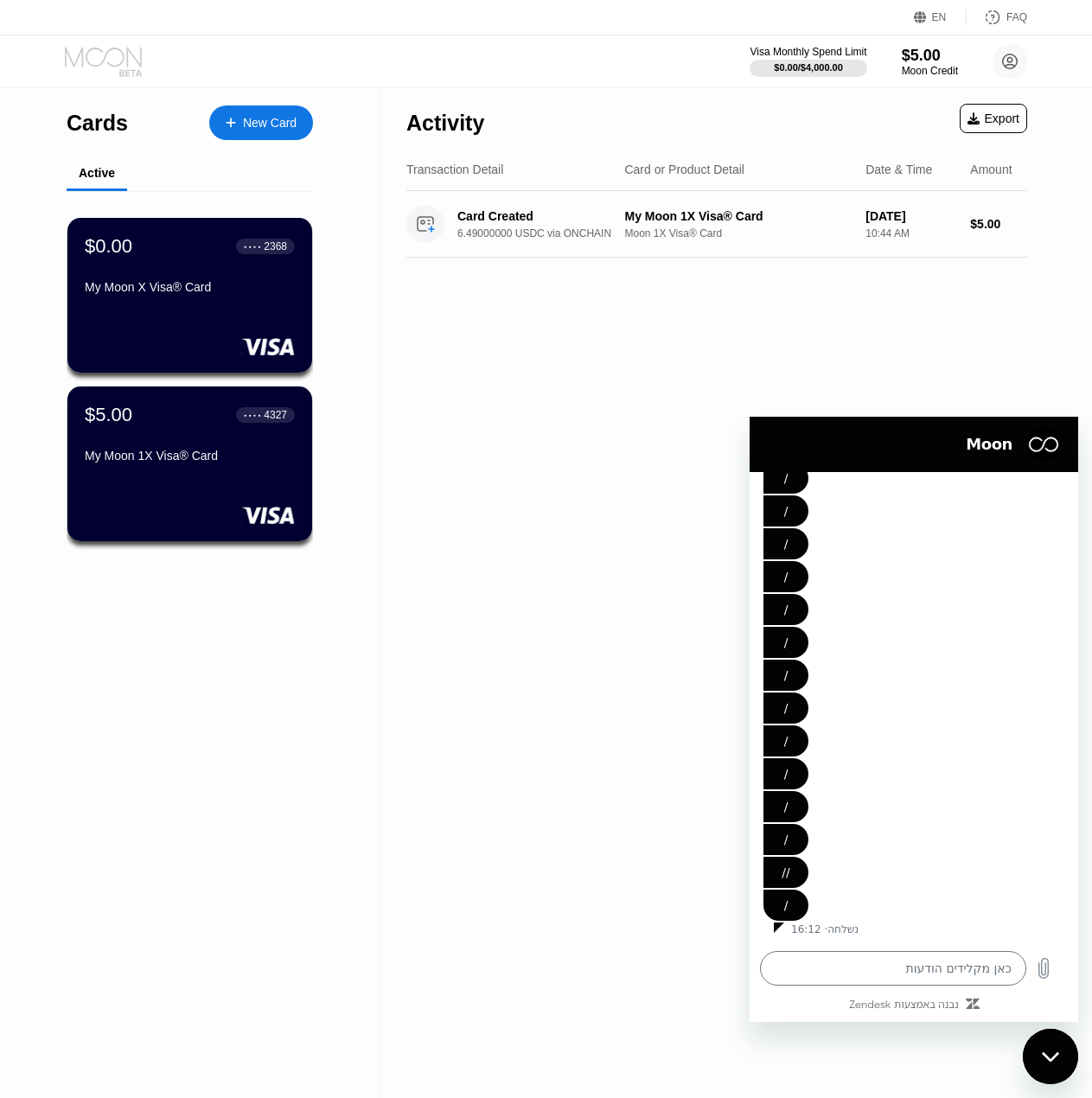
click at [128, 73] on icon at bounding box center [130, 73] width 22 height 7
click at [988, 17] on icon at bounding box center [993, 17] width 17 height 17
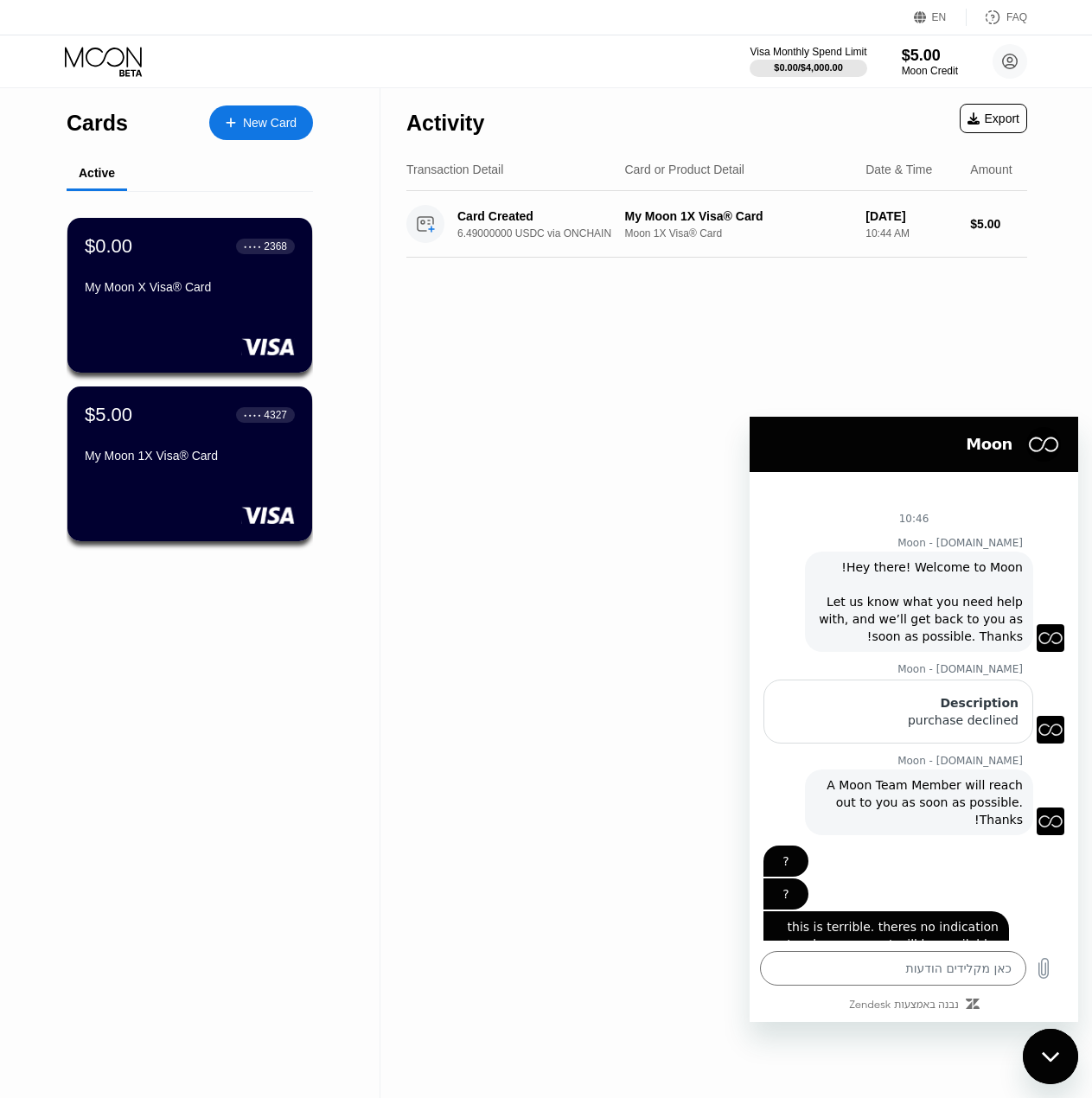
drag, startPoint x: 755, startPoint y: 877, endPoint x: 1483, endPoint y: 873, distance: 728.0
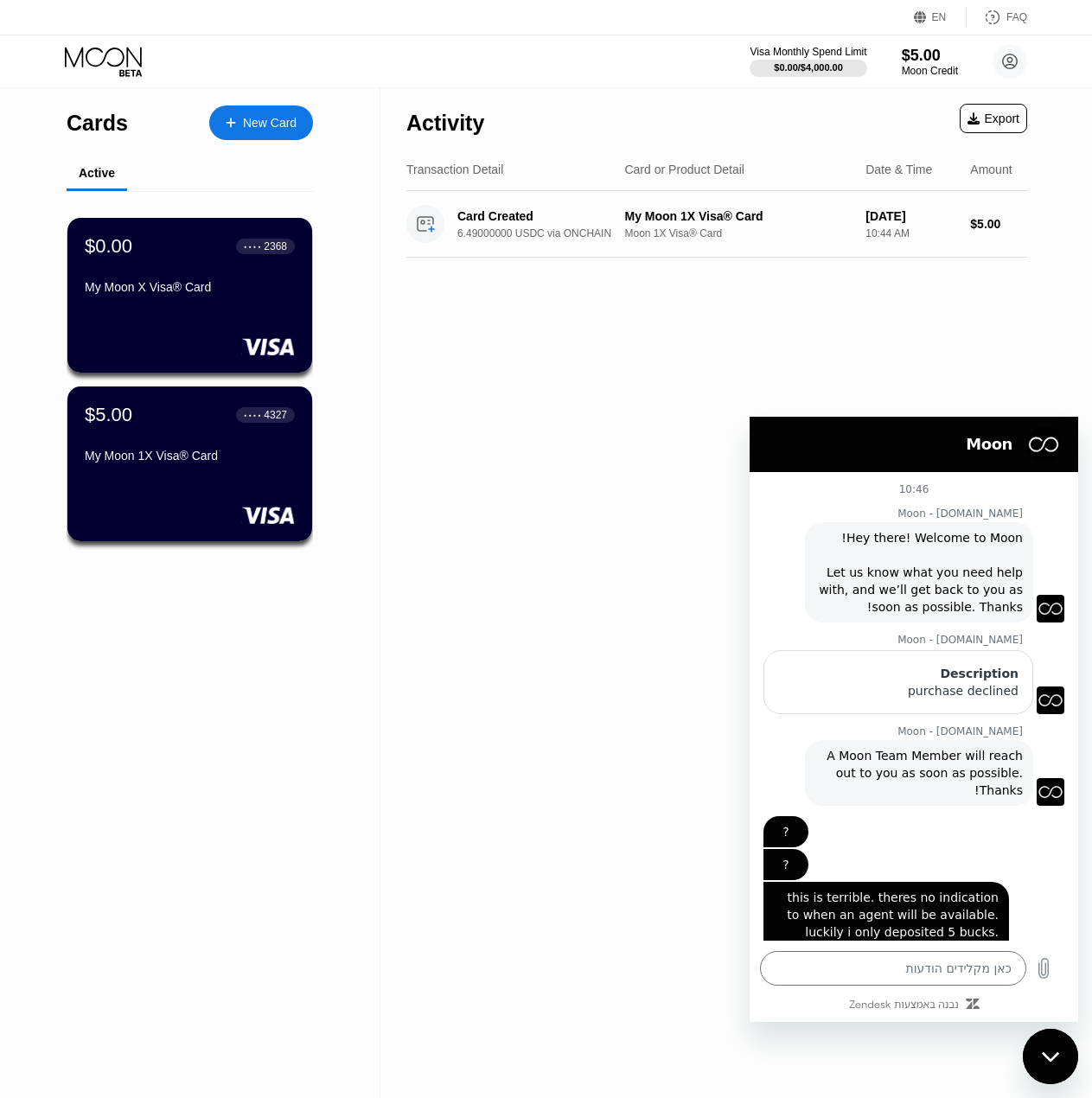
click at [955, 677] on div "Description" at bounding box center [899, 673] width 241 height 17
click at [906, 543] on span "Hey there! Welcome to Moon! Let us know what you need help with, and we’ll get …" at bounding box center [919, 572] width 208 height 86
click at [1010, 447] on h2 "Moon" at bounding box center [889, 444] width 245 height 21
click at [1005, 63] on circle at bounding box center [1010, 62] width 35 height 35
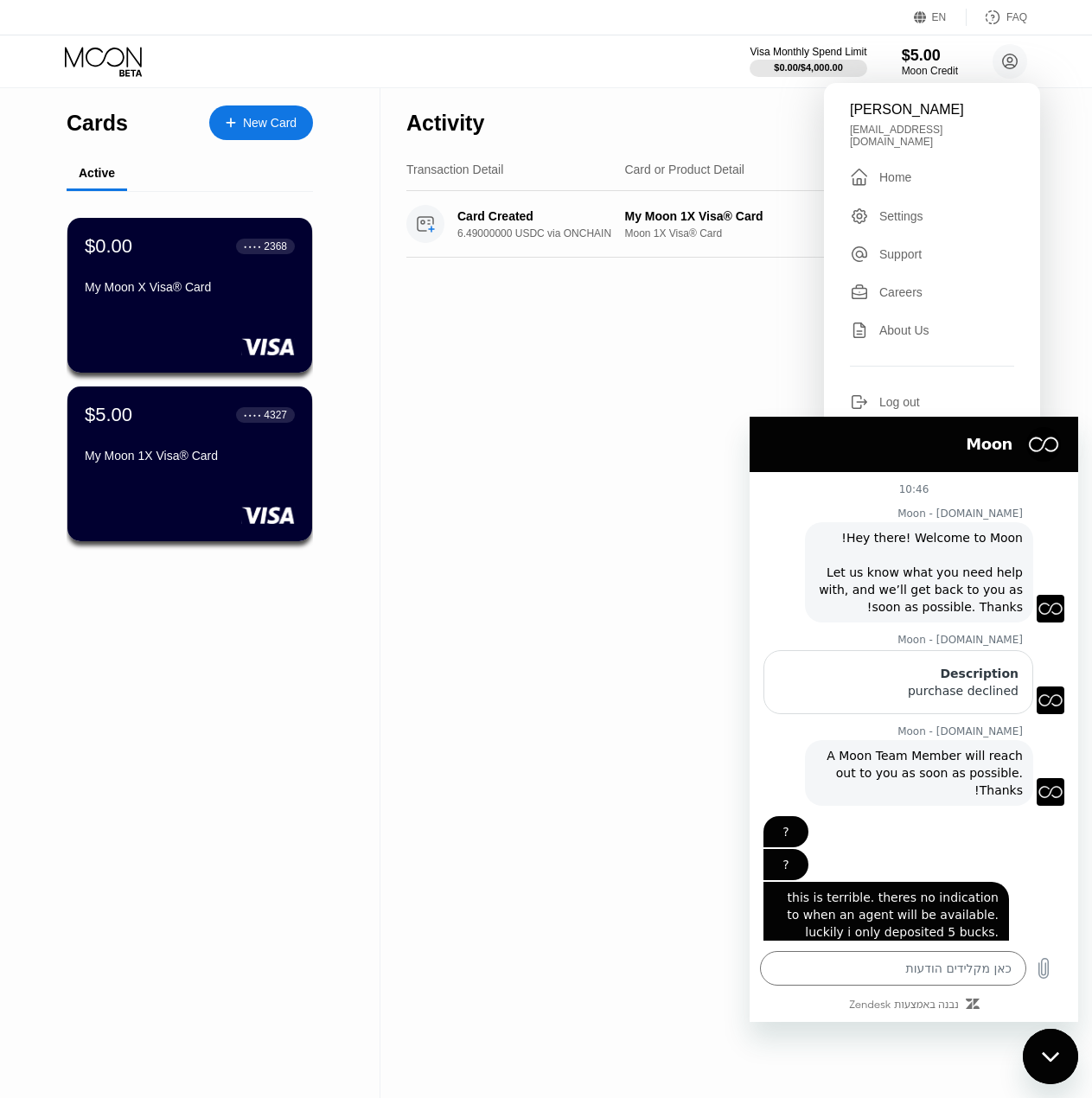
drag, startPoint x: 1057, startPoint y: 1056, endPoint x: 2073, endPoint y: 2022, distance: 1401.9
click at [1057, 1056] on icon "סגור את חלון הודעות הטקסט" at bounding box center [1052, 1057] width 18 height 11
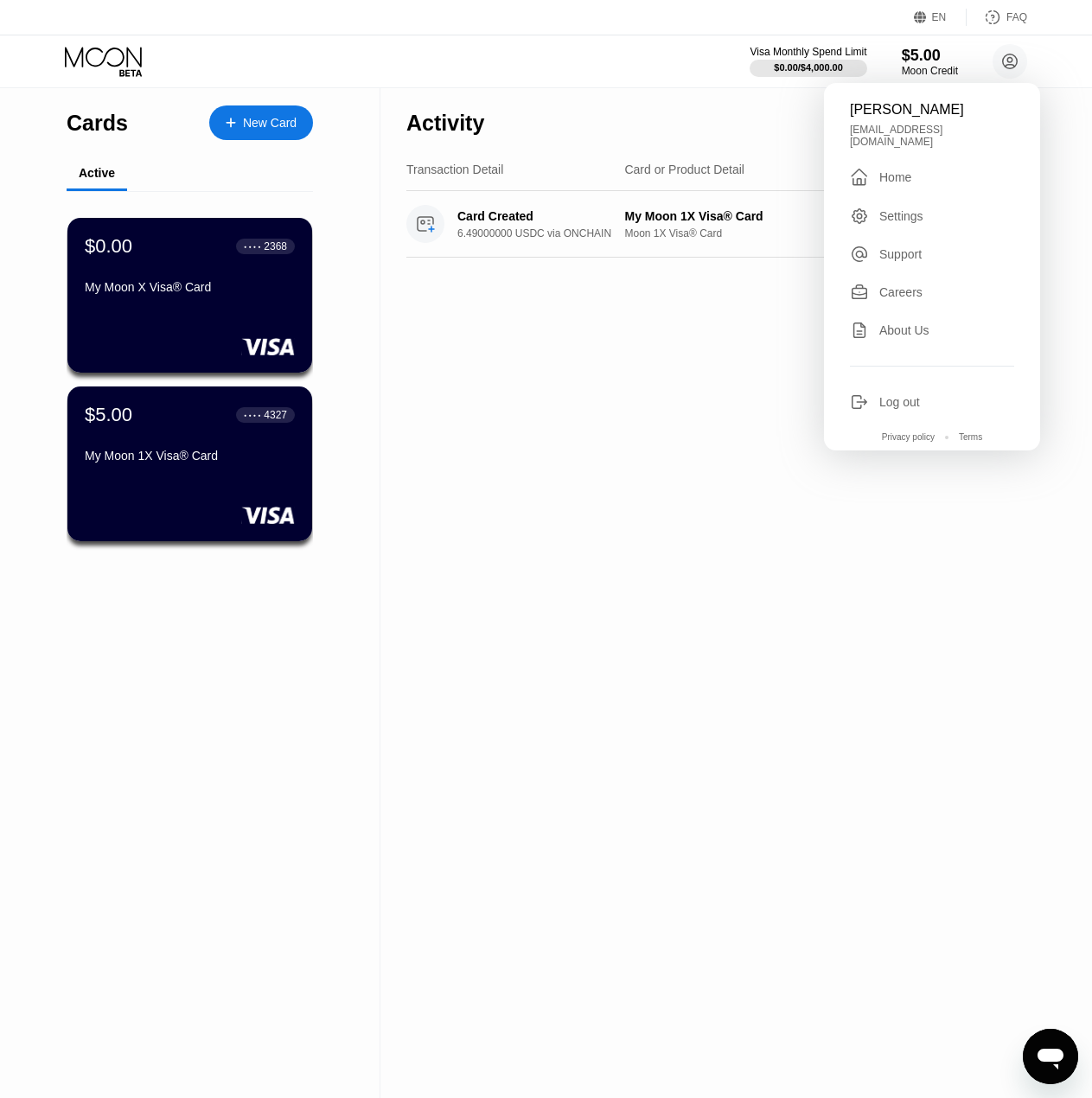
click at [885, 289] on div "Careers" at bounding box center [901, 292] width 43 height 14
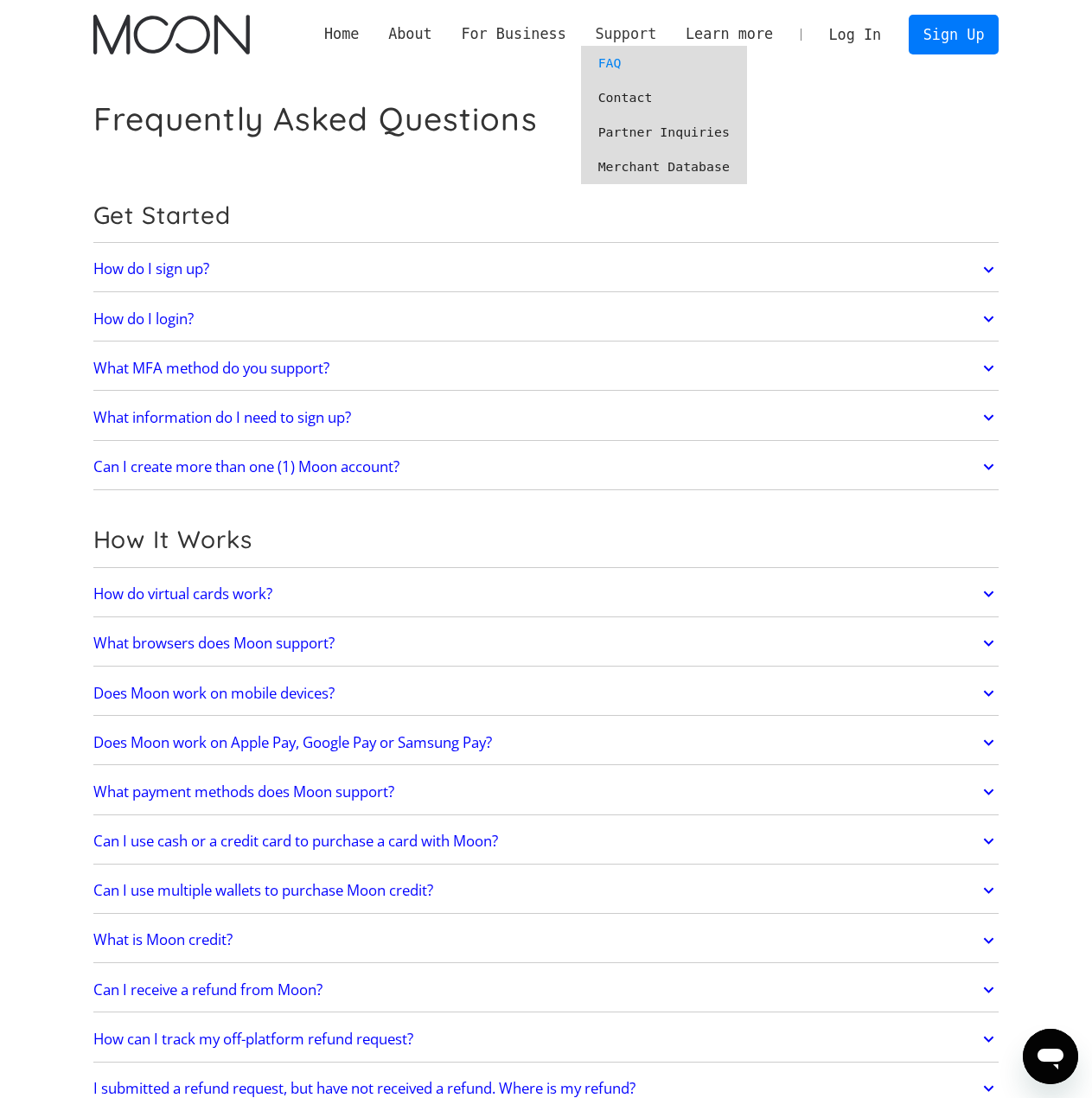
click at [636, 40] on div "Support" at bounding box center [625, 34] width 62 height 22
click at [658, 96] on link "Contact" at bounding box center [664, 98] width 166 height 35
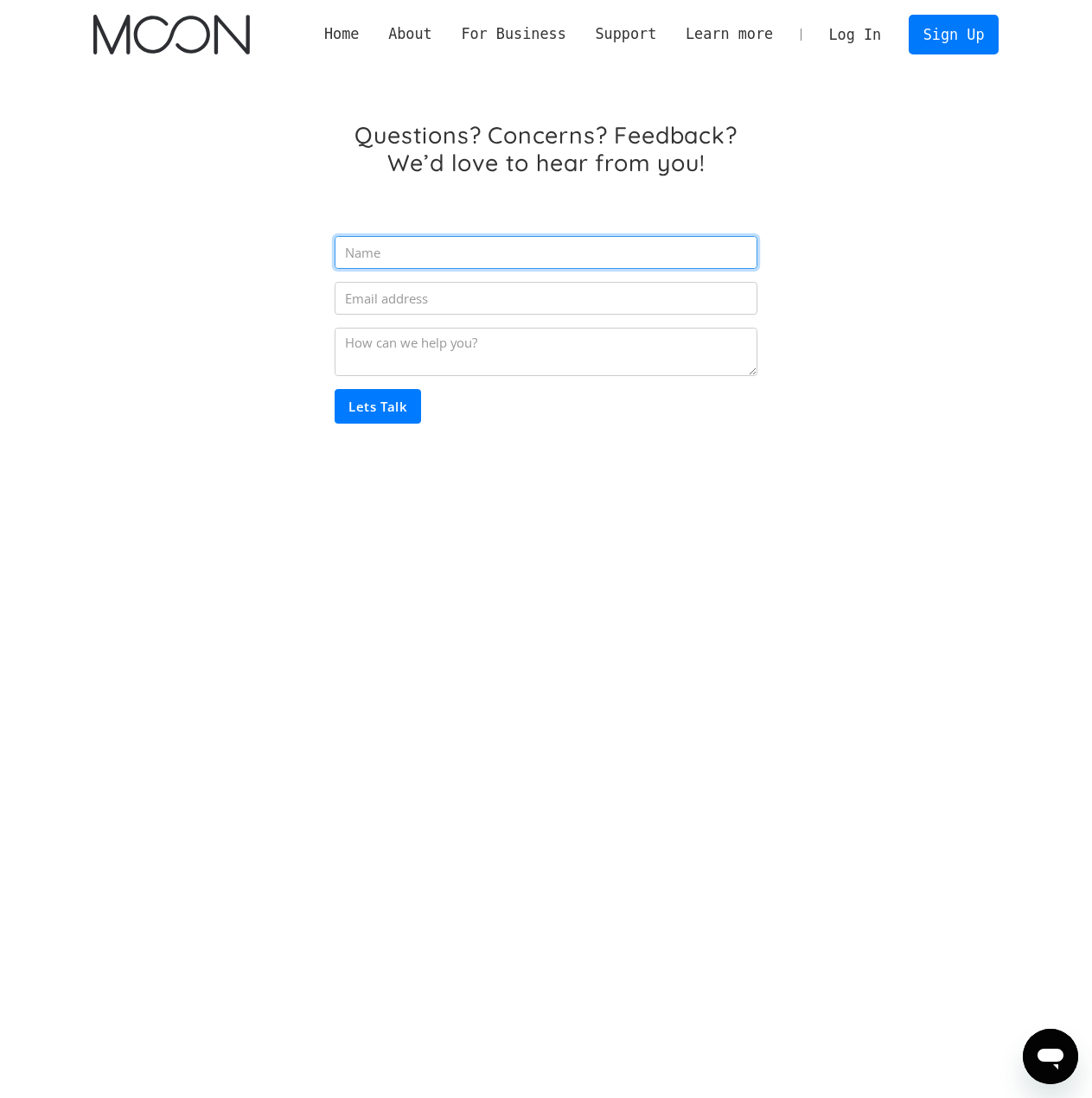
drag, startPoint x: 435, startPoint y: 245, endPoint x: 434, endPoint y: 253, distance: 8.1
click at [435, 246] on input "Email Form" at bounding box center [546, 252] width 422 height 33
click at [366, 413] on input "Lets Talk" at bounding box center [377, 407] width 86 height 35
click at [392, 254] on input "Email Form" at bounding box center [546, 252] width 422 height 33
type input "ofir"
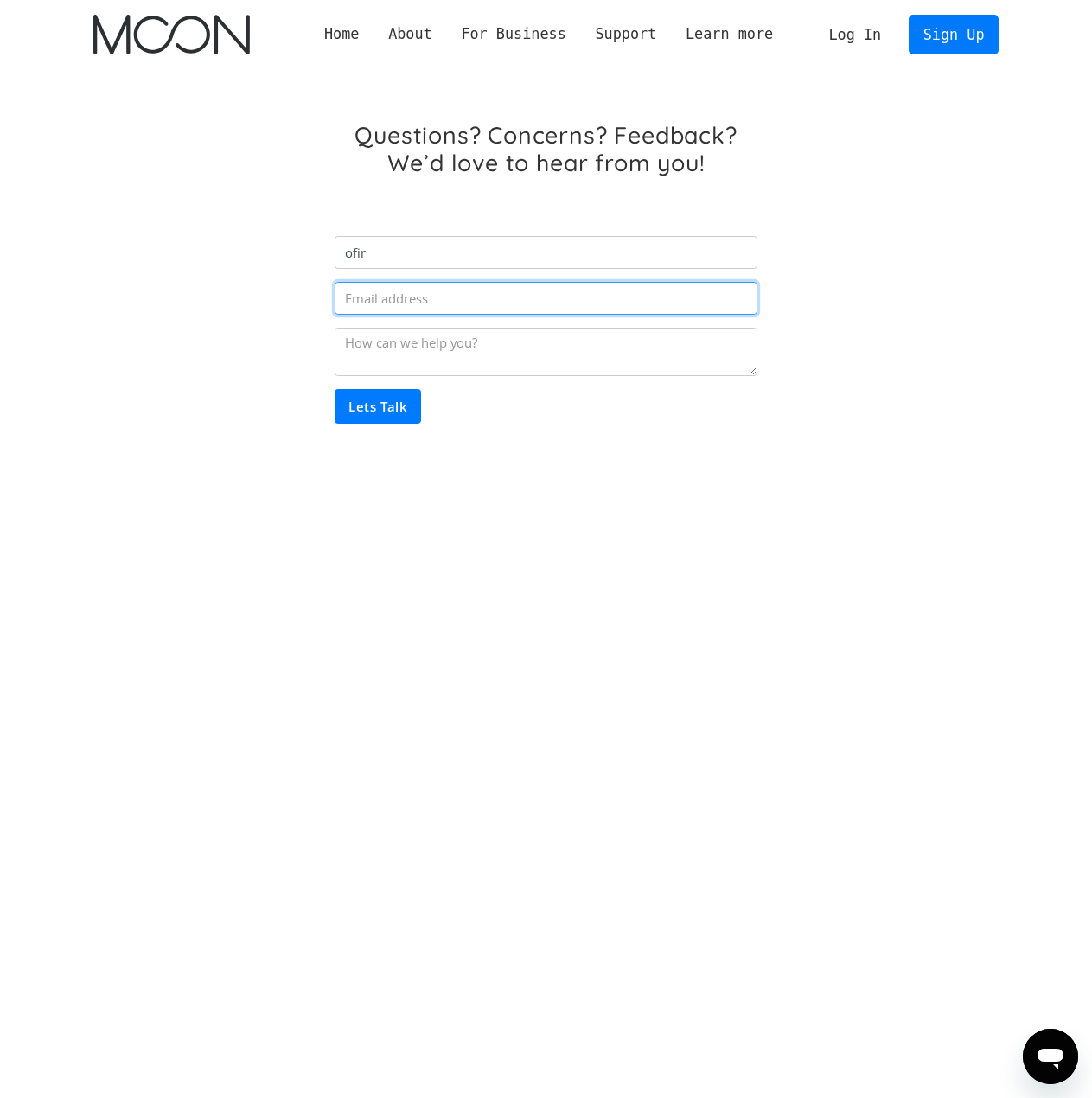
click at [368, 288] on input "Email Form" at bounding box center [546, 298] width 422 height 33
type input "ofirshama14@gmail.com"
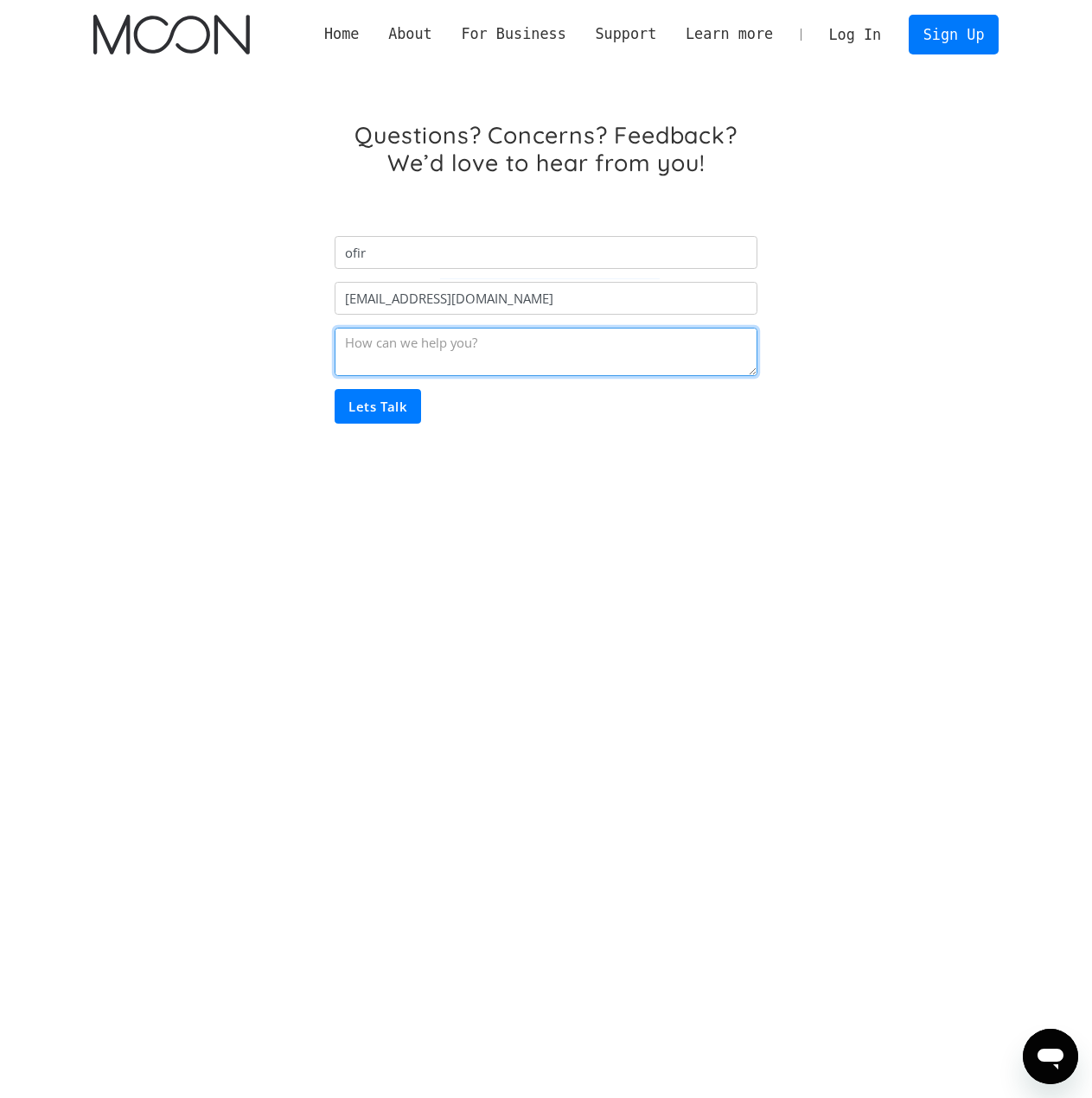
click at [397, 353] on textarea "Email Form" at bounding box center [546, 352] width 422 height 49
click at [387, 401] on input "Lets Talk" at bounding box center [377, 407] width 86 height 35
click at [378, 347] on textarea "Email Form" at bounding box center [546, 352] width 422 height 49
type textarea "payment declined"
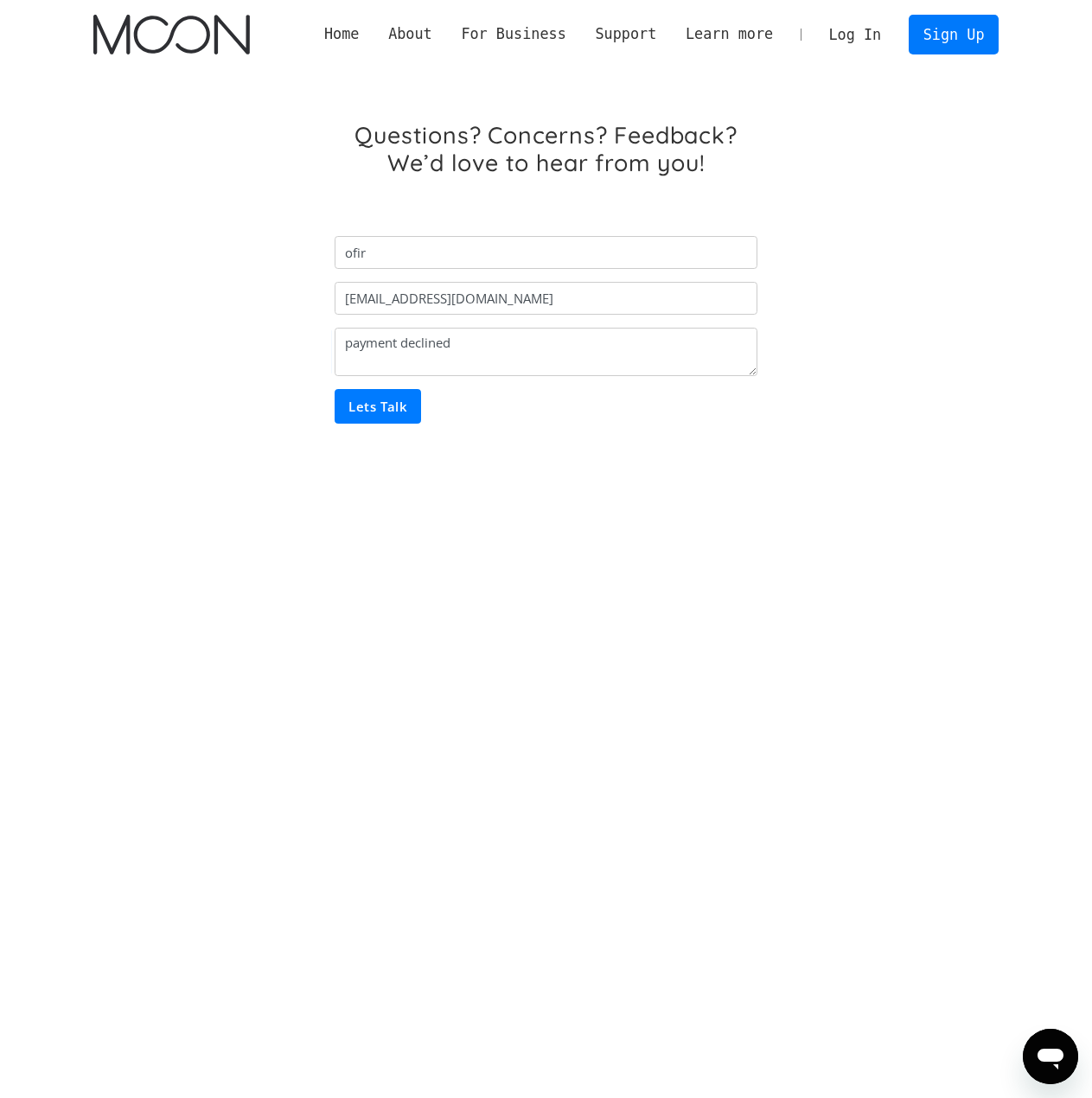
click at [370, 432] on div "Questions? Concerns? Feedback? We’d love to hear from you! ofir ofirshama14@gma…" at bounding box center [546, 279] width 446 height 316
click at [374, 418] on input "Lets Talk" at bounding box center [377, 407] width 86 height 35
type input "Please wait..."
